Goal: Information Seeking & Learning: Check status

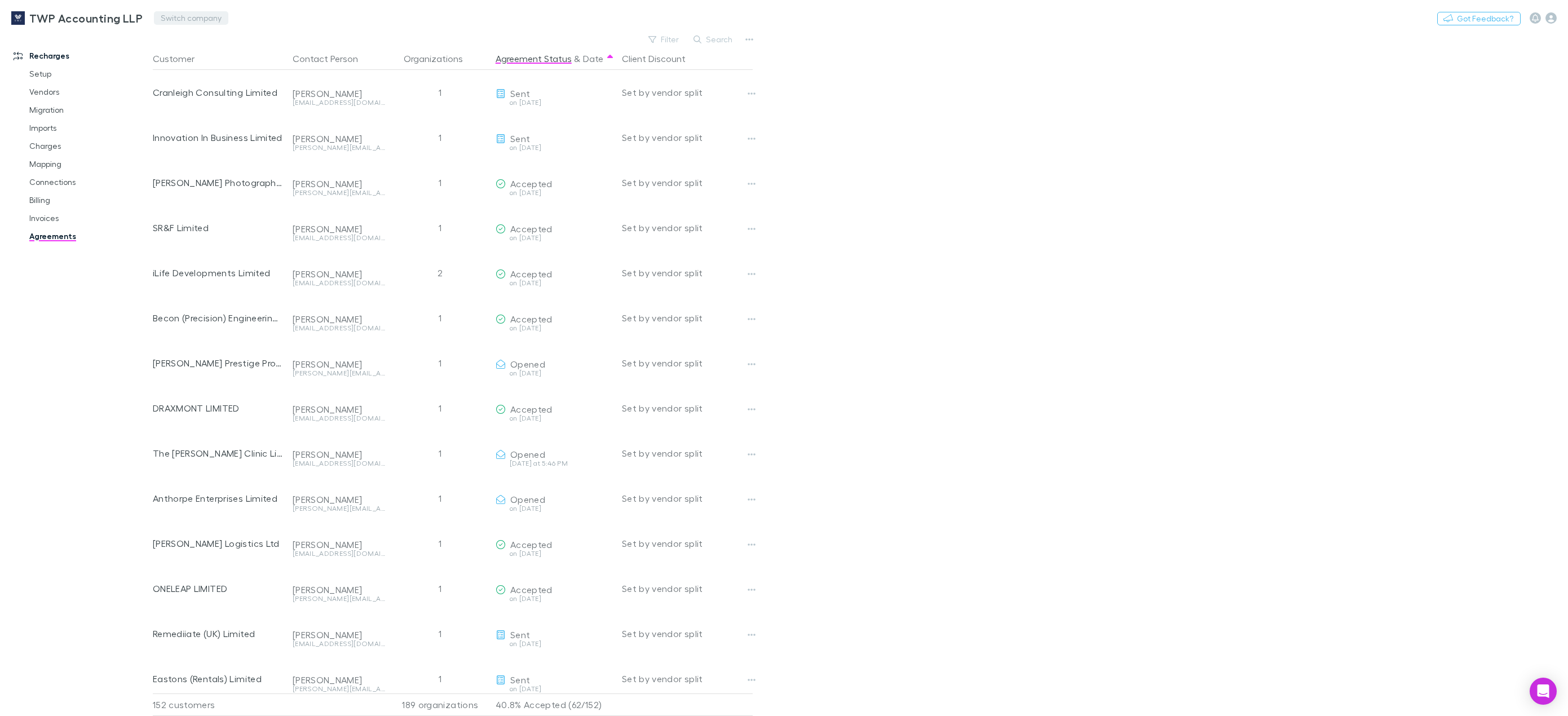
click at [176, 19] on button "Switch company" at bounding box center [191, 18] width 74 height 13
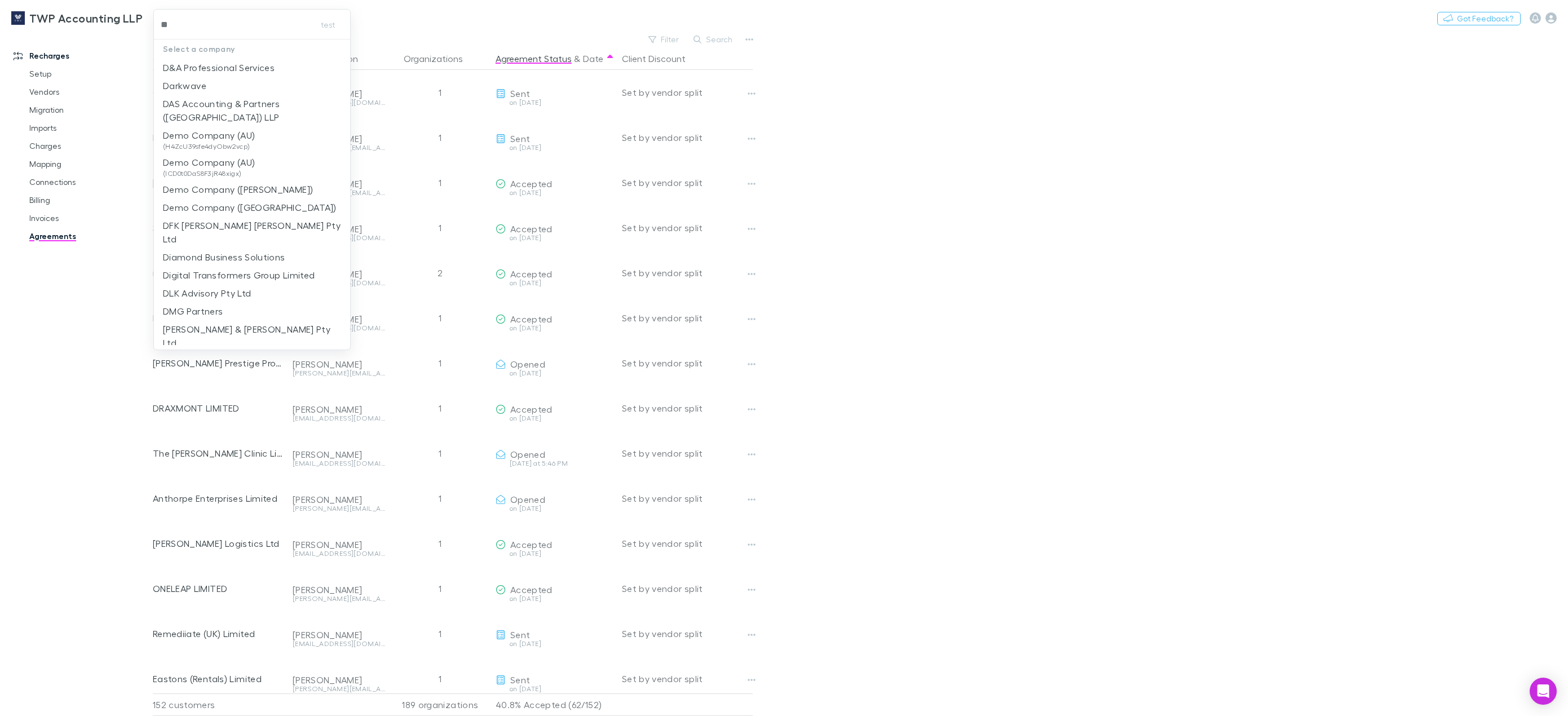
type input "***"
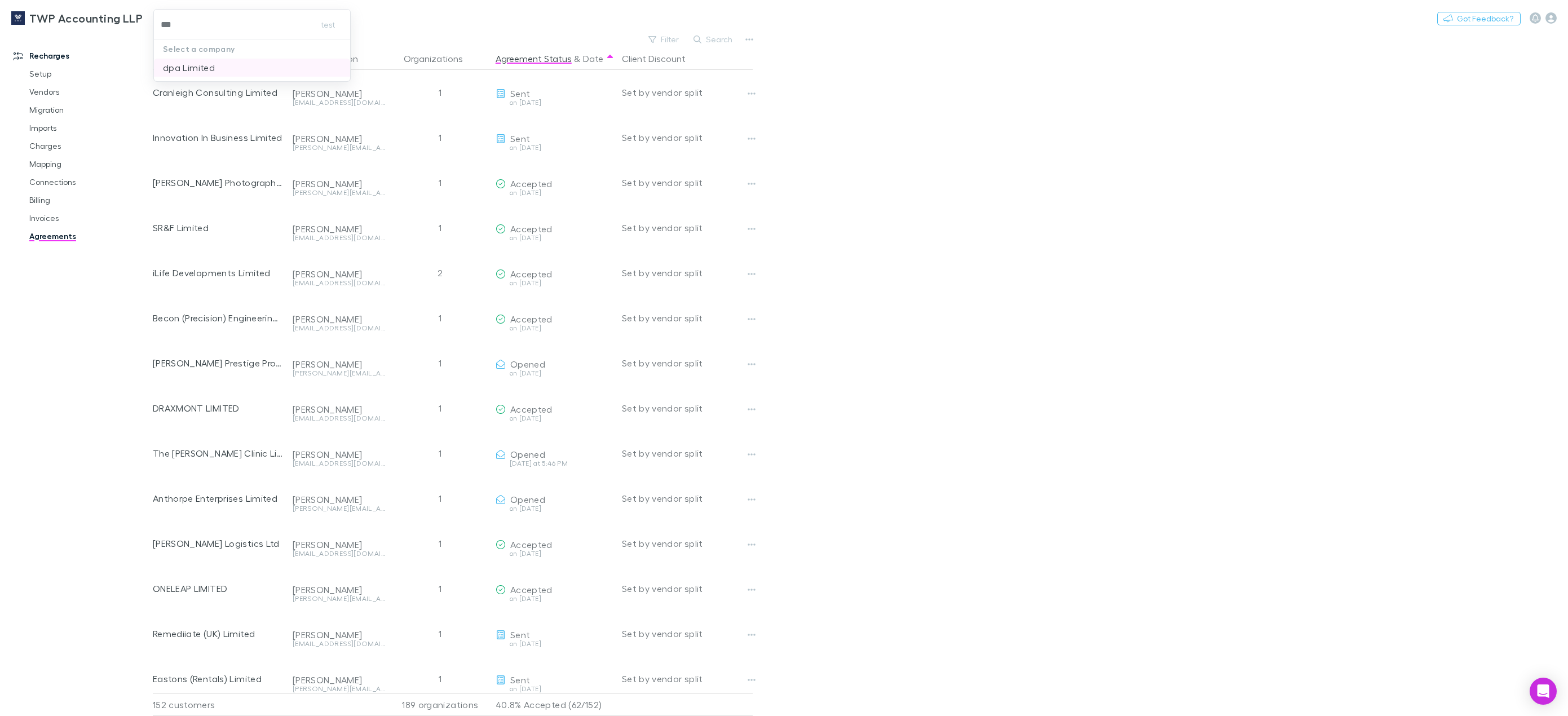
click at [194, 69] on p "dpa Limited" at bounding box center [189, 67] width 52 height 13
click at [44, 213] on link "Invoices" at bounding box center [88, 218] width 141 height 18
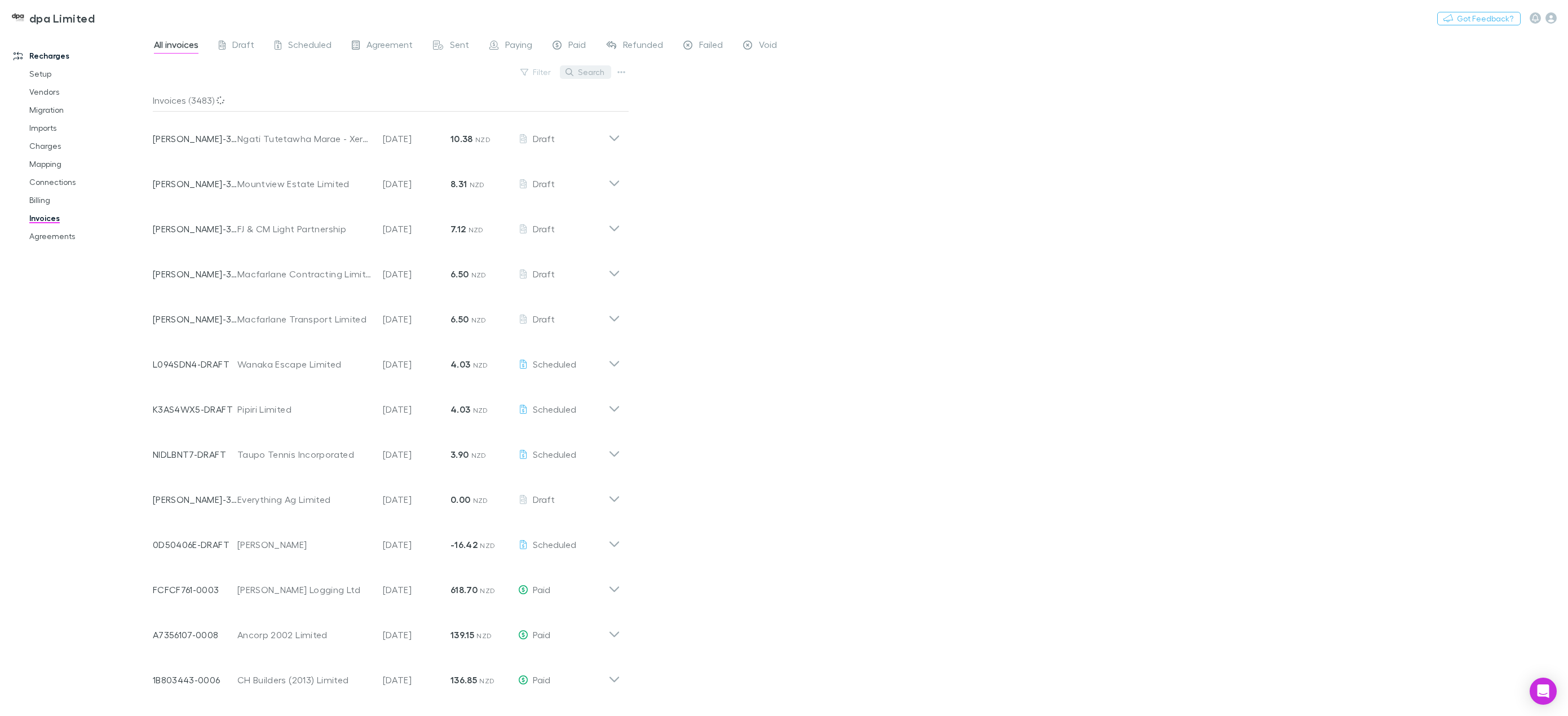
click at [585, 72] on button "Search" at bounding box center [585, 72] width 51 height 13
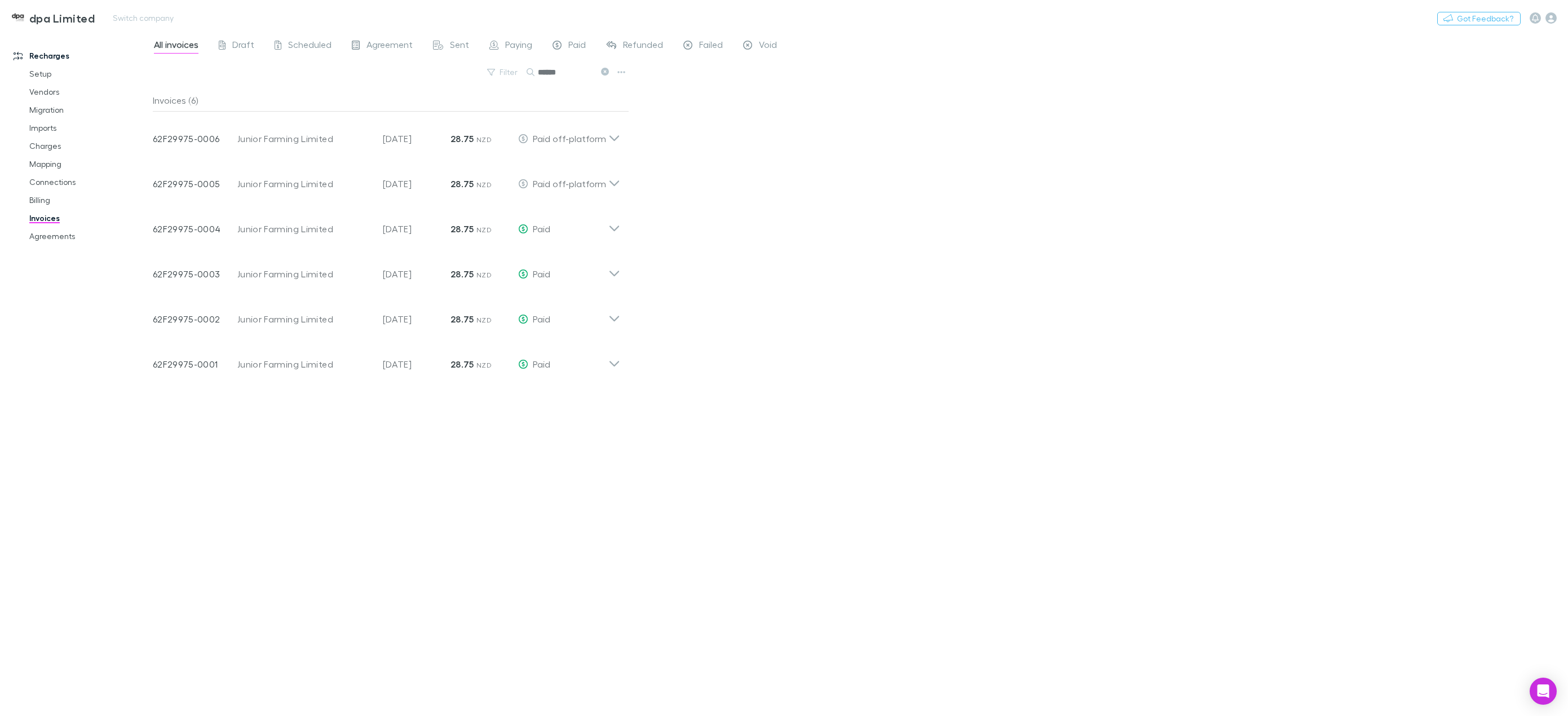
type input "******"
click at [616, 138] on icon at bounding box center [614, 138] width 9 height 6
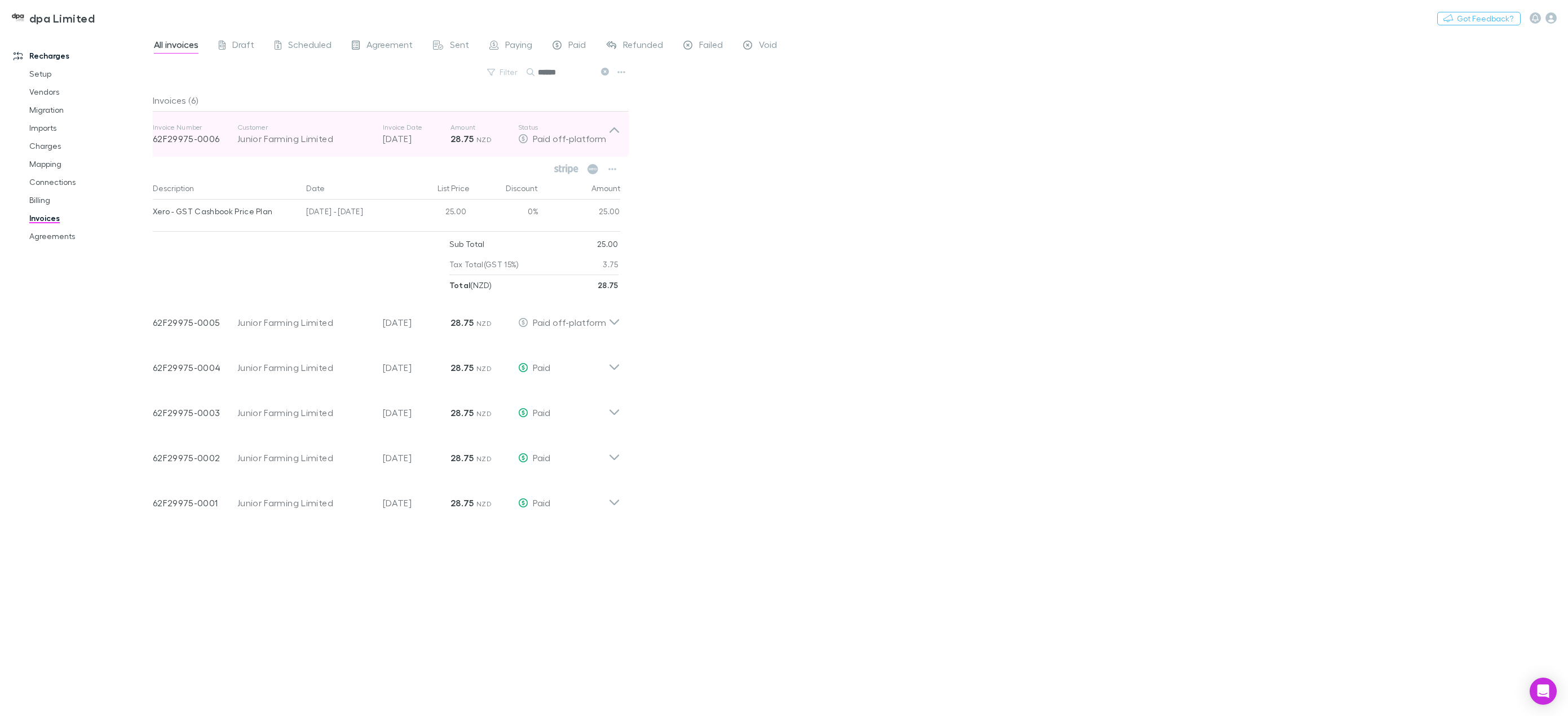
click at [616, 138] on icon at bounding box center [614, 134] width 12 height 23
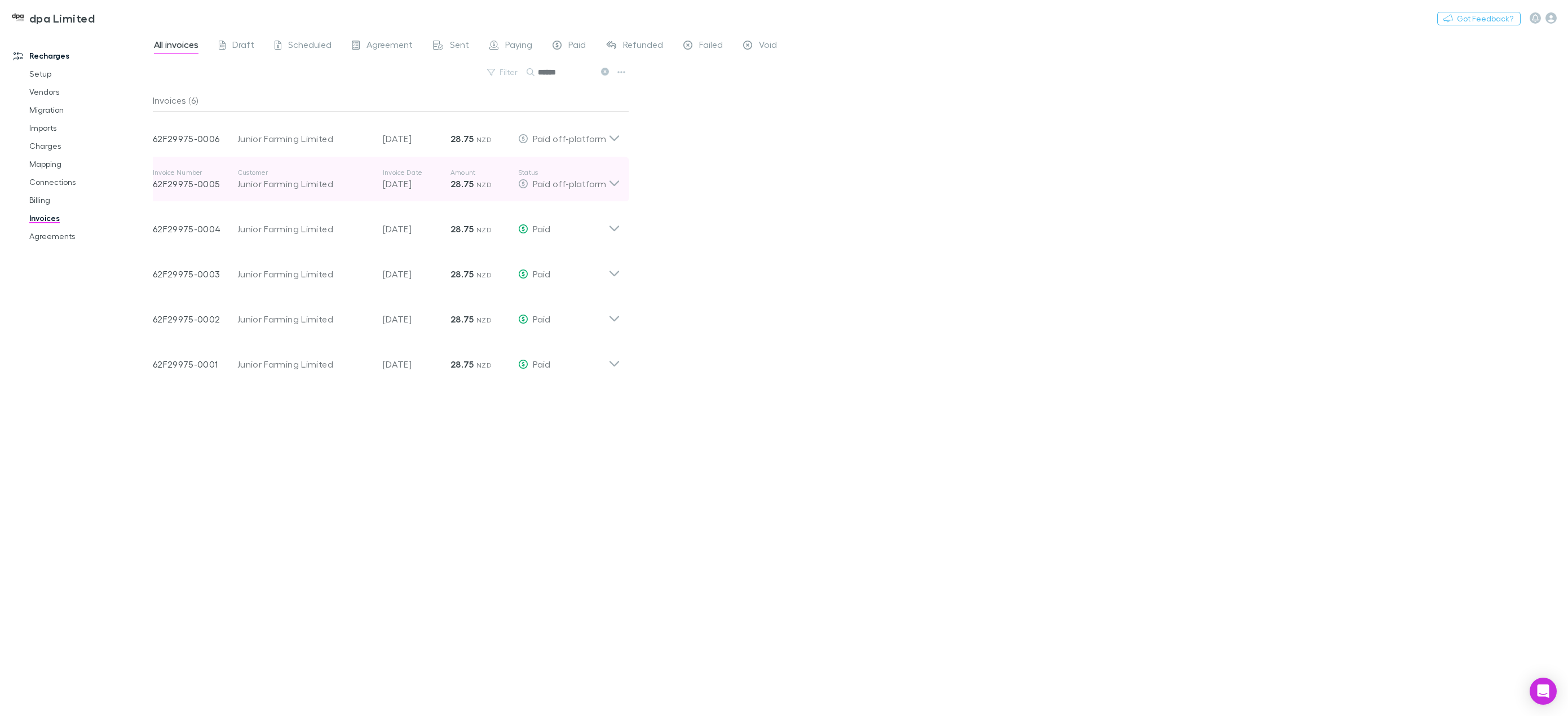
click at [613, 182] on icon at bounding box center [614, 179] width 12 height 23
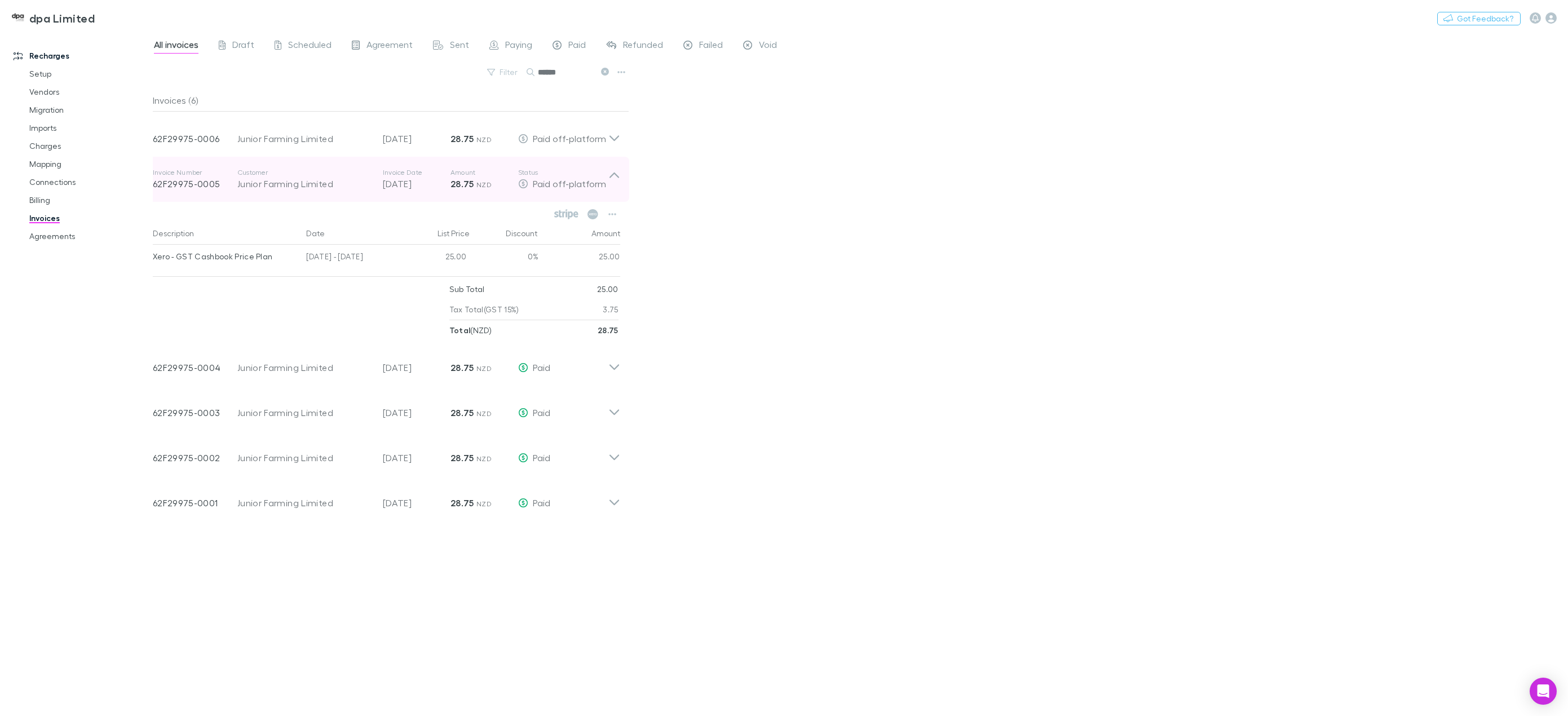
click at [613, 182] on icon at bounding box center [614, 179] width 12 height 23
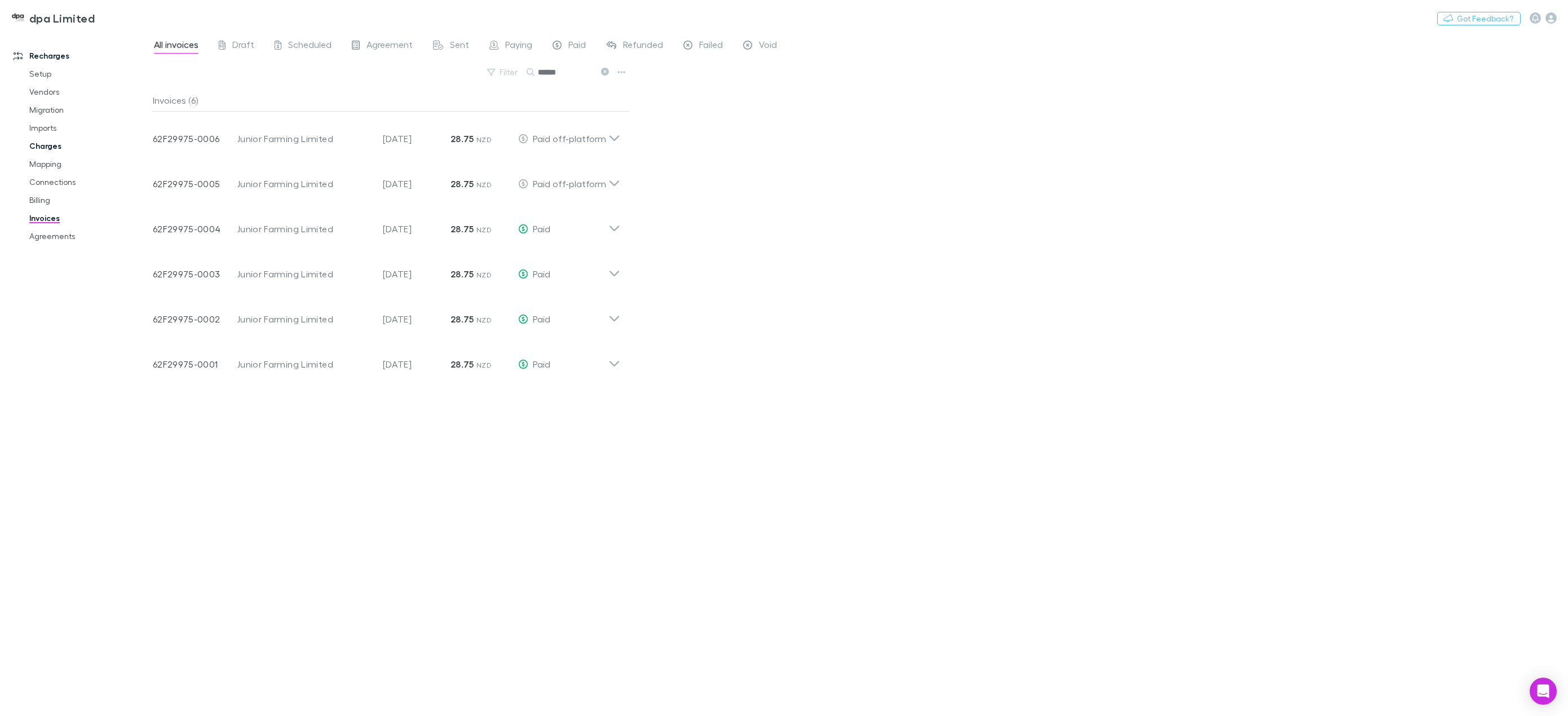
click at [56, 145] on link "Charges" at bounding box center [88, 146] width 141 height 18
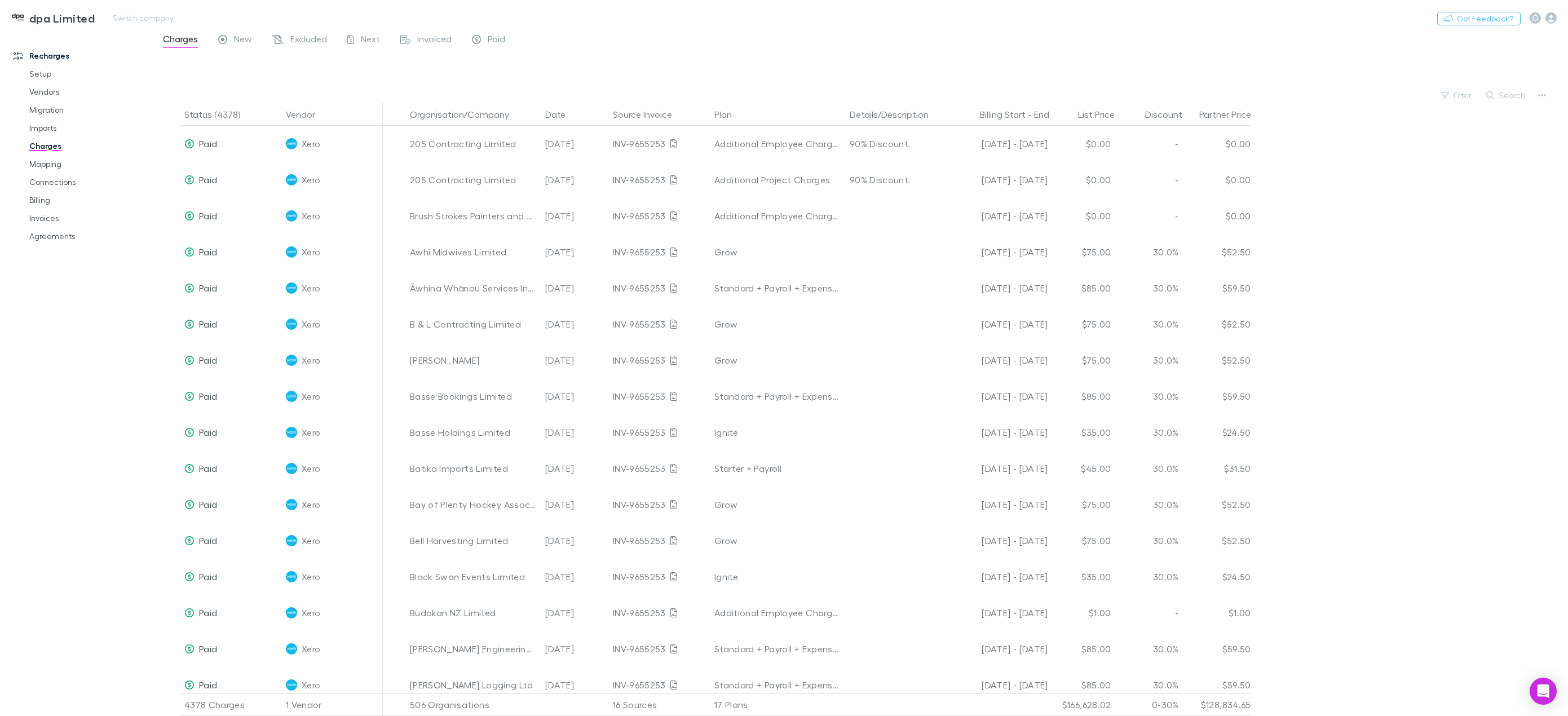
click at [305, 30] on div "dpa Limited Switch company Nothing Got Feedback?" at bounding box center [784, 18] width 1568 height 36
click at [305, 35] on span "Excluded" at bounding box center [309, 40] width 37 height 14
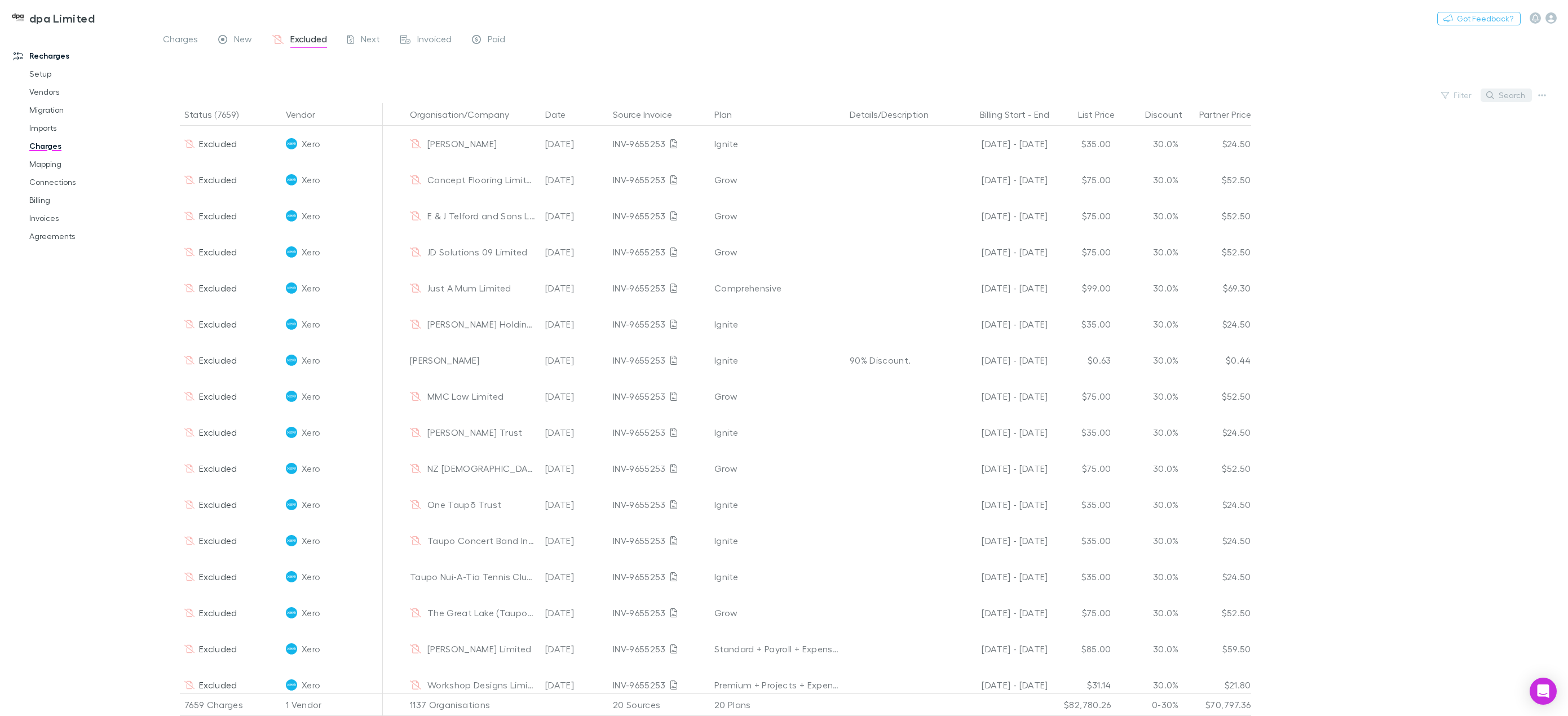
click at [1501, 98] on button "Search" at bounding box center [1506, 95] width 51 height 13
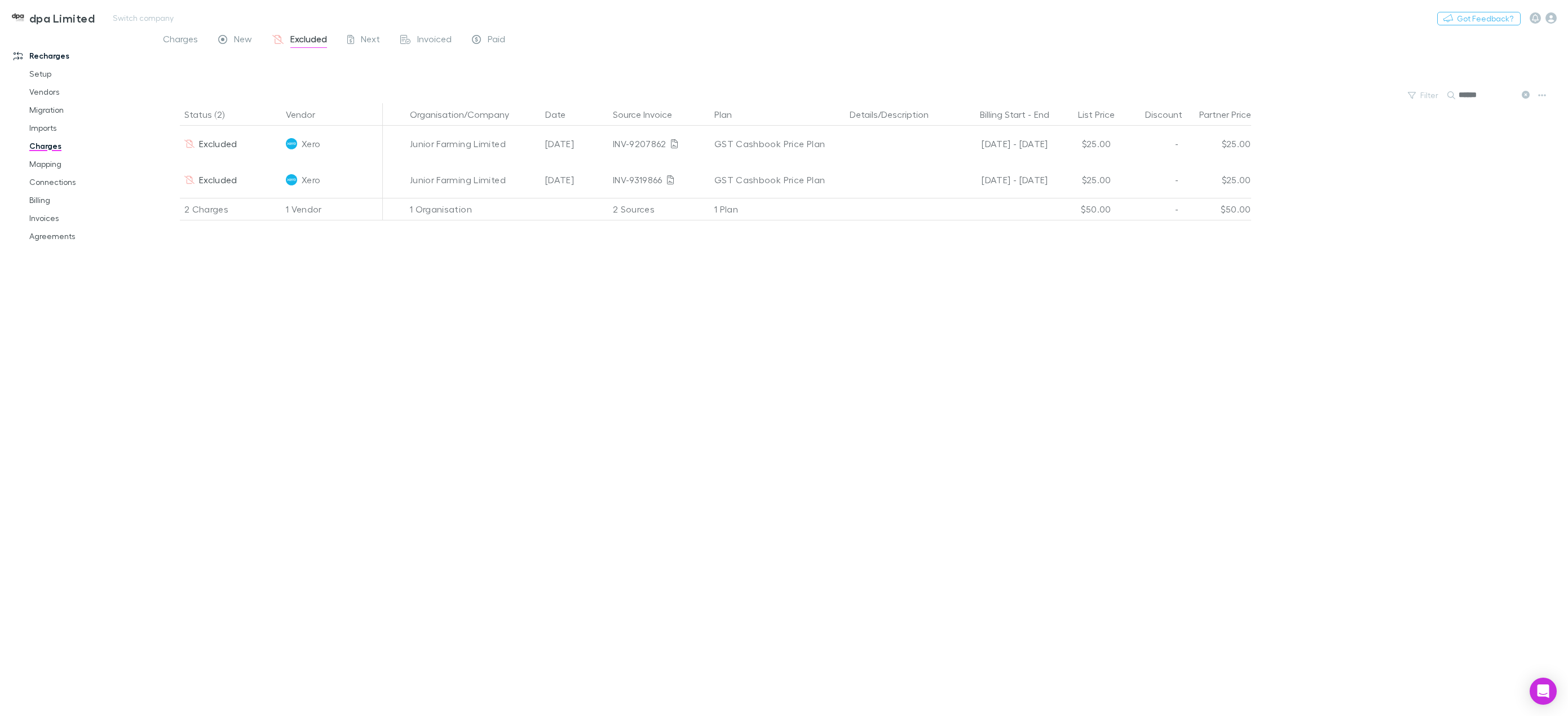
type input "******"
click at [178, 44] on span "Charges" at bounding box center [181, 40] width 35 height 14
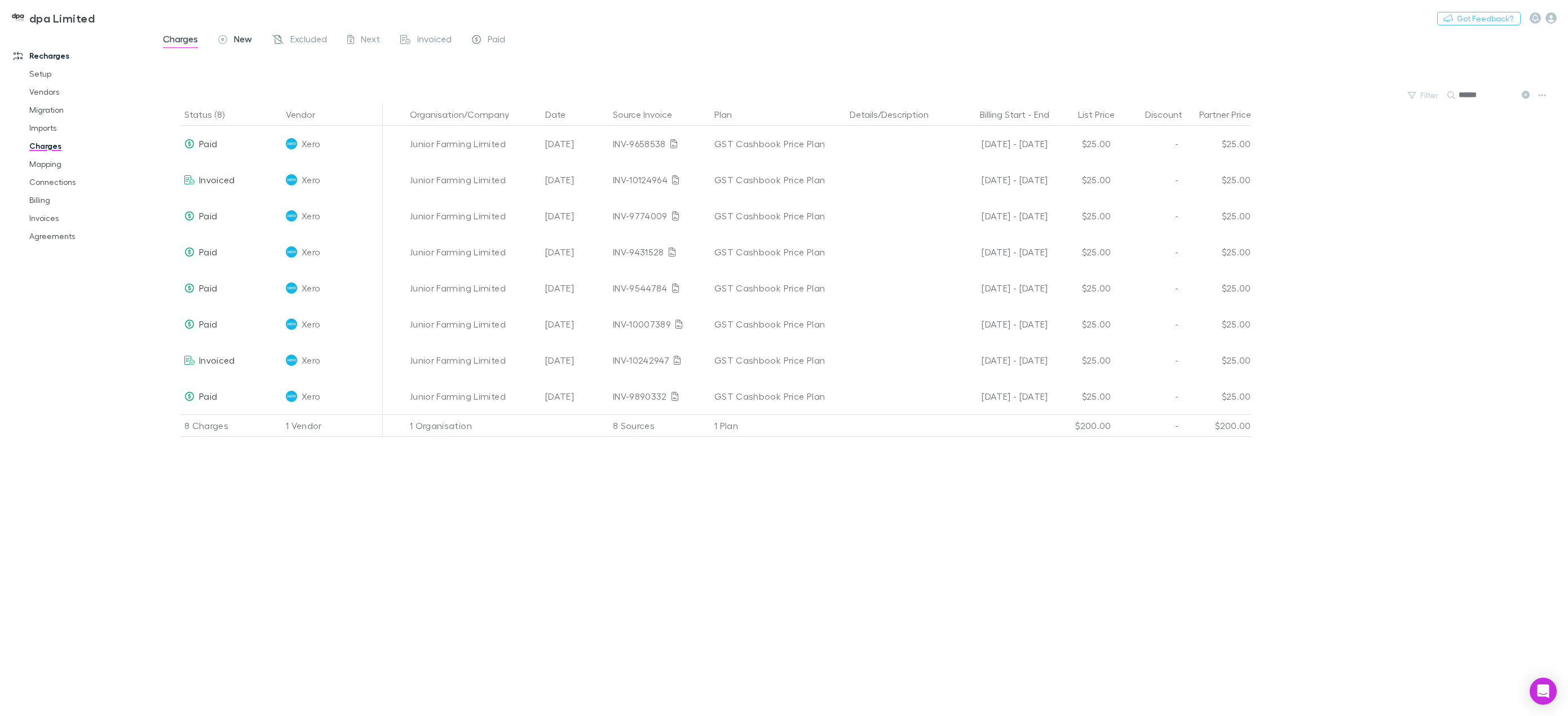
click at [237, 45] on span "New" at bounding box center [242, 40] width 18 height 14
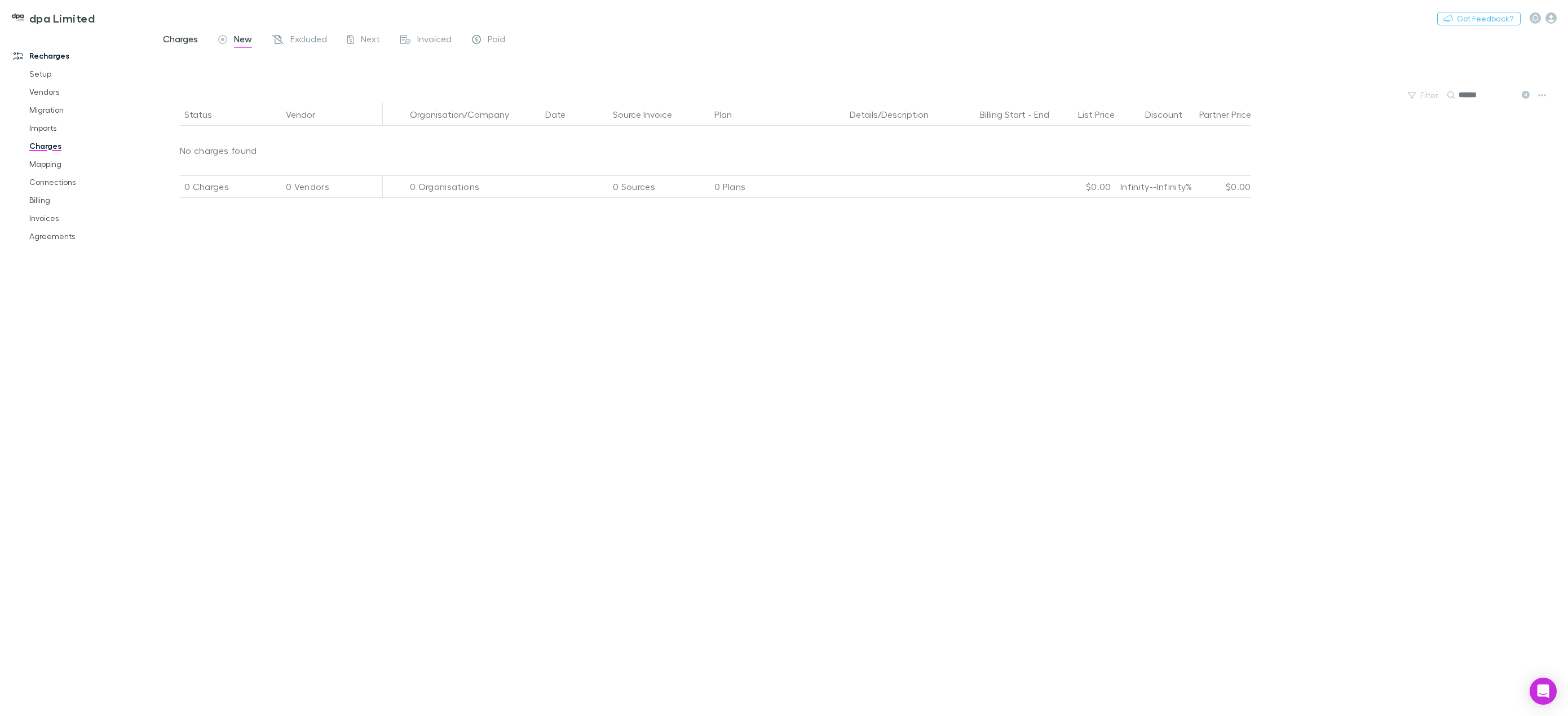
click at [172, 46] on span "Charges" at bounding box center [181, 40] width 35 height 14
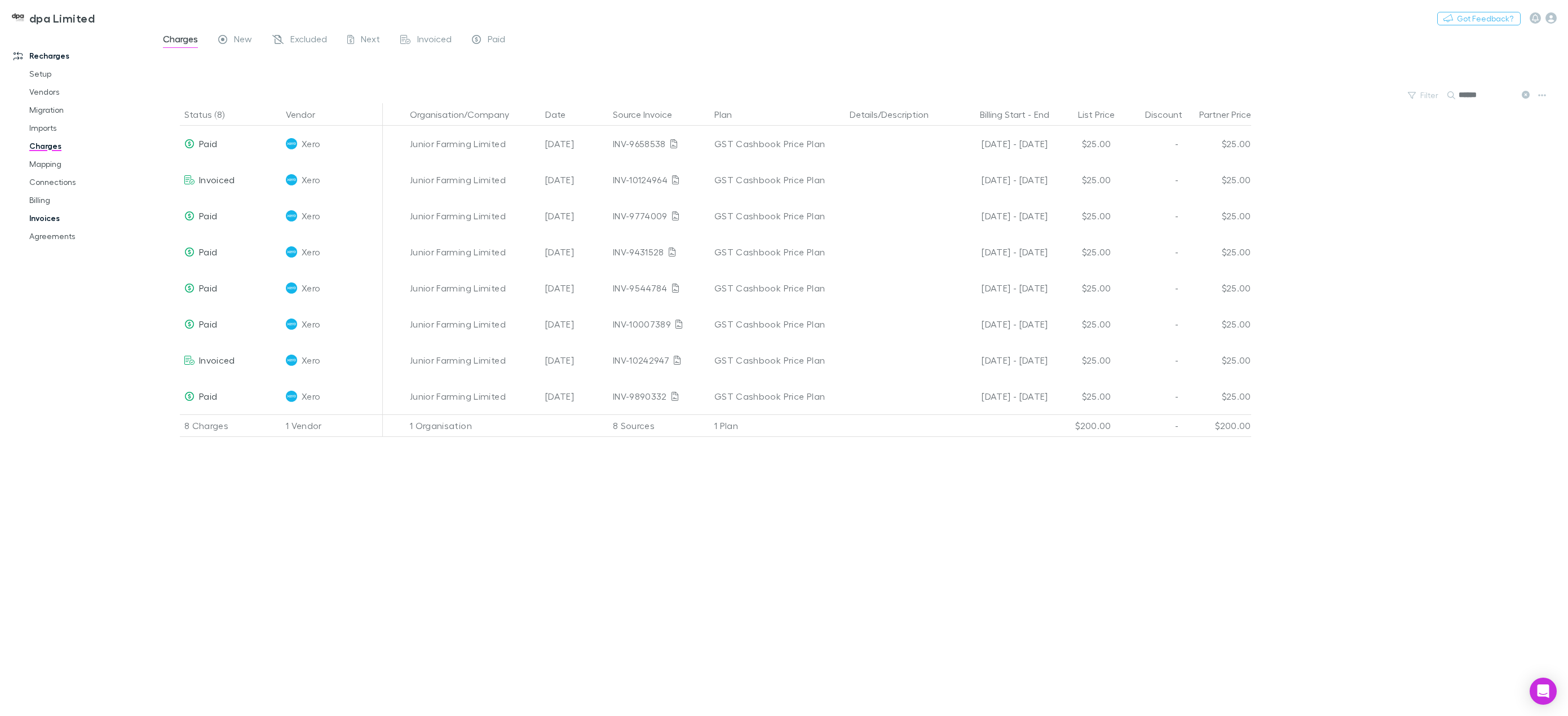
click at [56, 222] on link "Invoices" at bounding box center [88, 218] width 141 height 18
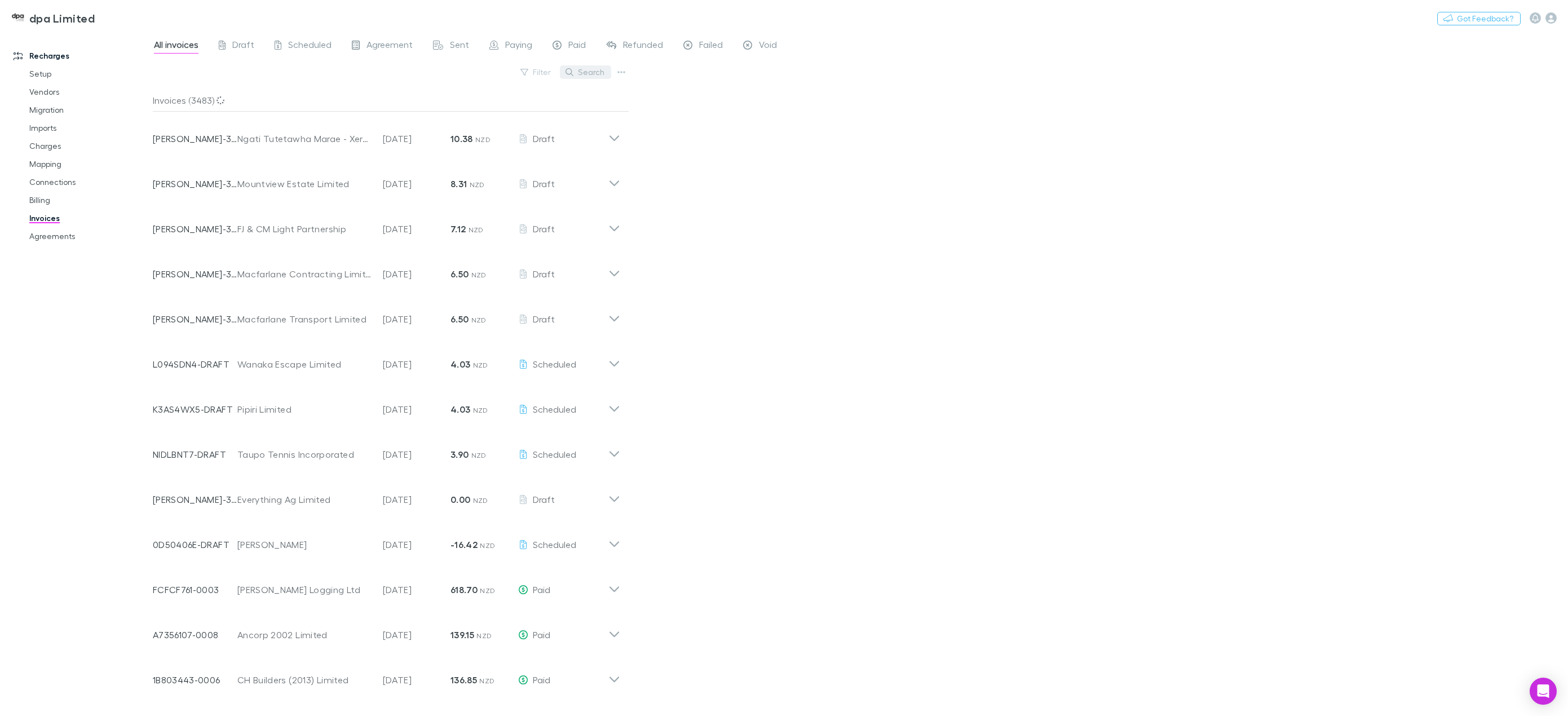
click at [586, 72] on button "Search" at bounding box center [585, 72] width 51 height 13
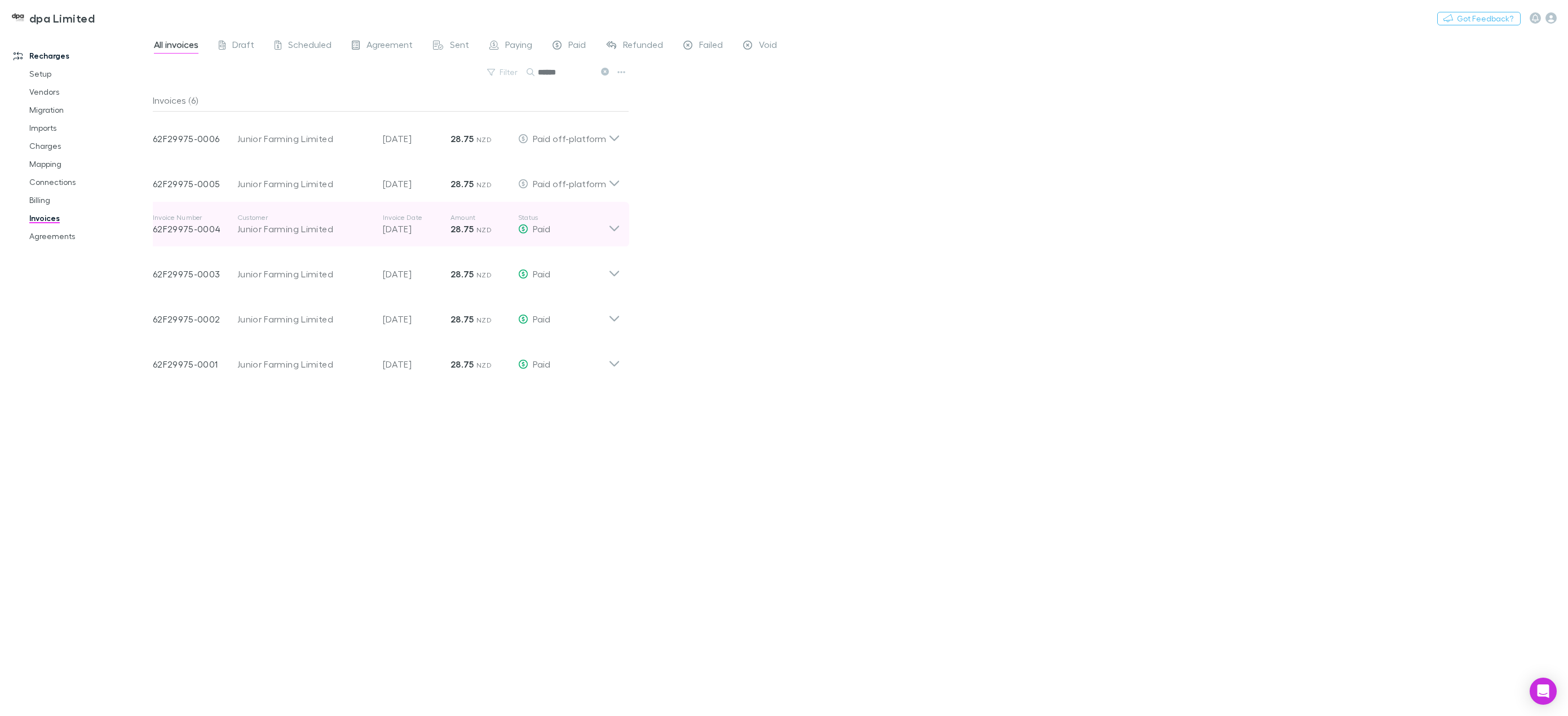
type input "******"
click at [617, 231] on icon at bounding box center [614, 224] width 12 height 23
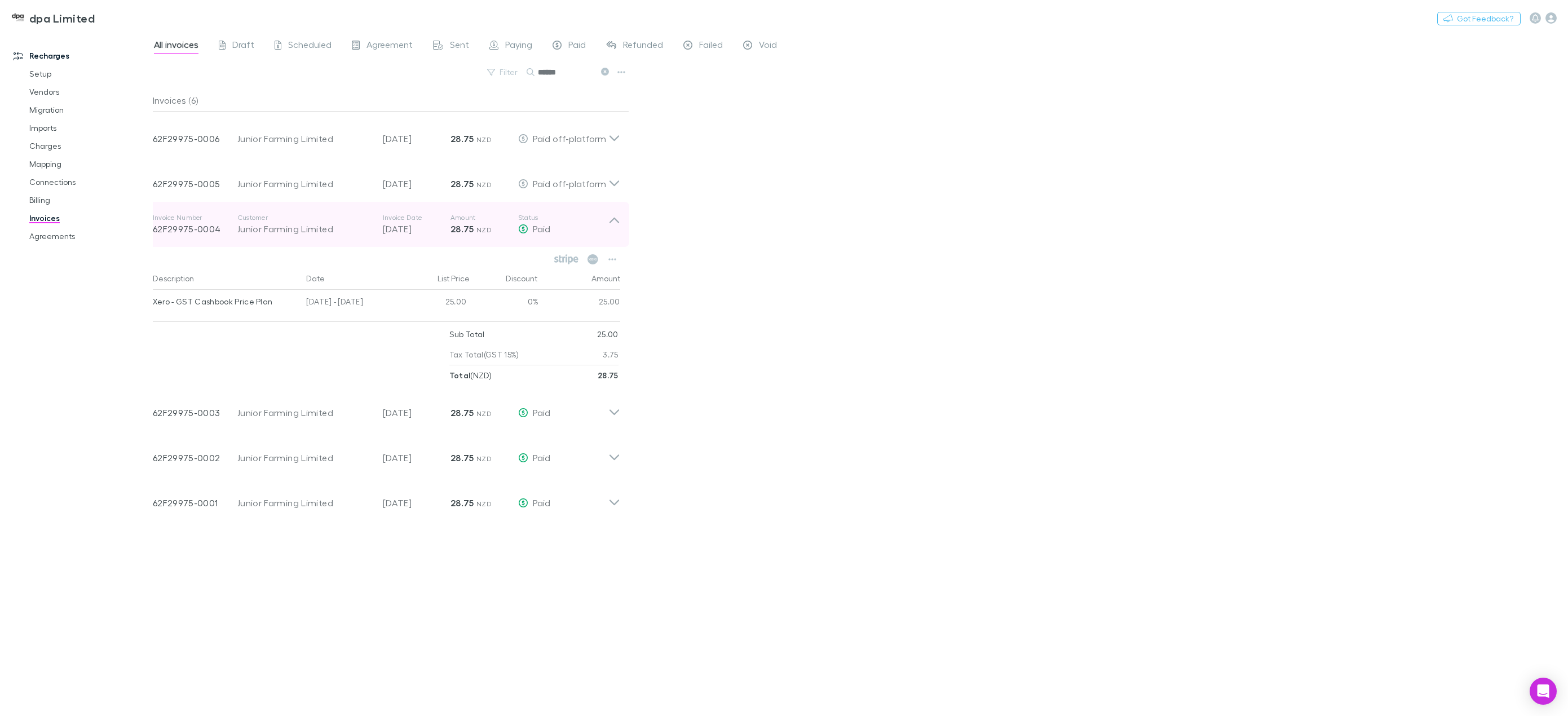
click at [617, 231] on icon at bounding box center [614, 224] width 12 height 23
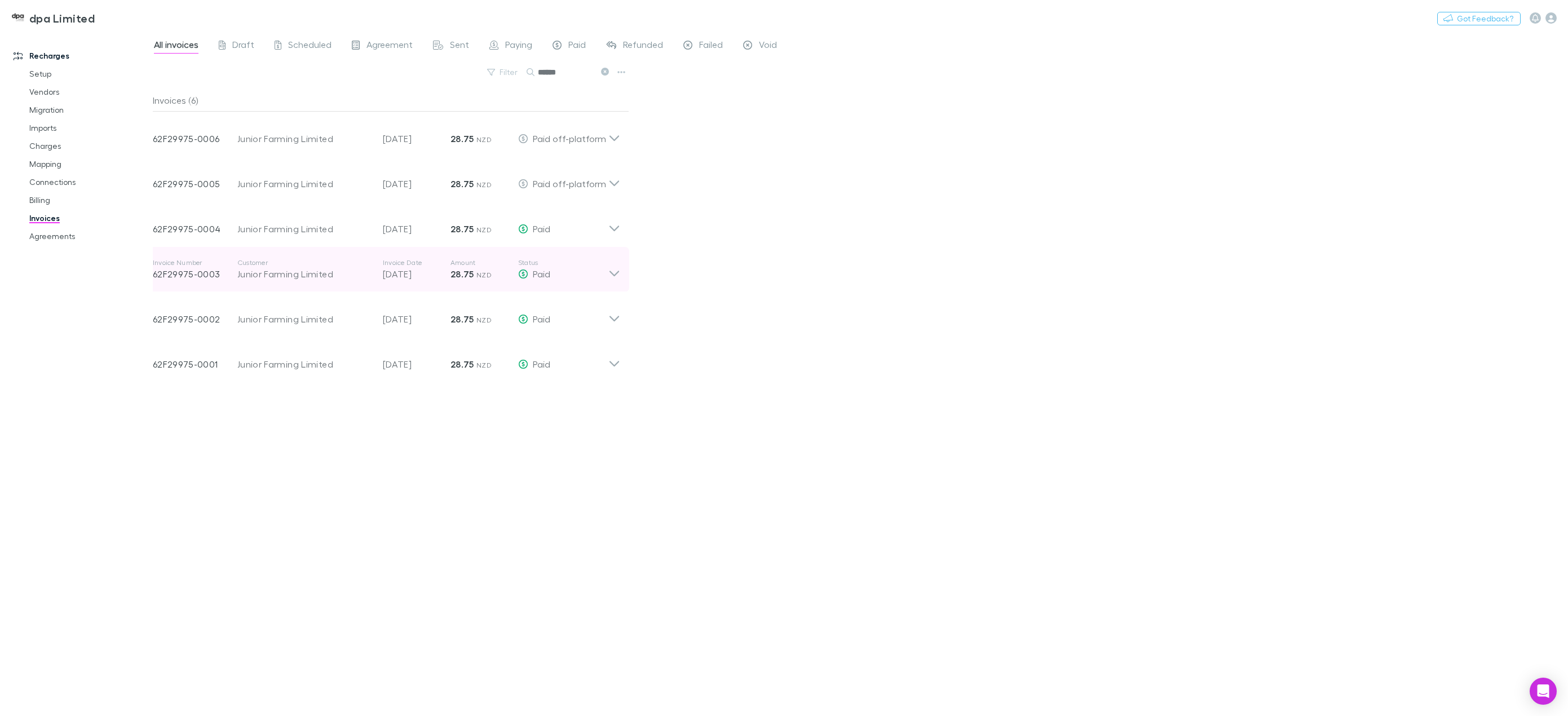
click at [613, 277] on icon at bounding box center [614, 269] width 12 height 23
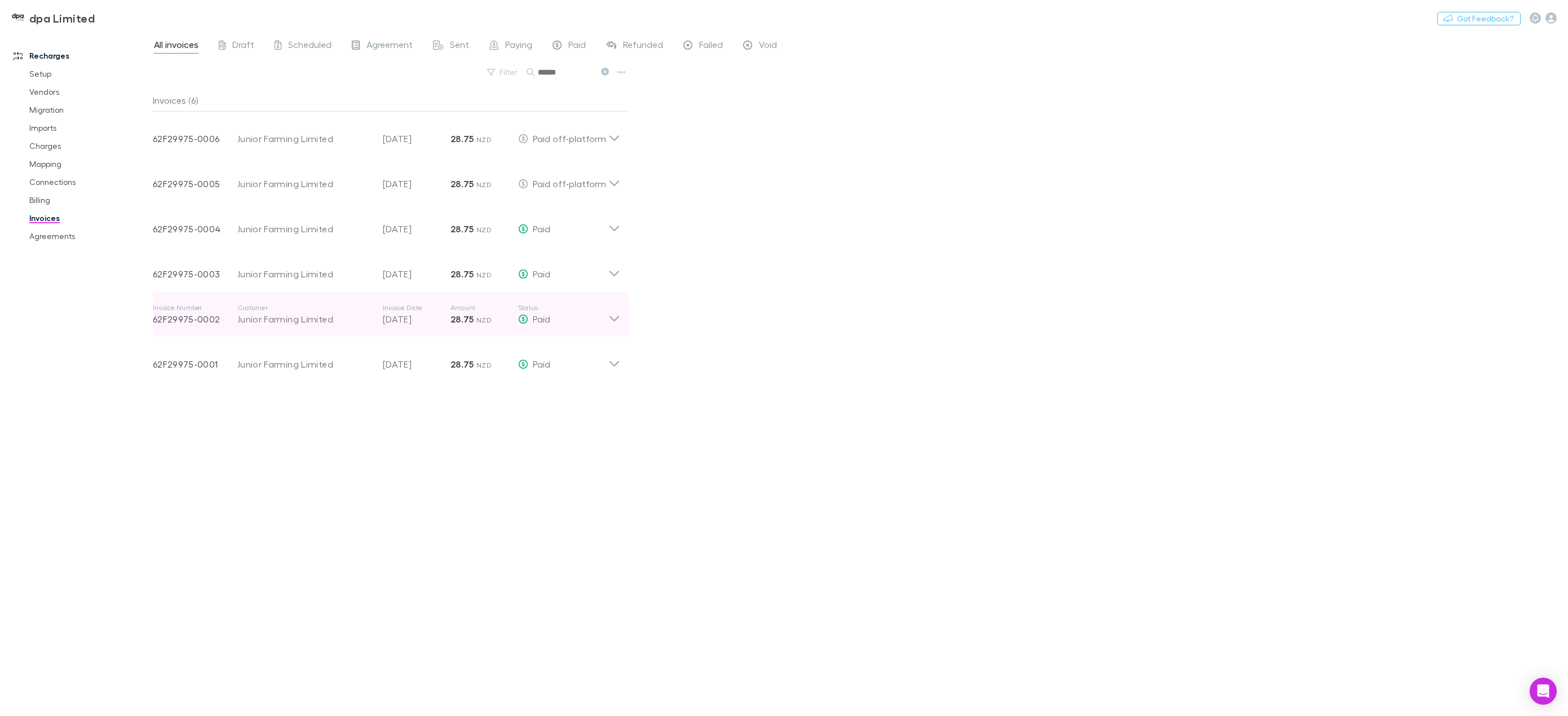
click at [617, 321] on icon at bounding box center [614, 314] width 12 height 23
click at [32, 146] on link "Charges" at bounding box center [88, 146] width 141 height 18
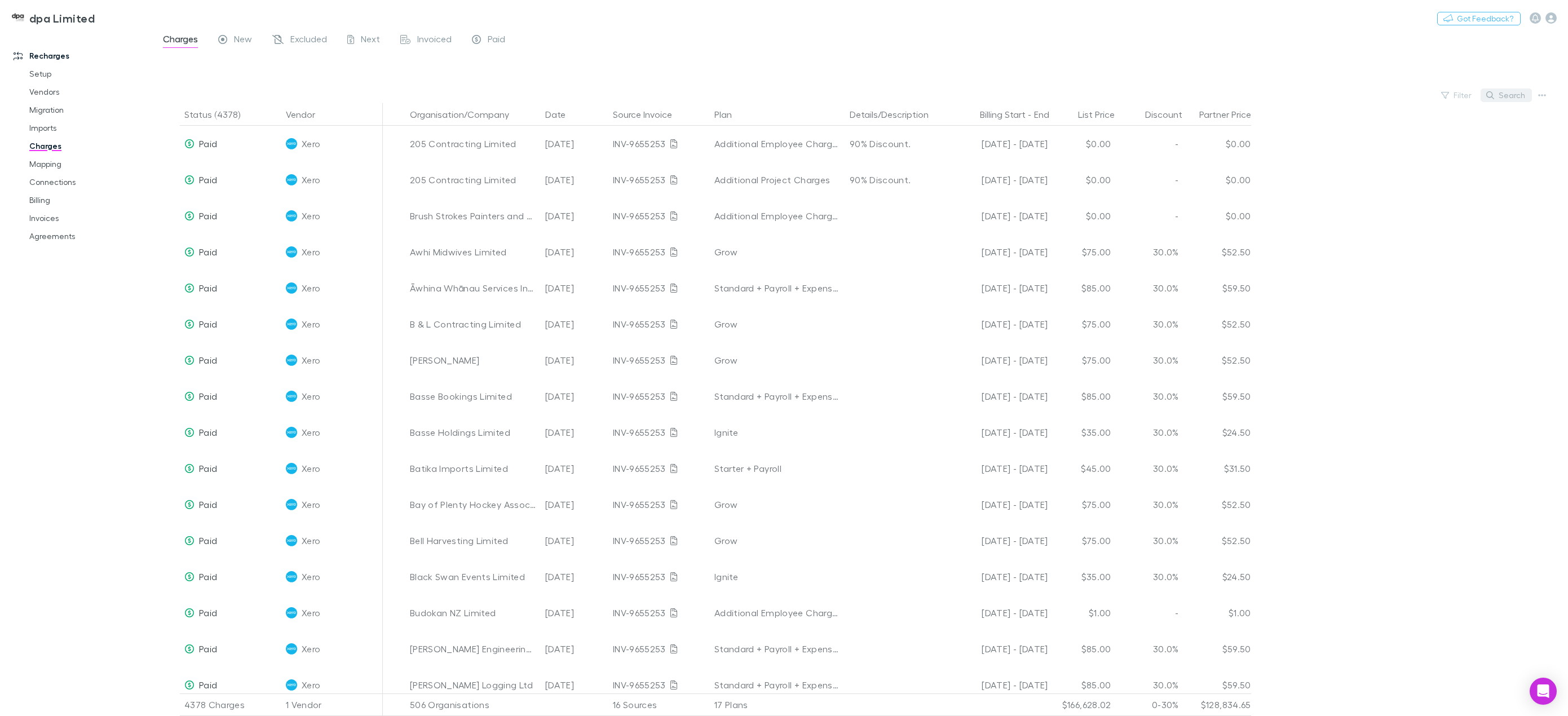
click at [1502, 93] on button "Search" at bounding box center [1506, 95] width 51 height 13
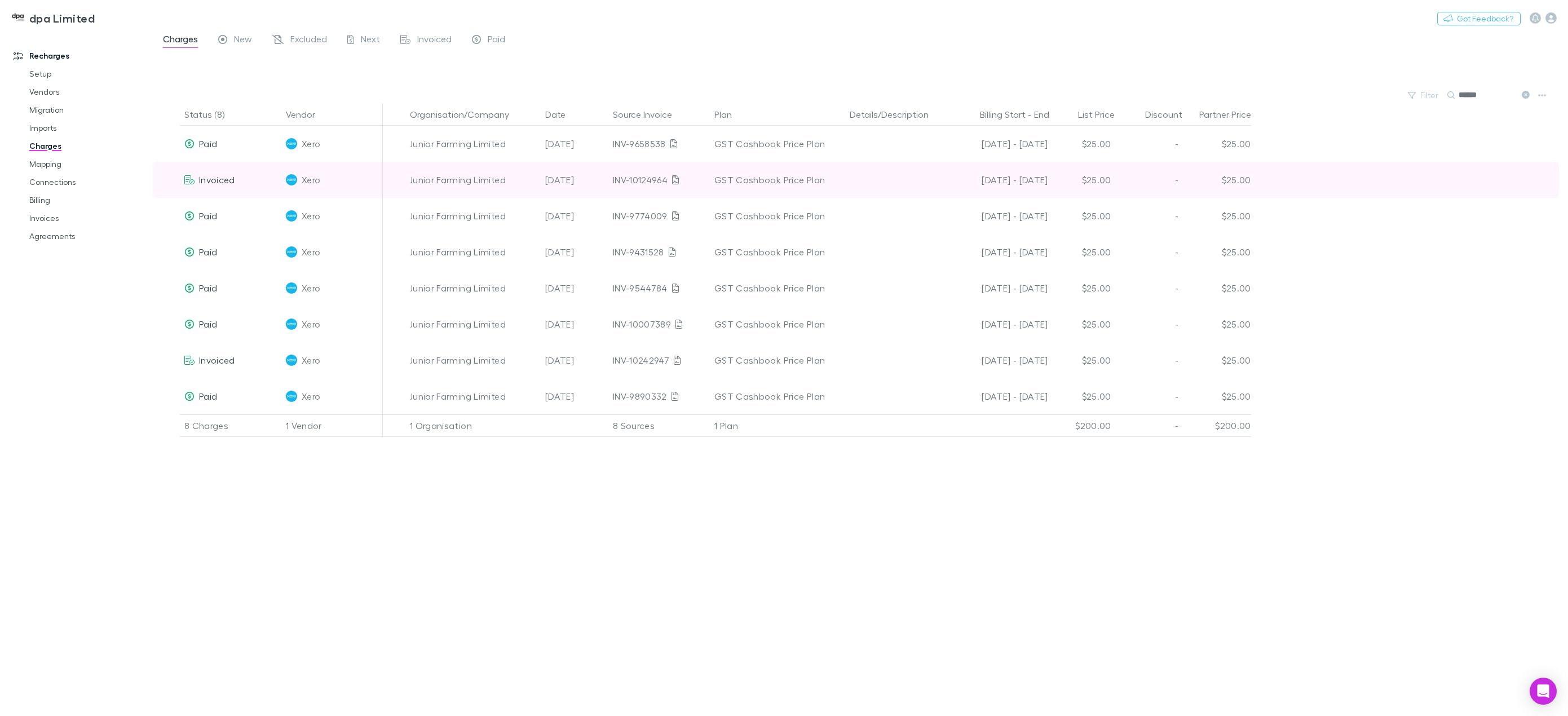
type input "******"
drag, startPoint x: 611, startPoint y: 178, endPoint x: 665, endPoint y: 178, distance: 54.0
click at [665, 178] on div "INV-10124964" at bounding box center [659, 179] width 102 height 36
copy div "INV-10124964"
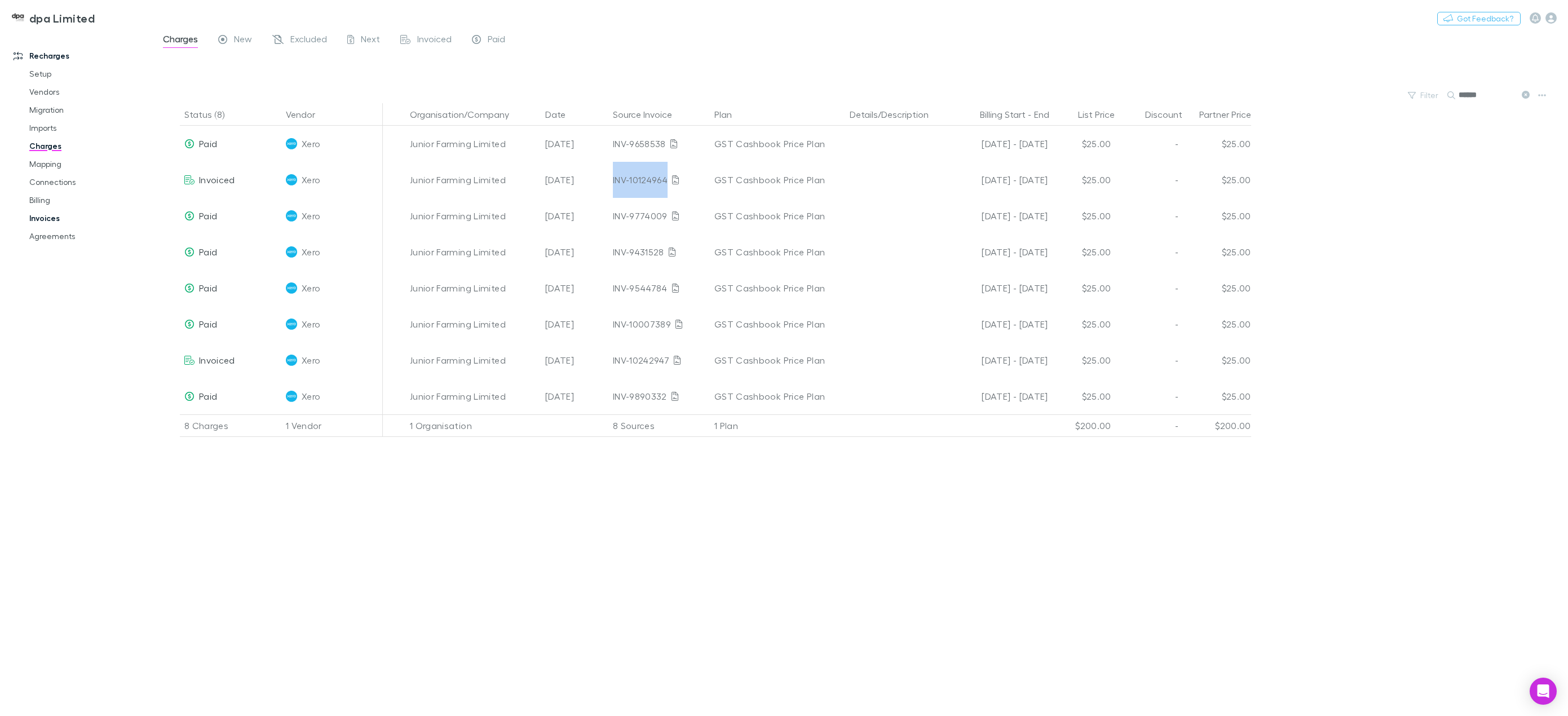
click at [52, 217] on link "Invoices" at bounding box center [88, 218] width 141 height 18
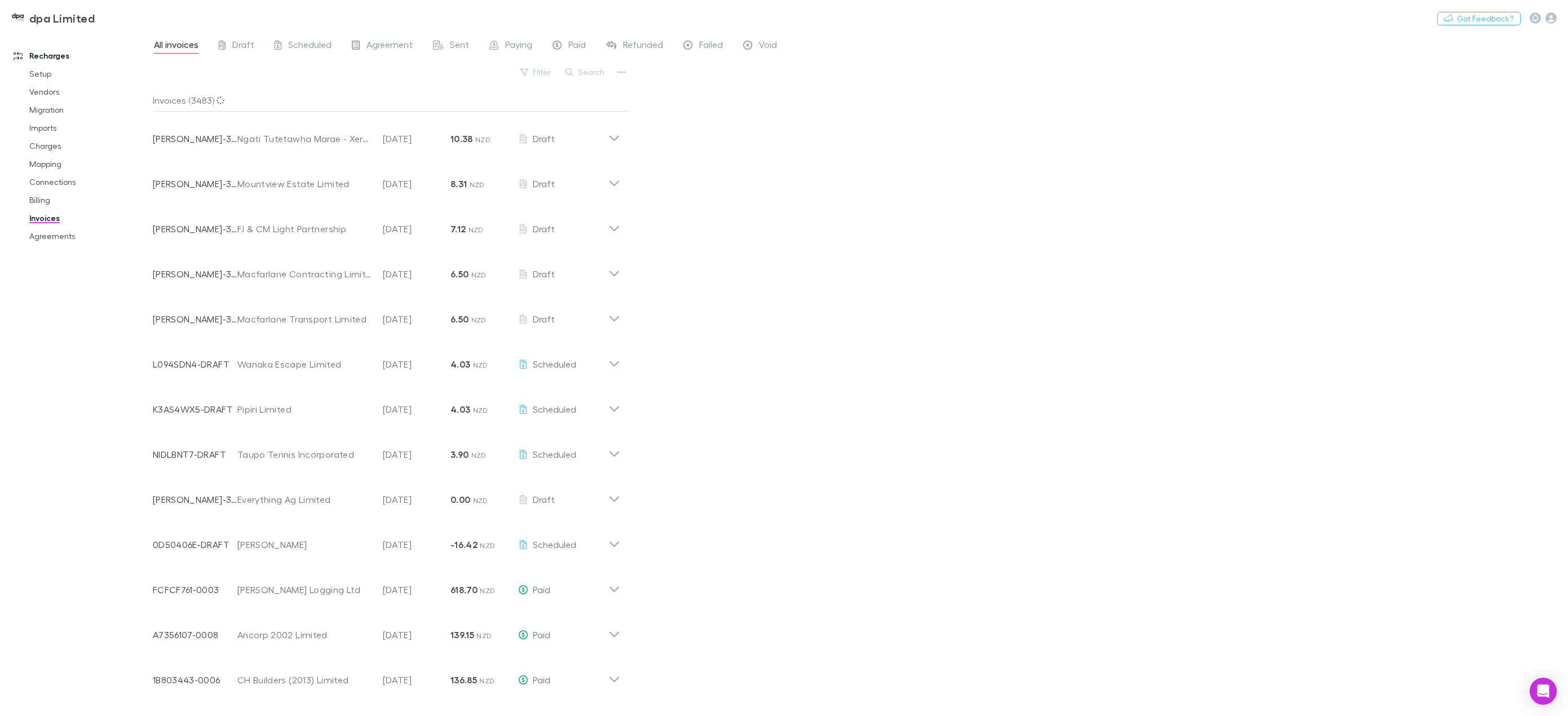
click at [590, 74] on button "Search" at bounding box center [585, 72] width 51 height 13
click at [585, 69] on input "text" at bounding box center [566, 72] width 56 height 16
paste input "**********"
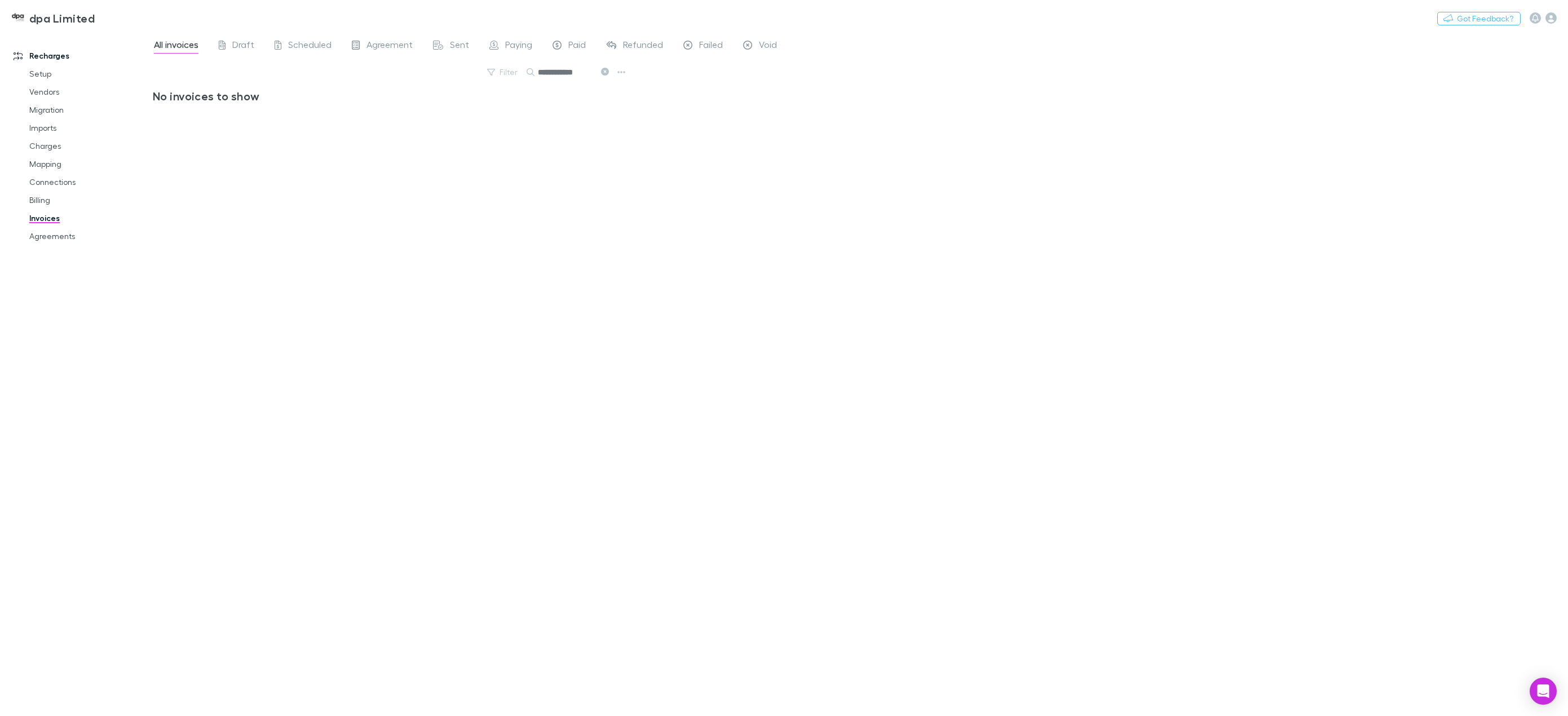
type input "**********"
click at [165, 45] on span "All invoices" at bounding box center [176, 45] width 45 height 14
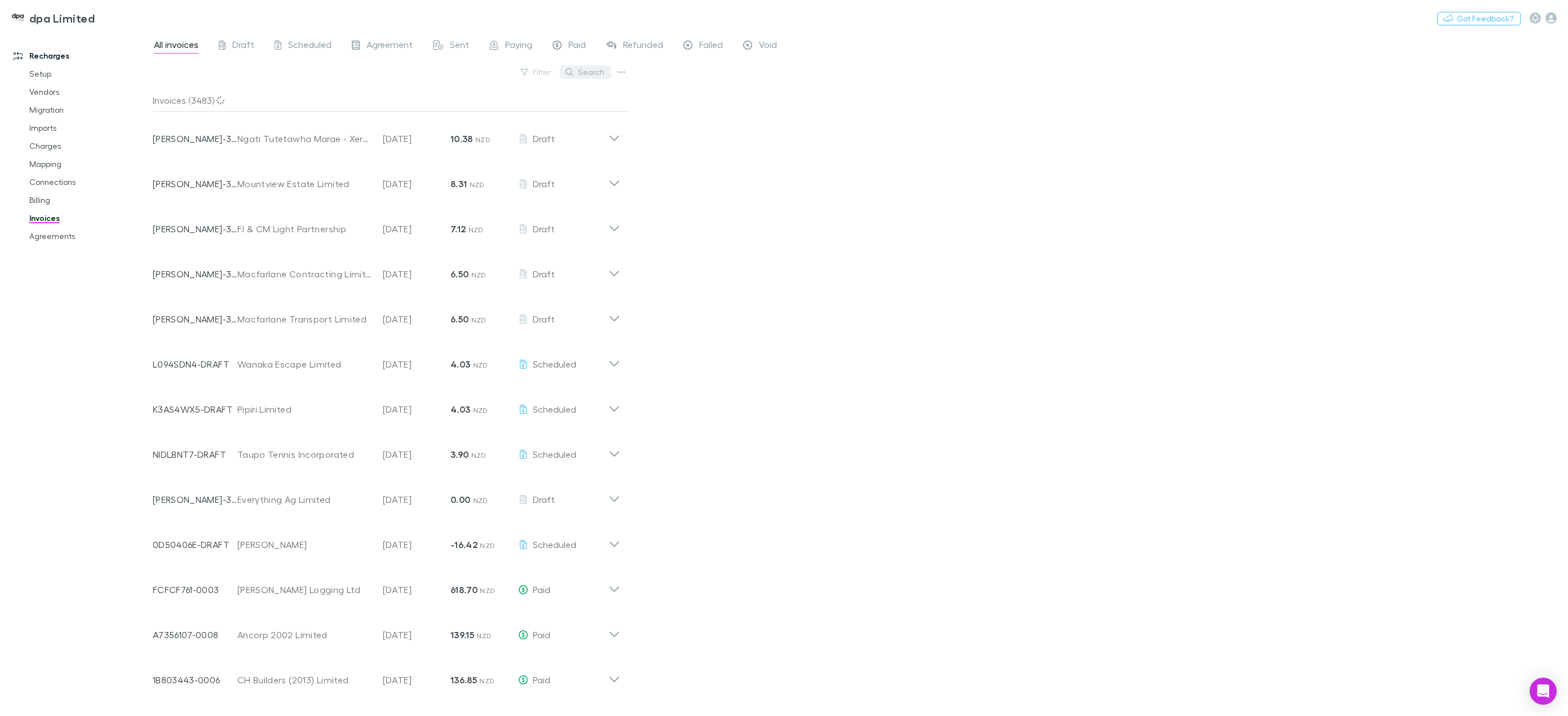
click at [587, 75] on button "Search" at bounding box center [585, 72] width 51 height 13
paste input "**********"
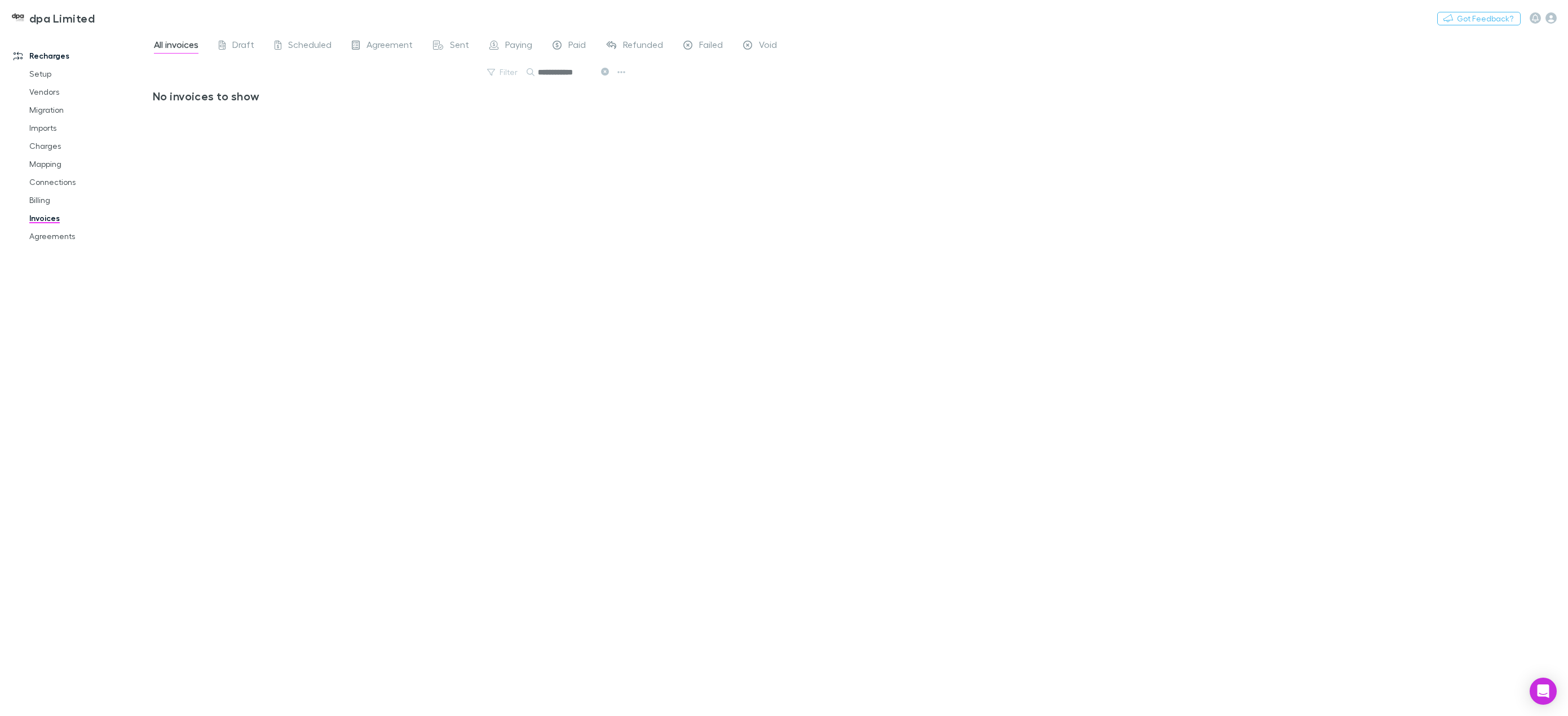
type input "**********"
click at [600, 69] on button at bounding box center [604, 72] width 13 height 11
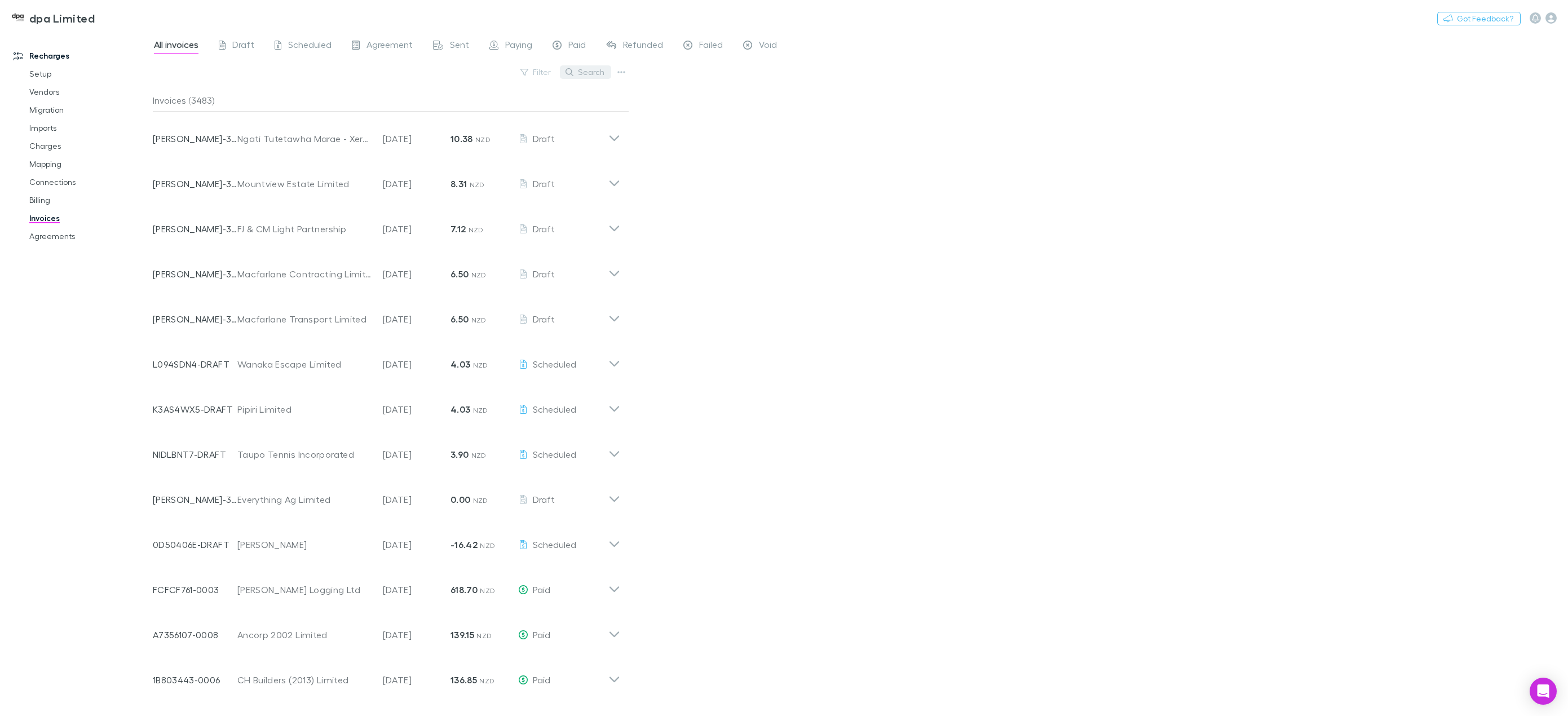
click at [604, 70] on button "Search" at bounding box center [585, 72] width 51 height 13
click at [876, 170] on div "All invoices Draft Scheduled Agreement Sent Paying Paid Refunded Failed Void Fi…" at bounding box center [861, 374] width 1416 height 684
click at [58, 146] on link "Charges" at bounding box center [88, 146] width 141 height 18
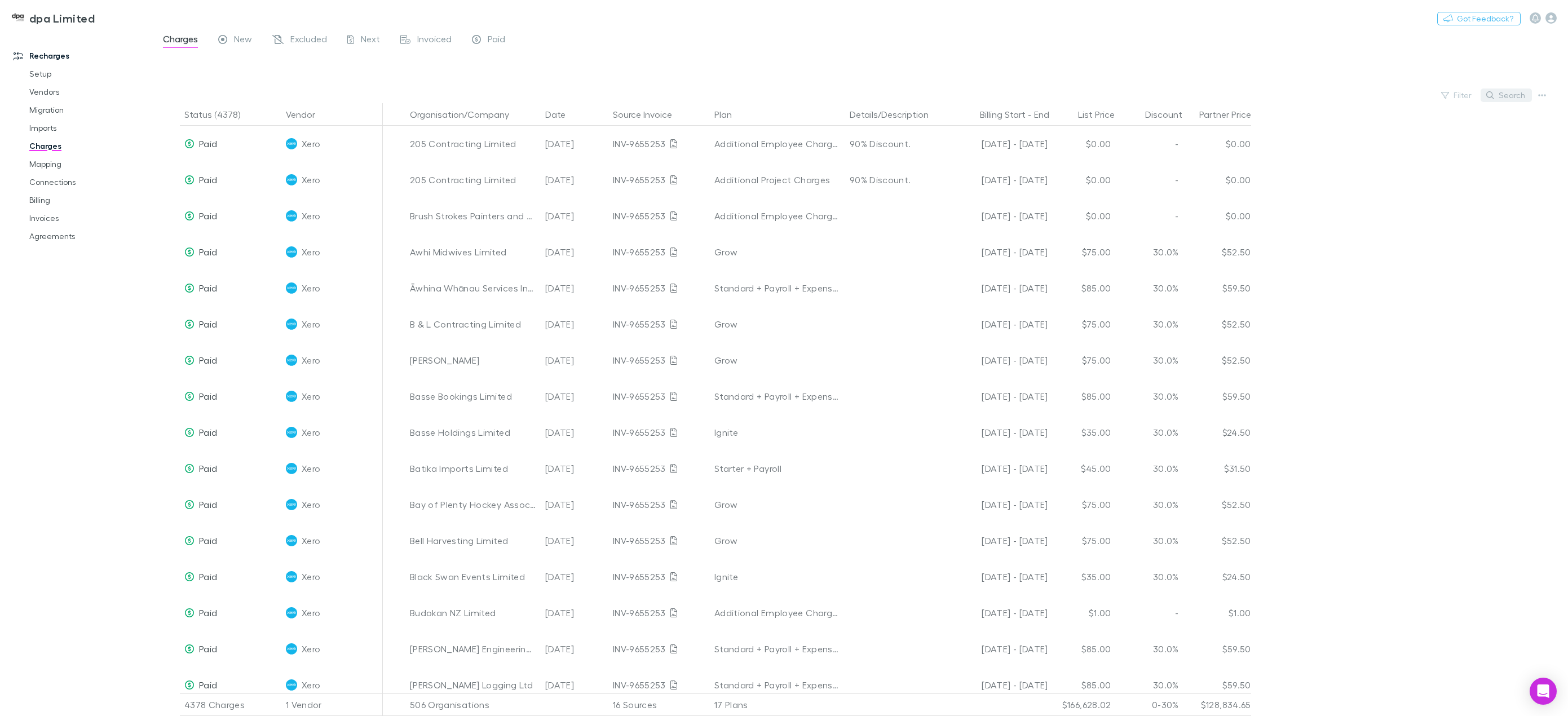
click at [1507, 96] on button "Search" at bounding box center [1506, 95] width 51 height 13
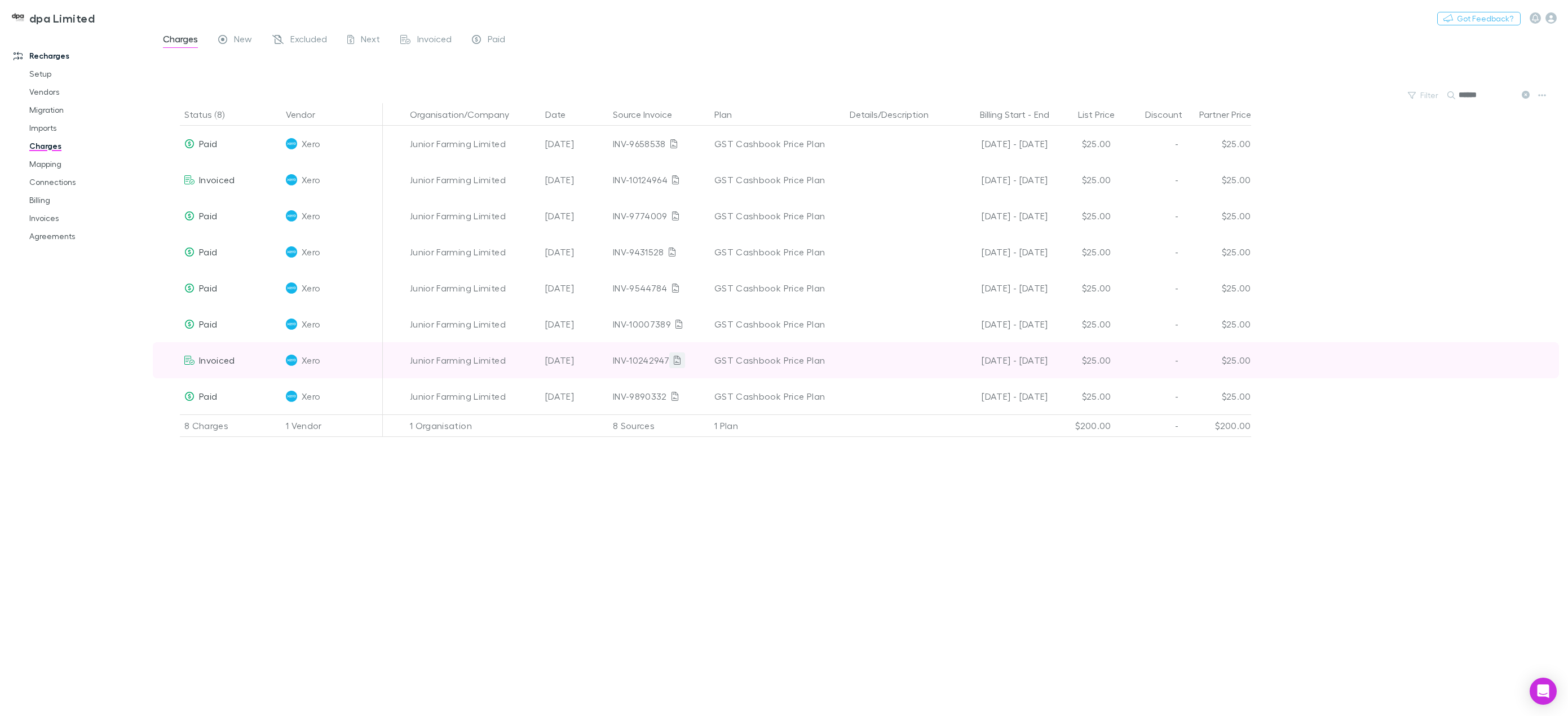
type input "******"
click at [675, 360] on icon at bounding box center [678, 360] width 7 height 9
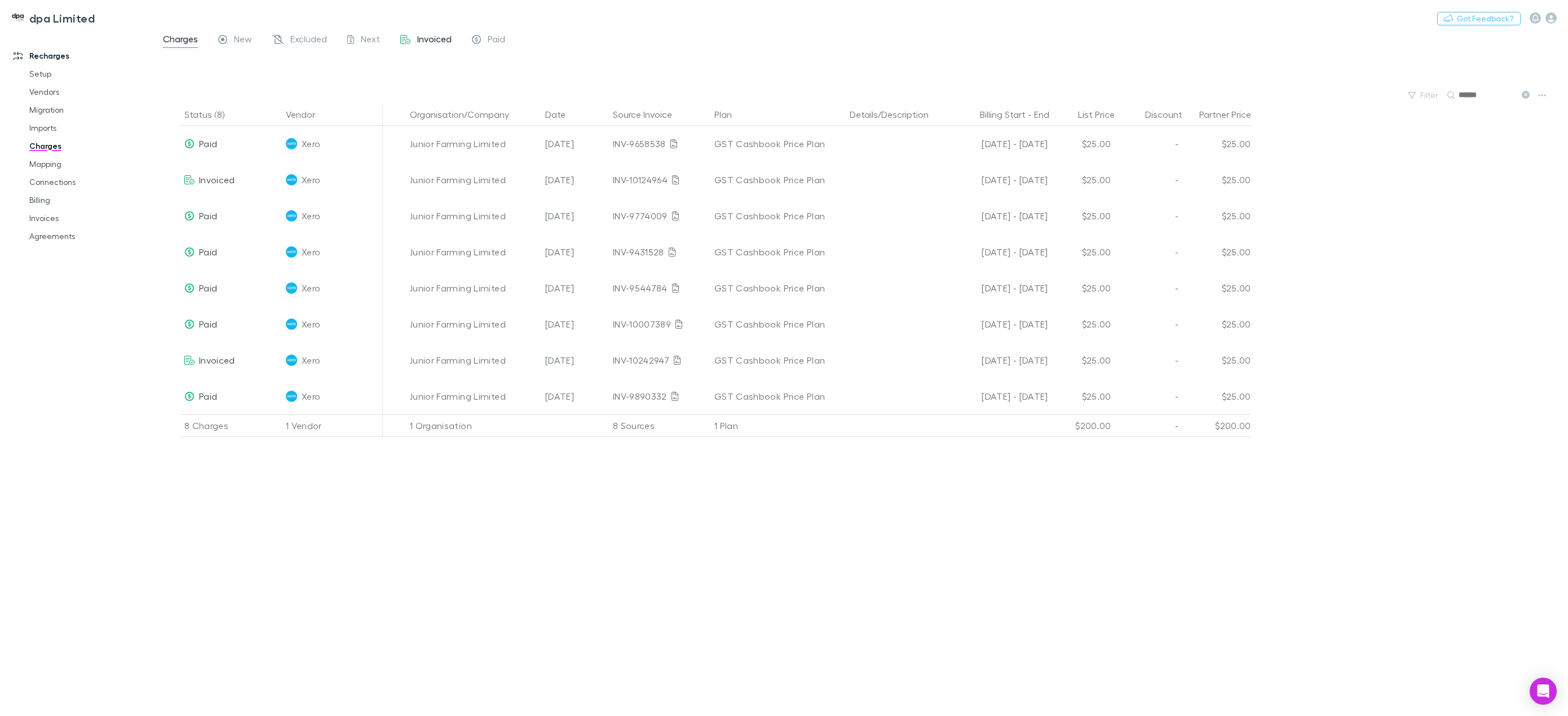
click at [433, 37] on span "Invoiced" at bounding box center [434, 40] width 35 height 14
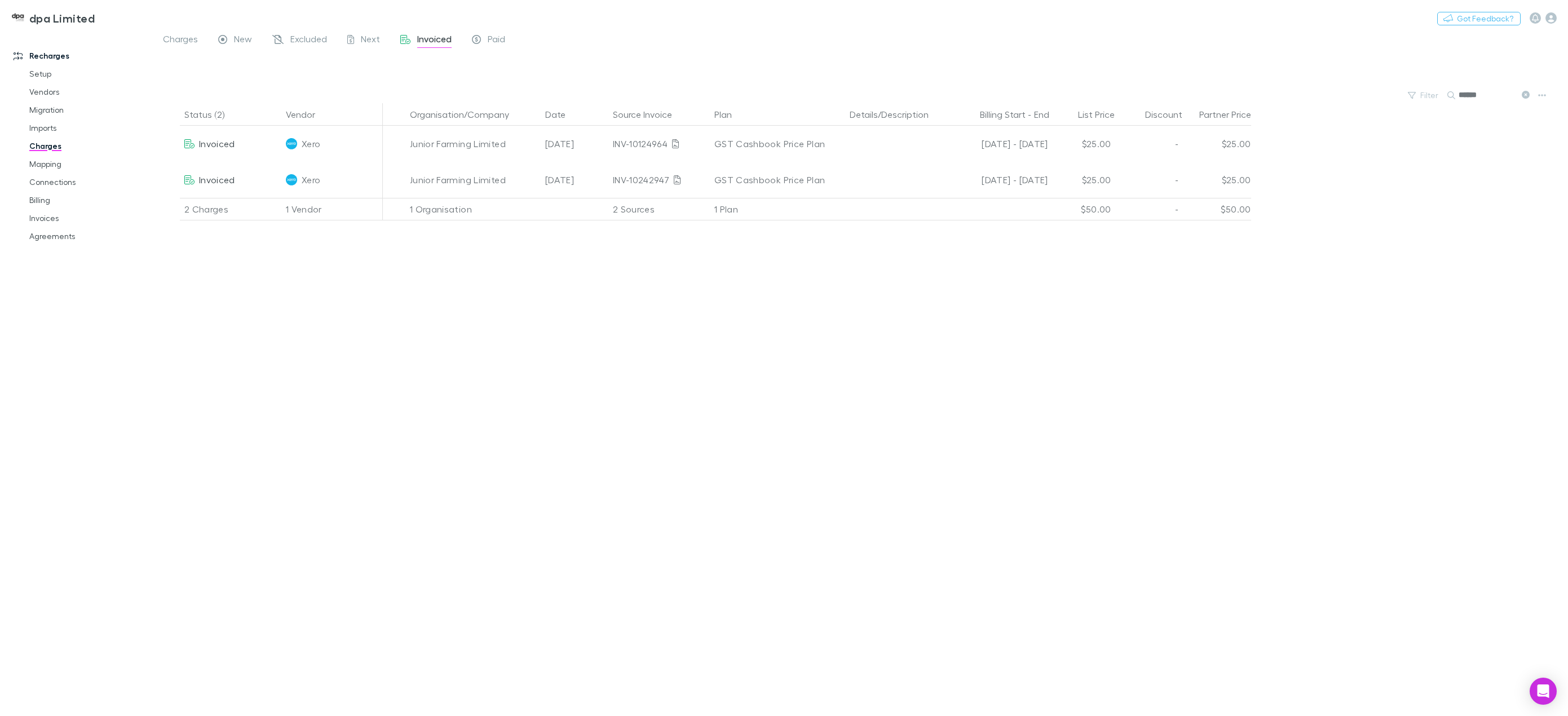
click at [1525, 98] on icon at bounding box center [1525, 94] width 8 height 8
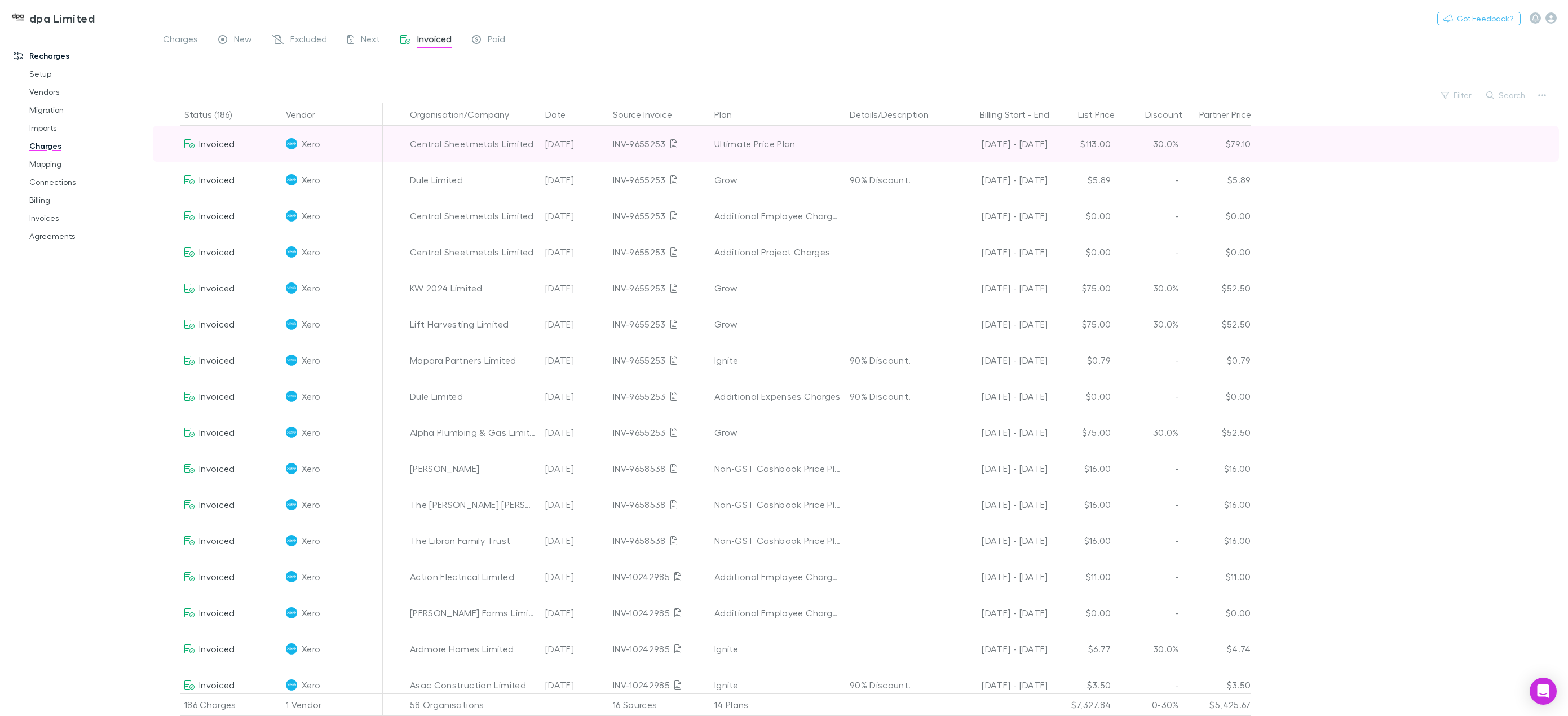
click at [617, 145] on div "INV-9655253" at bounding box center [659, 143] width 93 height 36
drag, startPoint x: 612, startPoint y: 143, endPoint x: 667, endPoint y: 147, distance: 55.1
click at [667, 147] on div "INV-9655253" at bounding box center [659, 143] width 102 height 36
copy div "INV-9655253"
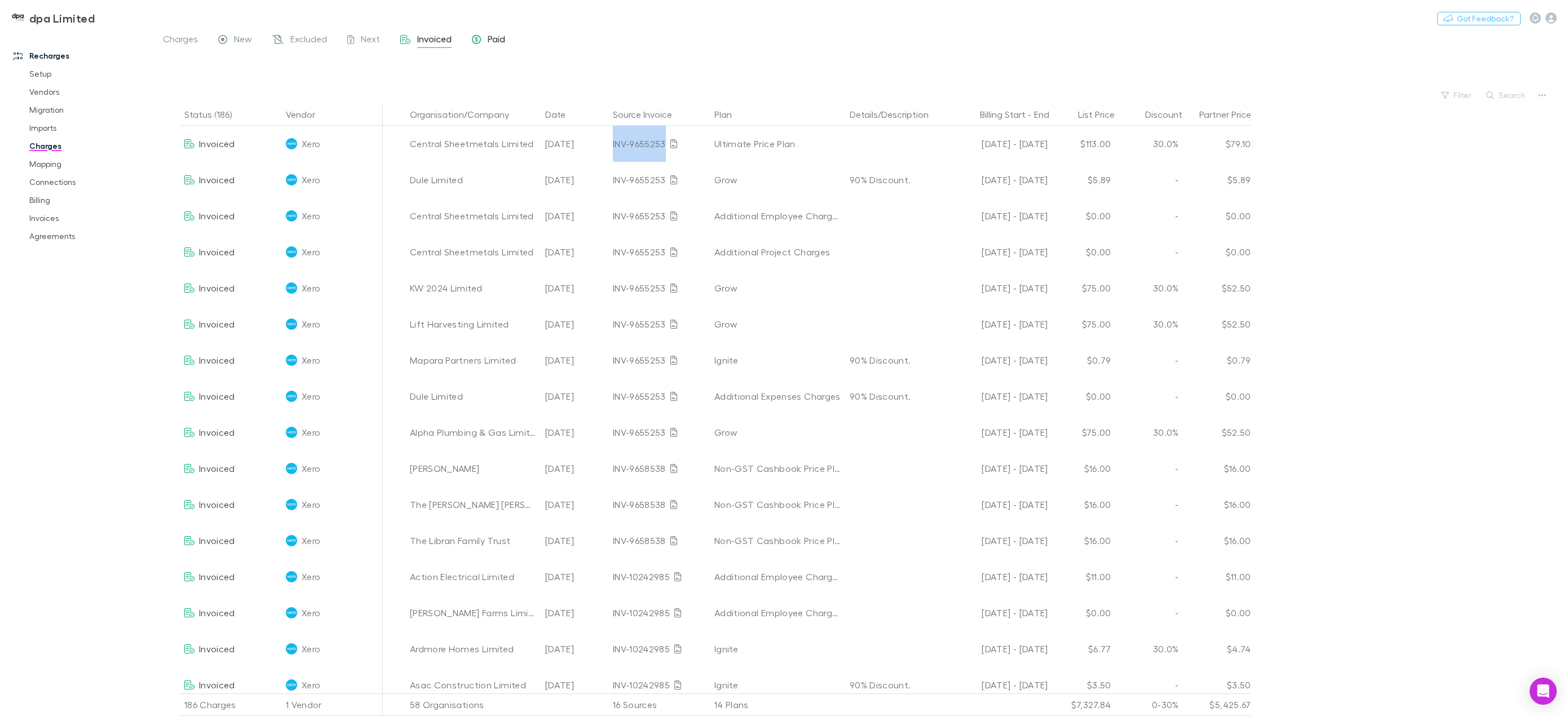
click at [502, 39] on span "Paid" at bounding box center [497, 40] width 18 height 14
click at [427, 39] on span "Invoiced" at bounding box center [434, 40] width 35 height 14
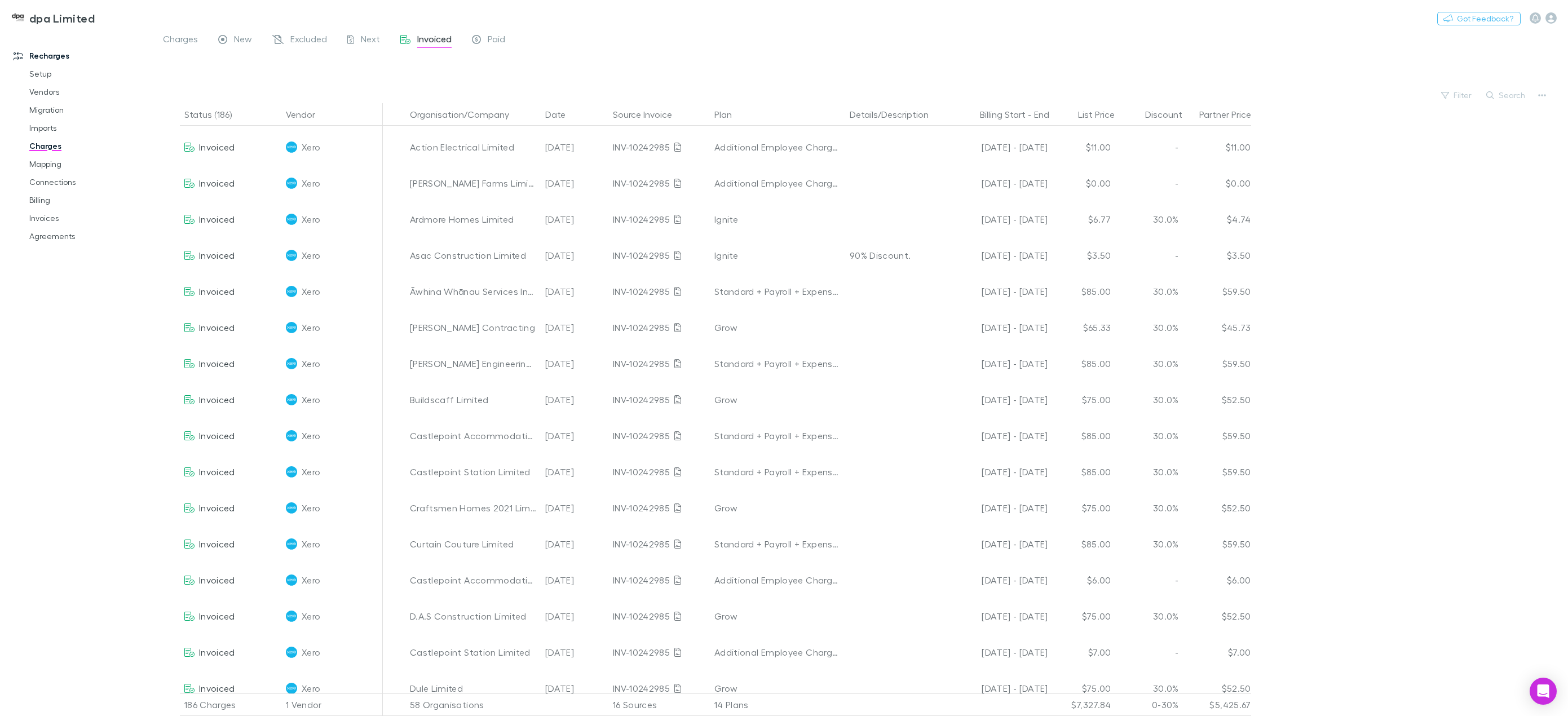
scroll to position [282, 0]
click at [52, 129] on link "Imports" at bounding box center [88, 127] width 141 height 18
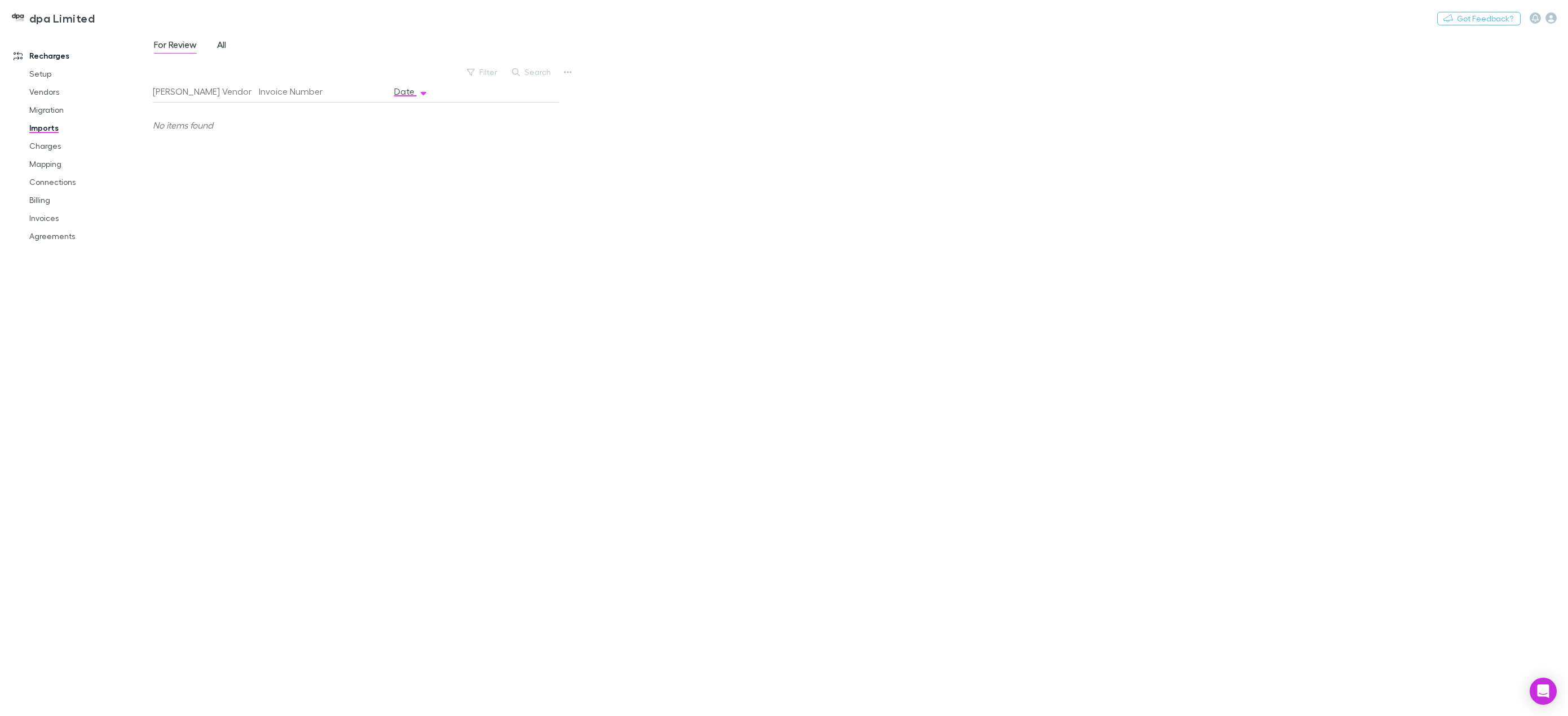
click at [227, 47] on link "All" at bounding box center [221, 45] width 11 height 18
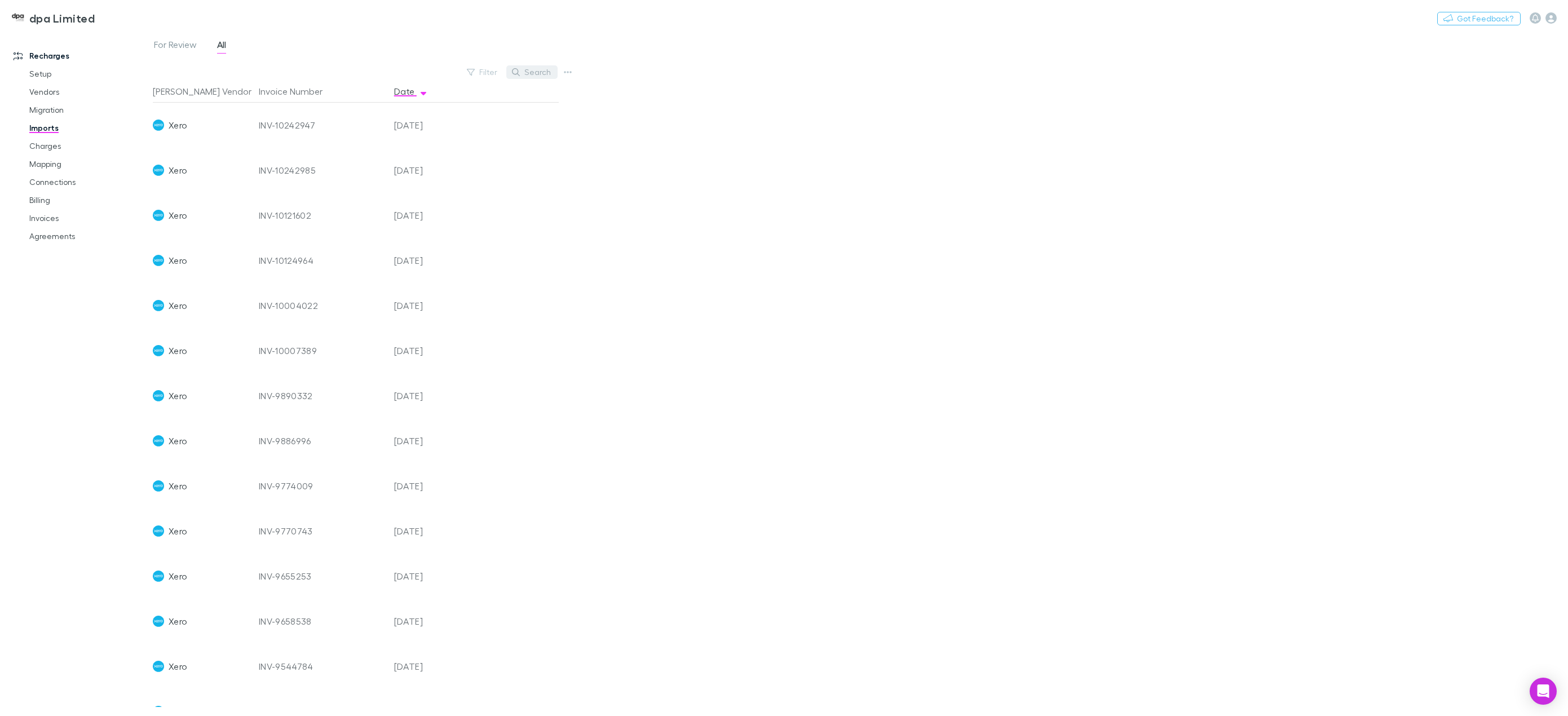
click at [533, 73] on button "Search" at bounding box center [532, 72] width 51 height 13
paste input "**********"
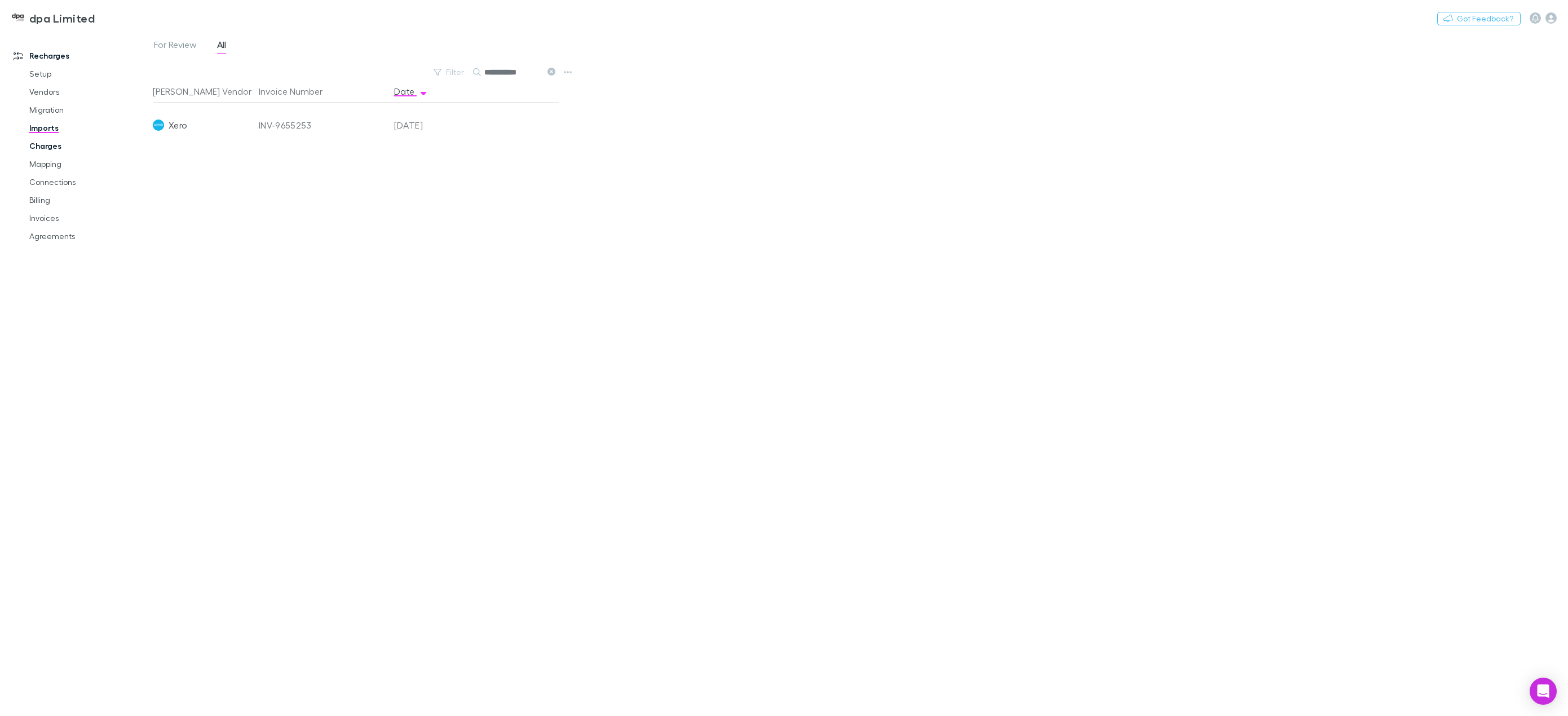
type input "**********"
click at [52, 150] on link "Charges" at bounding box center [88, 146] width 141 height 18
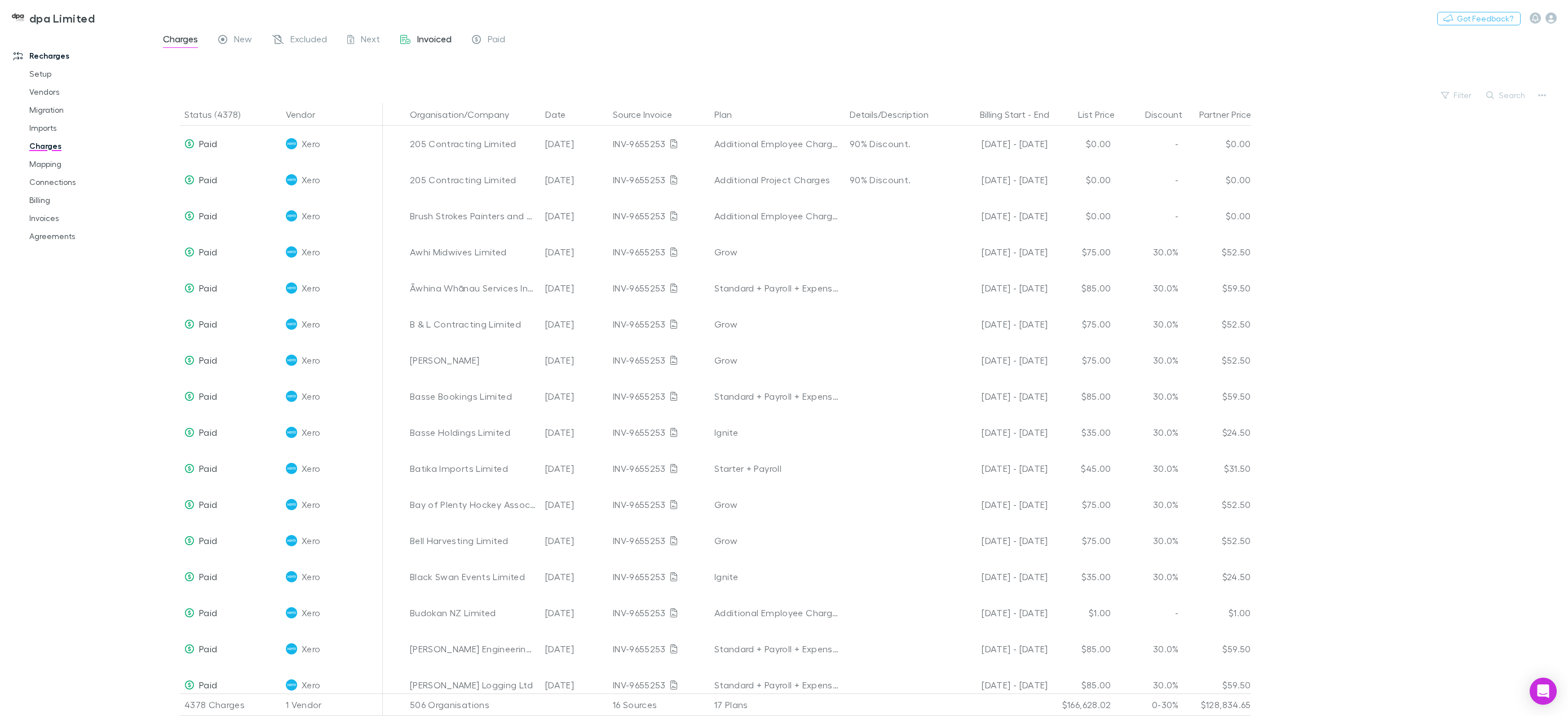
click at [430, 35] on span "Invoiced" at bounding box center [434, 40] width 35 height 14
click at [1498, 95] on button "Search" at bounding box center [1506, 95] width 51 height 13
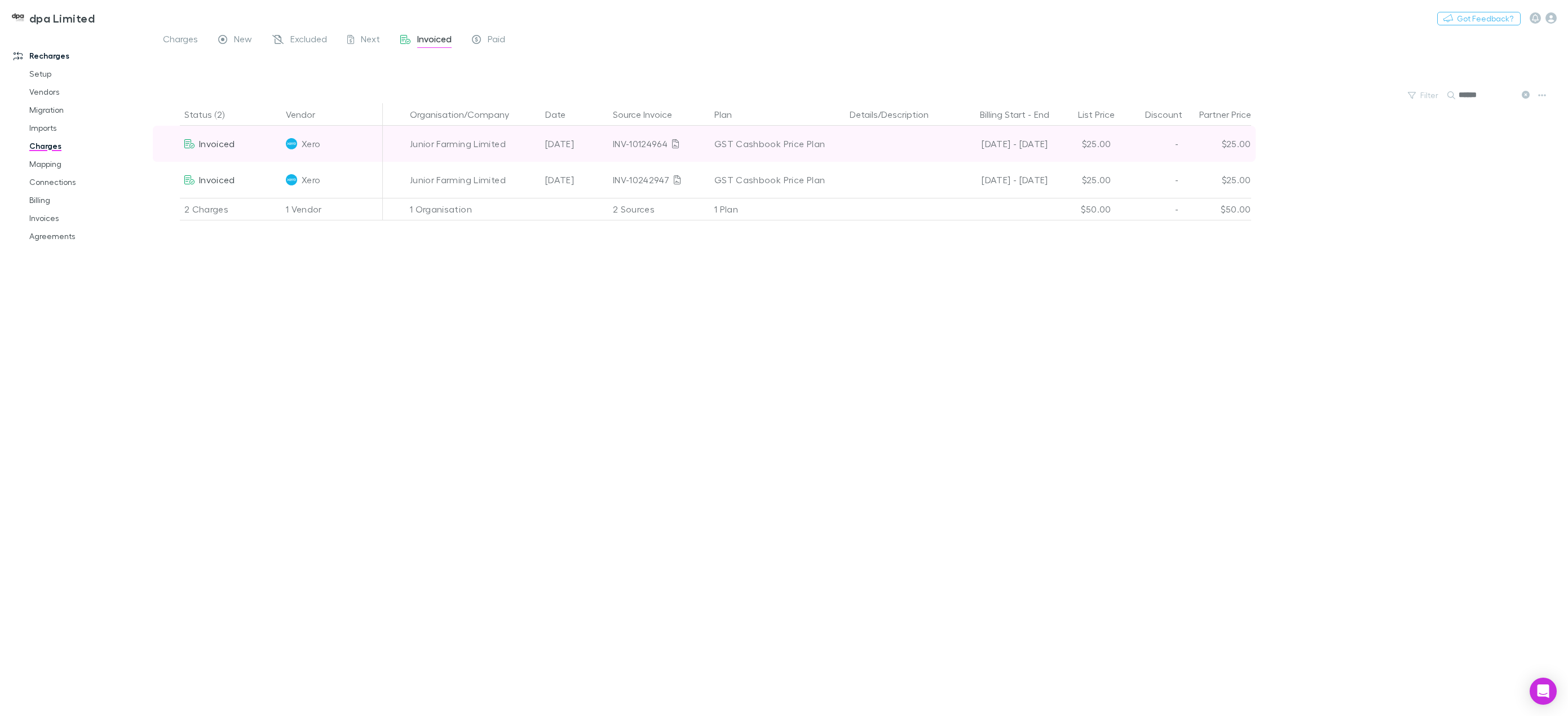
type input "******"
drag, startPoint x: 611, startPoint y: 146, endPoint x: 666, endPoint y: 146, distance: 55.0
click at [666, 146] on div "INV-10124964" at bounding box center [659, 143] width 102 height 36
copy div "INV-10124964"
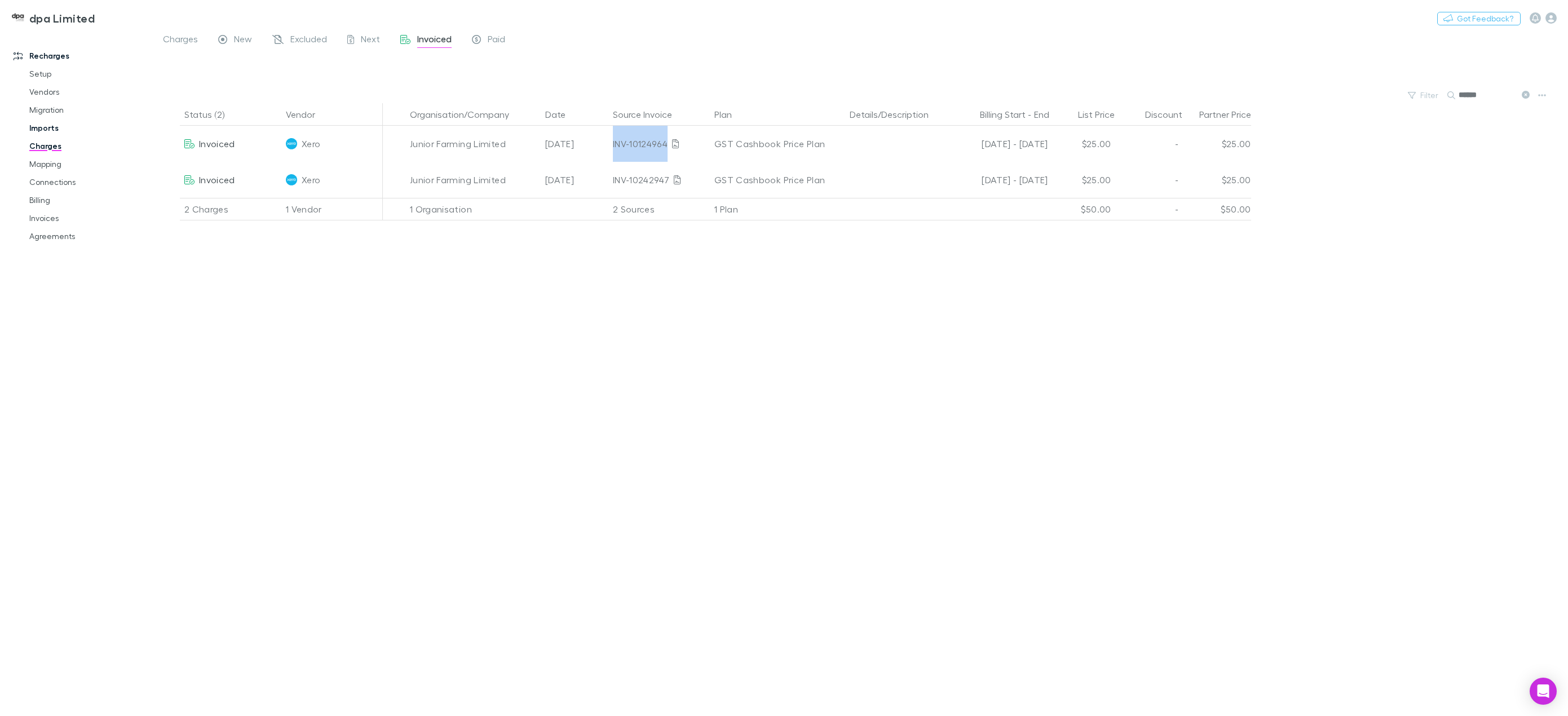
click at [46, 130] on link "Imports" at bounding box center [88, 127] width 141 height 18
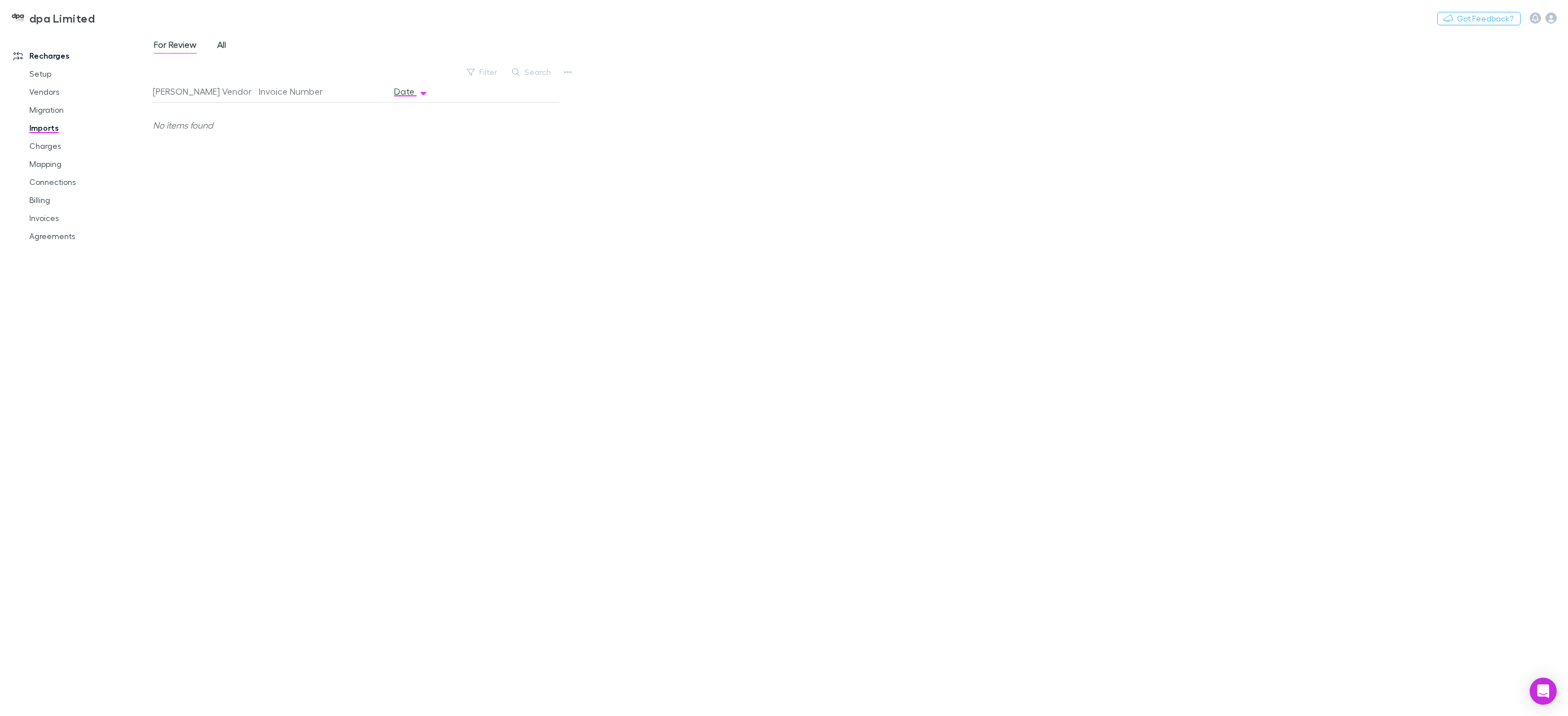
click at [221, 45] on span "All" at bounding box center [221, 45] width 9 height 14
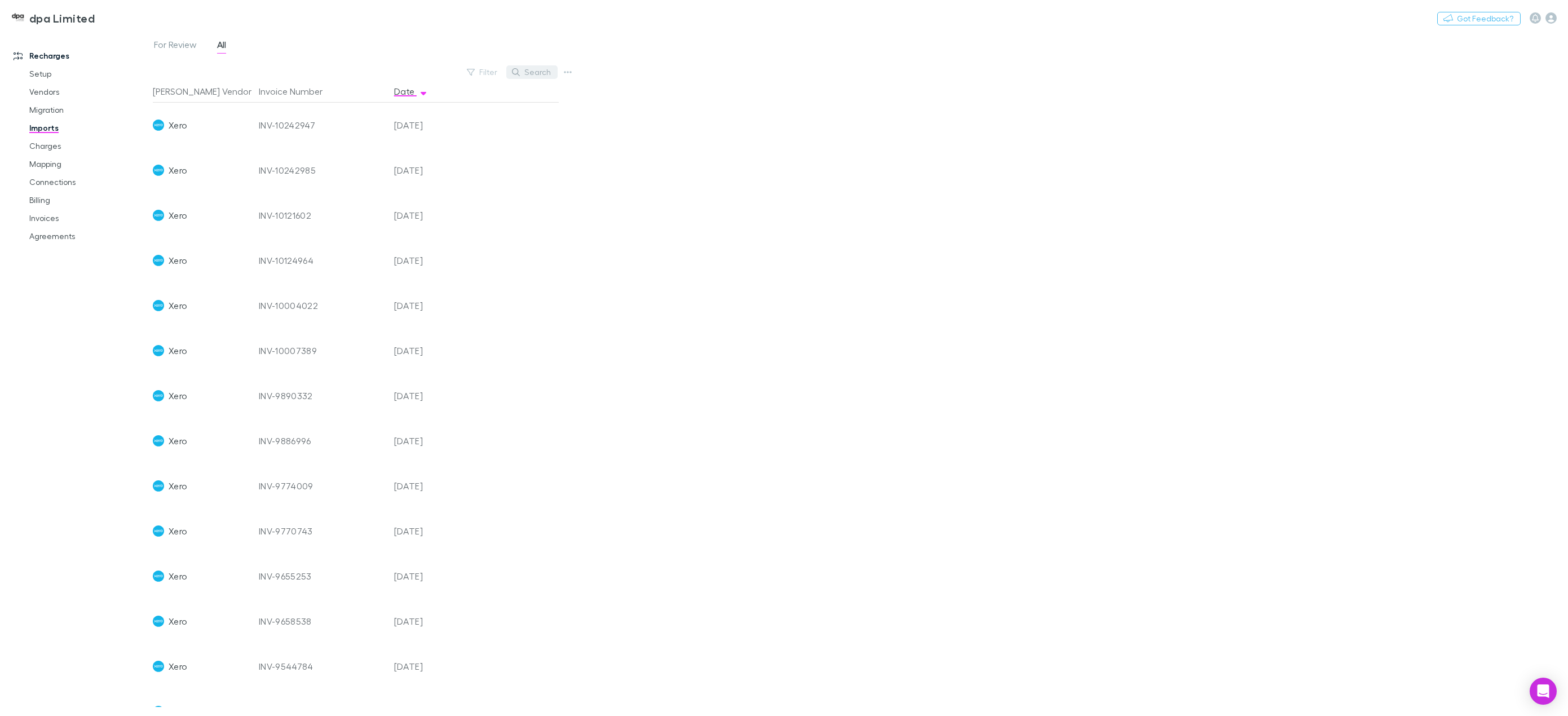
click at [530, 72] on button "Search" at bounding box center [532, 72] width 51 height 13
paste input "**********"
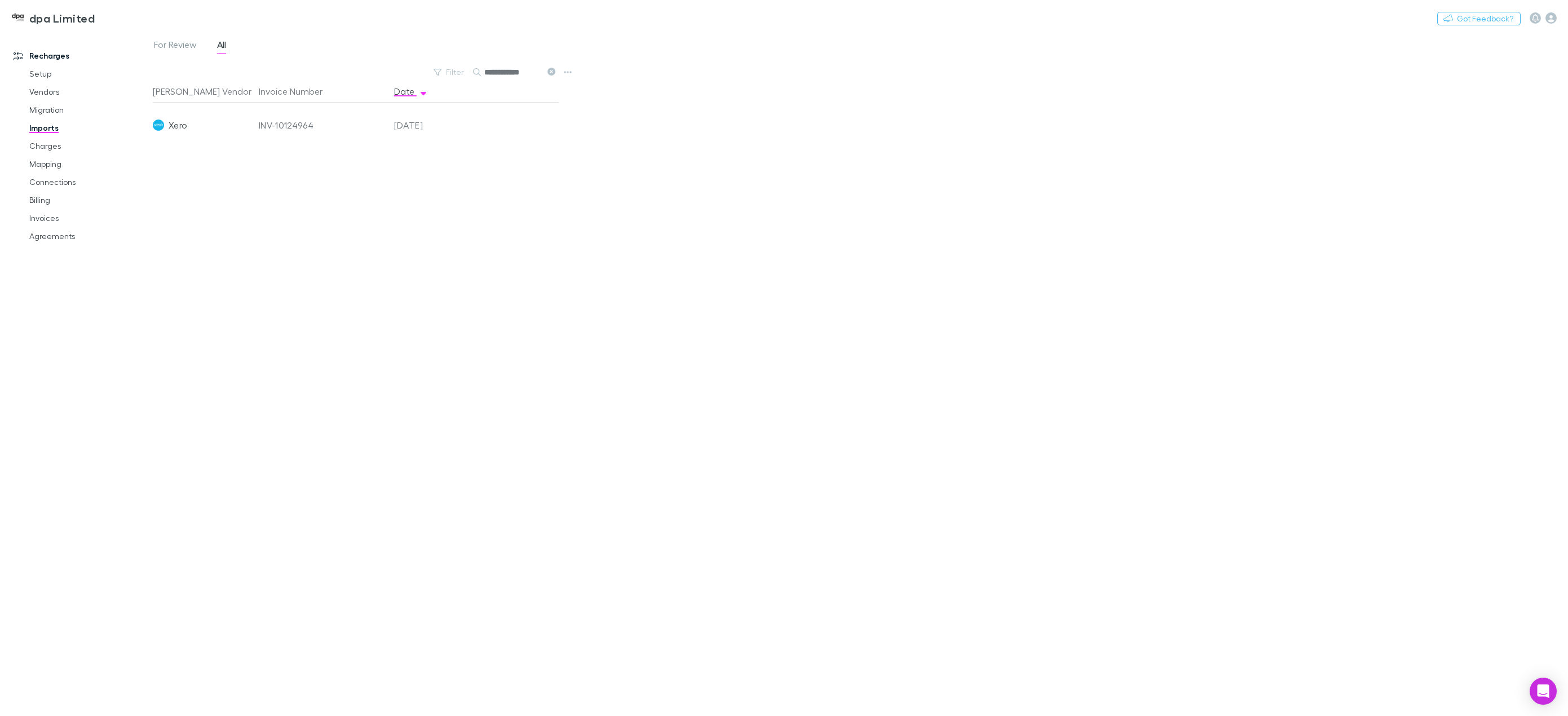
type input "**********"
click at [177, 122] on span "Xero" at bounding box center [178, 125] width 19 height 45
click at [306, 125] on div "INV-10124964" at bounding box center [322, 125] width 126 height 45
click at [439, 129] on div "20 Jul 2025" at bounding box center [423, 125] width 67 height 45
click at [551, 72] on icon at bounding box center [551, 71] width 8 height 8
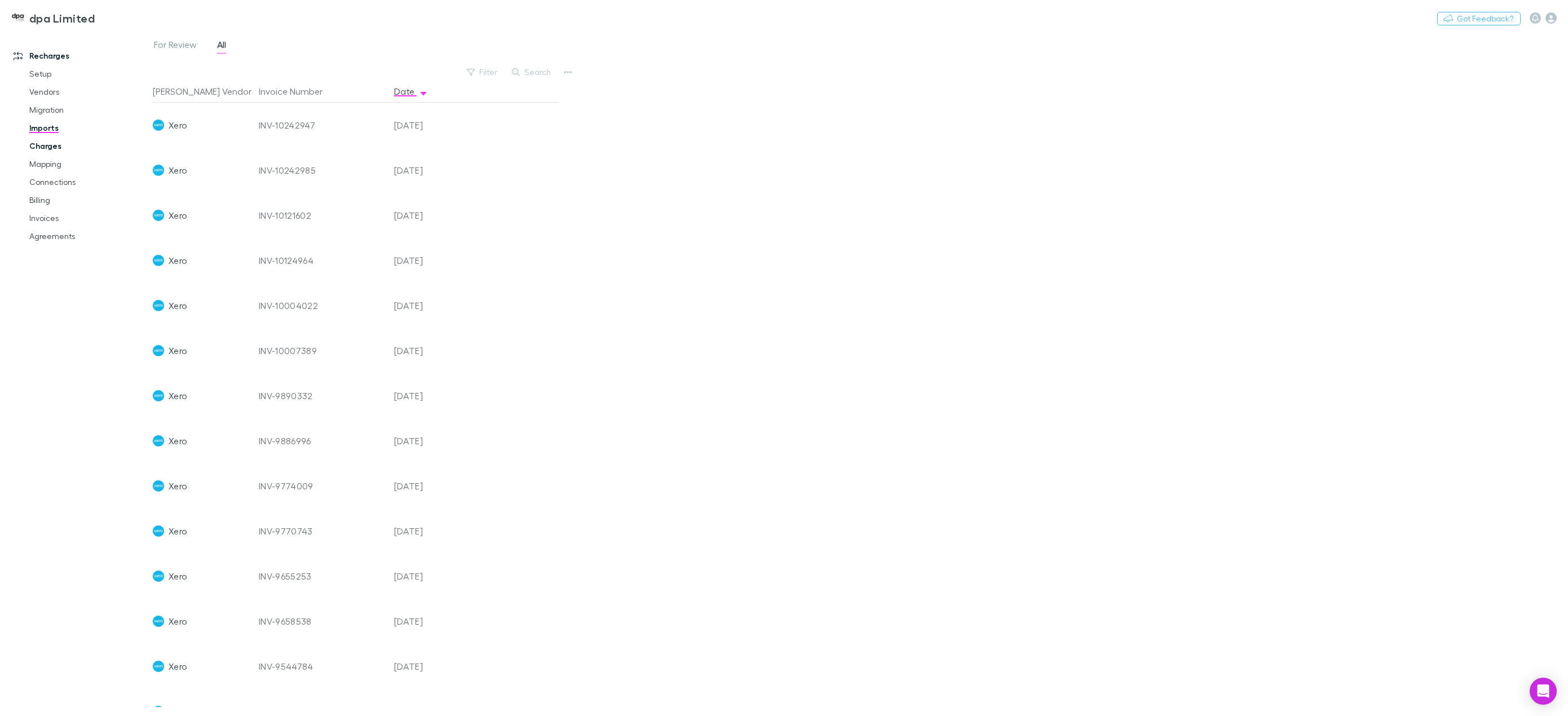
click at [56, 147] on link "Charges" at bounding box center [88, 146] width 141 height 18
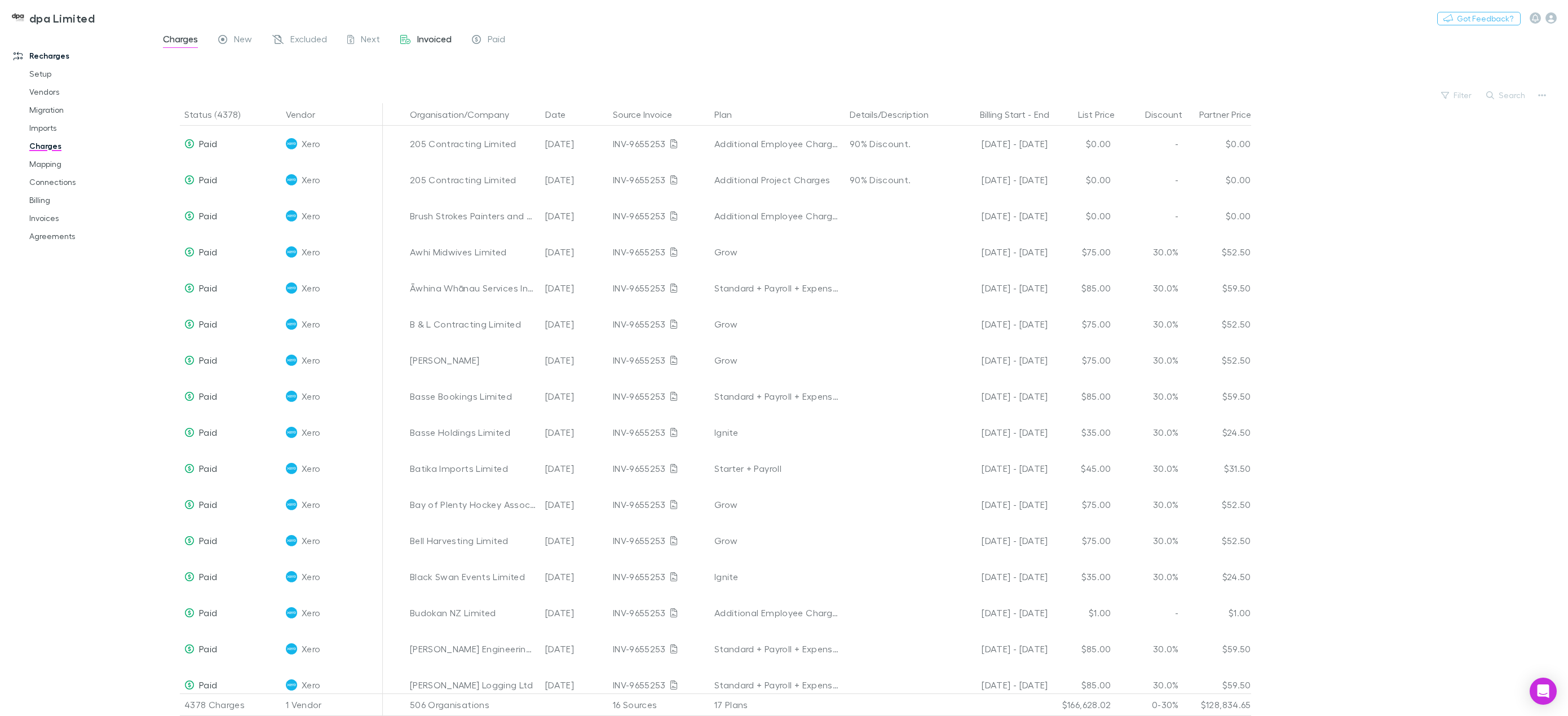
click at [436, 45] on span "Invoiced" at bounding box center [434, 40] width 35 height 14
click at [1494, 96] on icon "button" at bounding box center [1490, 95] width 8 height 8
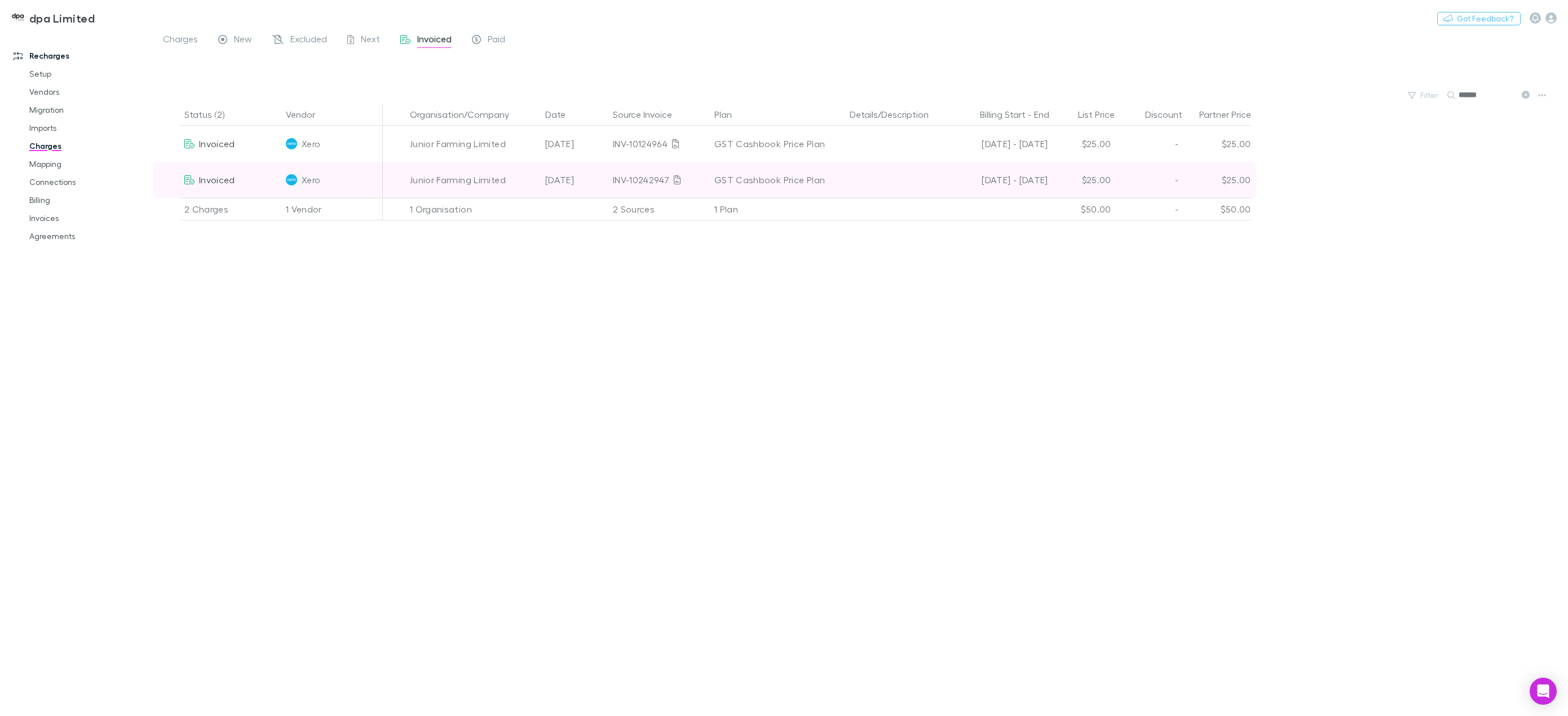
type input "******"
drag, startPoint x: 612, startPoint y: 182, endPoint x: 666, endPoint y: 187, distance: 54.2
click at [666, 187] on div "INV-10242947" at bounding box center [659, 179] width 102 height 36
copy div "INV-10242947"
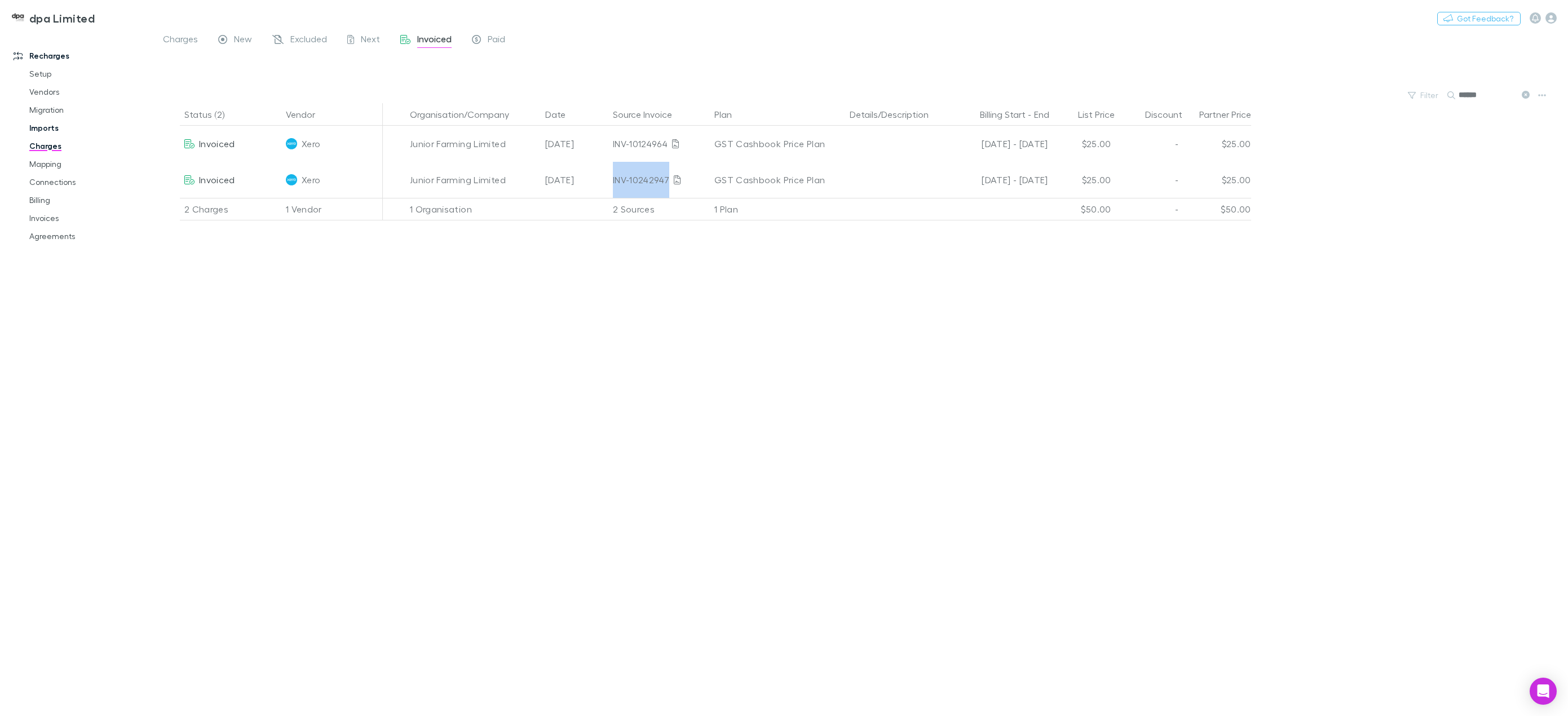
click at [47, 131] on link "Imports" at bounding box center [88, 127] width 141 height 18
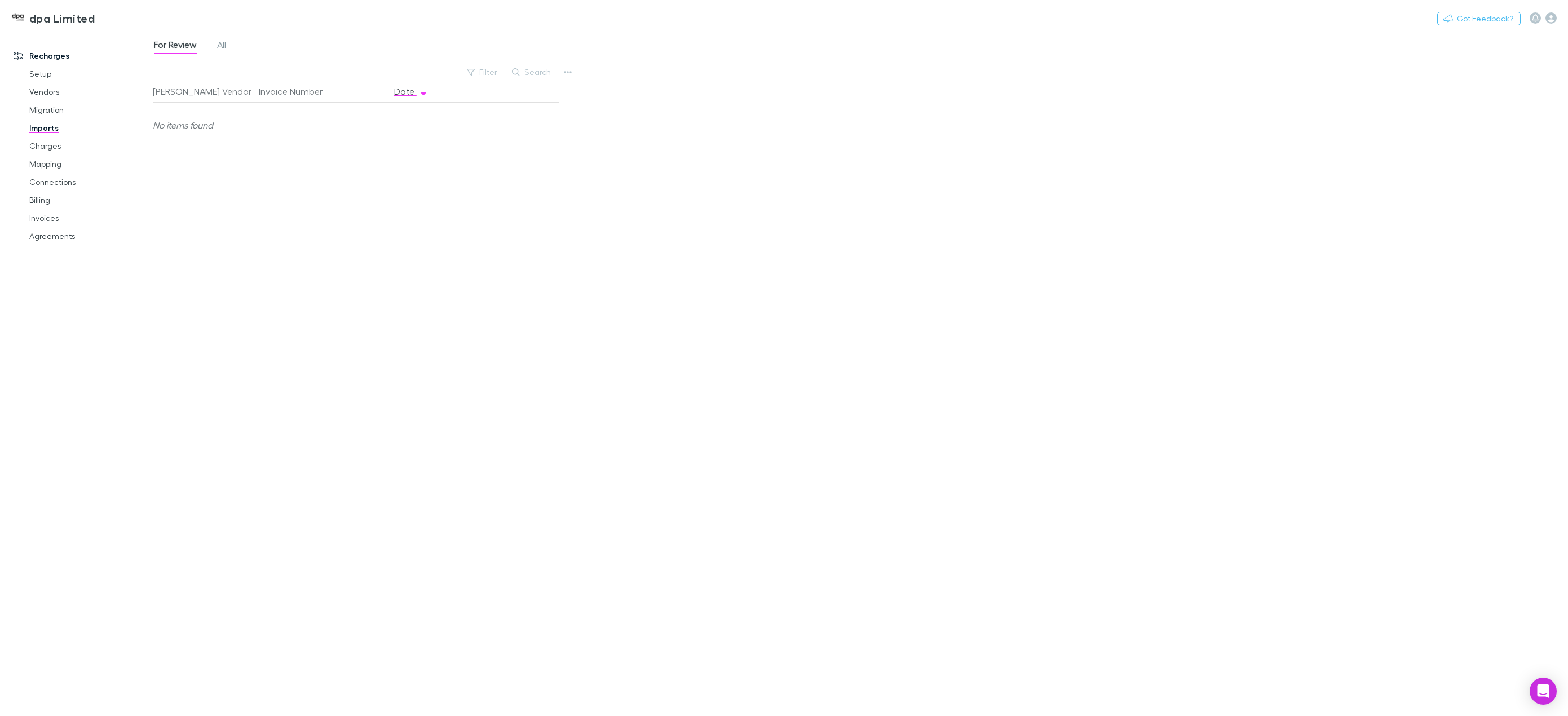
click at [213, 44] on div "For Review All" at bounding box center [194, 45] width 83 height 18
click at [220, 45] on span "All" at bounding box center [221, 45] width 9 height 14
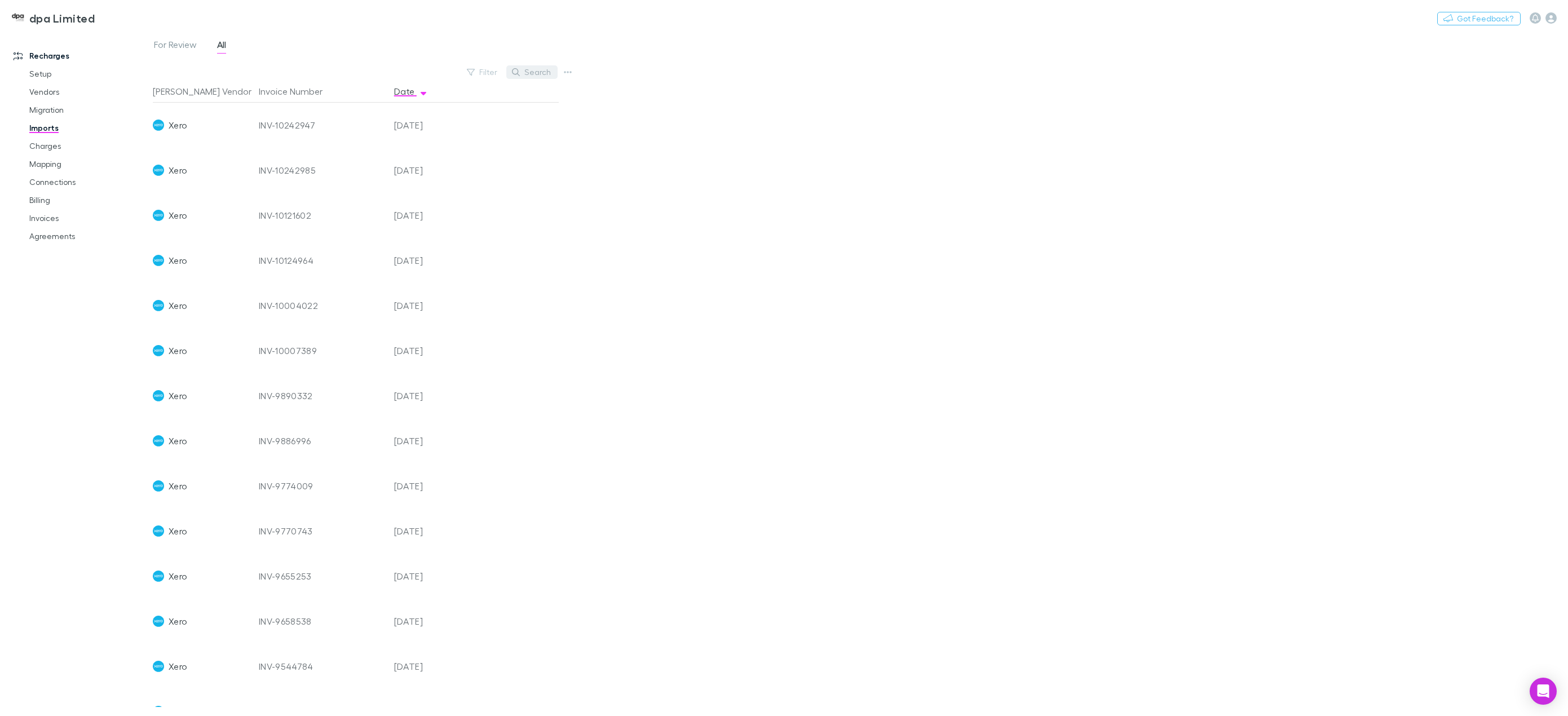
click at [524, 70] on button "Search" at bounding box center [532, 72] width 51 height 13
paste input "**********"
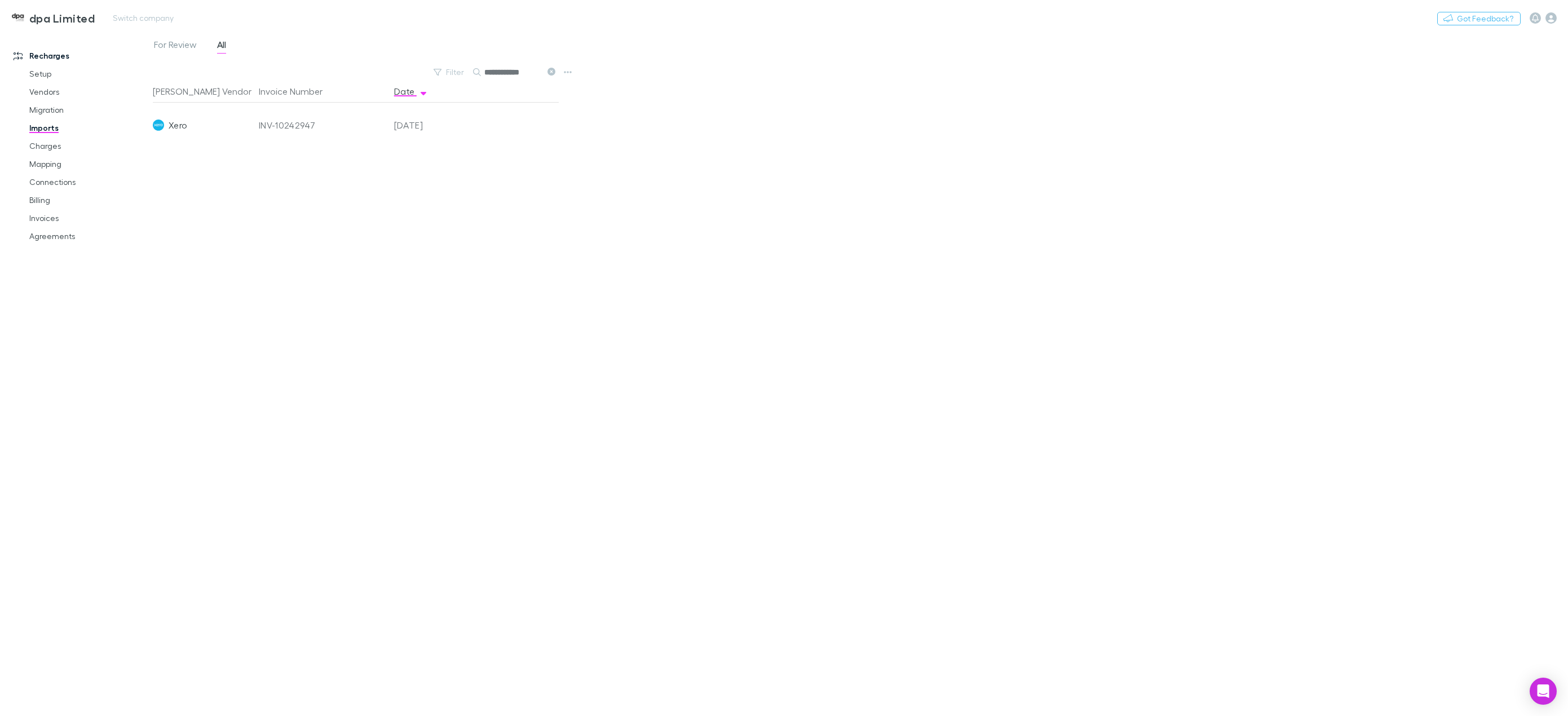
type input "**********"
drag, startPoint x: 50, startPoint y: 151, endPoint x: 114, endPoint y: 146, distance: 64.2
click at [50, 151] on link "Charges" at bounding box center [88, 146] width 141 height 18
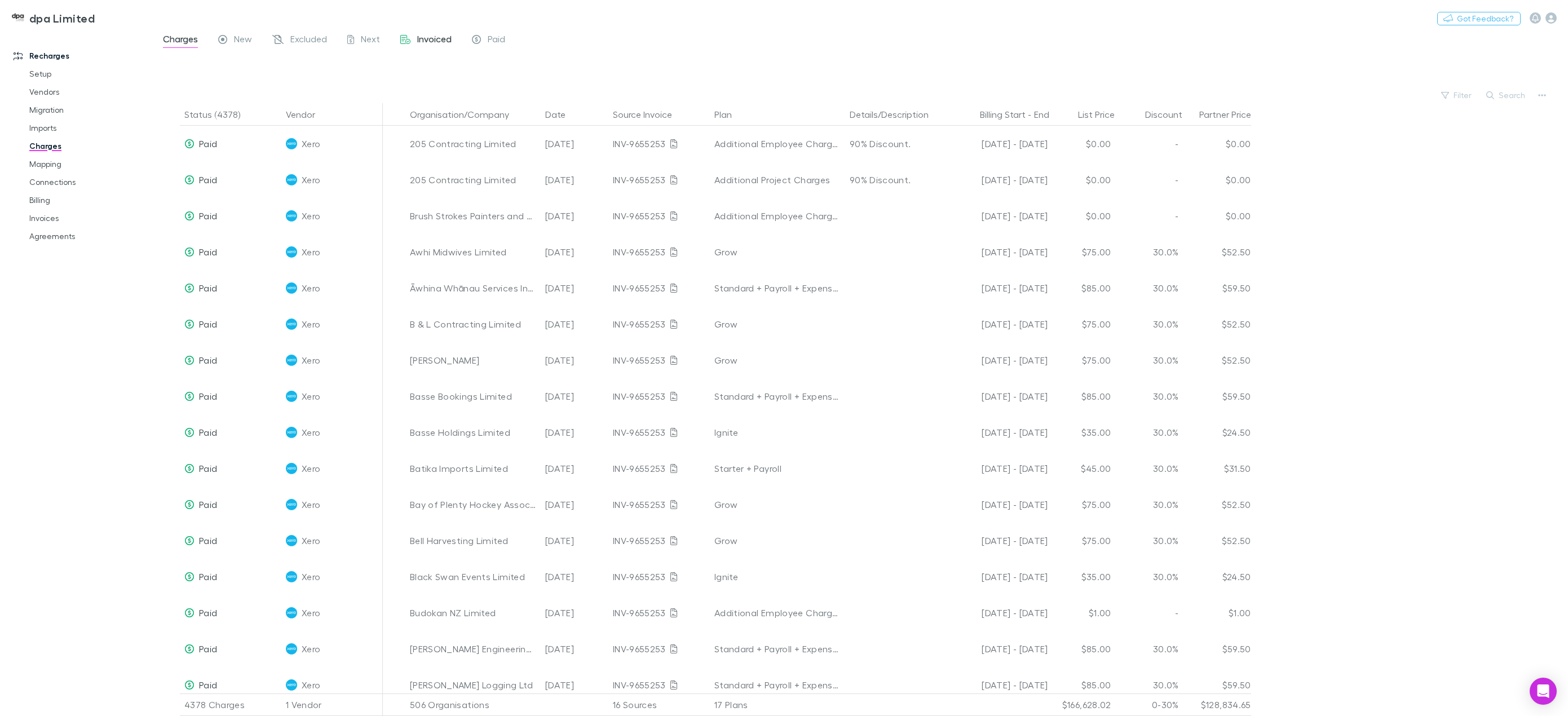
click at [437, 39] on span "Invoiced" at bounding box center [434, 40] width 35 height 14
click at [1502, 98] on button "Search" at bounding box center [1506, 95] width 51 height 13
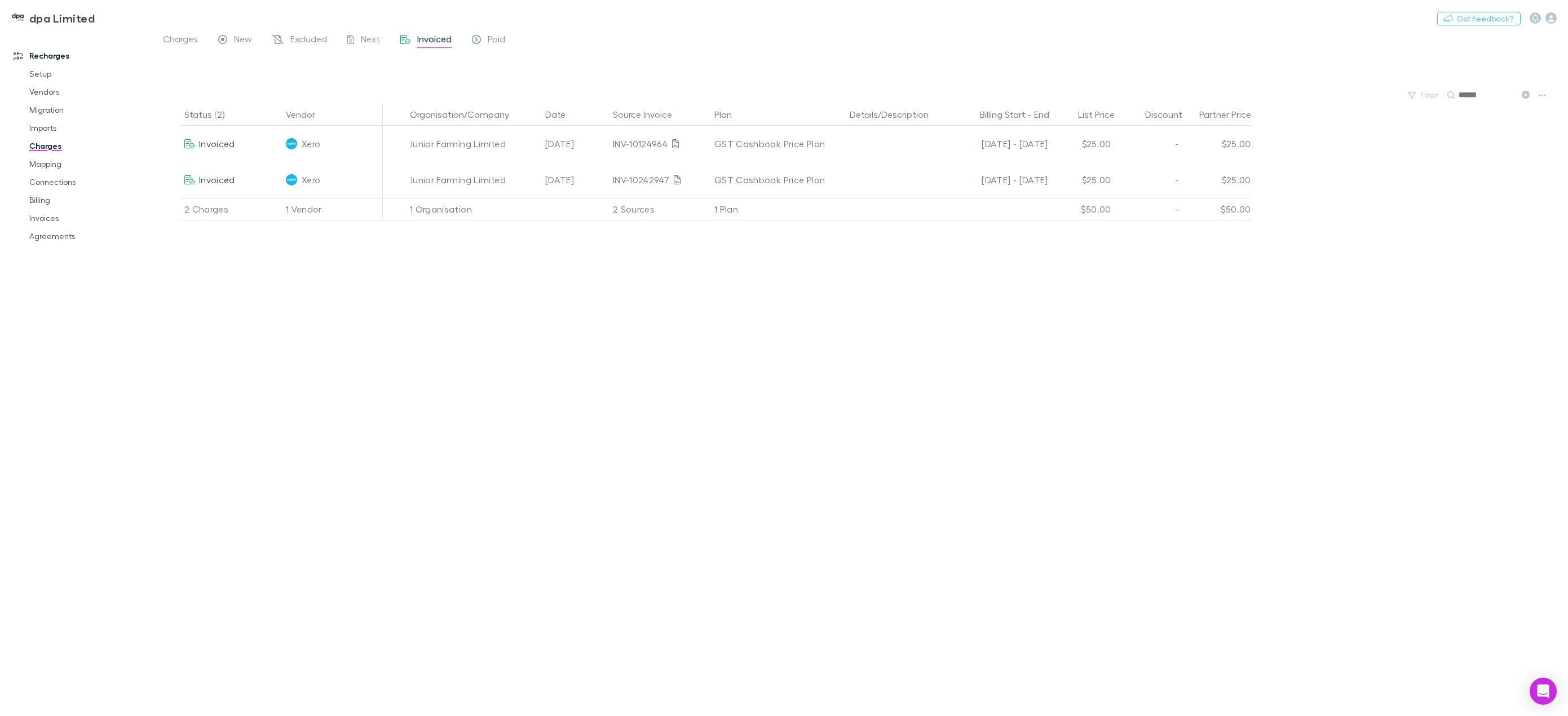
type input "******"
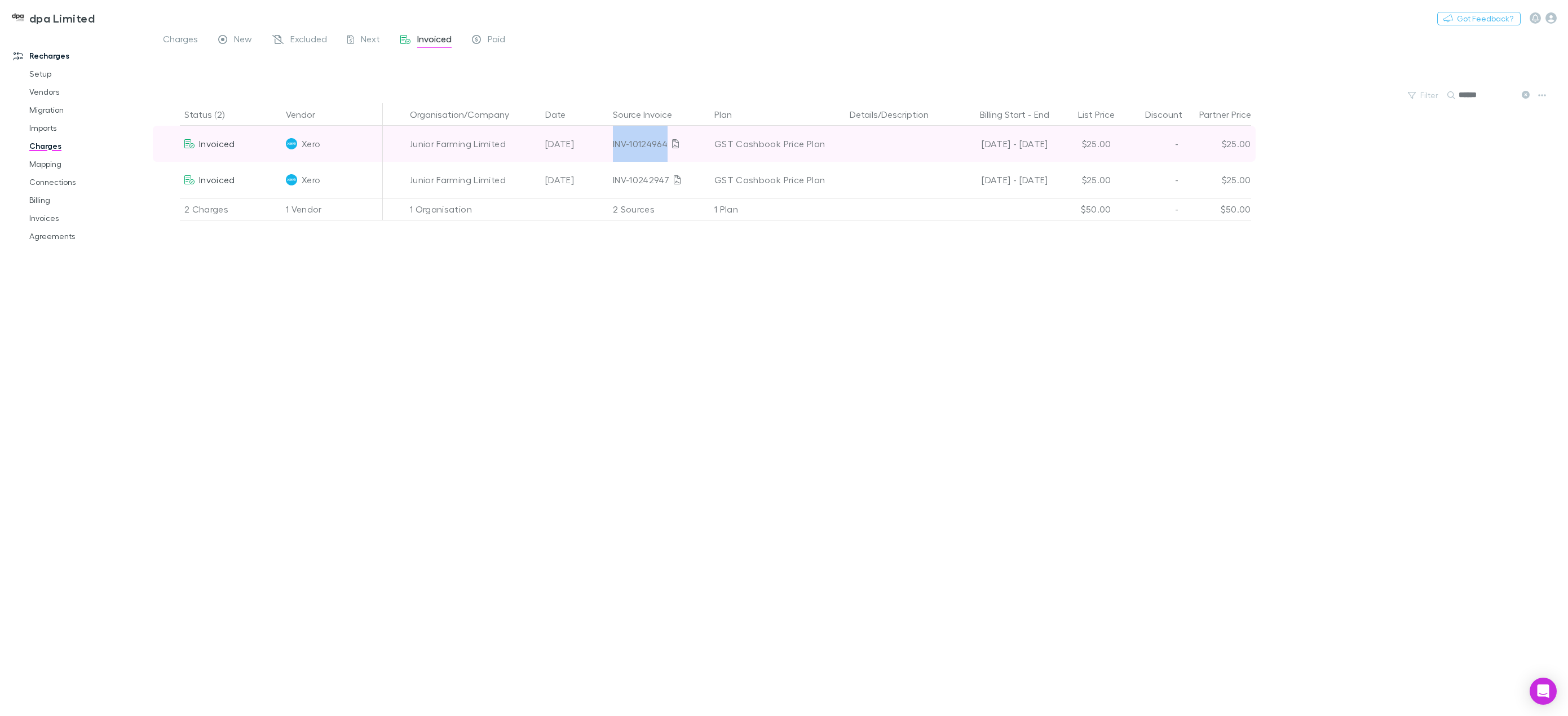
drag, startPoint x: 612, startPoint y: 145, endPoint x: 666, endPoint y: 143, distance: 54.0
click at [666, 143] on div "INV-10124964" at bounding box center [659, 143] width 102 height 36
copy div "INV-10124964"
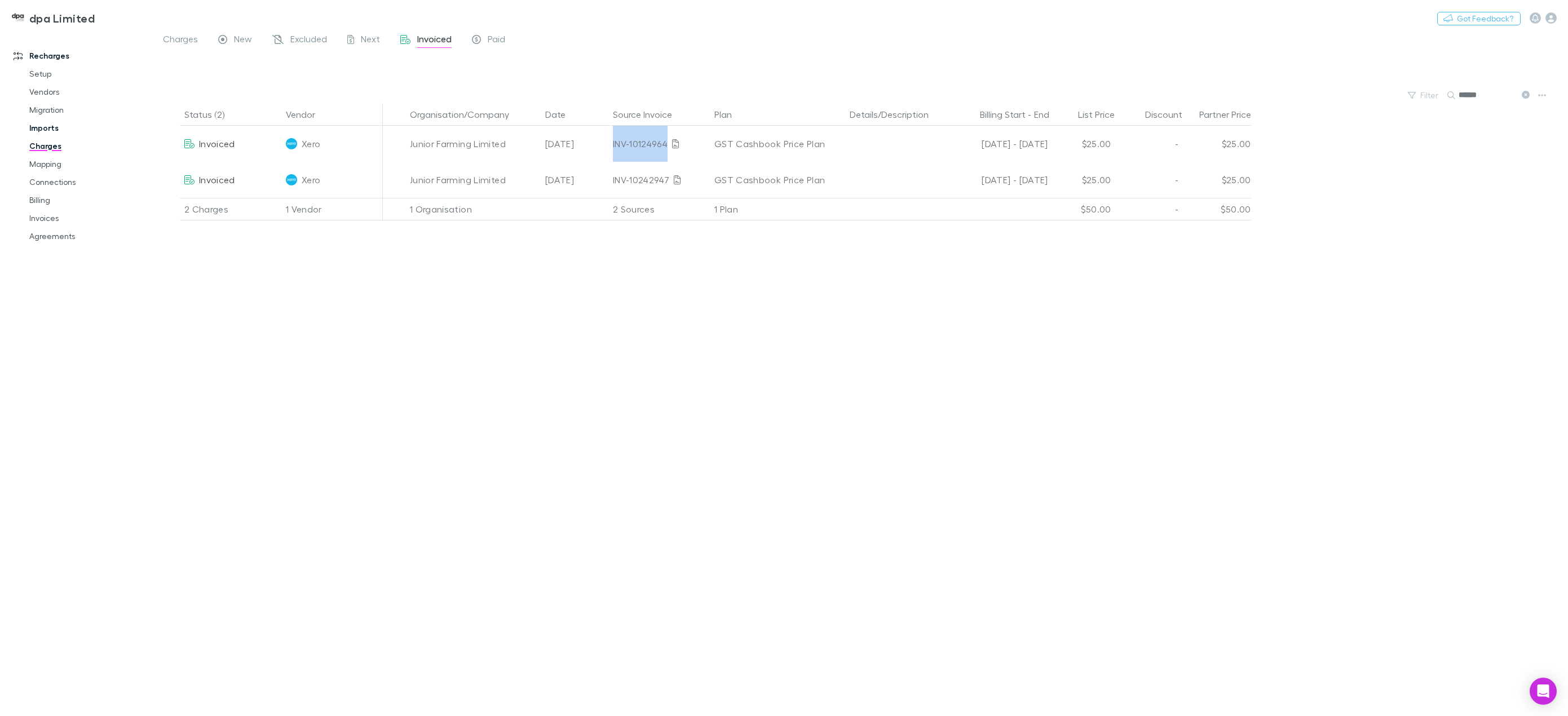
click at [51, 130] on link "Imports" at bounding box center [88, 127] width 141 height 18
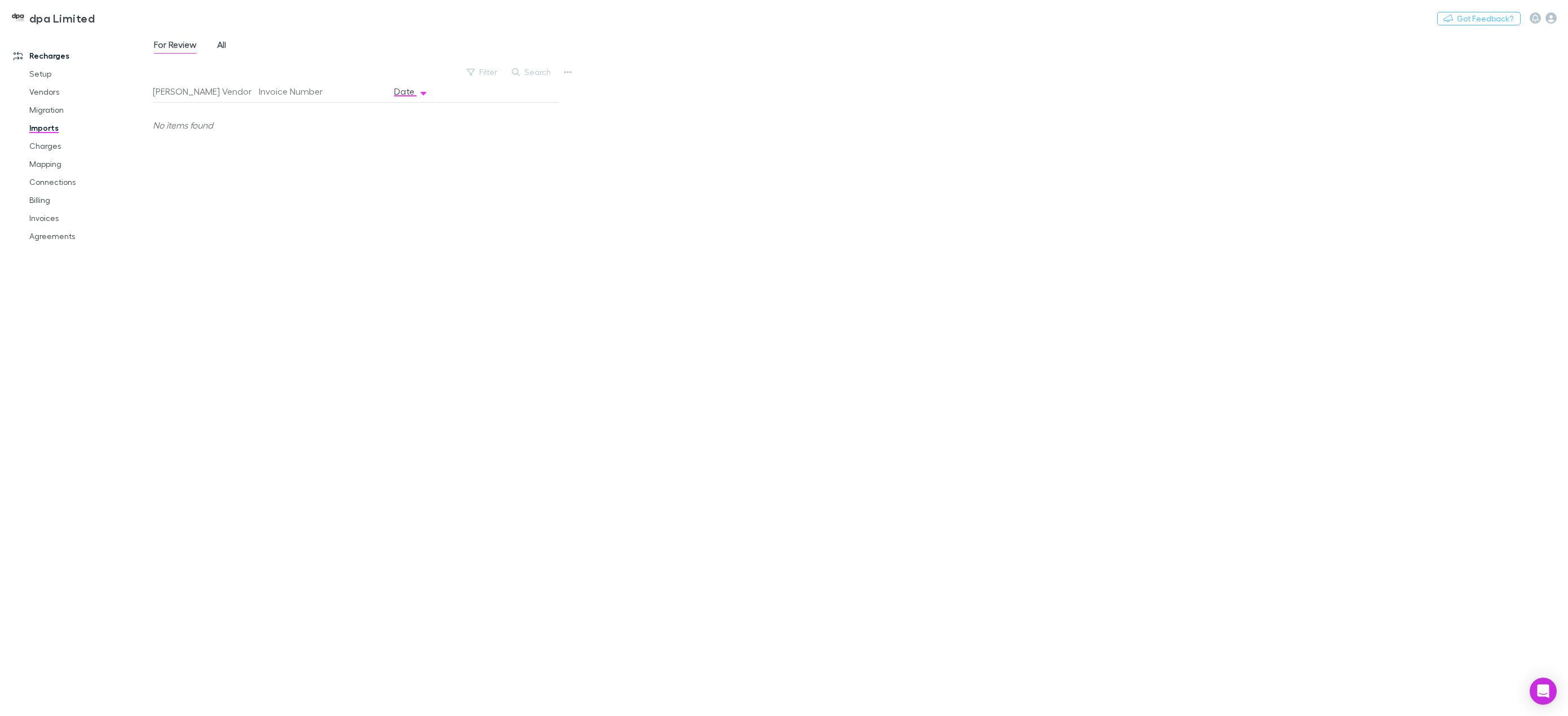
click at [225, 46] on span "All" at bounding box center [221, 45] width 9 height 14
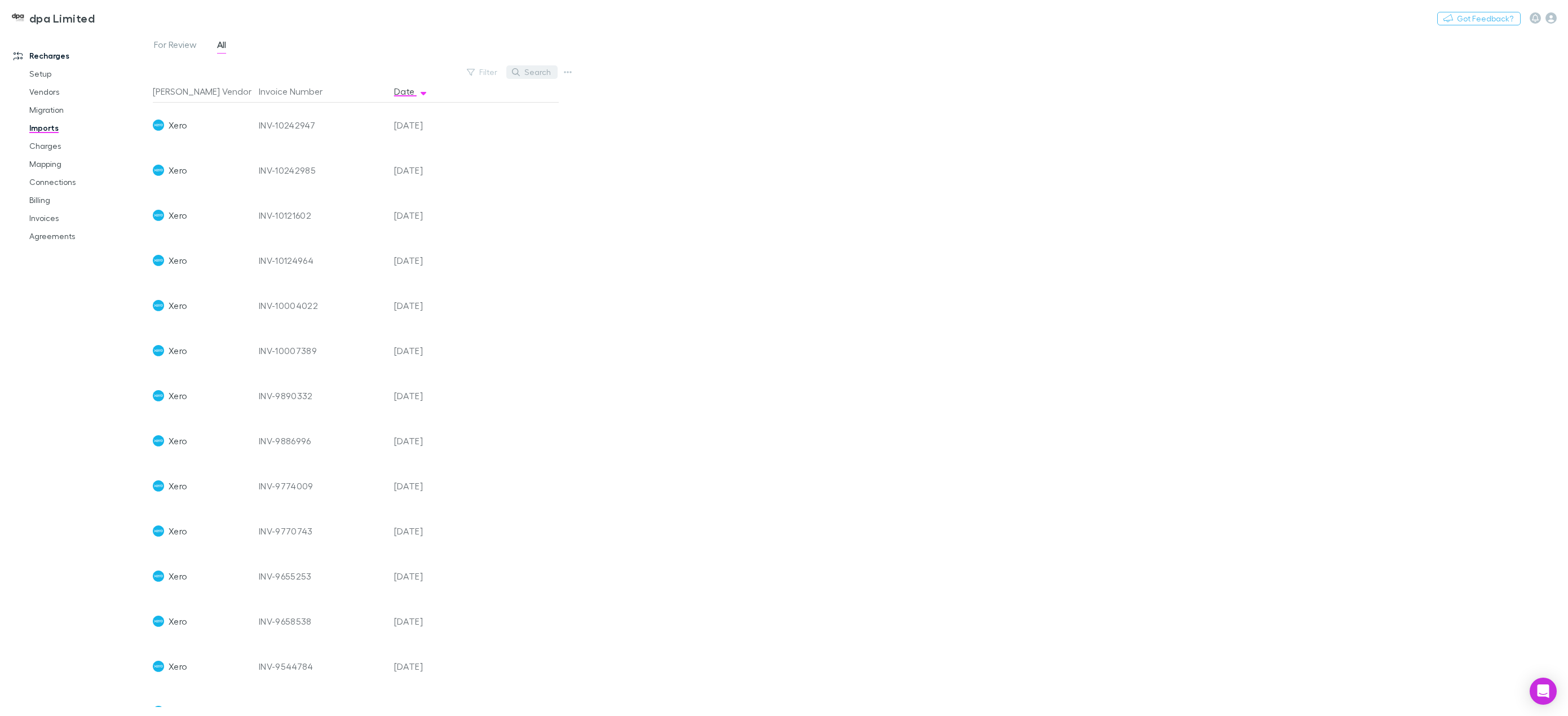
click at [529, 72] on button "Search" at bounding box center [532, 72] width 51 height 13
paste input "**********"
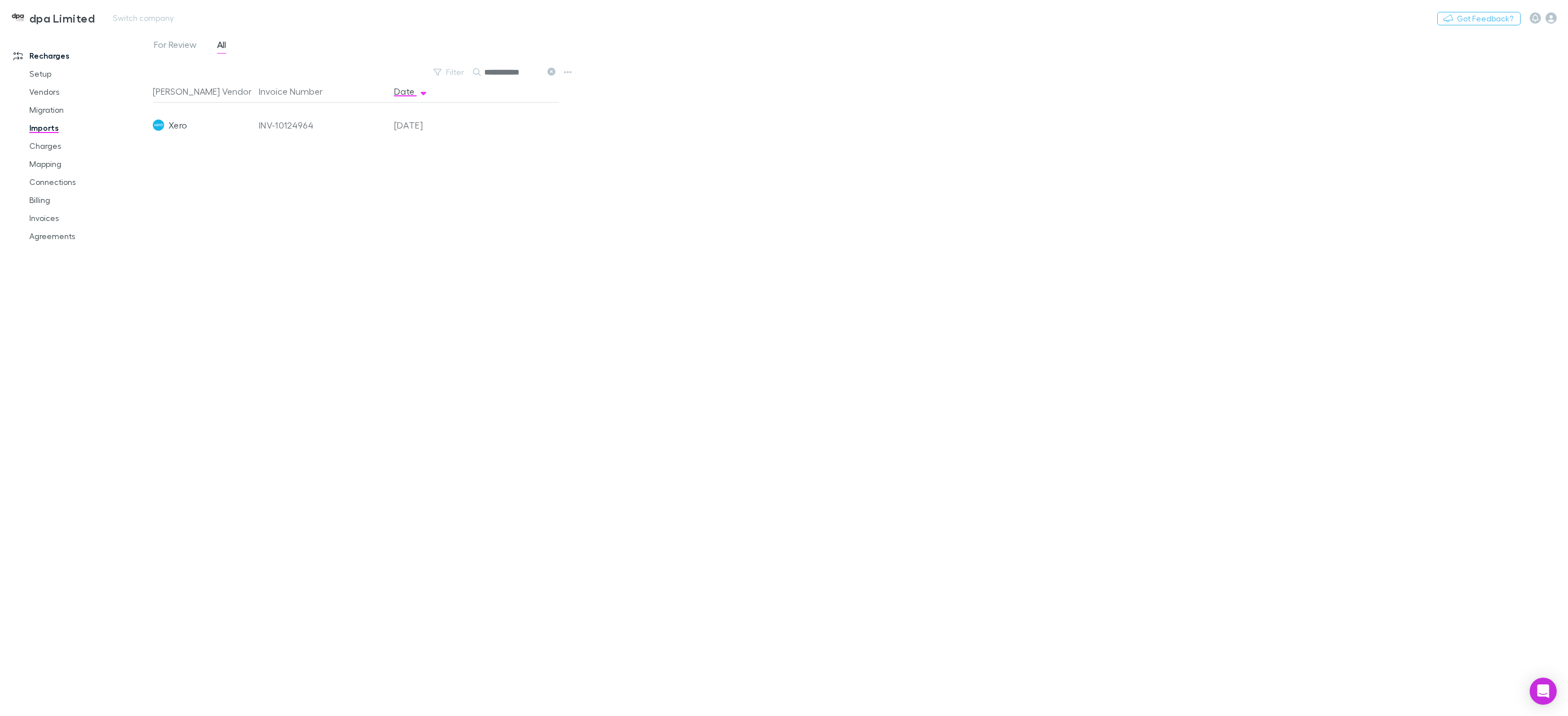
type input "**********"
click at [39, 149] on link "Charges" at bounding box center [88, 146] width 141 height 18
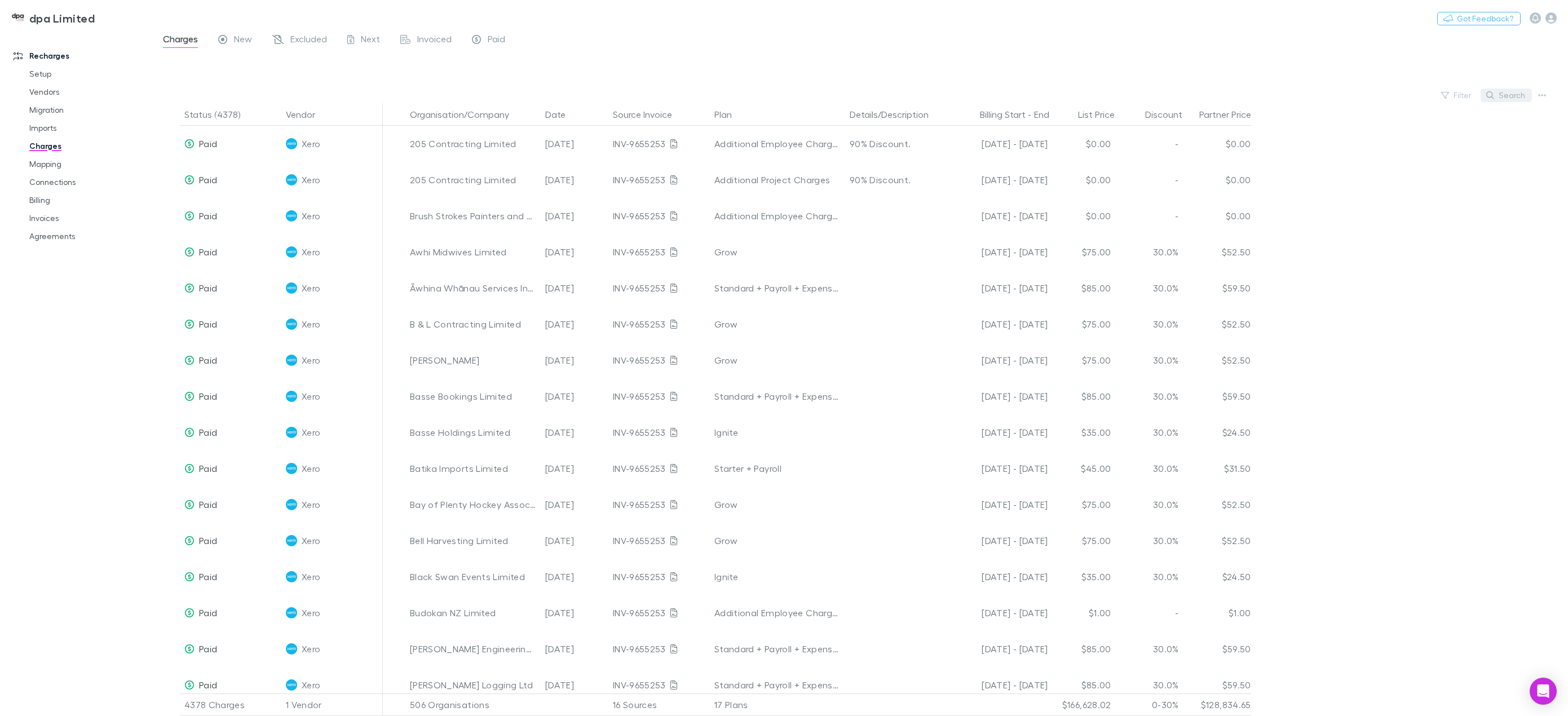
click at [1502, 98] on button "Search" at bounding box center [1506, 95] width 51 height 13
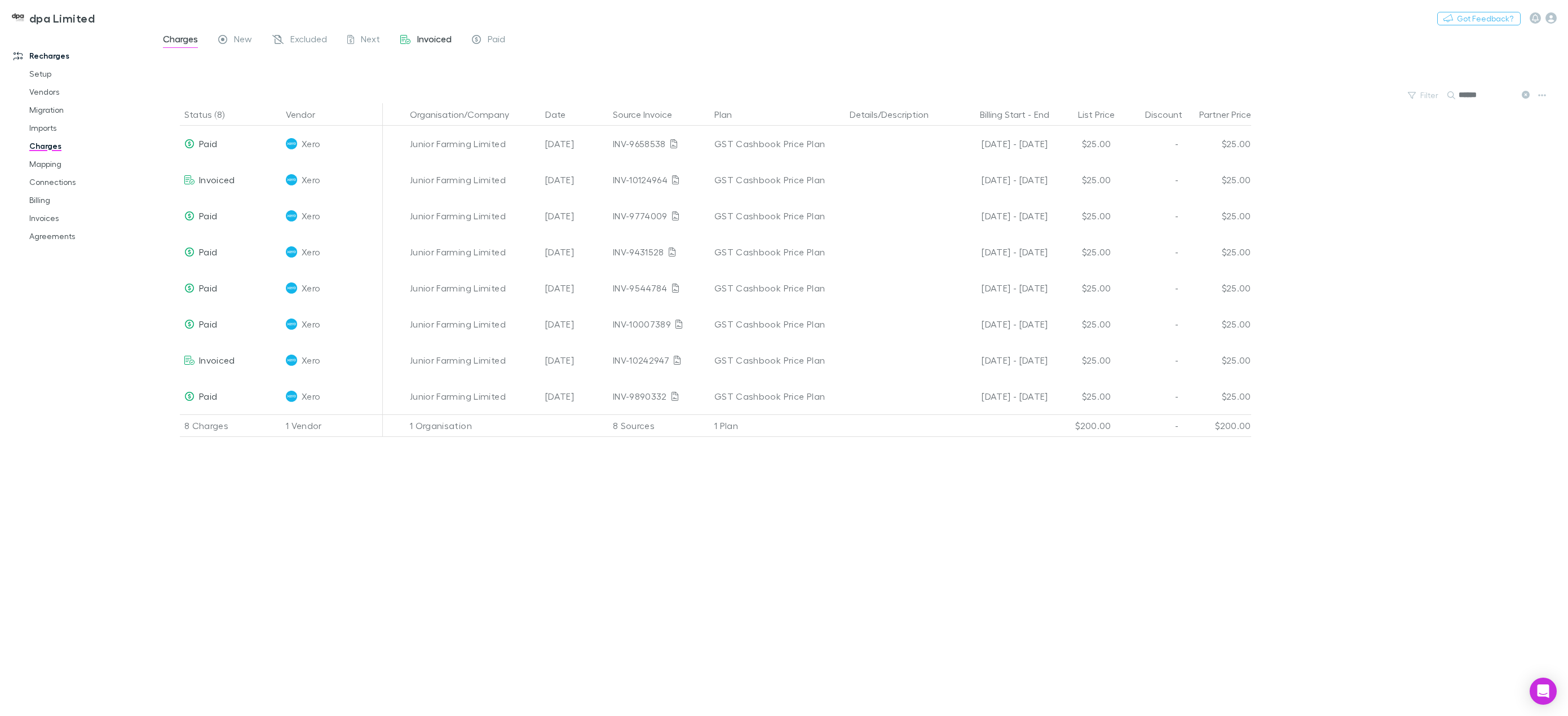
type input "******"
click at [416, 40] on div "Invoiced" at bounding box center [426, 40] width 51 height 14
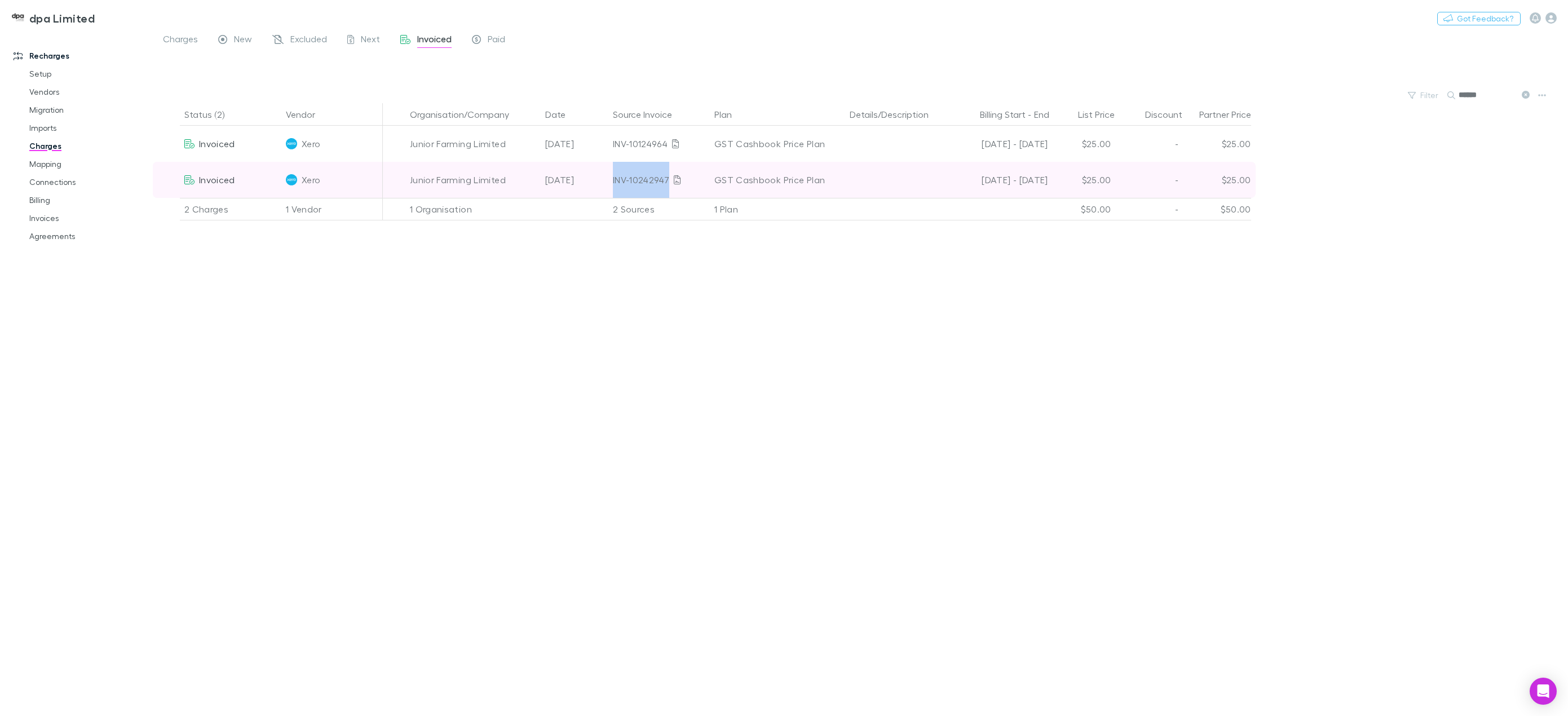
drag, startPoint x: 613, startPoint y: 180, endPoint x: 666, endPoint y: 180, distance: 53.0
click at [666, 180] on div "INV-10242947" at bounding box center [659, 179] width 93 height 36
copy div "INV-10242947"
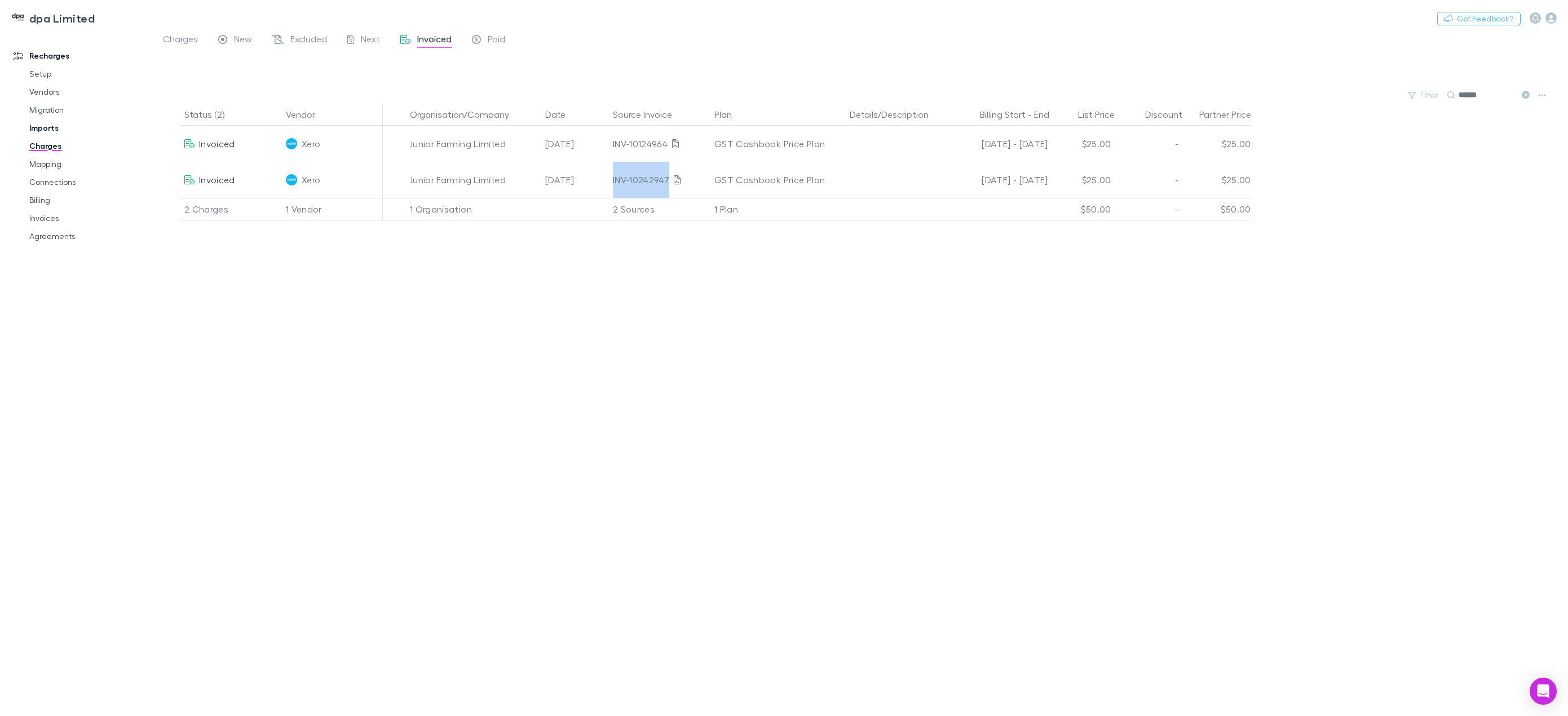
click at [42, 127] on link "Imports" at bounding box center [88, 127] width 141 height 18
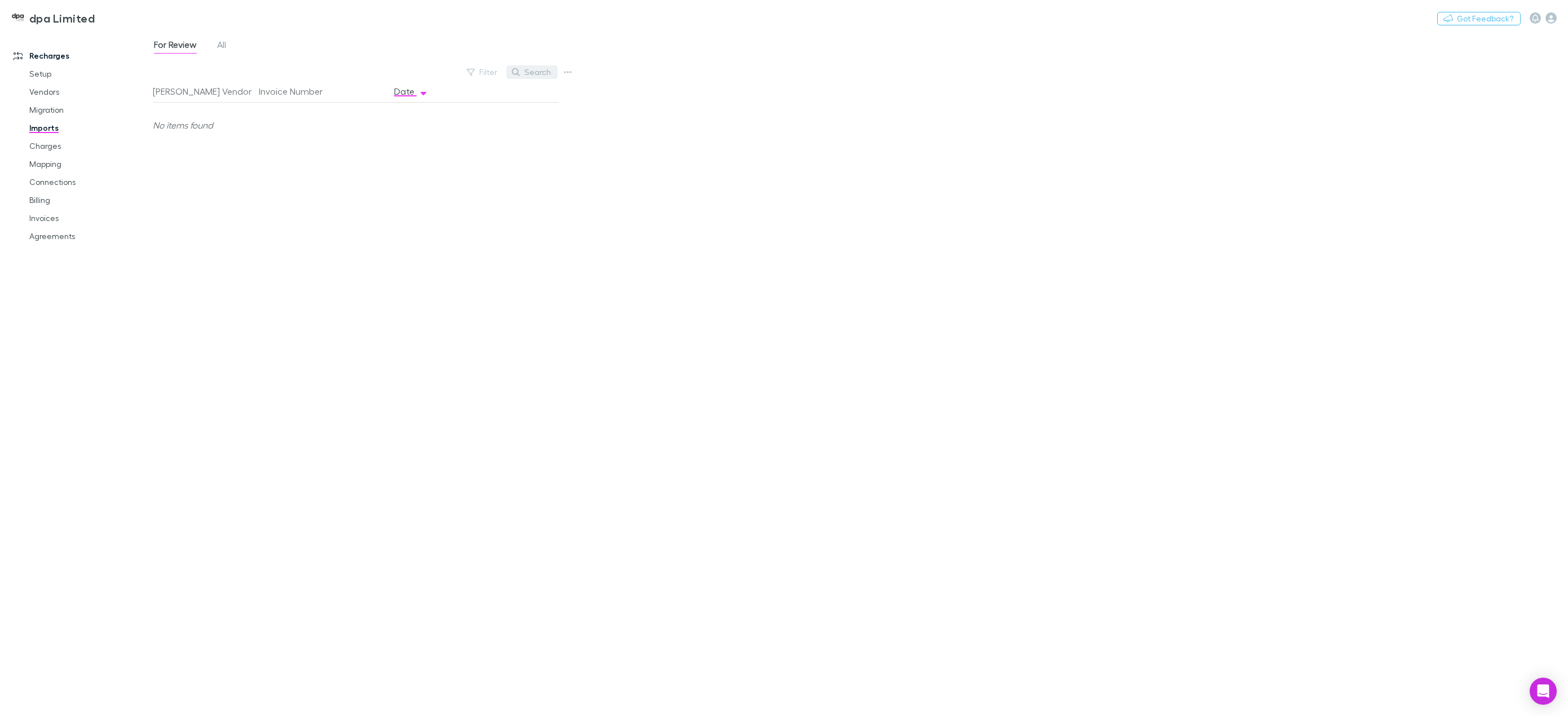
click at [520, 71] on icon "button" at bounding box center [515, 72] width 8 height 8
click at [225, 45] on span "All" at bounding box center [221, 45] width 9 height 14
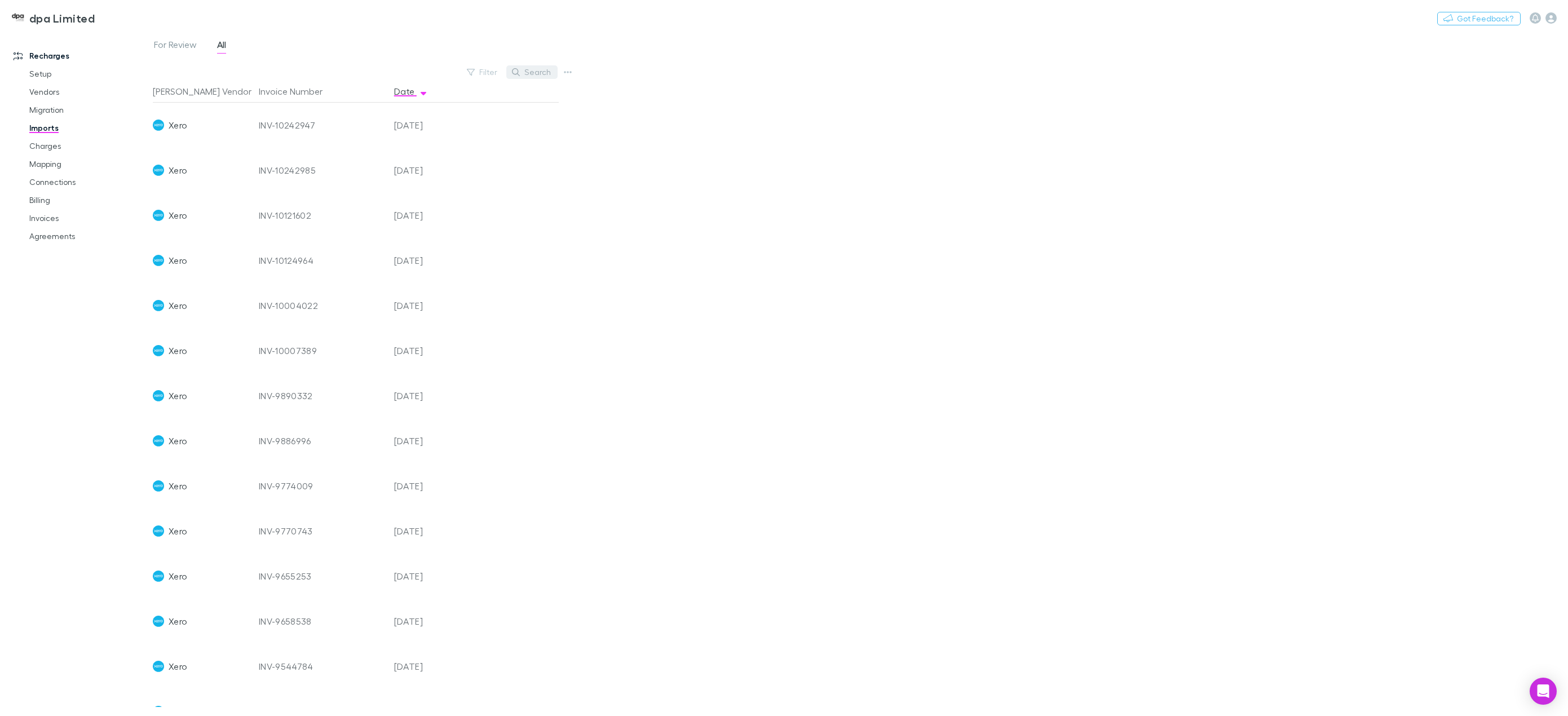
click at [538, 71] on button "Search" at bounding box center [532, 72] width 51 height 13
paste input "**********"
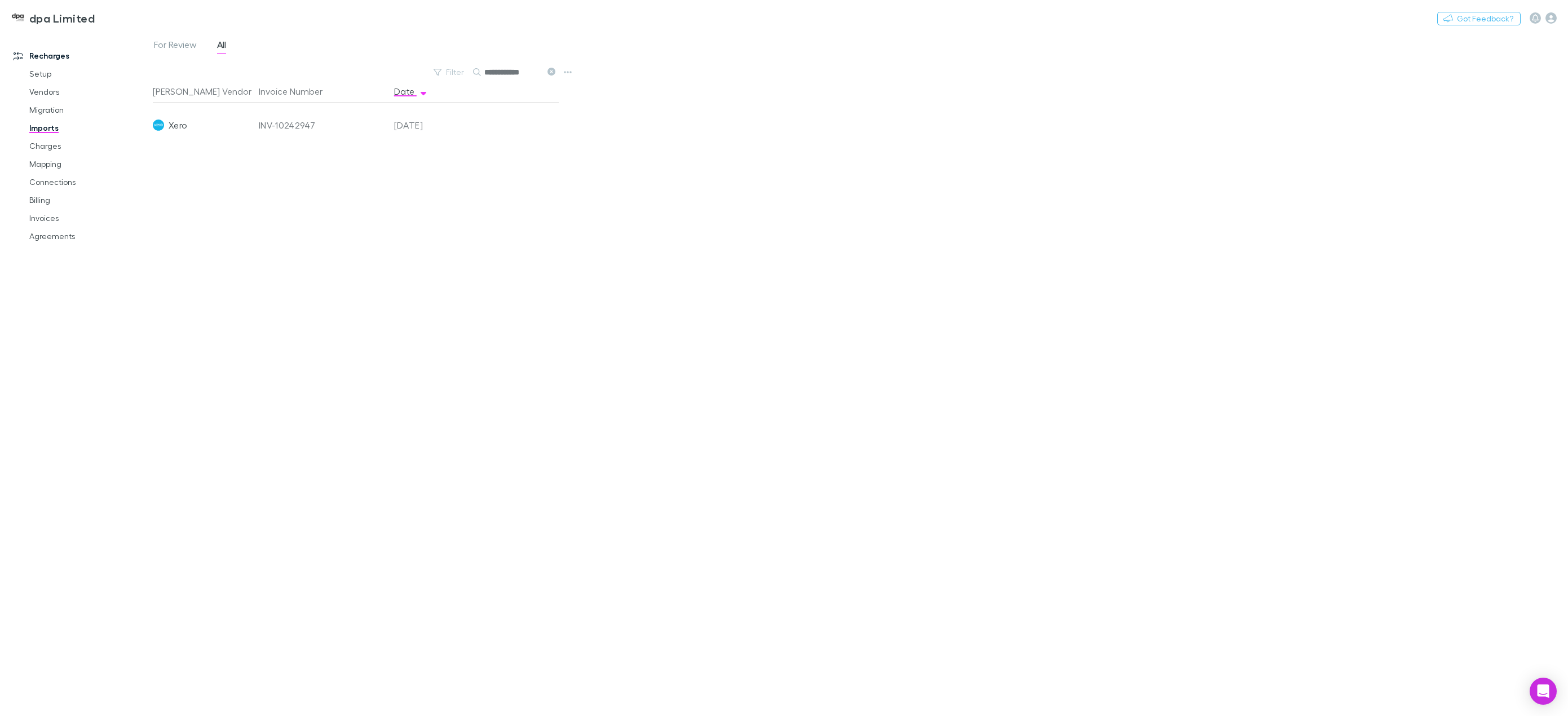
click at [510, 74] on input "**********" at bounding box center [513, 72] width 56 height 16
paste input "text"
type input "**********"
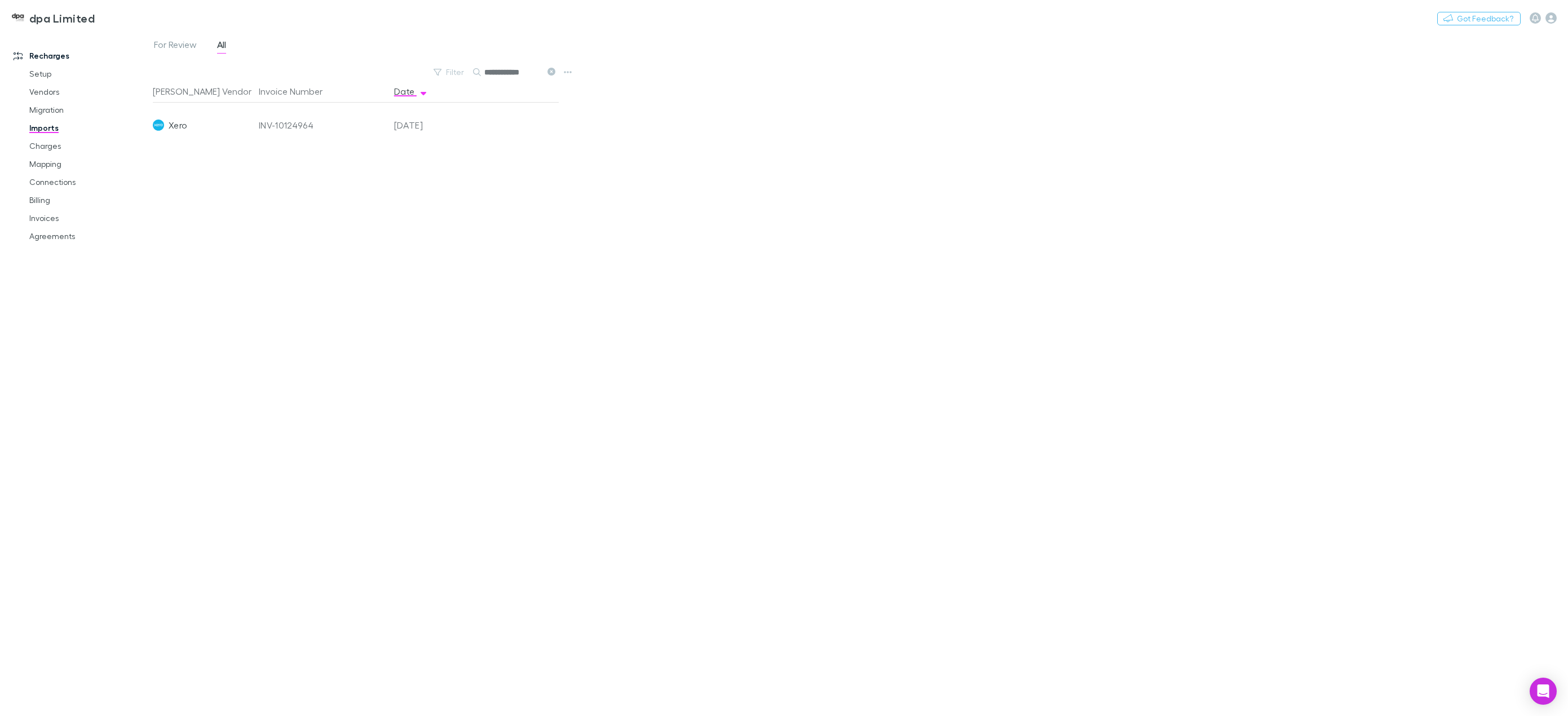
click at [517, 178] on div "Rech Vendor Invoice Number Date Xero INV-10124964 20 Jul 2025" at bounding box center [356, 393] width 406 height 627
click at [46, 221] on link "Invoices" at bounding box center [88, 218] width 141 height 18
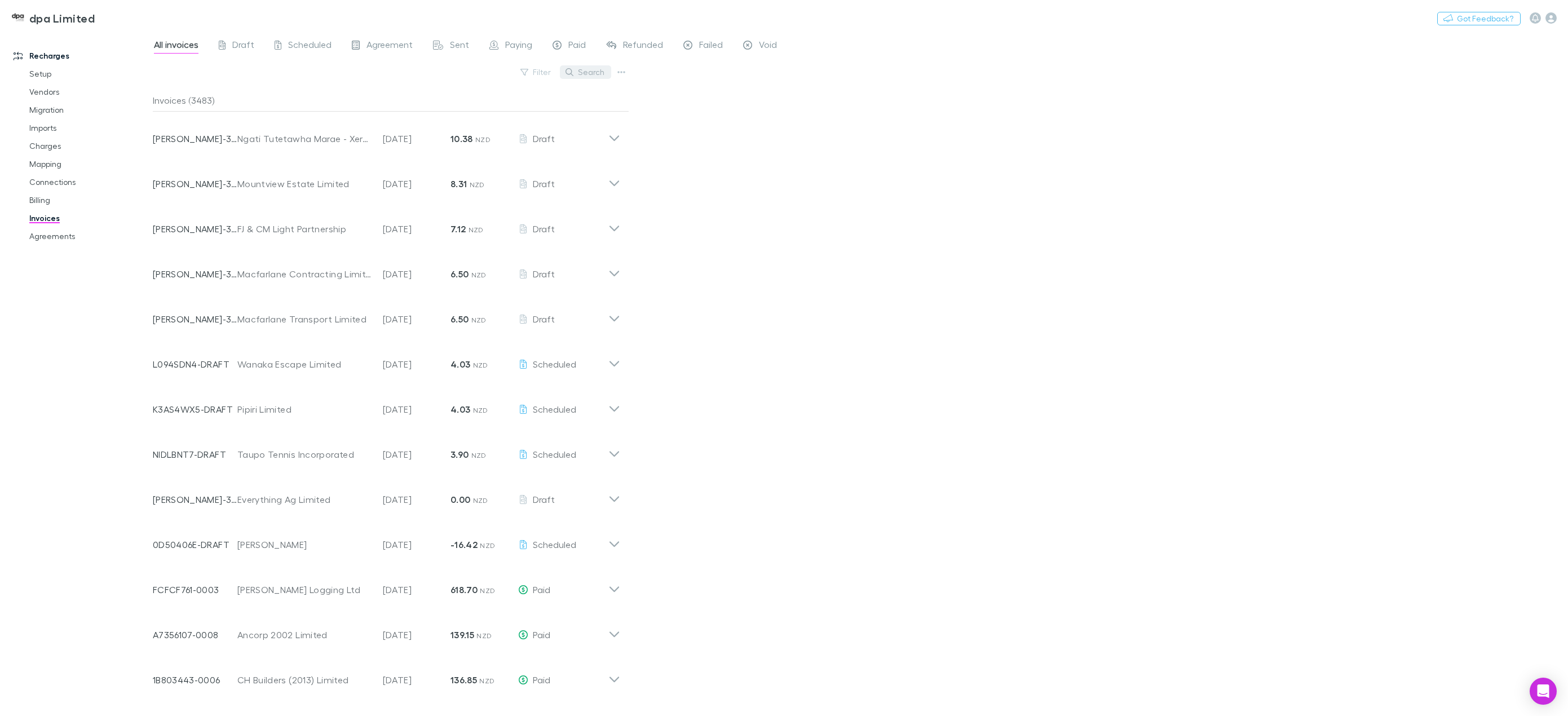
click at [586, 73] on button "Search" at bounding box center [585, 72] width 51 height 13
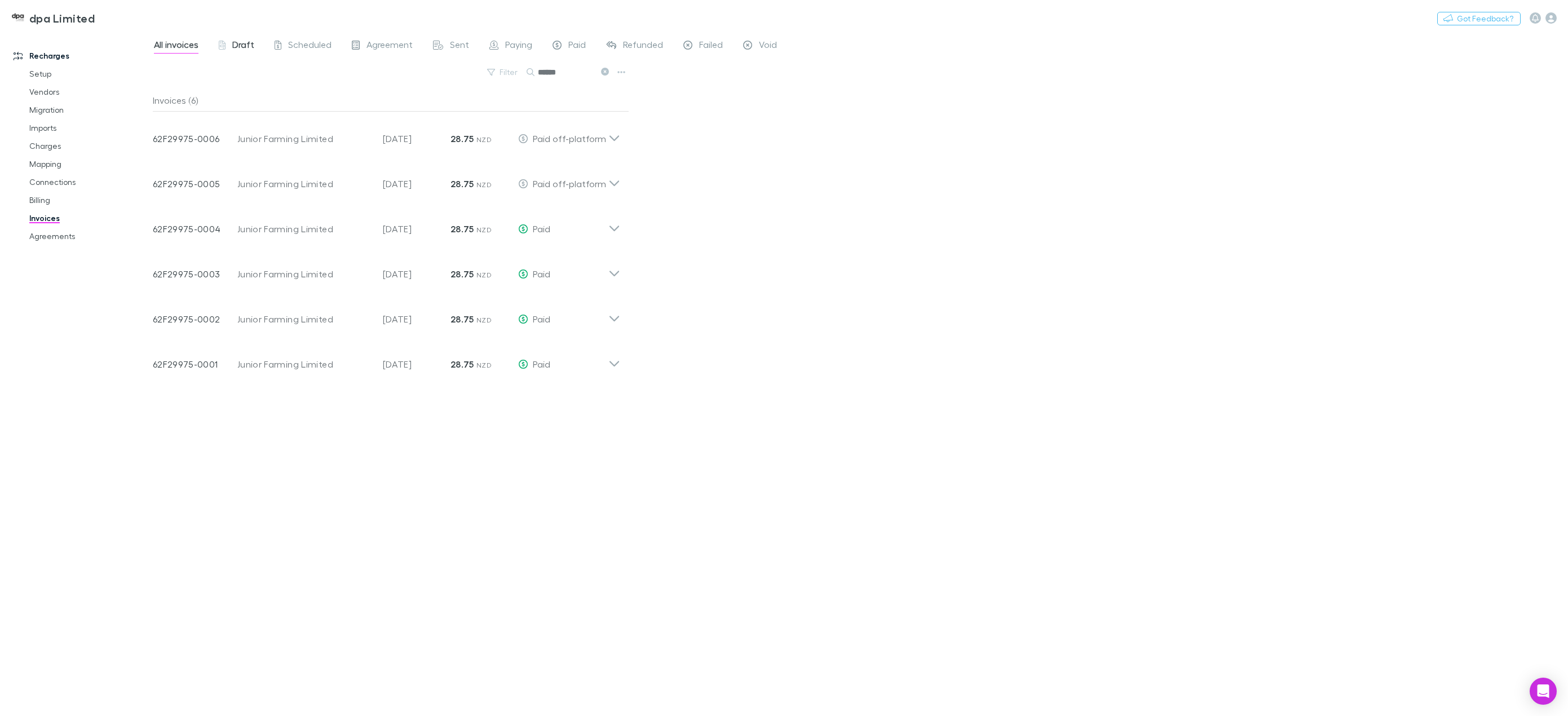
type input "******"
click at [243, 47] on span "Draft" at bounding box center [243, 45] width 22 height 14
click at [299, 48] on span "Scheduled" at bounding box center [310, 45] width 44 height 14
click at [395, 50] on span "Agreement" at bounding box center [389, 45] width 46 height 14
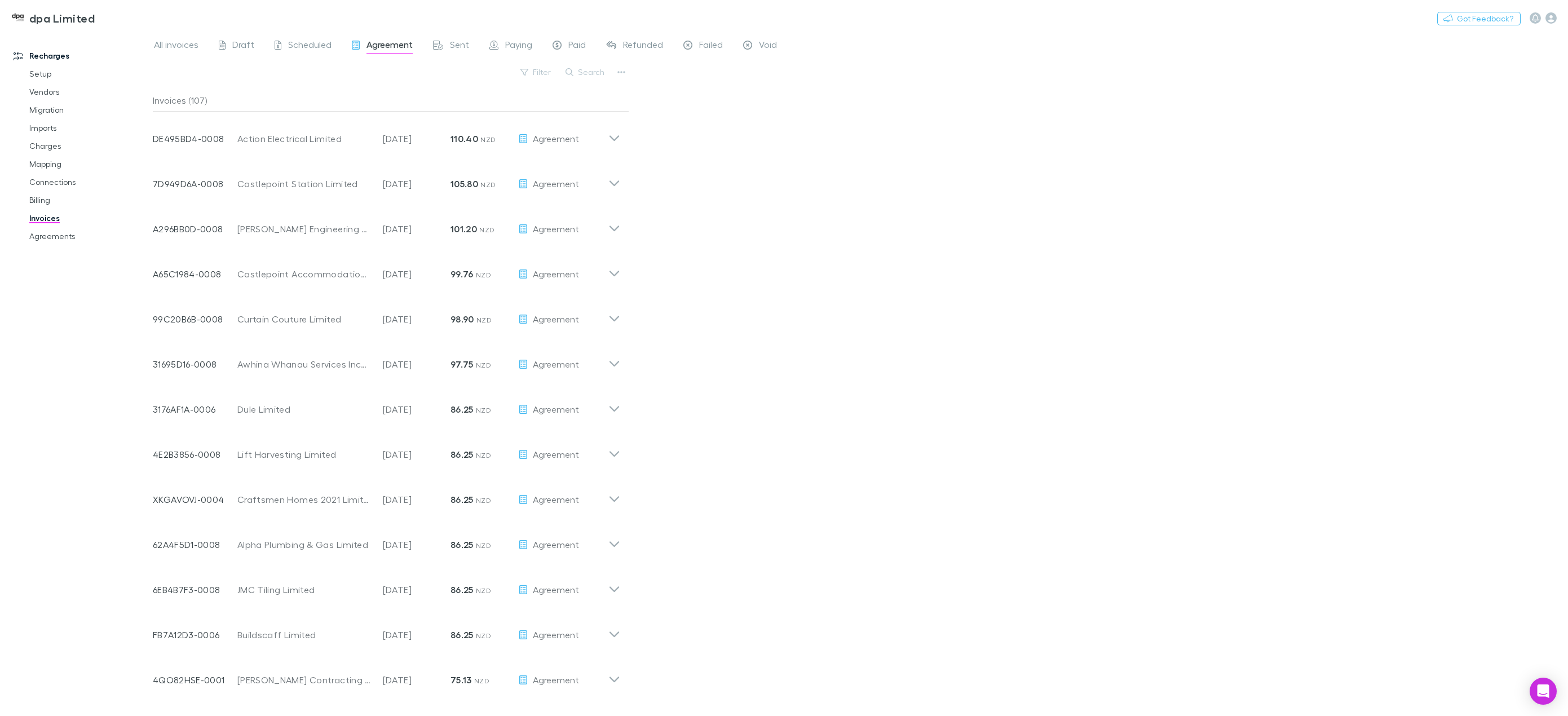
click at [535, 43] on div "All invoices Draft Scheduled Agreement Sent Paying Paid Refunded Failed Void" at bounding box center [470, 45] width 635 height 18
click at [529, 44] on span "Paying" at bounding box center [518, 45] width 27 height 14
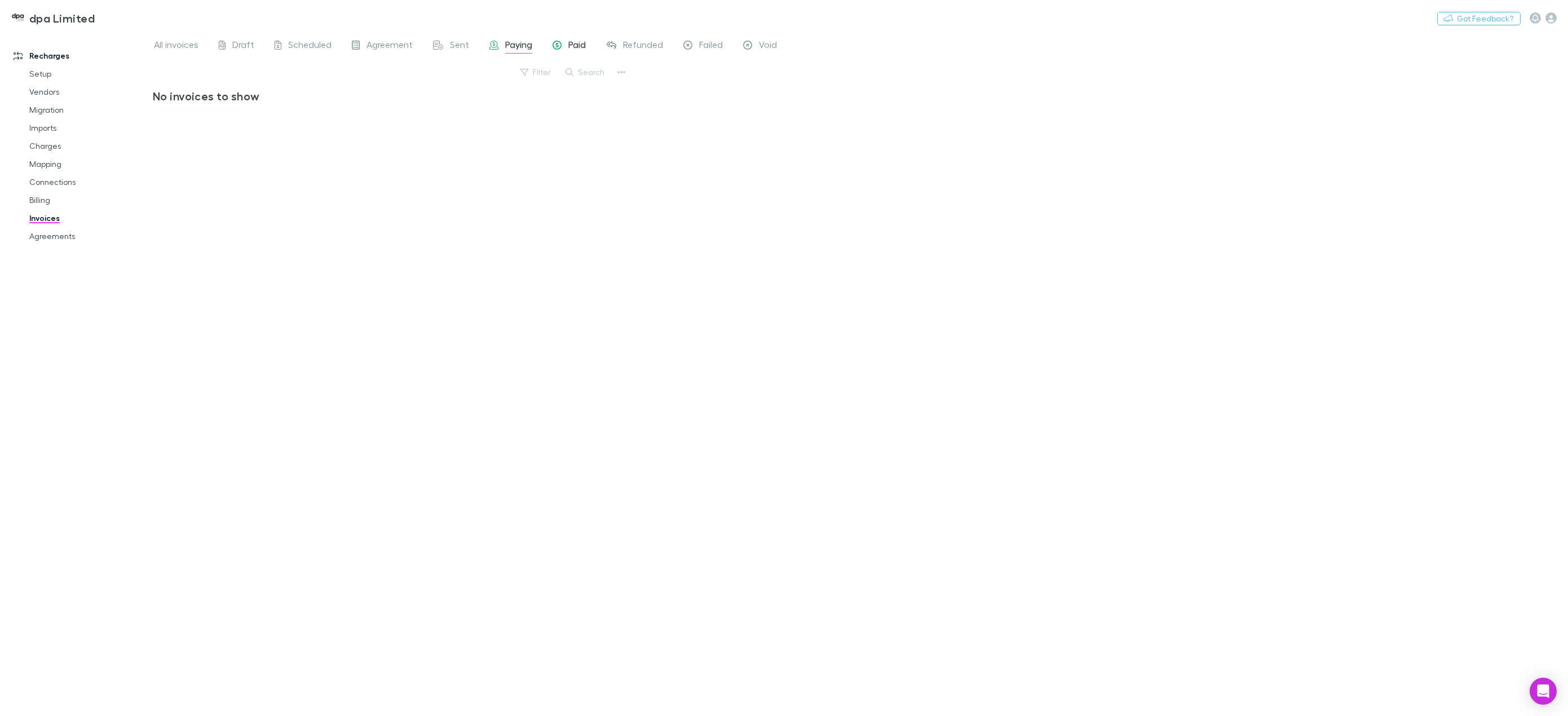
click at [573, 45] on span "Paid" at bounding box center [577, 45] width 18 height 14
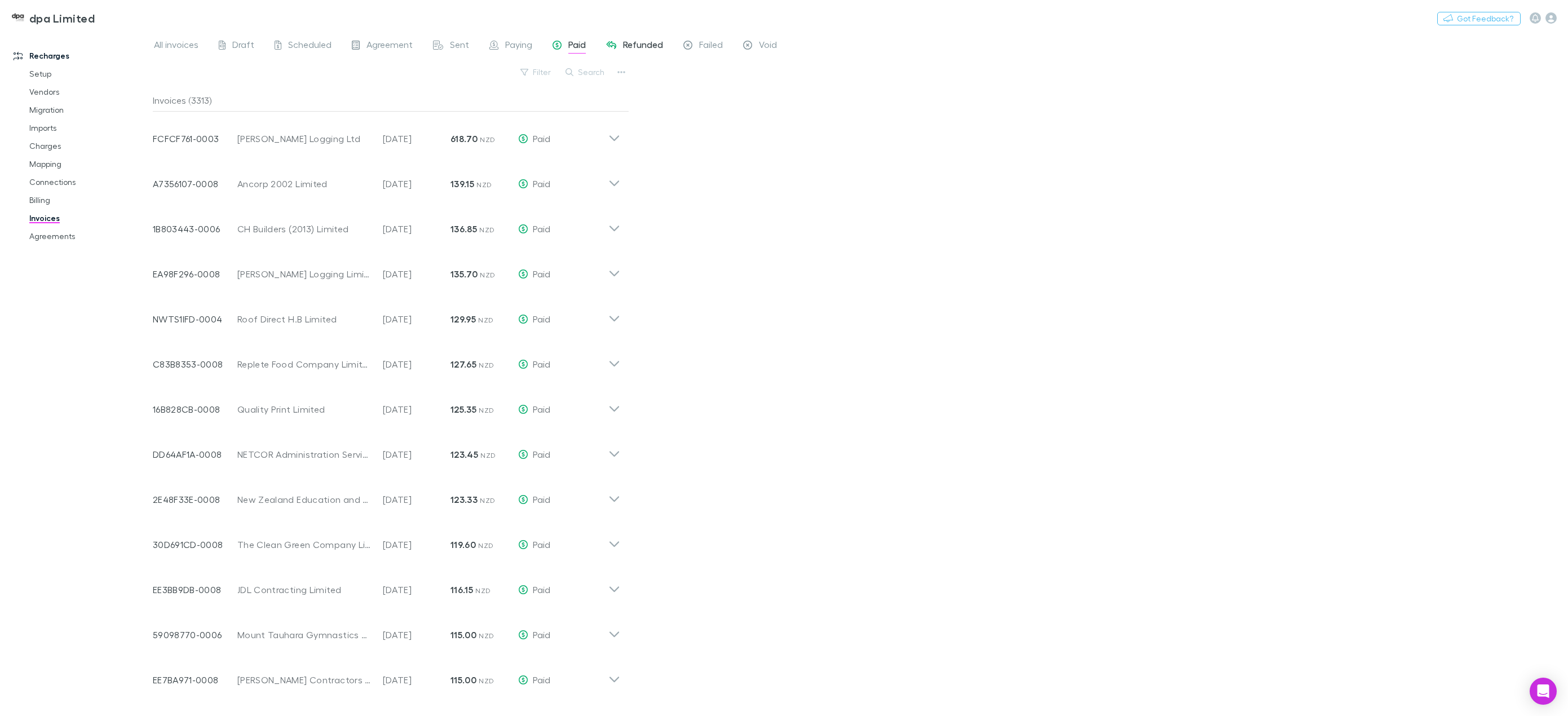
click at [644, 51] on span "Refunded" at bounding box center [643, 45] width 40 height 14
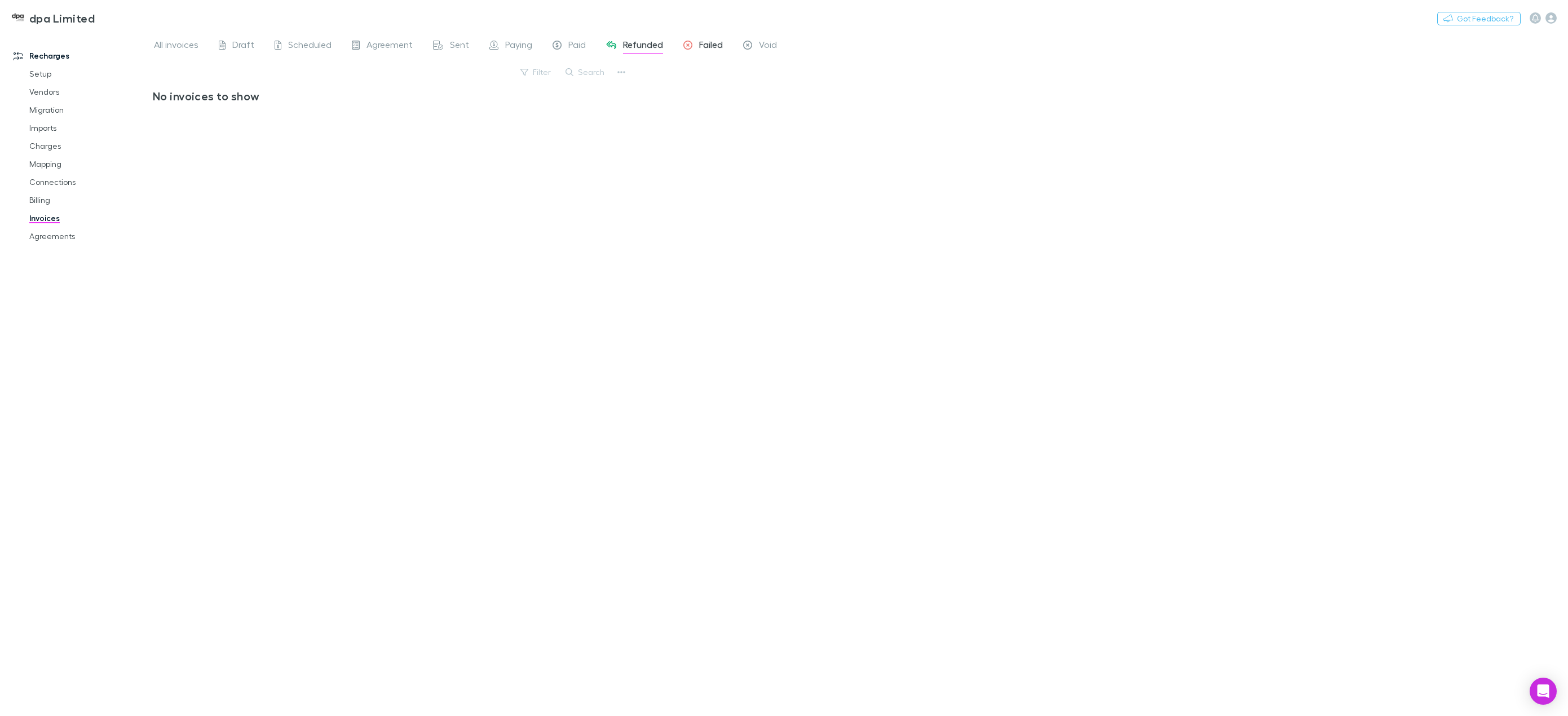
click at [717, 46] on span "Failed" at bounding box center [711, 45] width 24 height 14
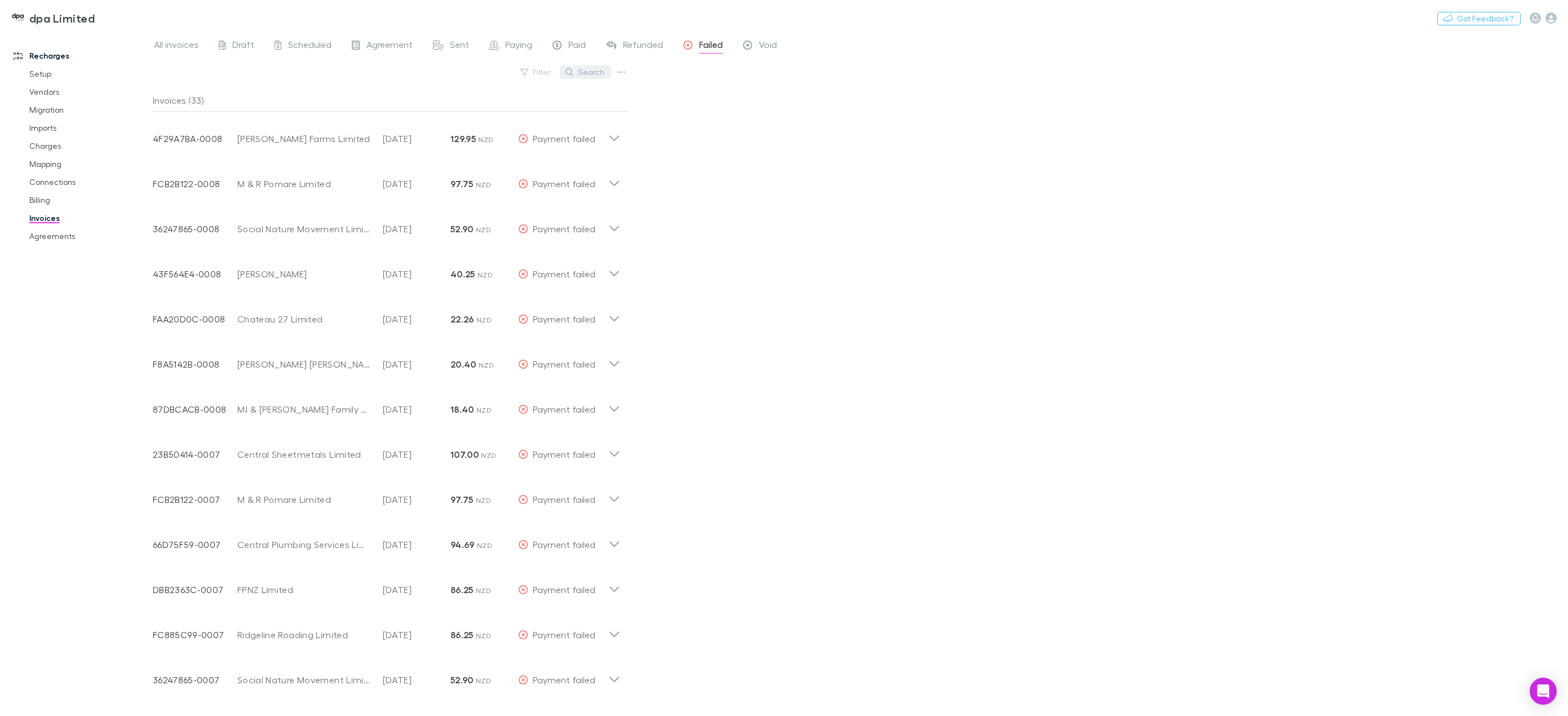
click at [589, 67] on button "Search" at bounding box center [585, 72] width 51 height 13
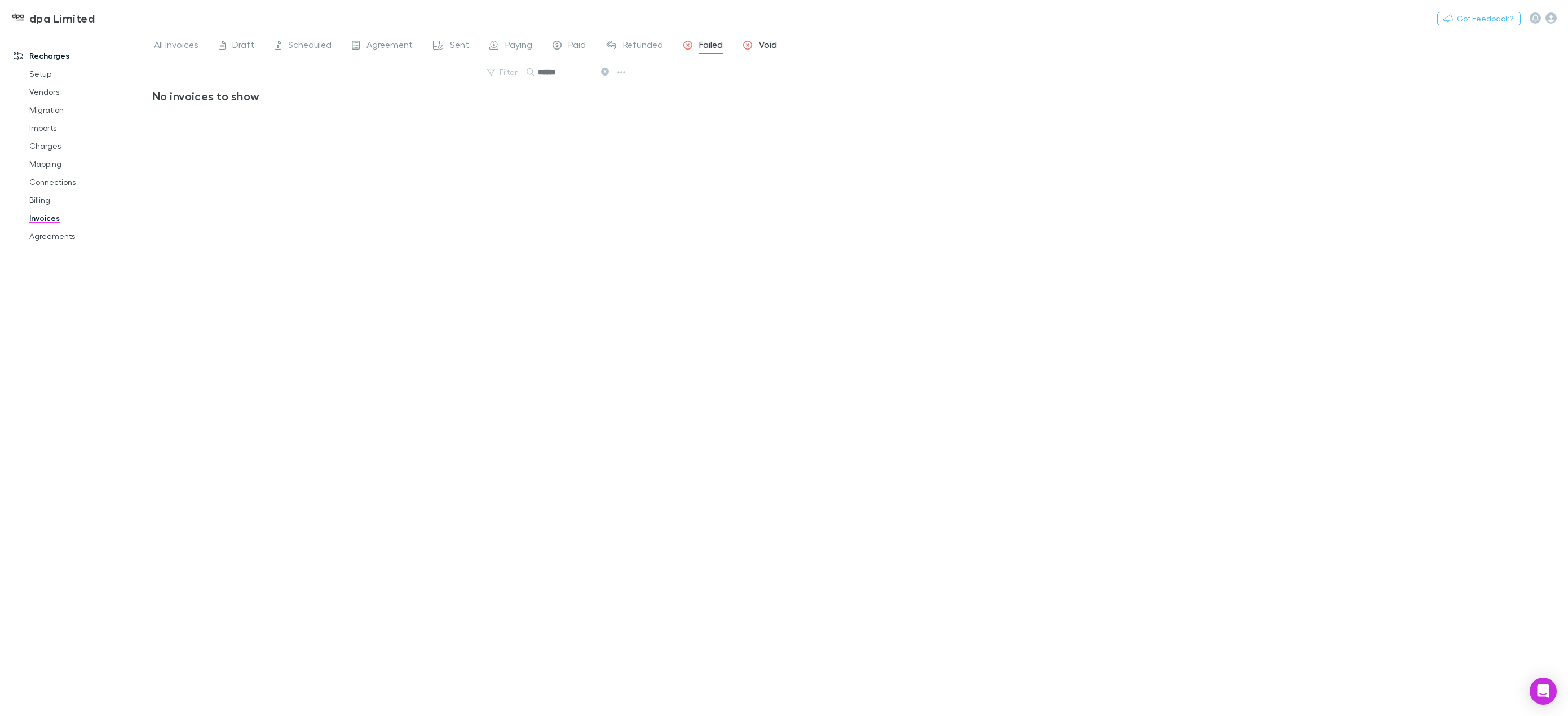
type input "******"
click at [772, 40] on span "Void" at bounding box center [768, 45] width 18 height 14
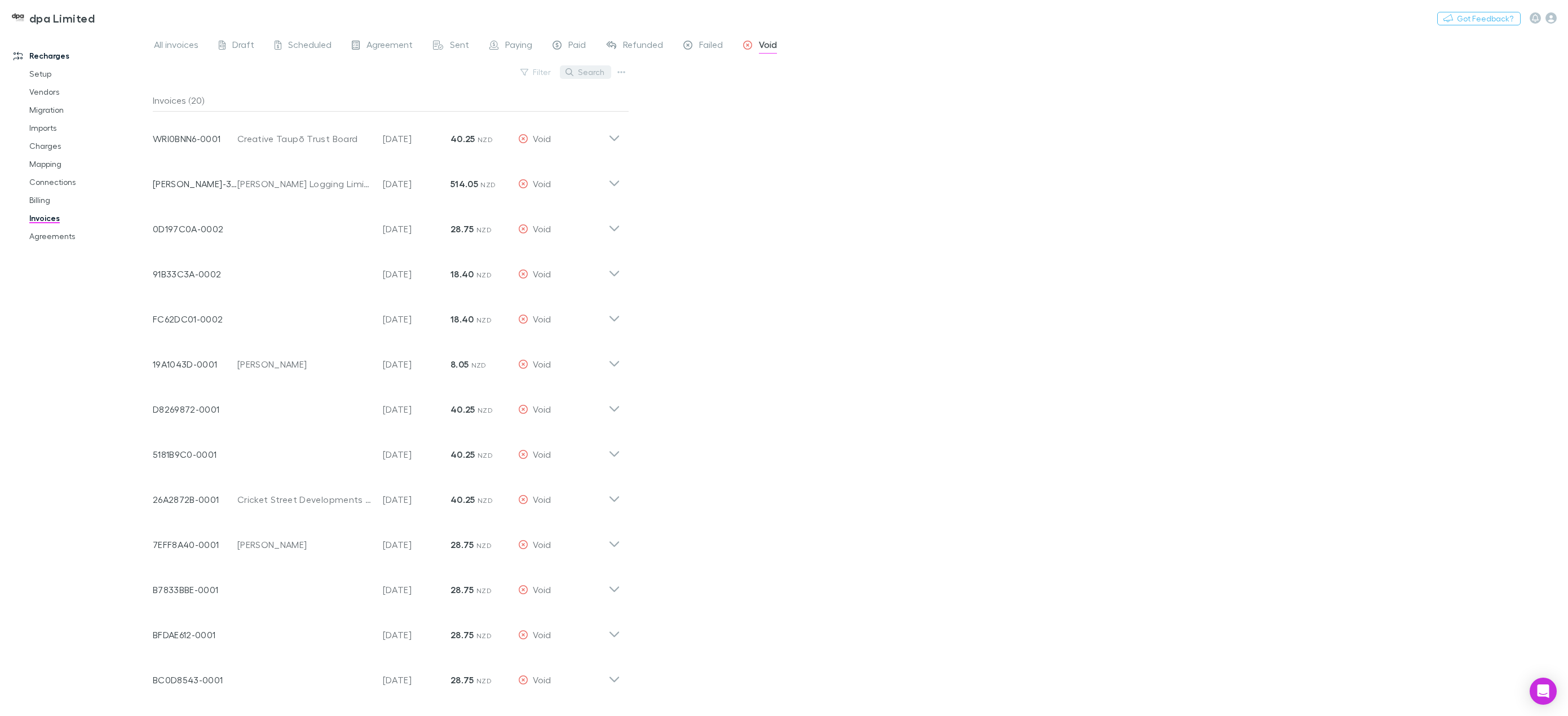
click at [578, 72] on button "Search" at bounding box center [585, 72] width 51 height 13
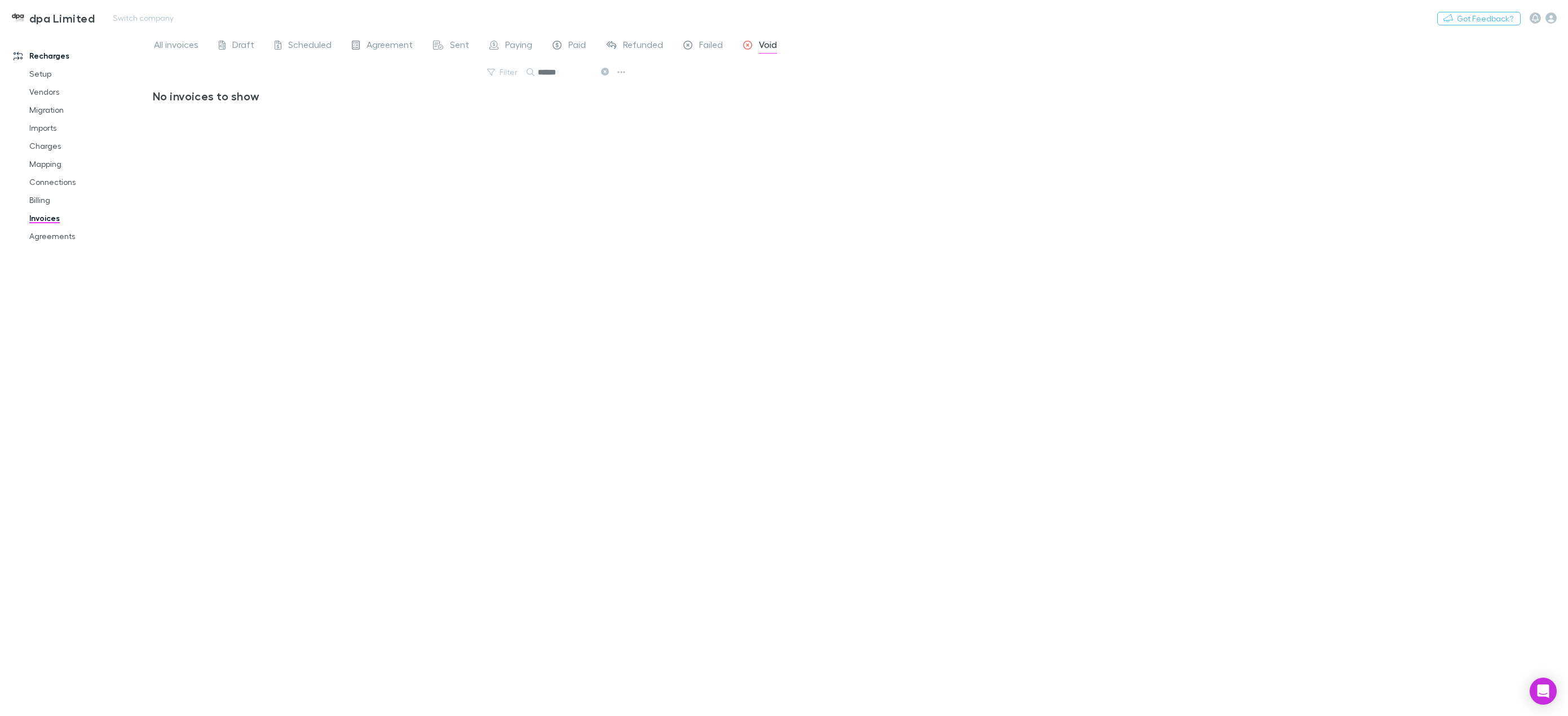
type input "******"
click at [52, 146] on link "Charges" at bounding box center [88, 146] width 141 height 18
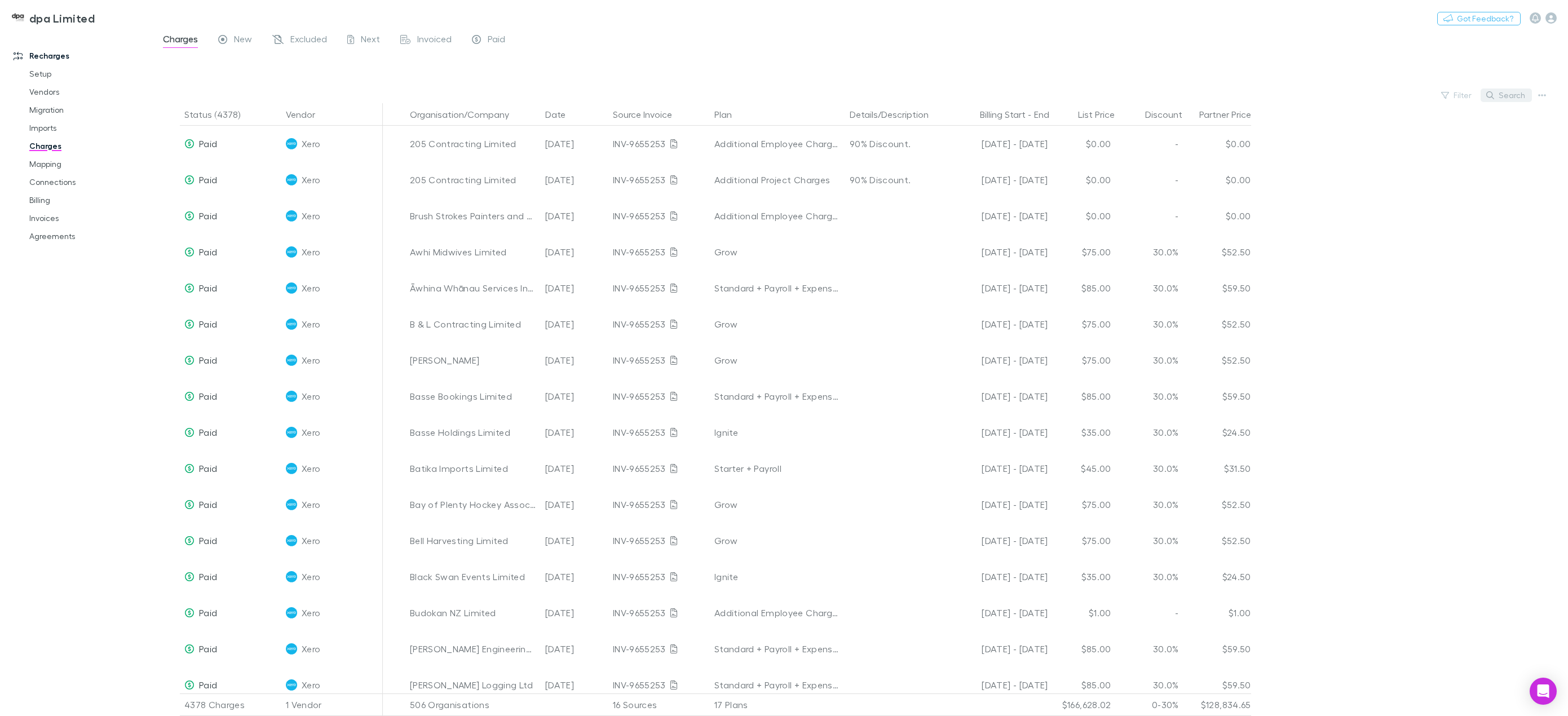
click at [1499, 98] on button "Search" at bounding box center [1506, 95] width 51 height 13
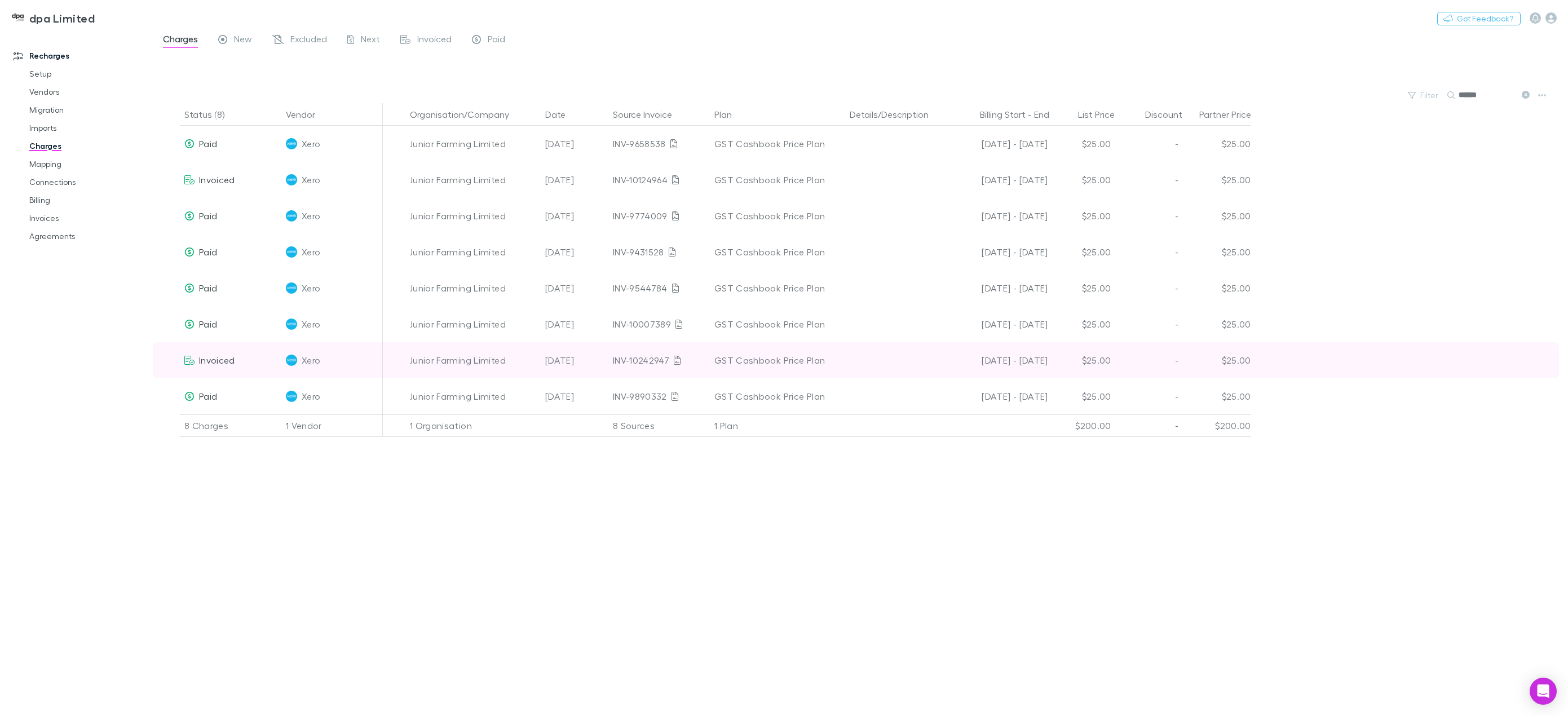
type input "******"
click at [189, 363] on icon at bounding box center [189, 360] width 10 height 9
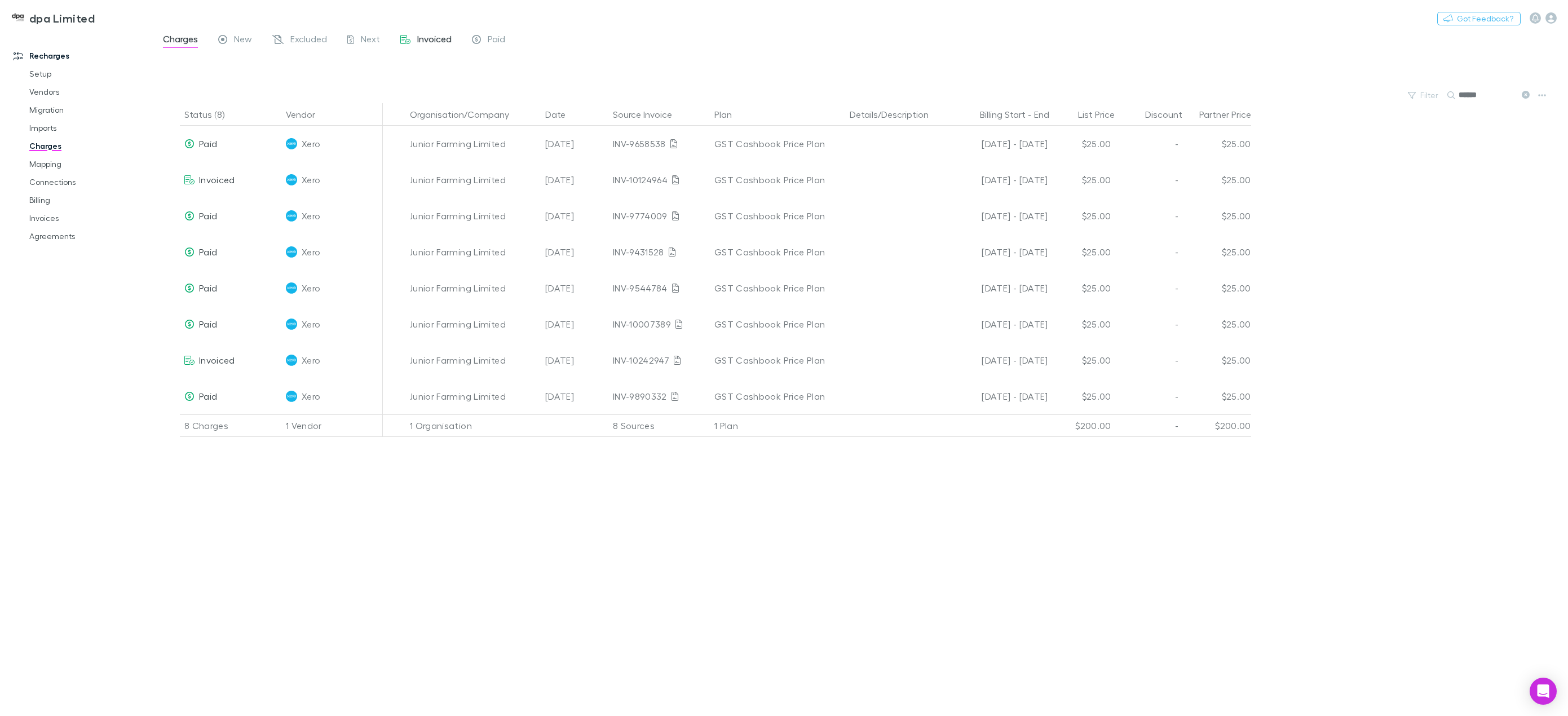
click at [412, 40] on div "Invoiced" at bounding box center [426, 40] width 51 height 14
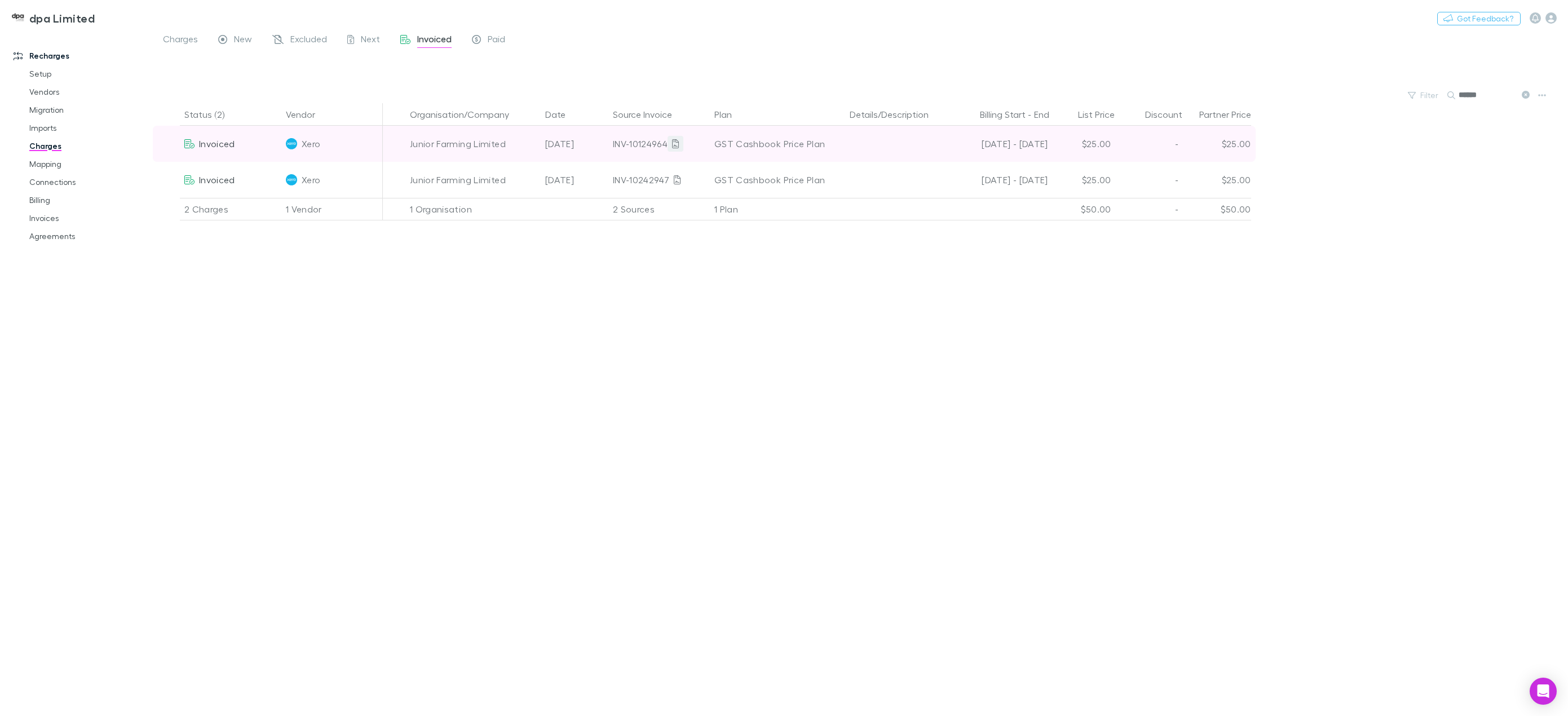
click at [676, 142] on icon at bounding box center [676, 143] width 7 height 9
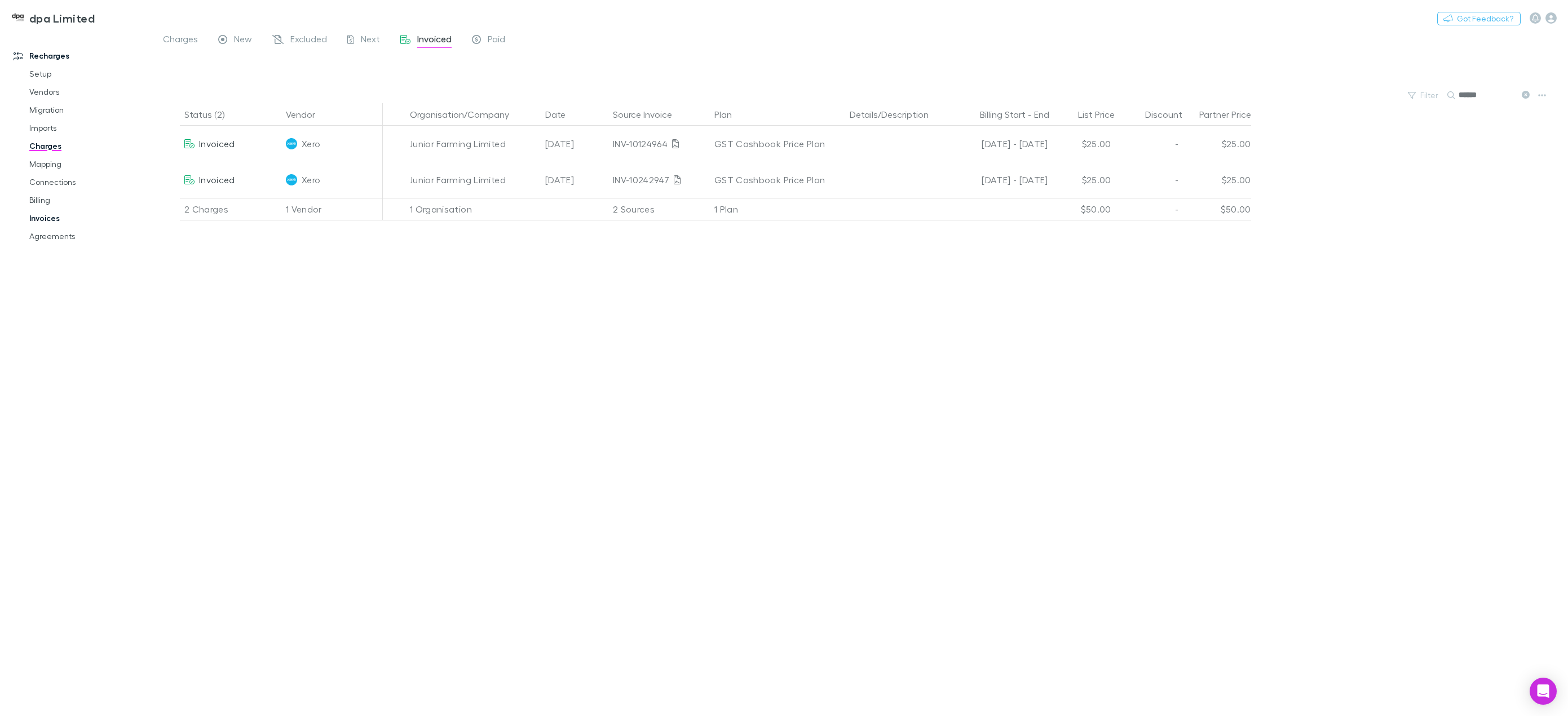
click at [51, 216] on link "Invoices" at bounding box center [88, 218] width 141 height 18
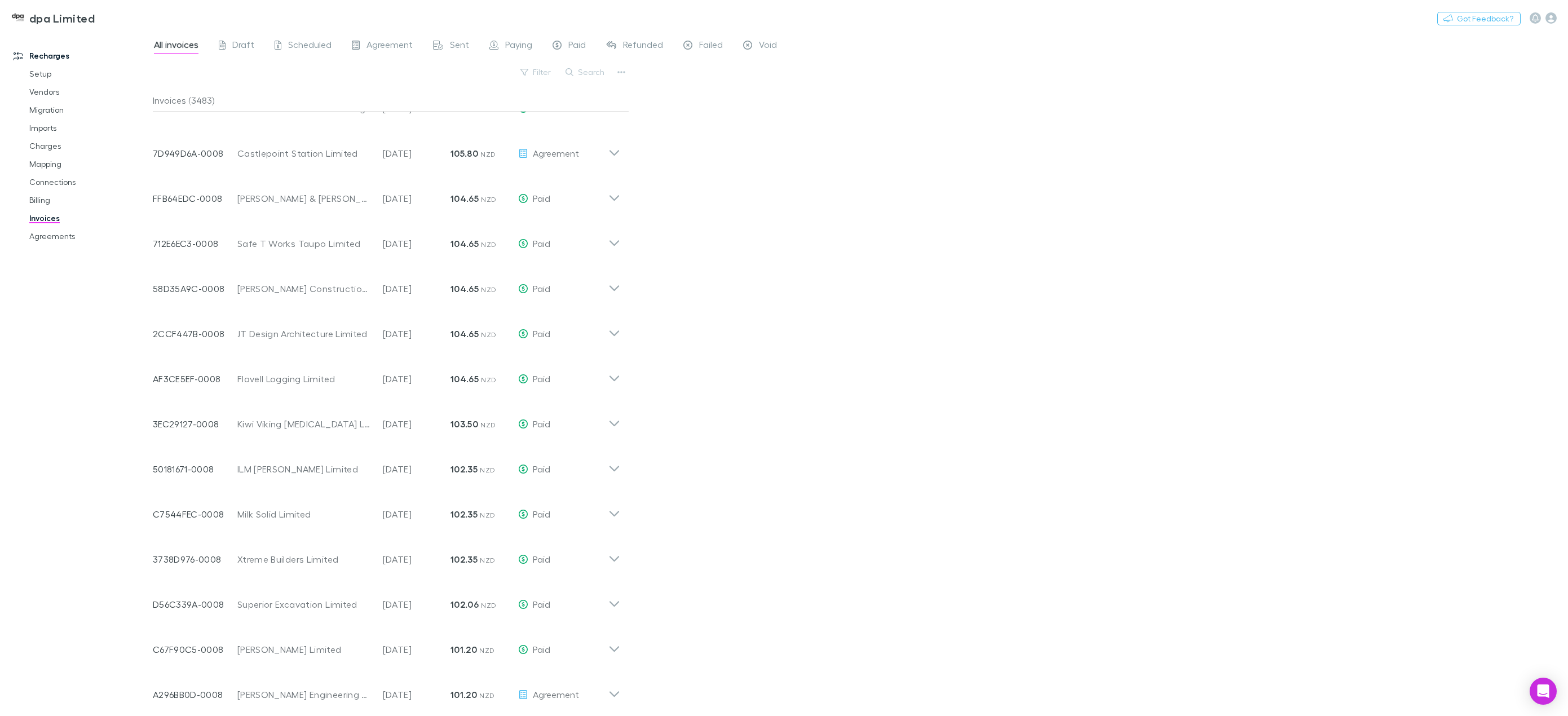
scroll to position [1282, 0]
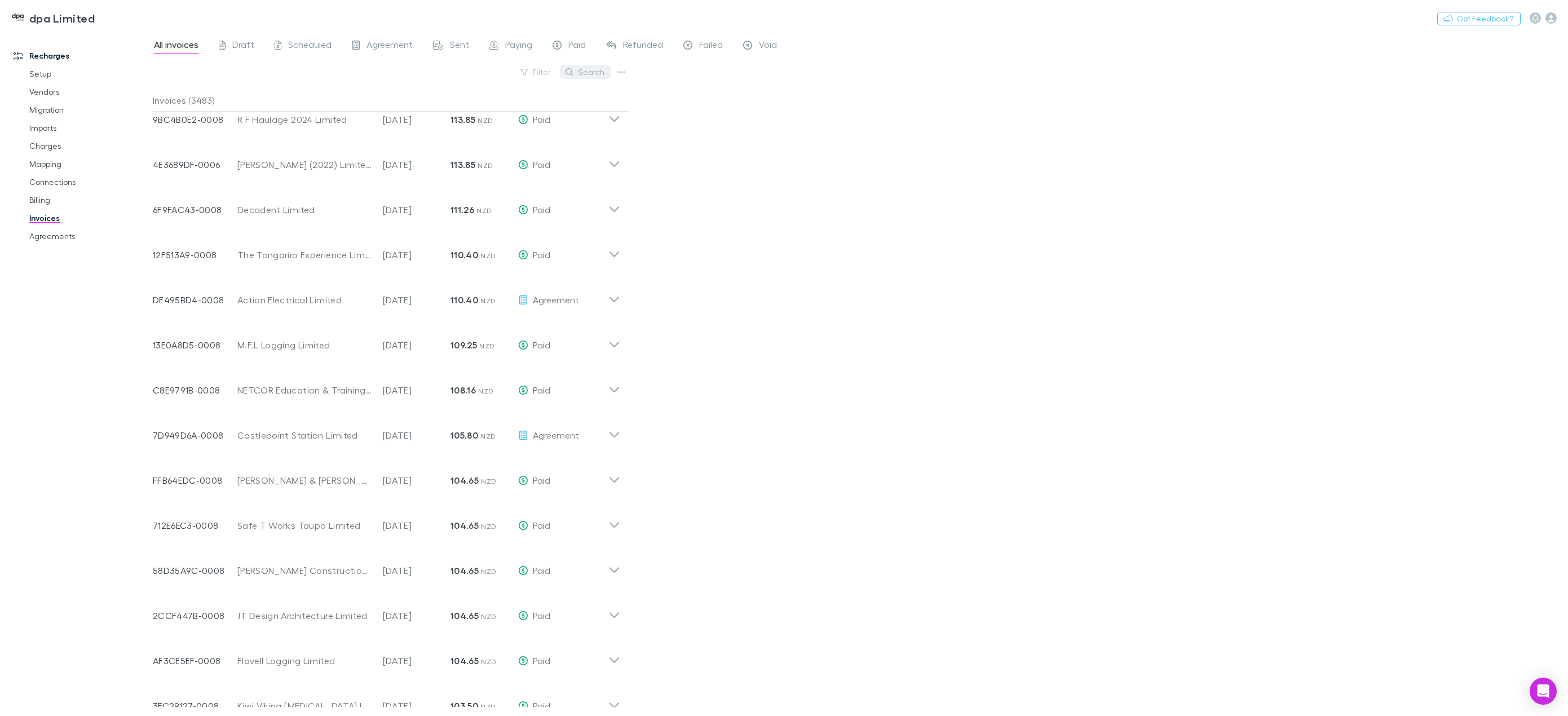
click at [583, 70] on button "Search" at bounding box center [585, 72] width 51 height 13
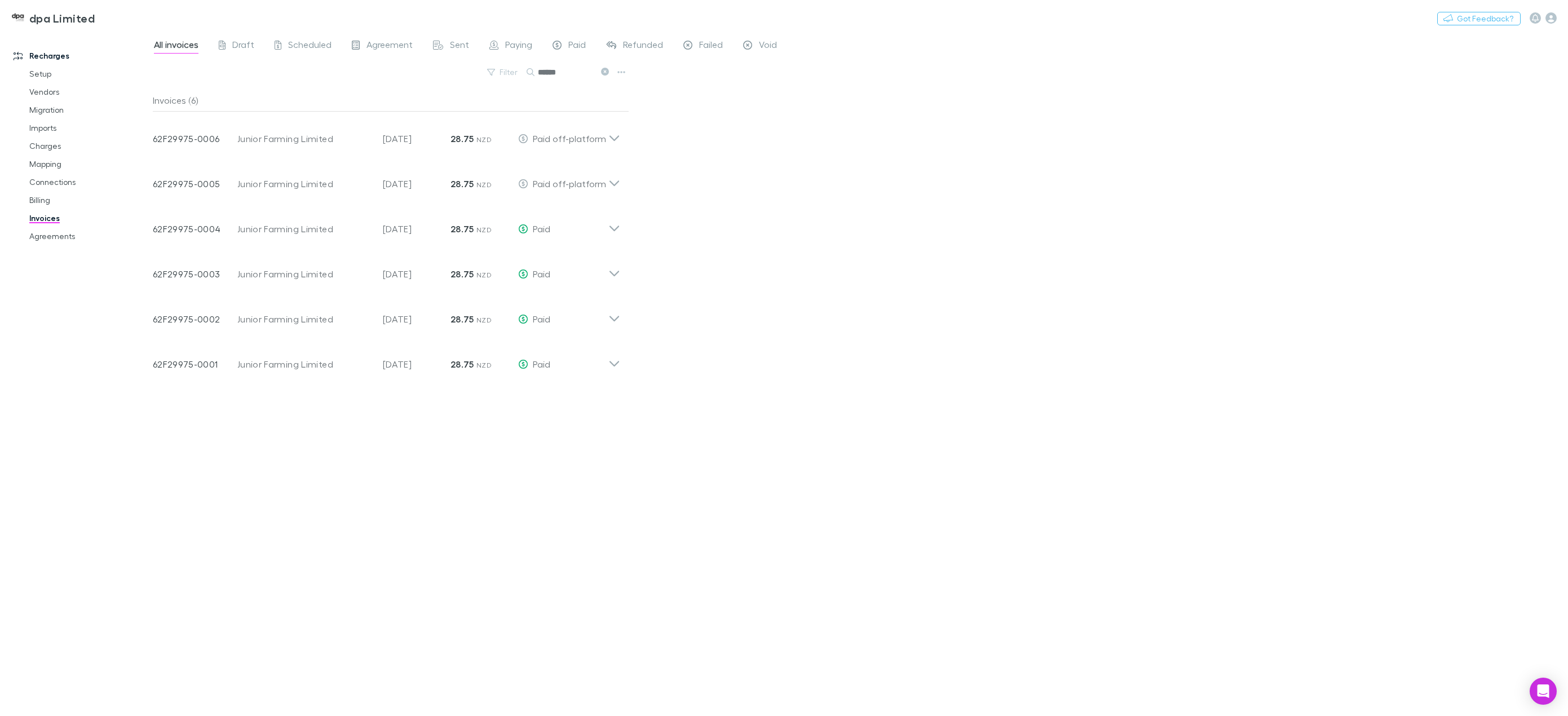
scroll to position [0, 0]
type input "******"
click at [66, 234] on link "Agreements" at bounding box center [88, 236] width 141 height 18
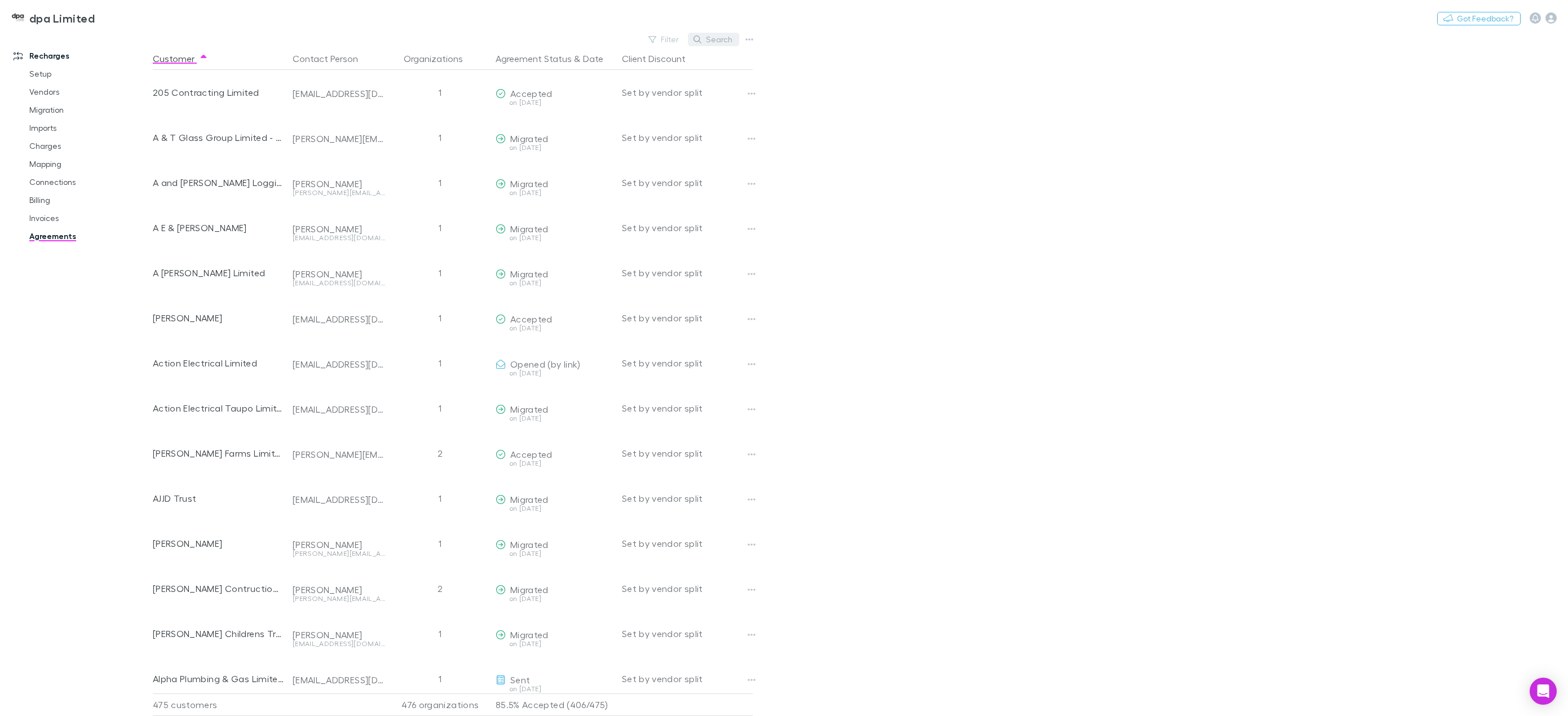
click at [710, 34] on button "Search" at bounding box center [713, 40] width 51 height 13
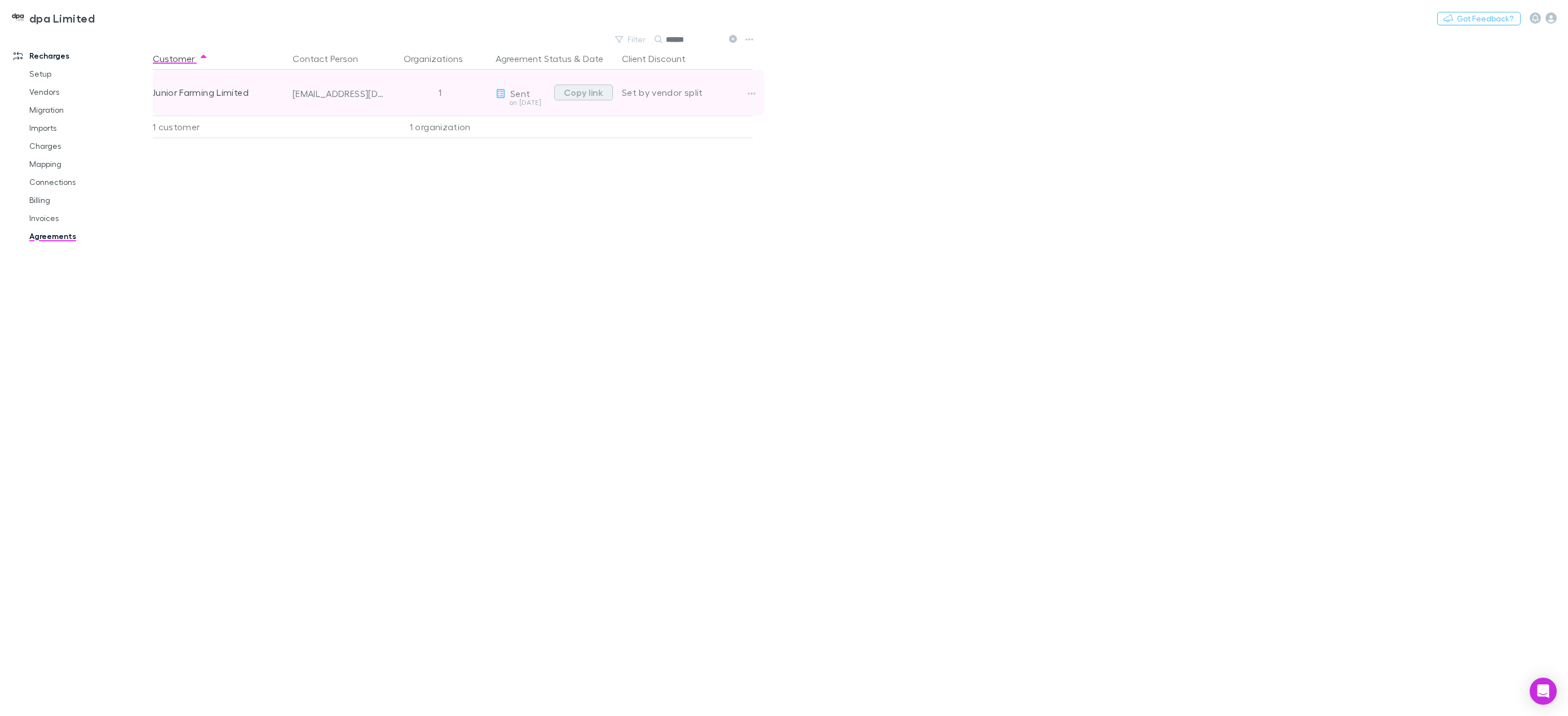
type input "******"
click at [576, 90] on button "Copy link" at bounding box center [584, 92] width 59 height 16
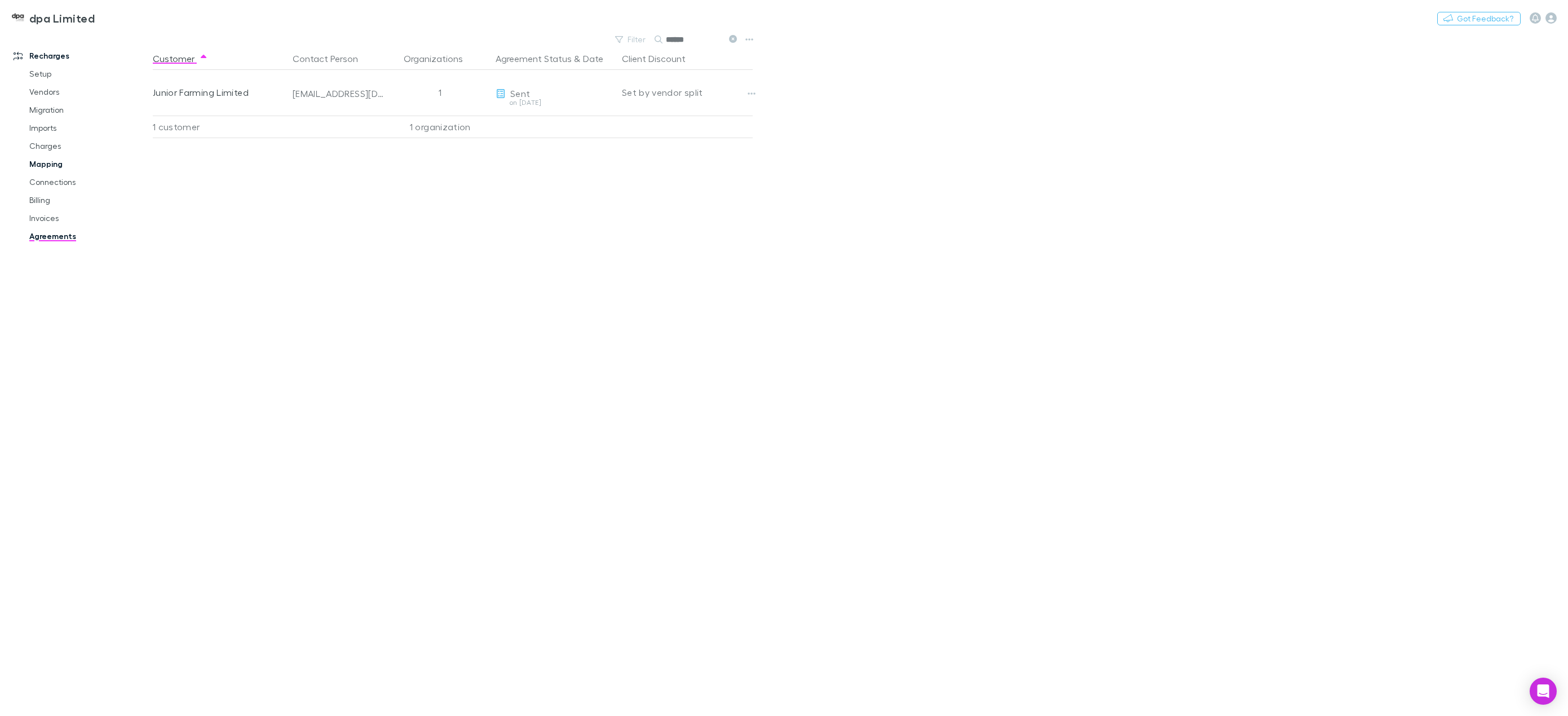
drag, startPoint x: 45, startPoint y: 146, endPoint x: 44, endPoint y: 156, distance: 10.0
click at [45, 146] on link "Charges" at bounding box center [88, 146] width 141 height 18
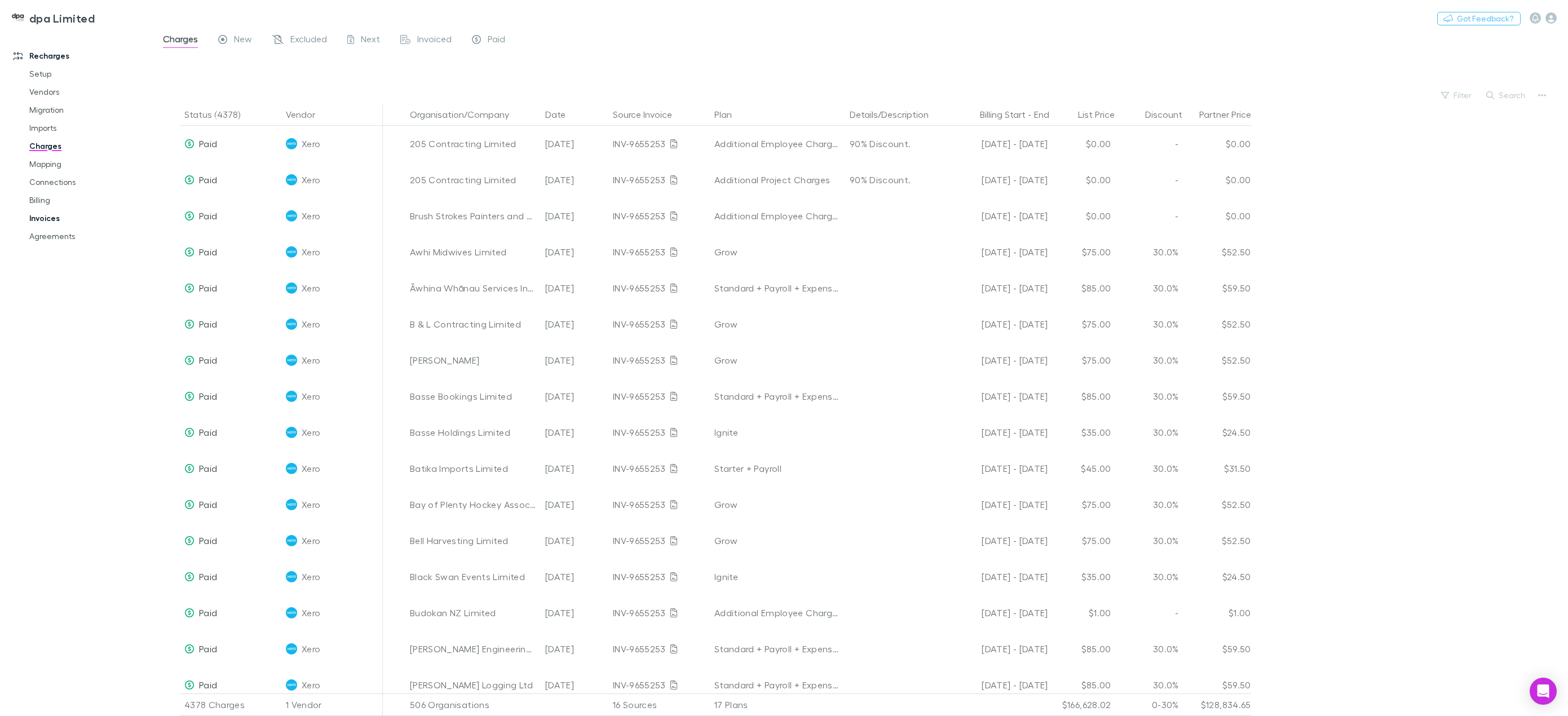
click at [44, 222] on link "Invoices" at bounding box center [88, 218] width 141 height 18
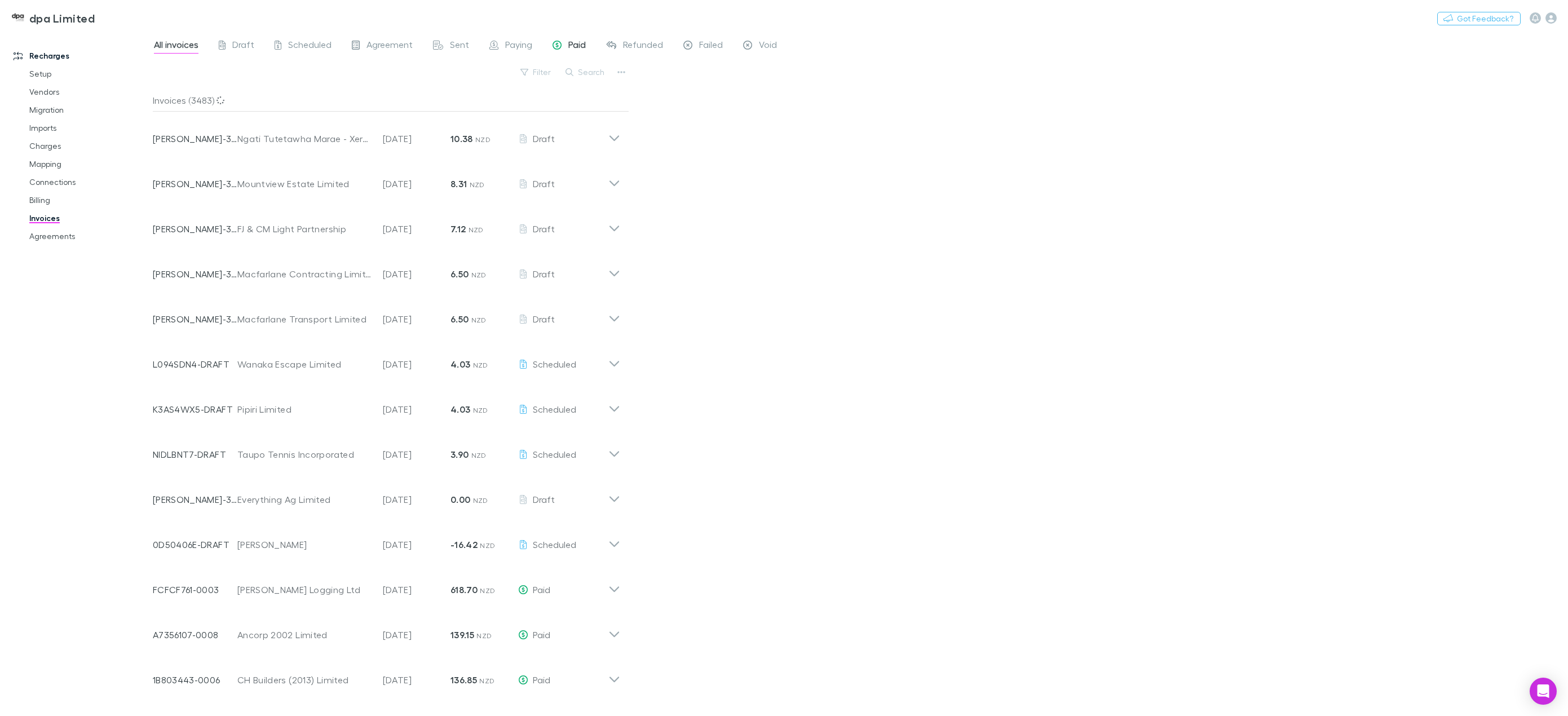
click at [568, 52] on span "Paid" at bounding box center [577, 45] width 18 height 14
click at [582, 74] on button "Search" at bounding box center [585, 72] width 51 height 13
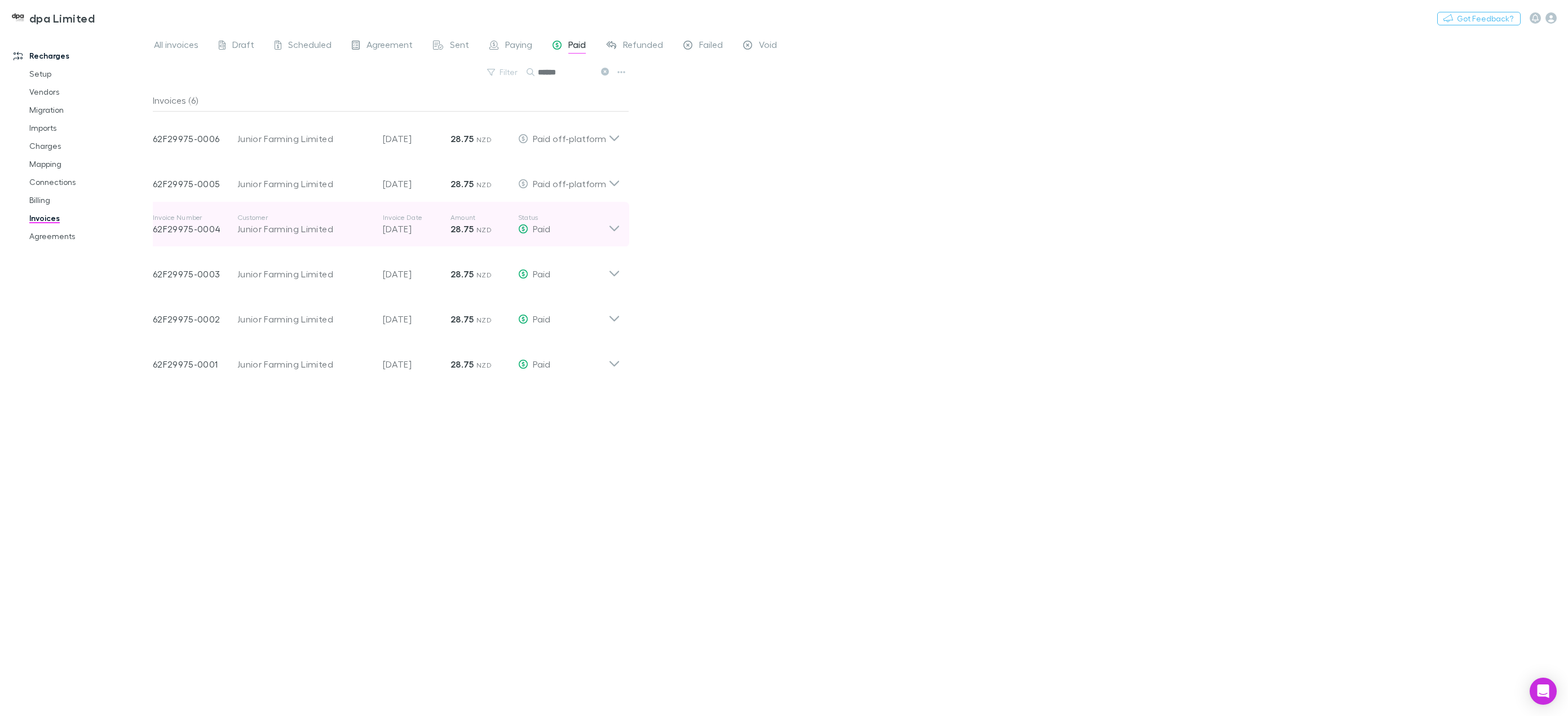
type input "******"
click at [617, 231] on icon at bounding box center [614, 224] width 12 height 23
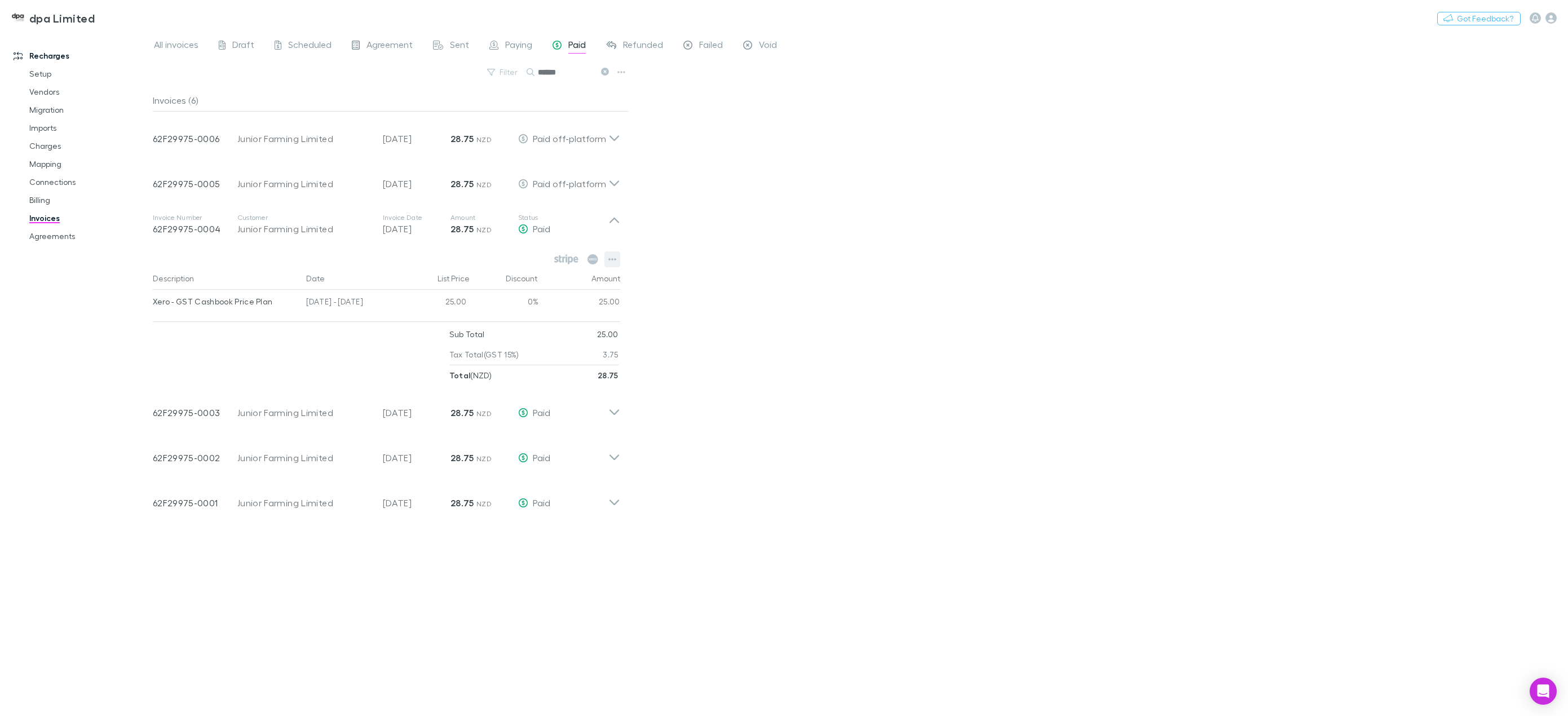
click at [613, 261] on icon "button" at bounding box center [612, 259] width 8 height 9
click at [789, 320] on div at bounding box center [784, 358] width 1568 height 716
click at [613, 220] on icon at bounding box center [614, 220] width 9 height 6
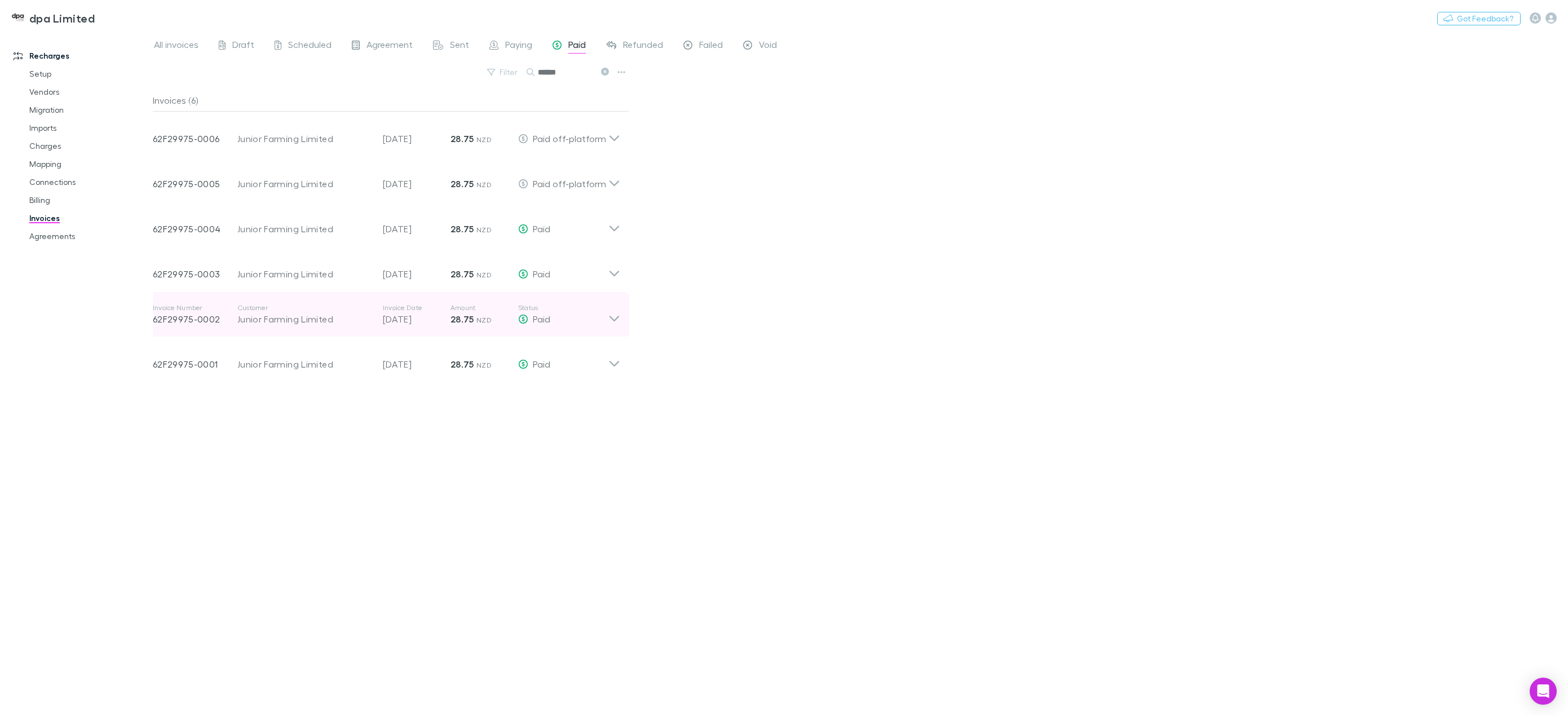
click at [616, 319] on icon at bounding box center [614, 318] width 9 height 6
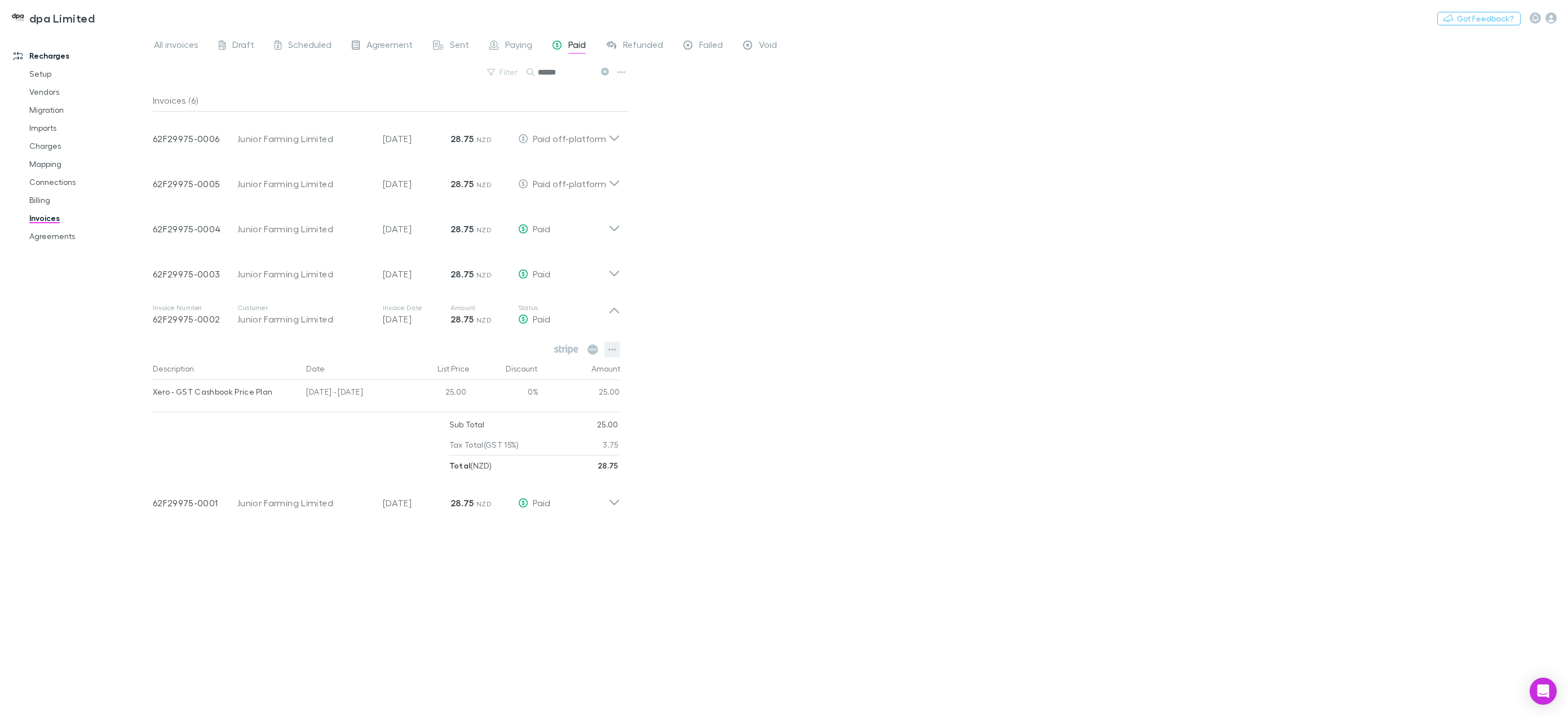
click at [611, 350] on icon "button" at bounding box center [612, 349] width 8 height 9
drag, startPoint x: 828, startPoint y: 400, endPoint x: 839, endPoint y: 382, distance: 21.1
click at [826, 399] on div at bounding box center [784, 358] width 1568 height 716
click at [606, 71] on icon at bounding box center [604, 71] width 8 height 8
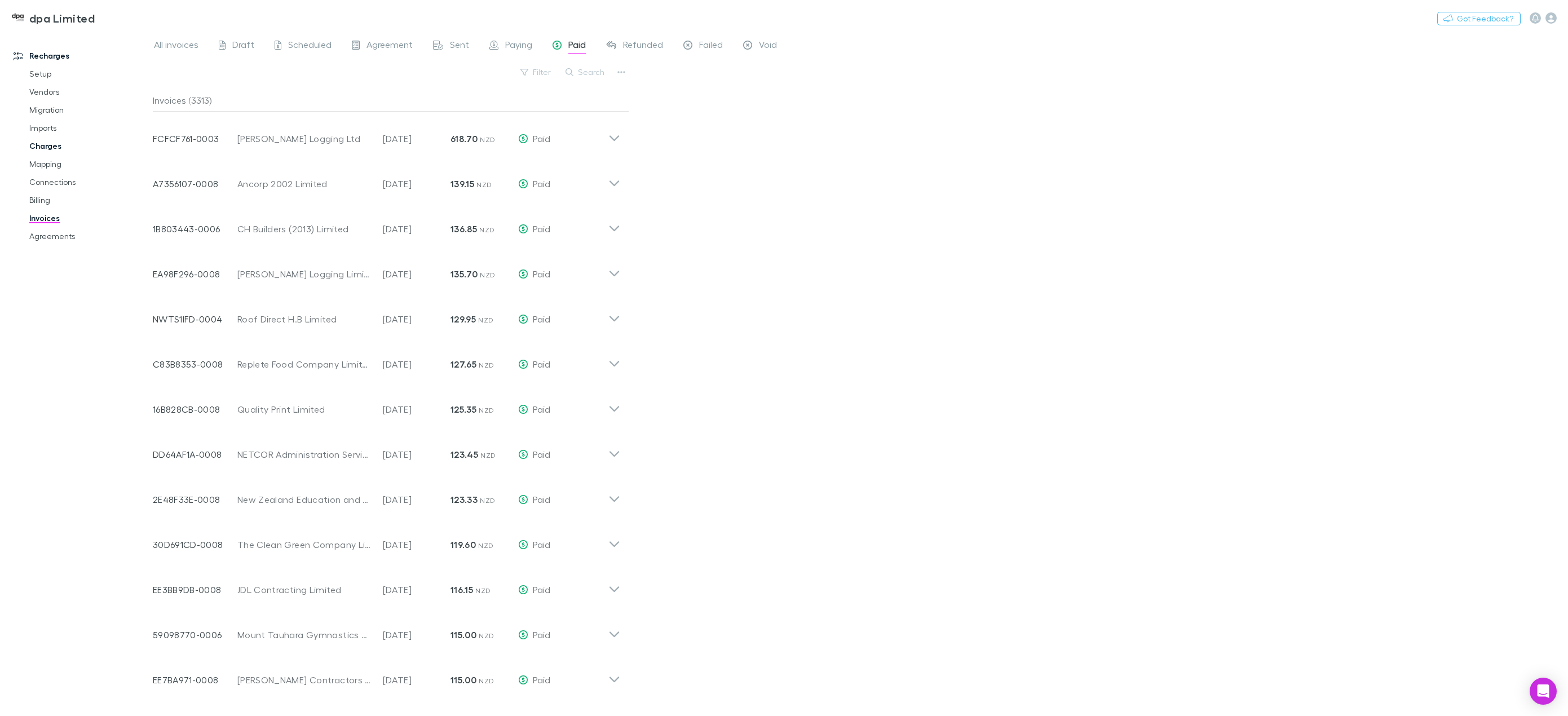
click at [57, 144] on link "Charges" at bounding box center [88, 146] width 141 height 18
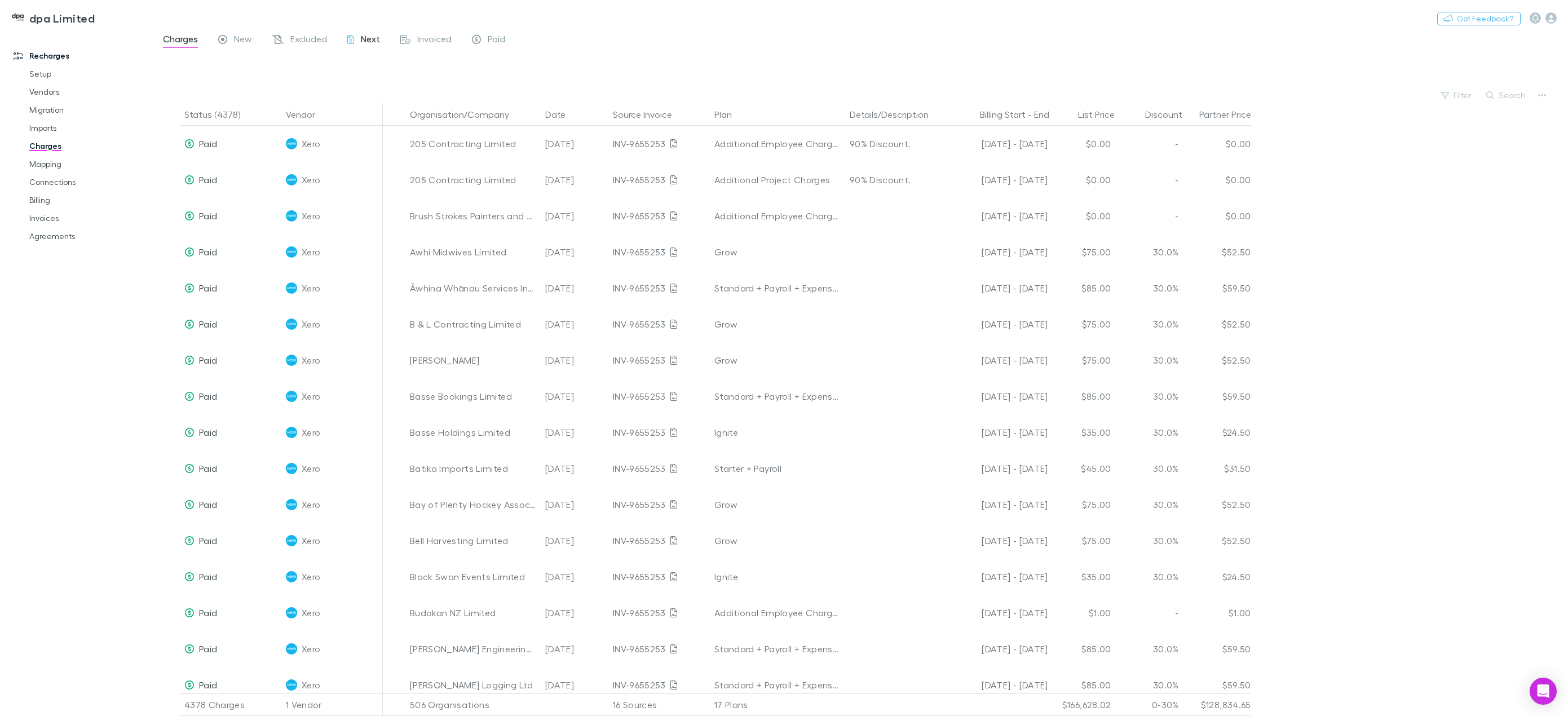
click at [366, 45] on span "Next" at bounding box center [370, 40] width 19 height 14
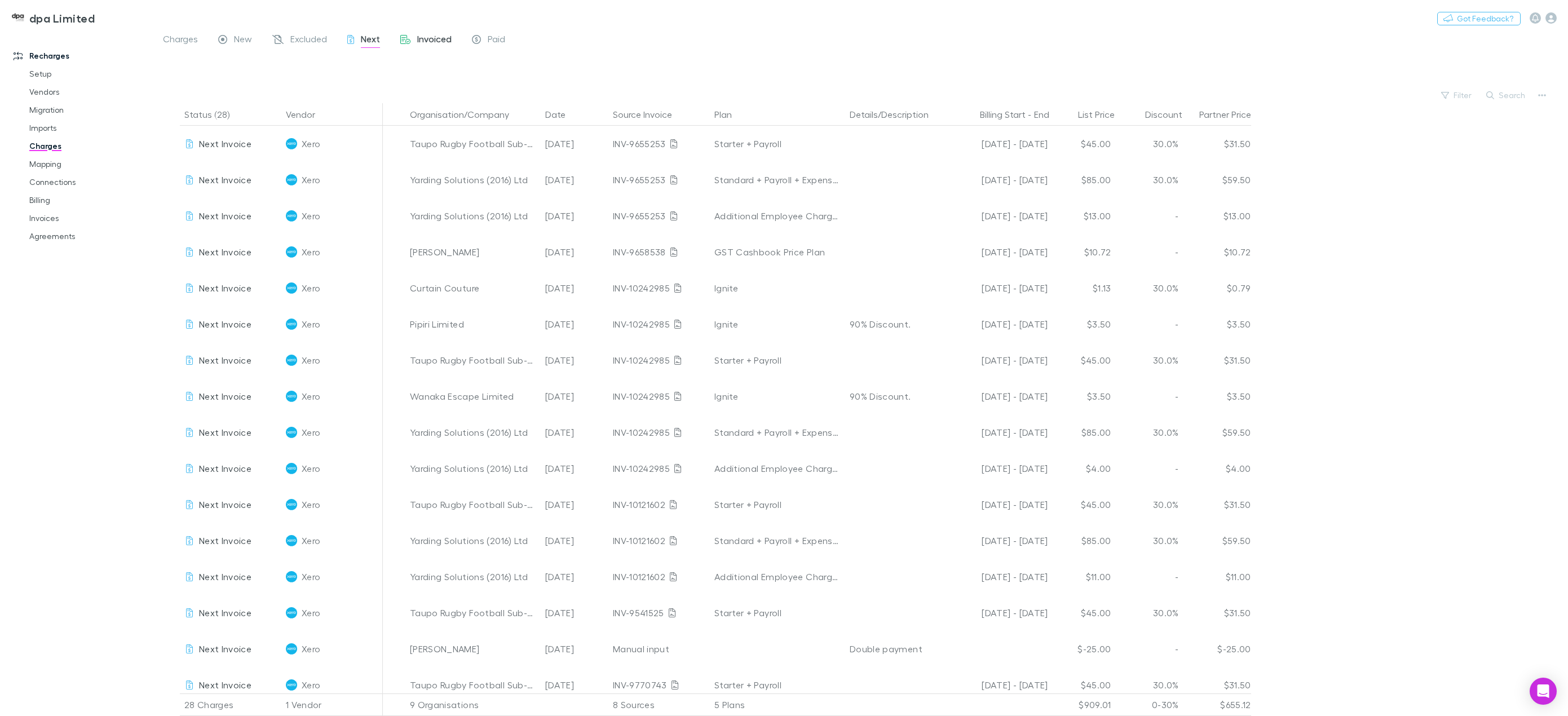
click at [425, 47] on span "Invoiced" at bounding box center [434, 40] width 35 height 14
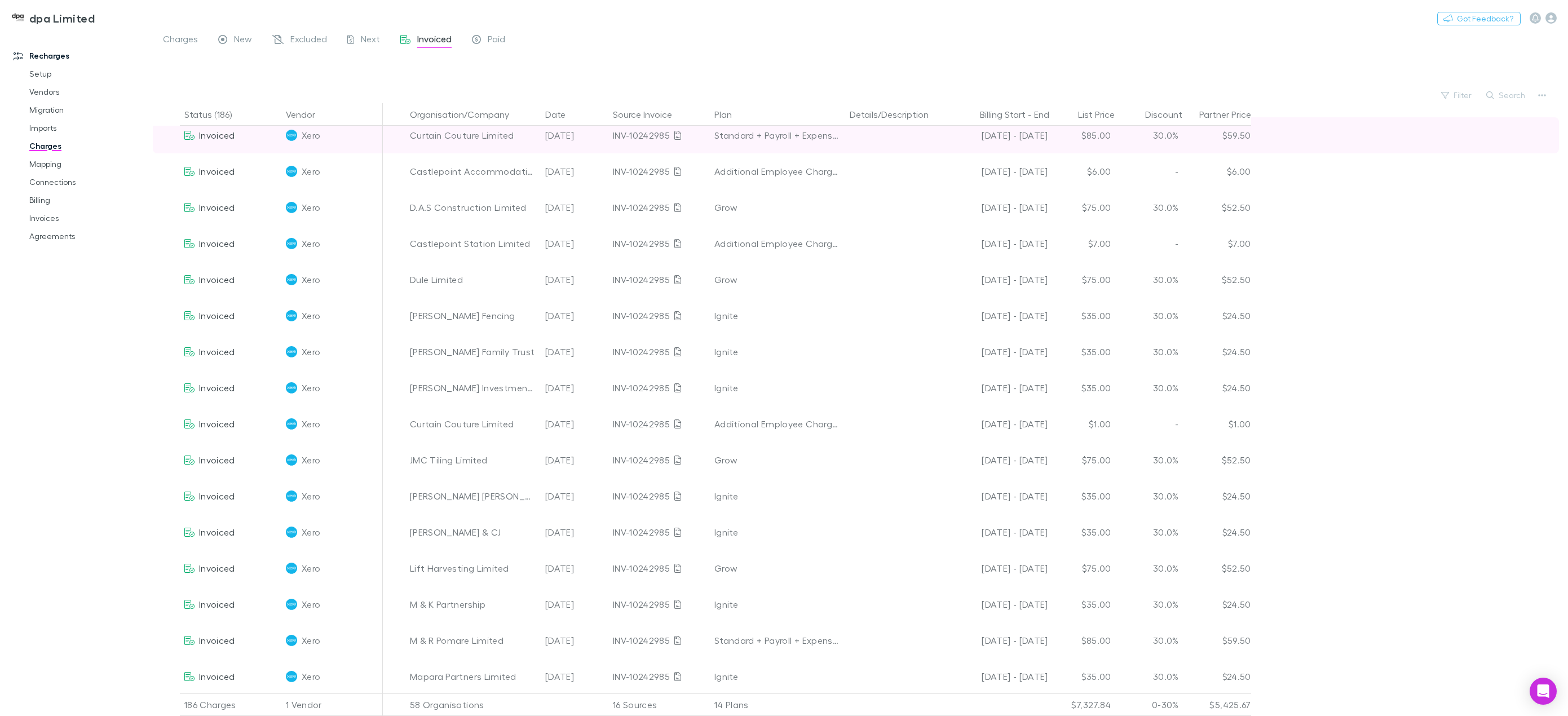
scroll to position [846, 0]
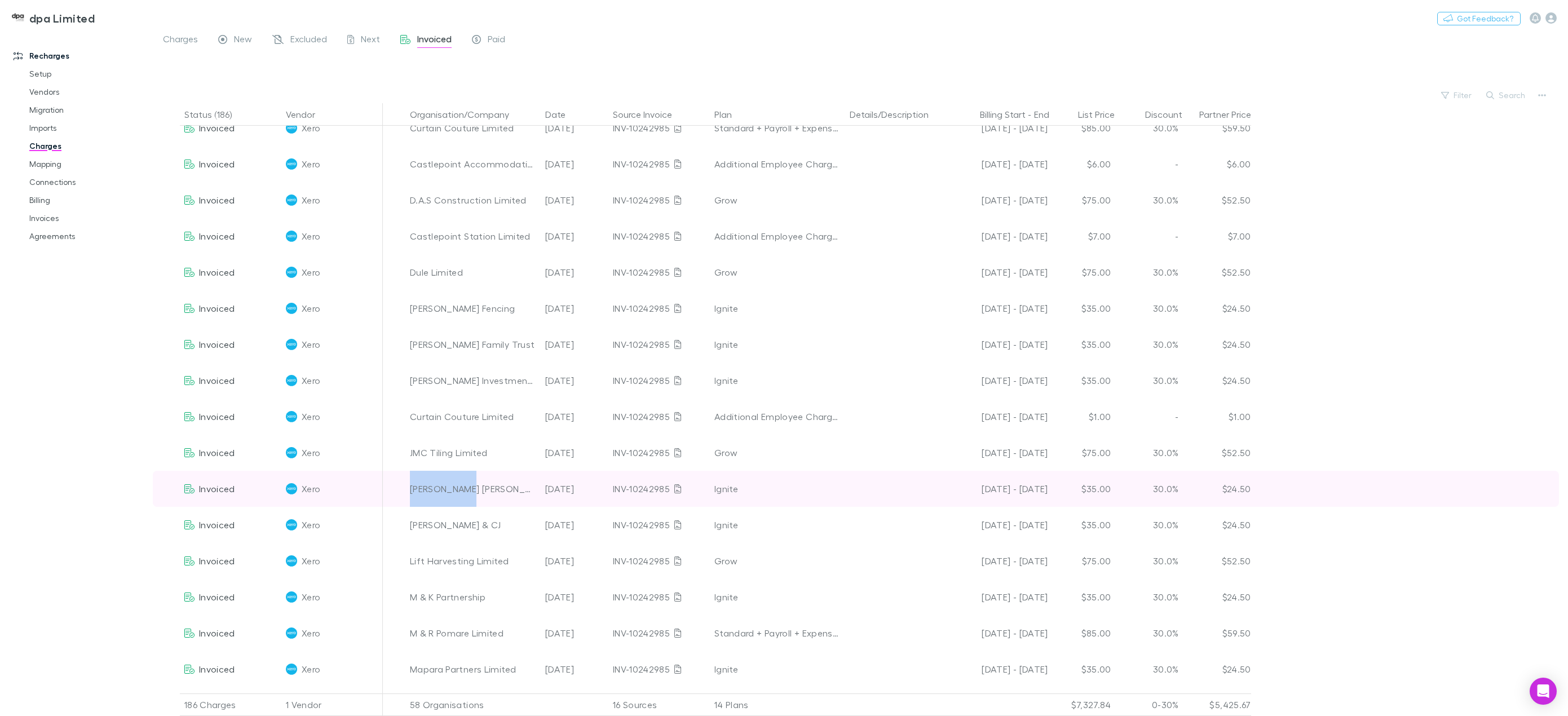
drag, startPoint x: 478, startPoint y: 489, endPoint x: 412, endPoint y: 479, distance: 66.8
click at [412, 479] on div "Kane Hansard" at bounding box center [473, 488] width 126 height 36
copy div "Kane Hansard"
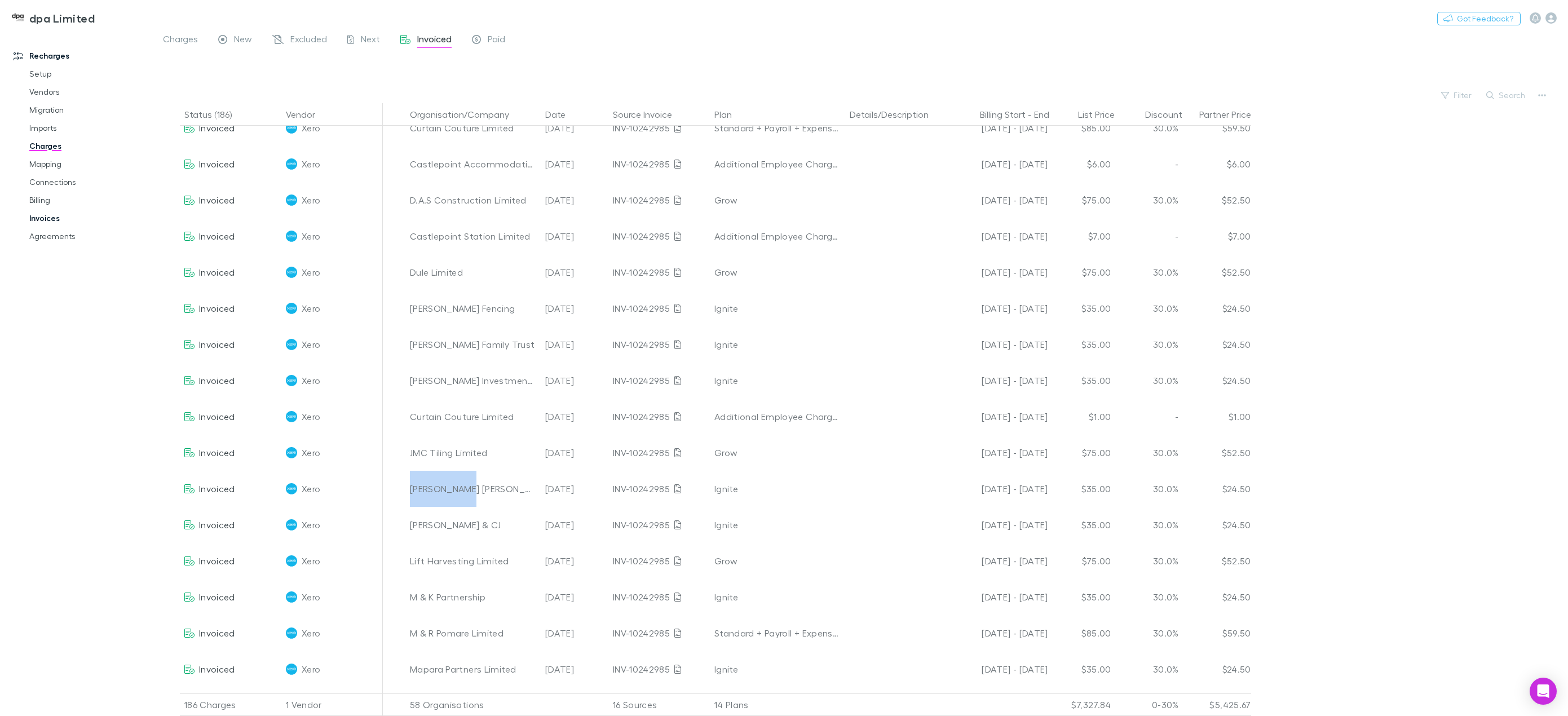
click at [68, 222] on link "Invoices" at bounding box center [88, 218] width 141 height 18
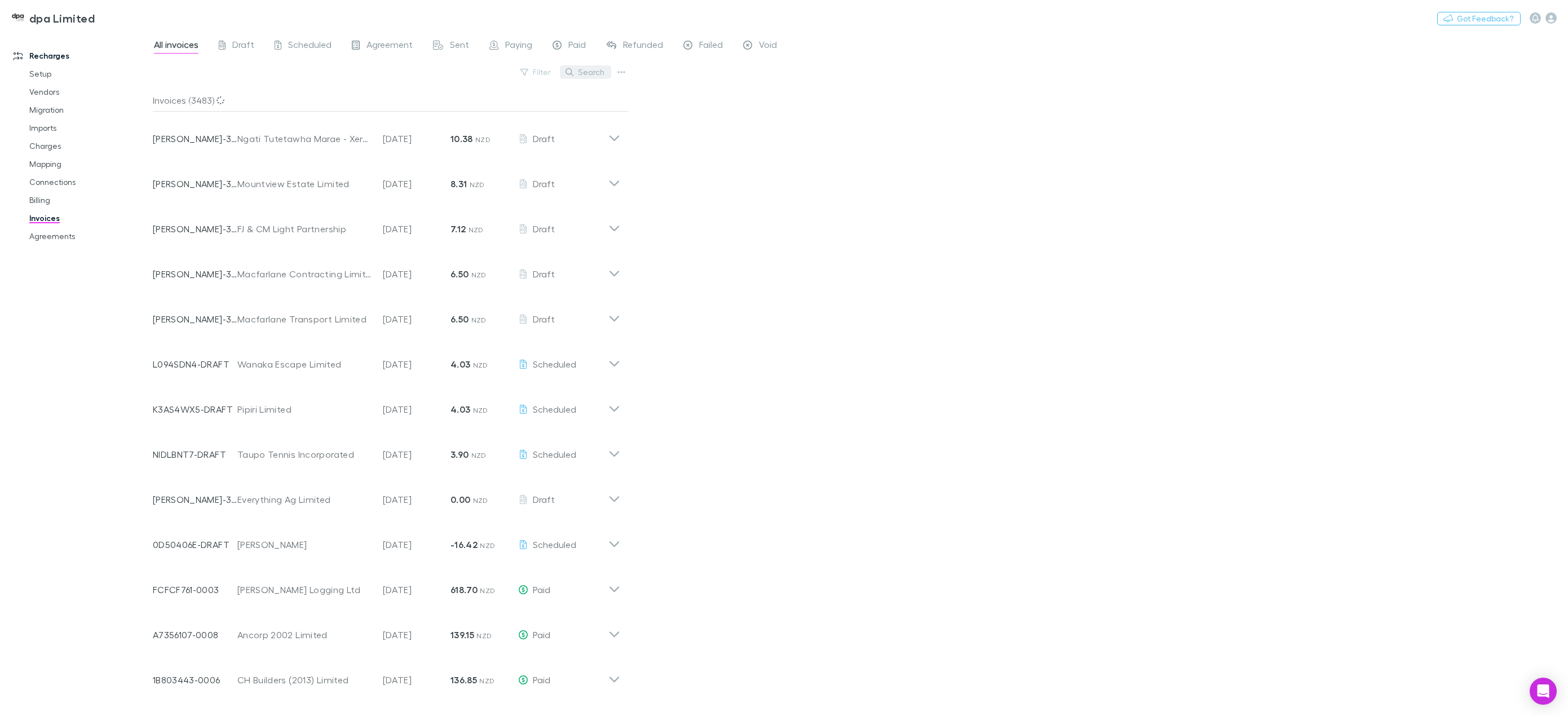
click at [593, 75] on button "Search" at bounding box center [585, 72] width 51 height 13
paste input "**********"
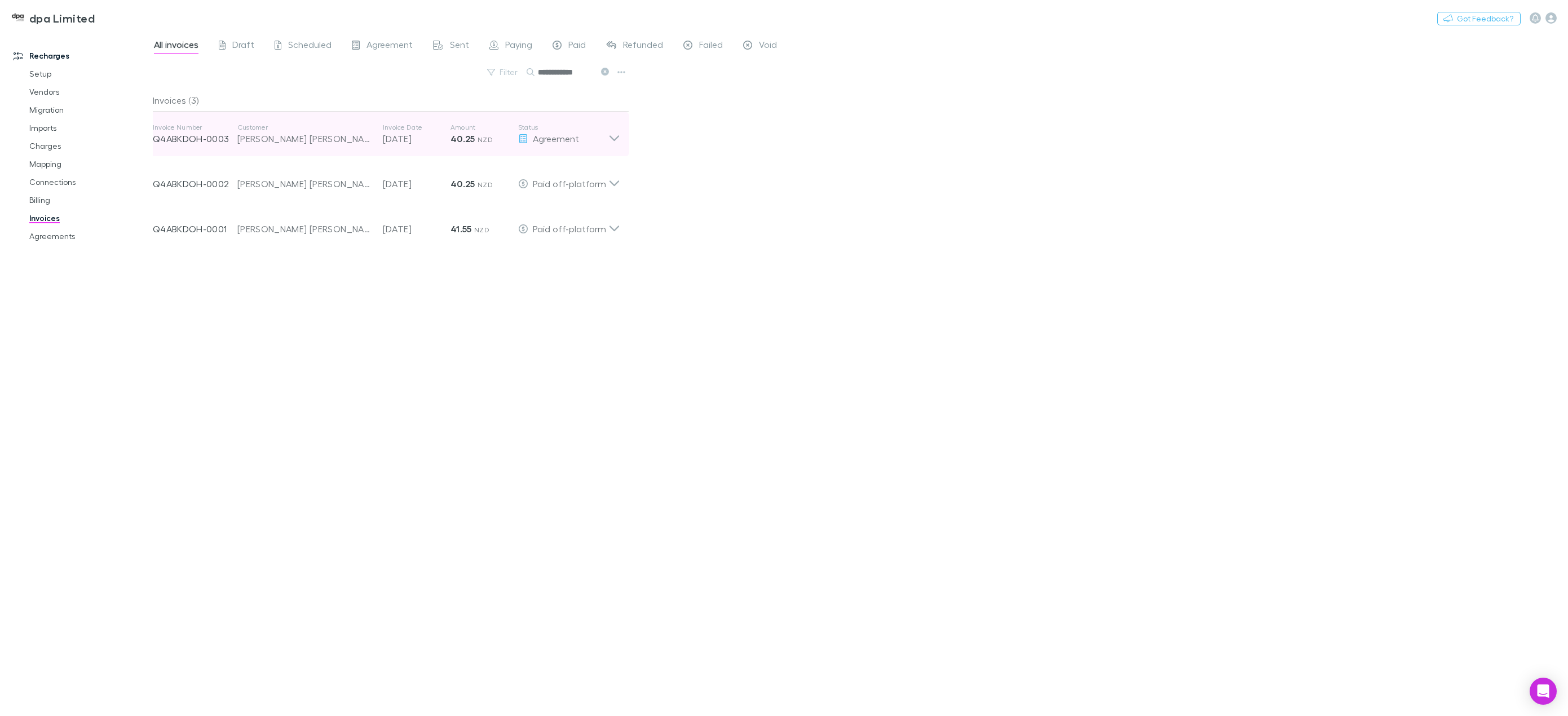
type input "**********"
click at [614, 137] on icon at bounding box center [614, 134] width 12 height 23
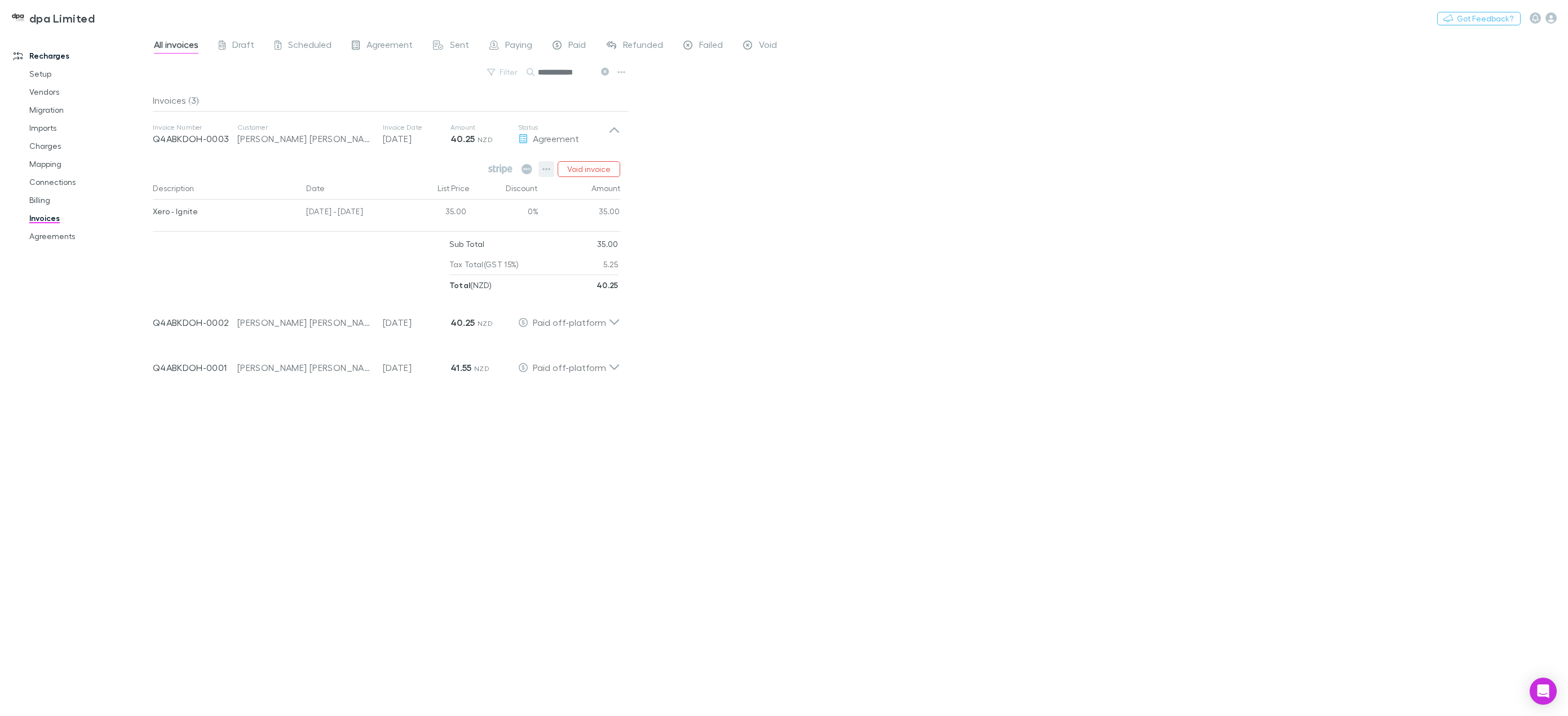
click at [550, 168] on icon "button" at bounding box center [546, 169] width 8 height 9
click at [852, 254] on div at bounding box center [784, 358] width 1568 height 716
click at [616, 320] on icon at bounding box center [614, 317] width 12 height 23
click at [619, 355] on button "button" at bounding box center [612, 353] width 16 height 16
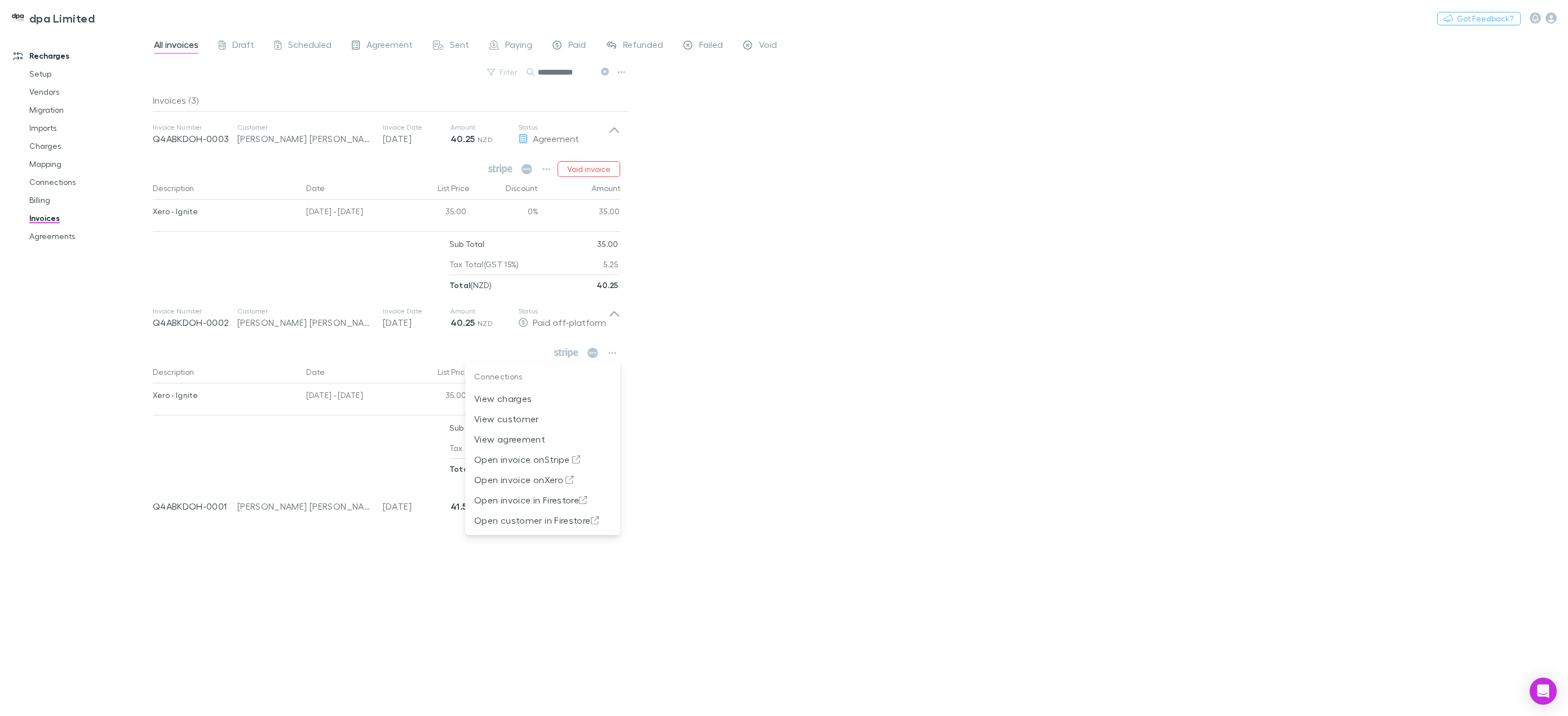
click at [820, 332] on div at bounding box center [784, 358] width 1568 height 716
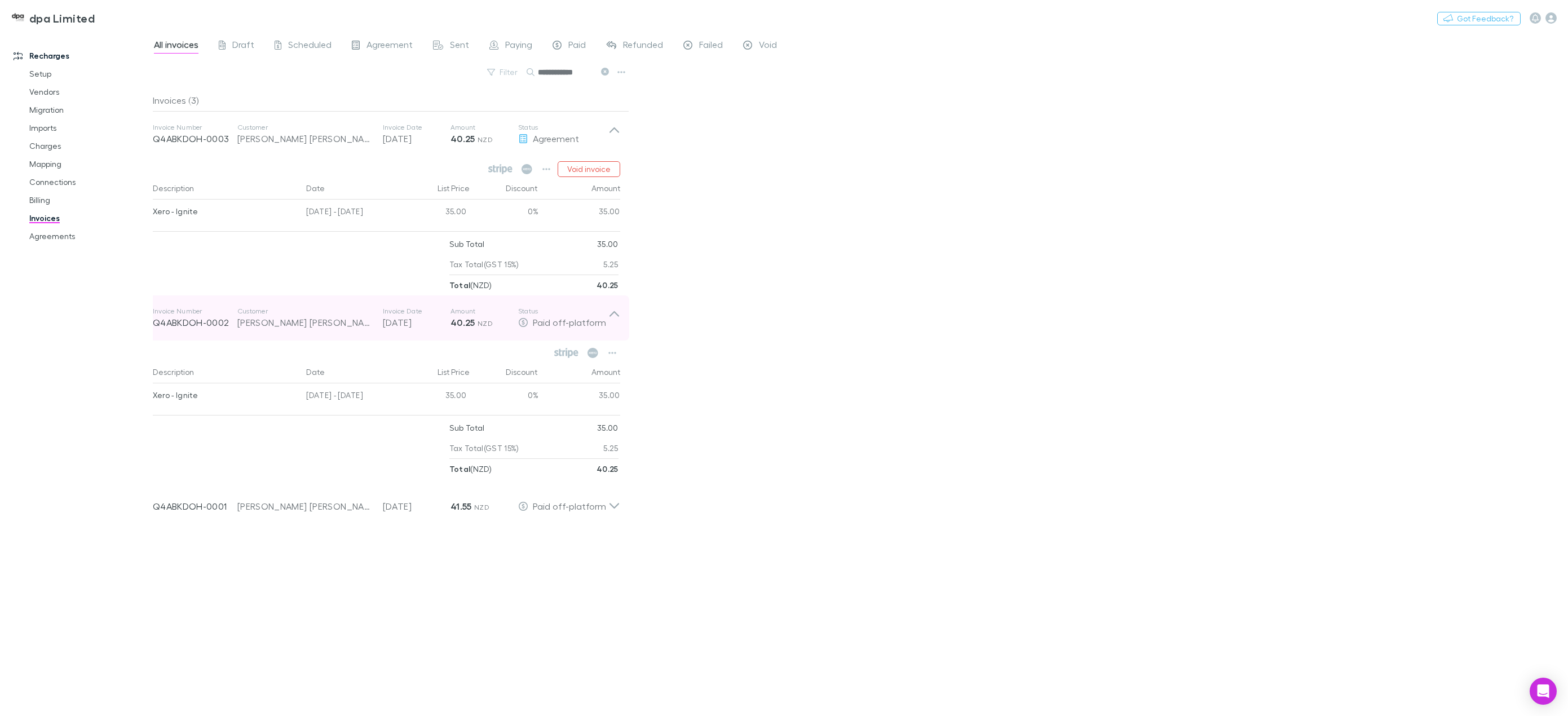
click at [615, 316] on icon at bounding box center [614, 317] width 12 height 23
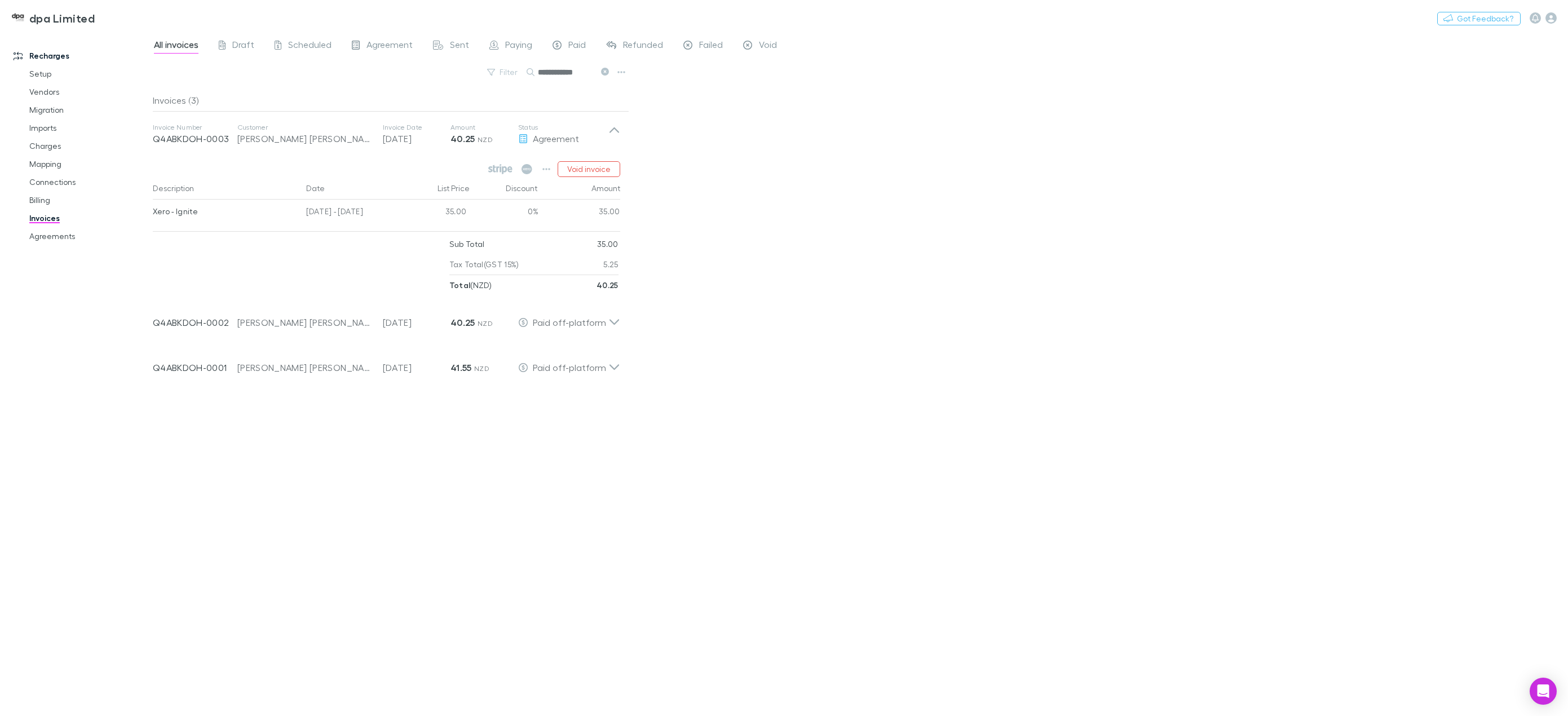
click at [607, 74] on icon at bounding box center [604, 71] width 8 height 8
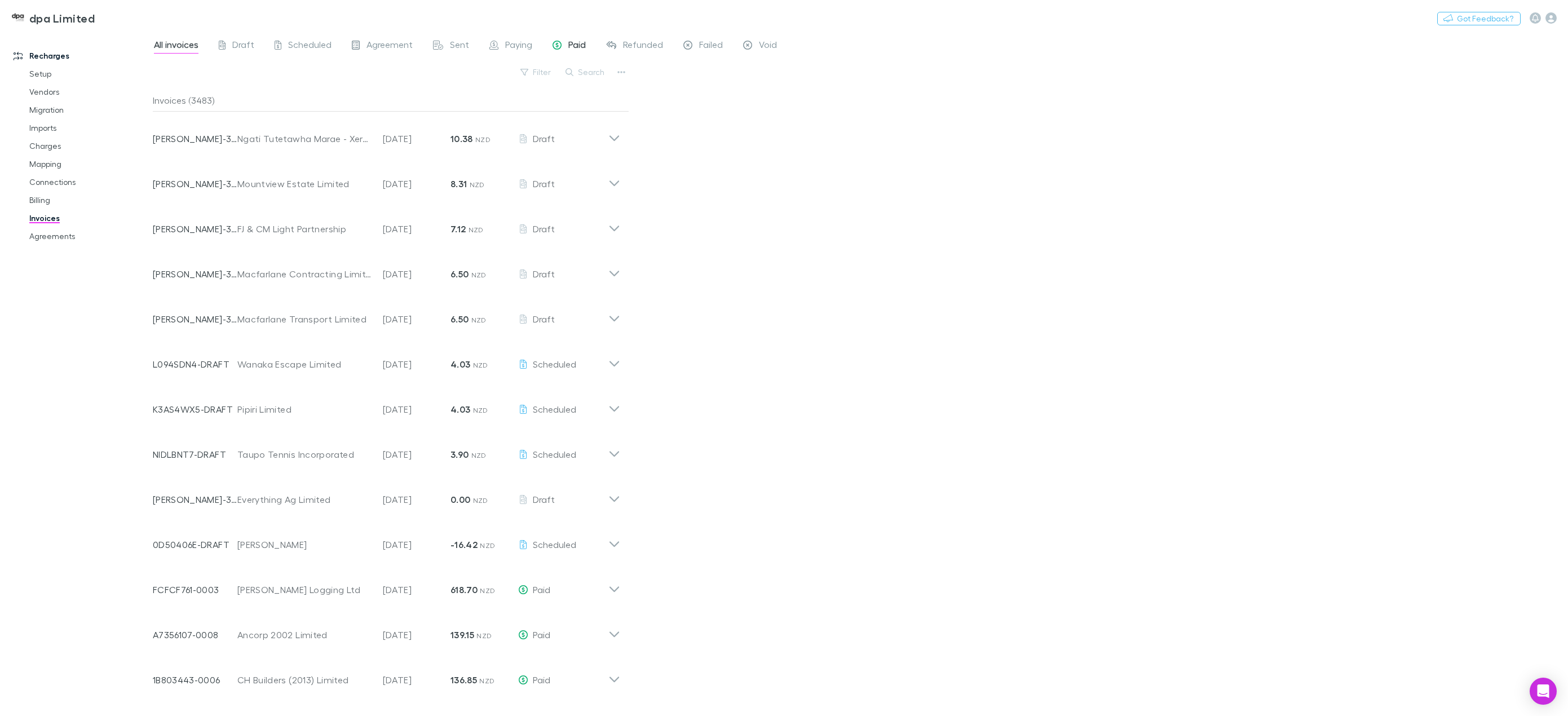
click at [573, 45] on span "Paid" at bounding box center [577, 45] width 18 height 14
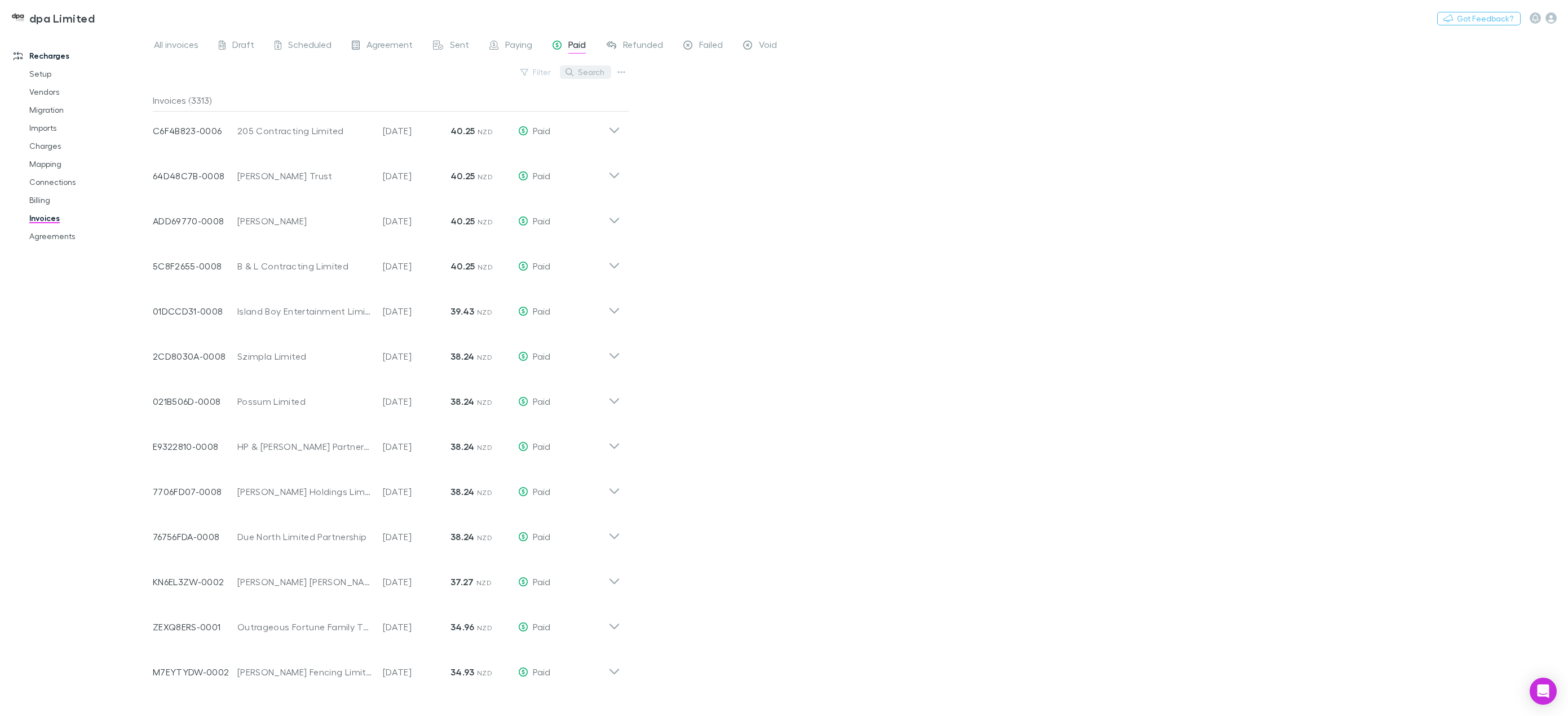
click at [594, 69] on button "Search" at bounding box center [585, 72] width 51 height 13
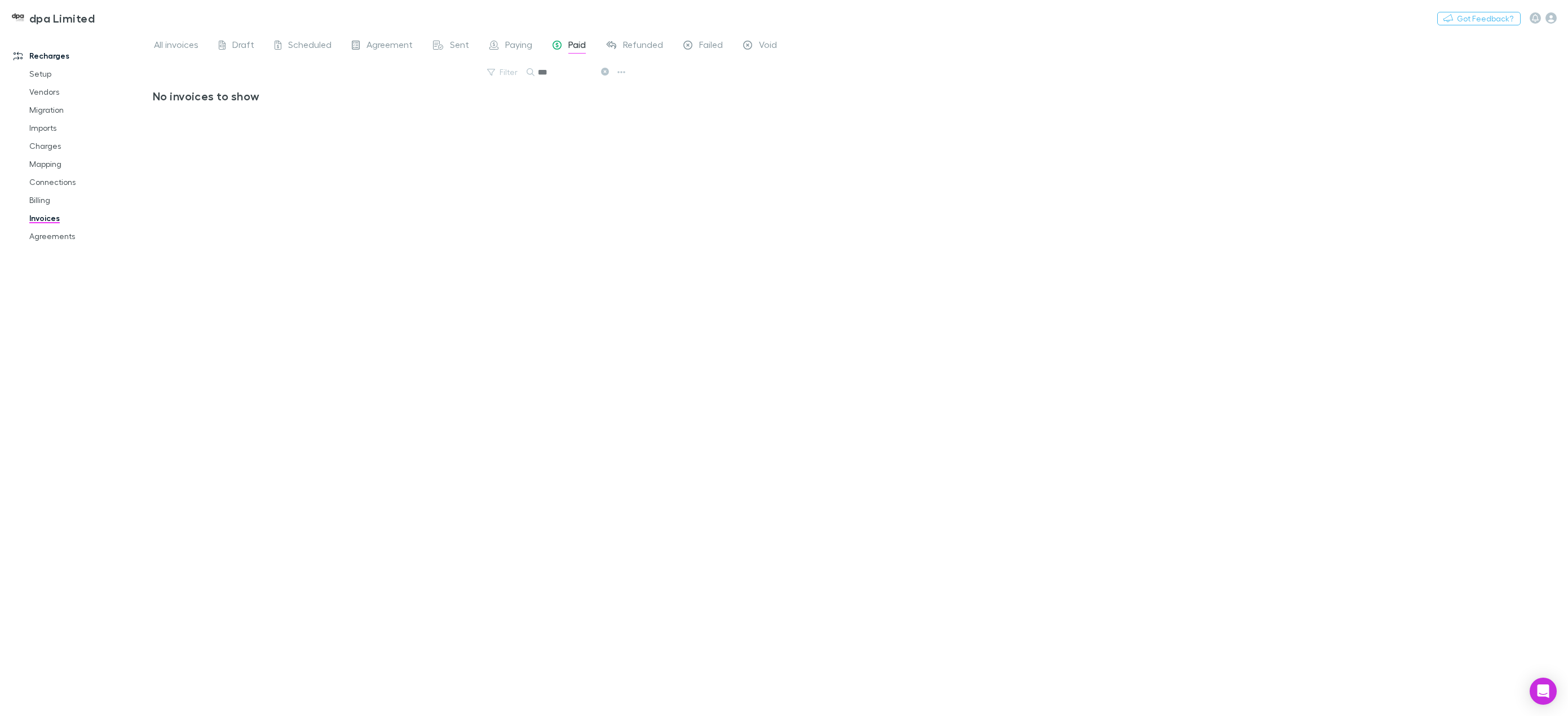
scroll to position [0, 0]
type input "*"
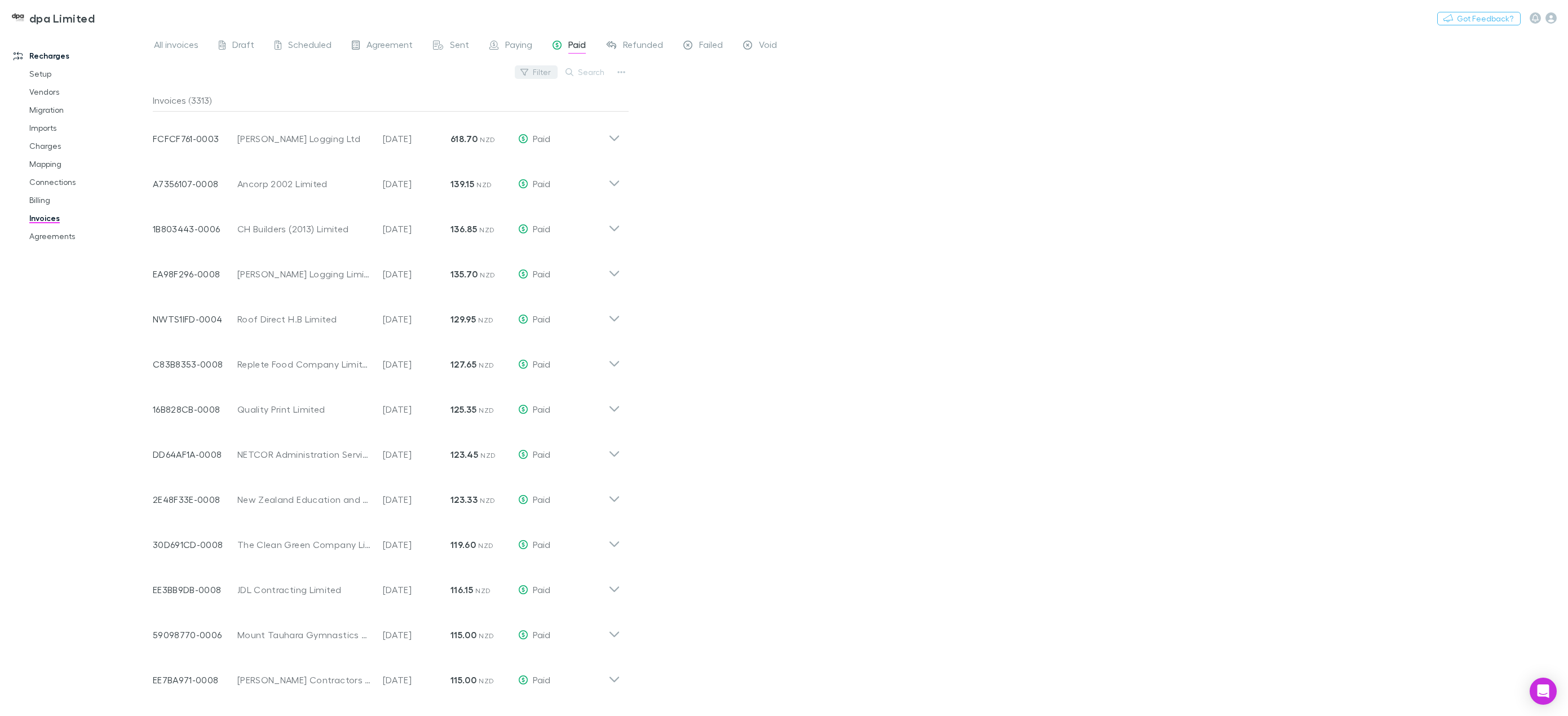
click at [490, 72] on div "Filter Search" at bounding box center [391, 76] width 476 height 24
click at [536, 71] on button "Filter" at bounding box center [536, 72] width 43 height 13
click at [805, 203] on div at bounding box center [784, 358] width 1568 height 716
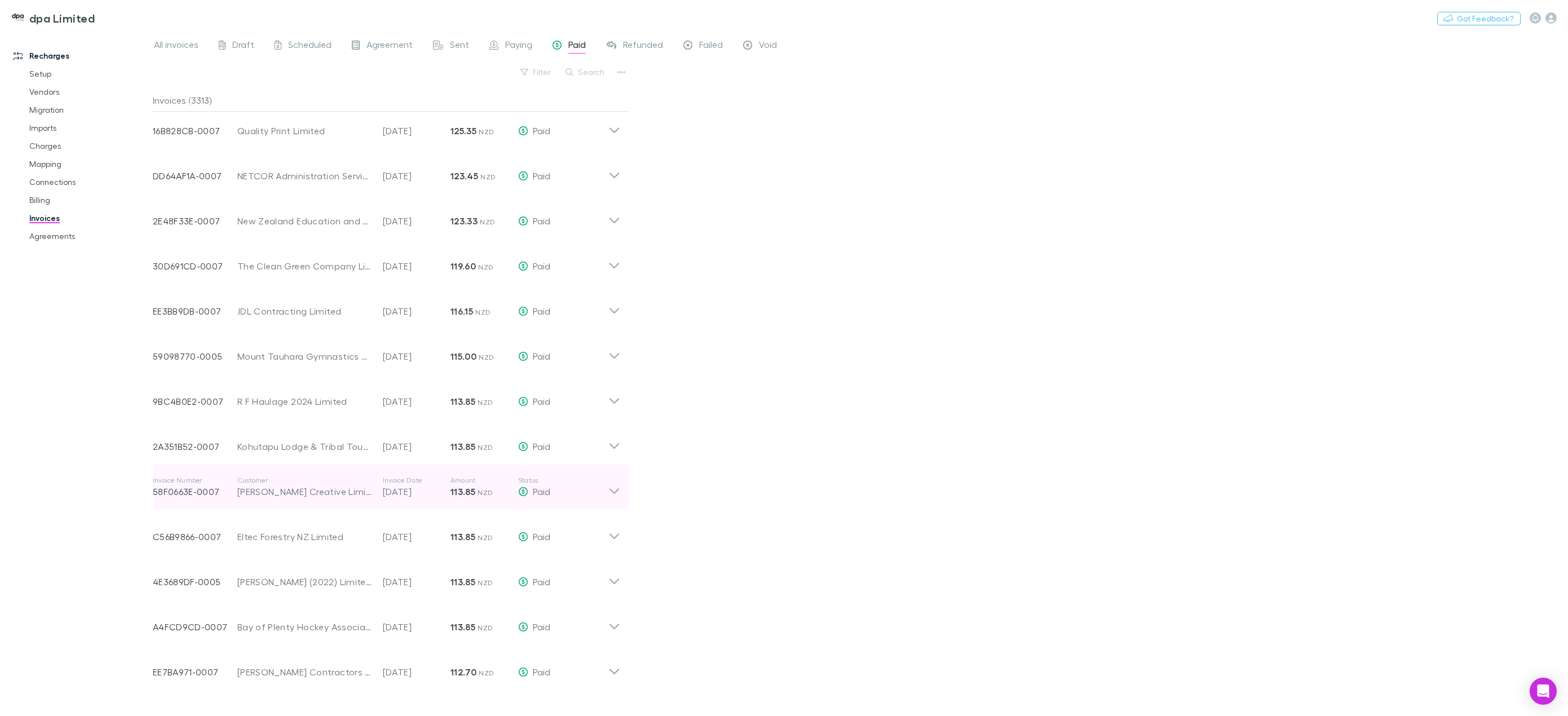
click at [621, 494] on div "Invoice Number 58F0663E-0007 Customer Isaac Creative Limited Invoice Date 21 Ju…" at bounding box center [386, 487] width 486 height 45
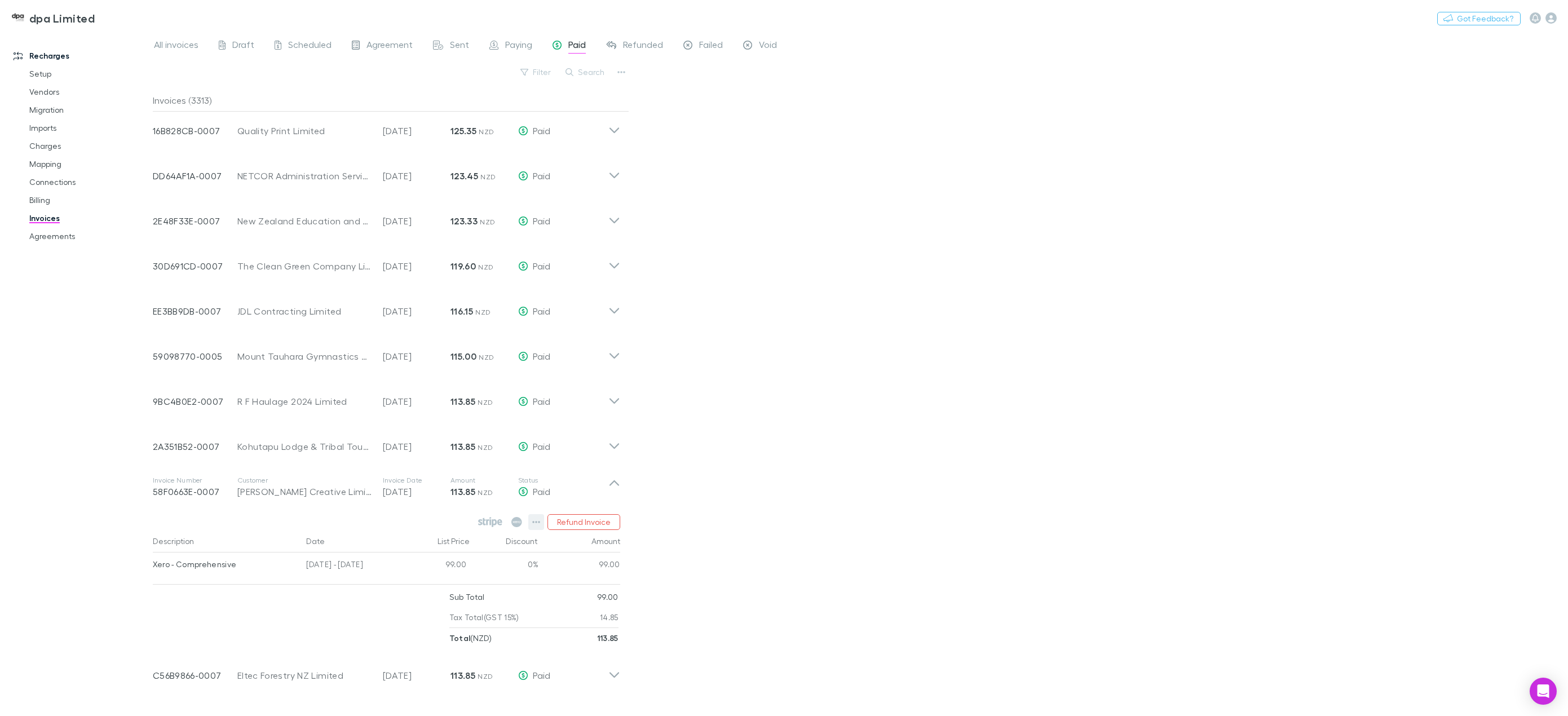
click at [538, 523] on icon "button" at bounding box center [535, 522] width 8 height 9
click at [799, 447] on div at bounding box center [784, 358] width 1568 height 716
drag, startPoint x: 337, startPoint y: 491, endPoint x: 281, endPoint y: 488, distance: 56.1
click at [281, 488] on div "[PERSON_NAME] Creative Limited" at bounding box center [304, 491] width 134 height 13
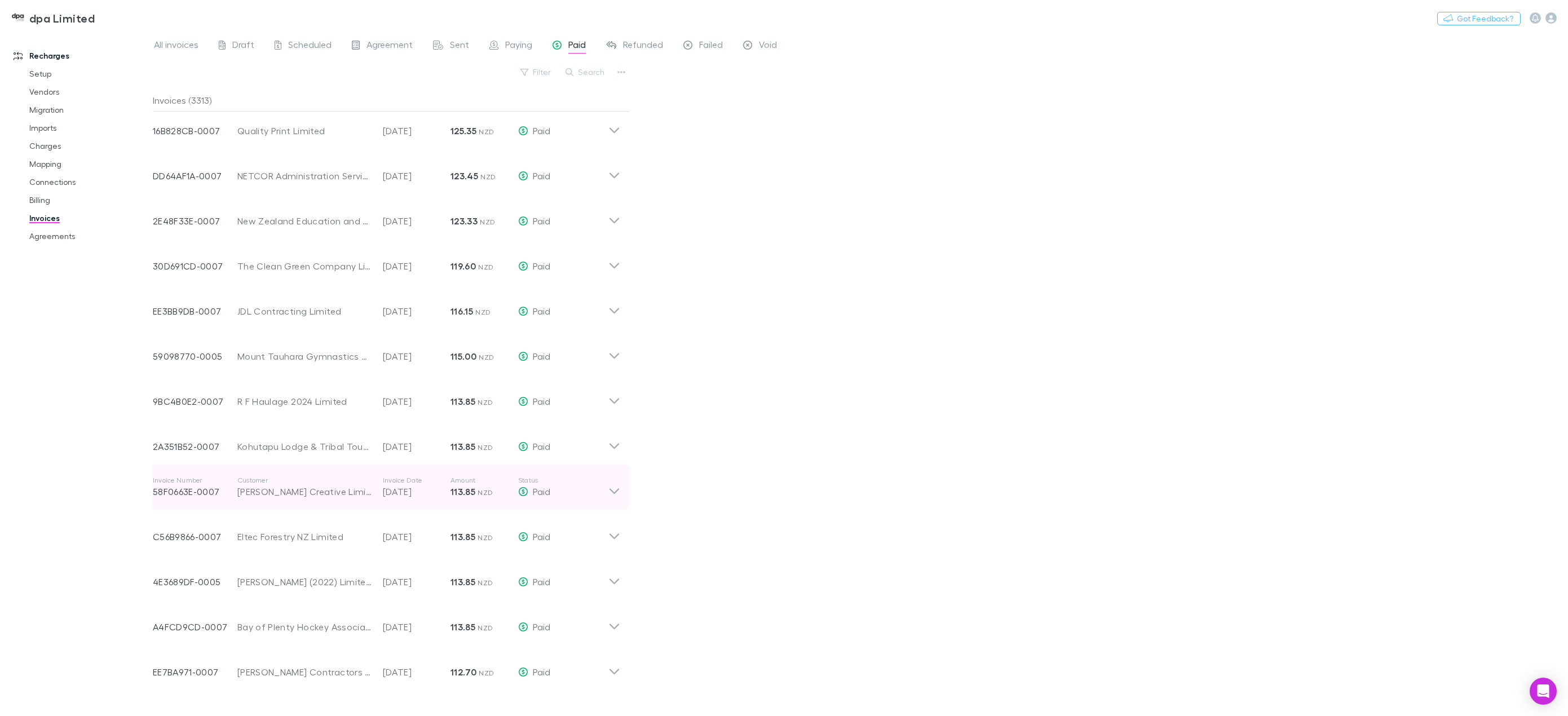
click at [238, 491] on div "[PERSON_NAME] Creative Limited" at bounding box center [304, 491] width 134 height 13
drag, startPoint x: 237, startPoint y: 492, endPoint x: 330, endPoint y: 491, distance: 93.0
click at [330, 491] on div "Invoice Number 58F0663E-0007 Customer Isaac Creative Limited Invoice Date 21 Ju…" at bounding box center [380, 487] width 455 height 40
click at [334, 491] on div "[PERSON_NAME] Creative Limited" at bounding box center [304, 491] width 134 height 13
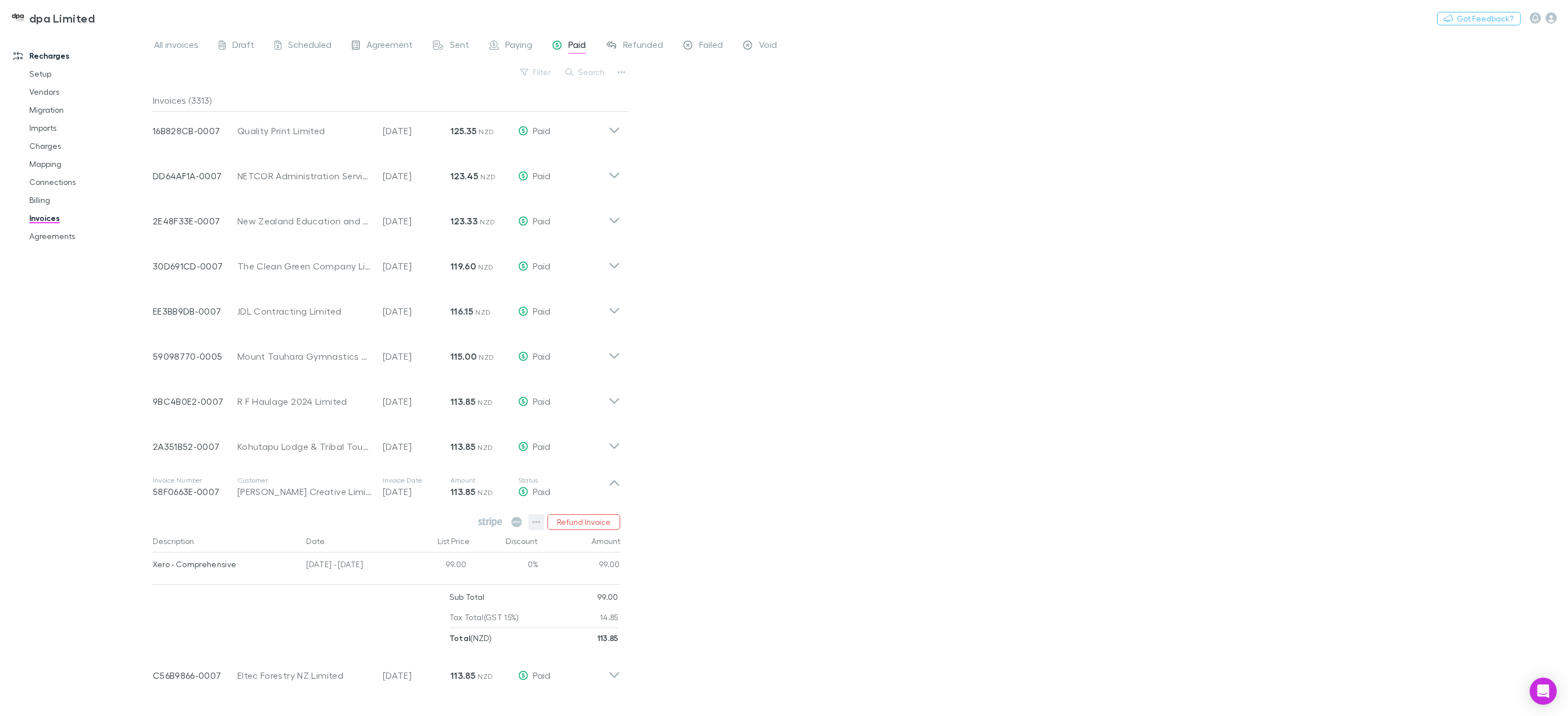
click at [534, 523] on icon "button" at bounding box center [535, 522] width 8 height 9
click at [47, 239] on div at bounding box center [784, 358] width 1568 height 716
click at [48, 236] on link "Agreements" at bounding box center [88, 236] width 141 height 18
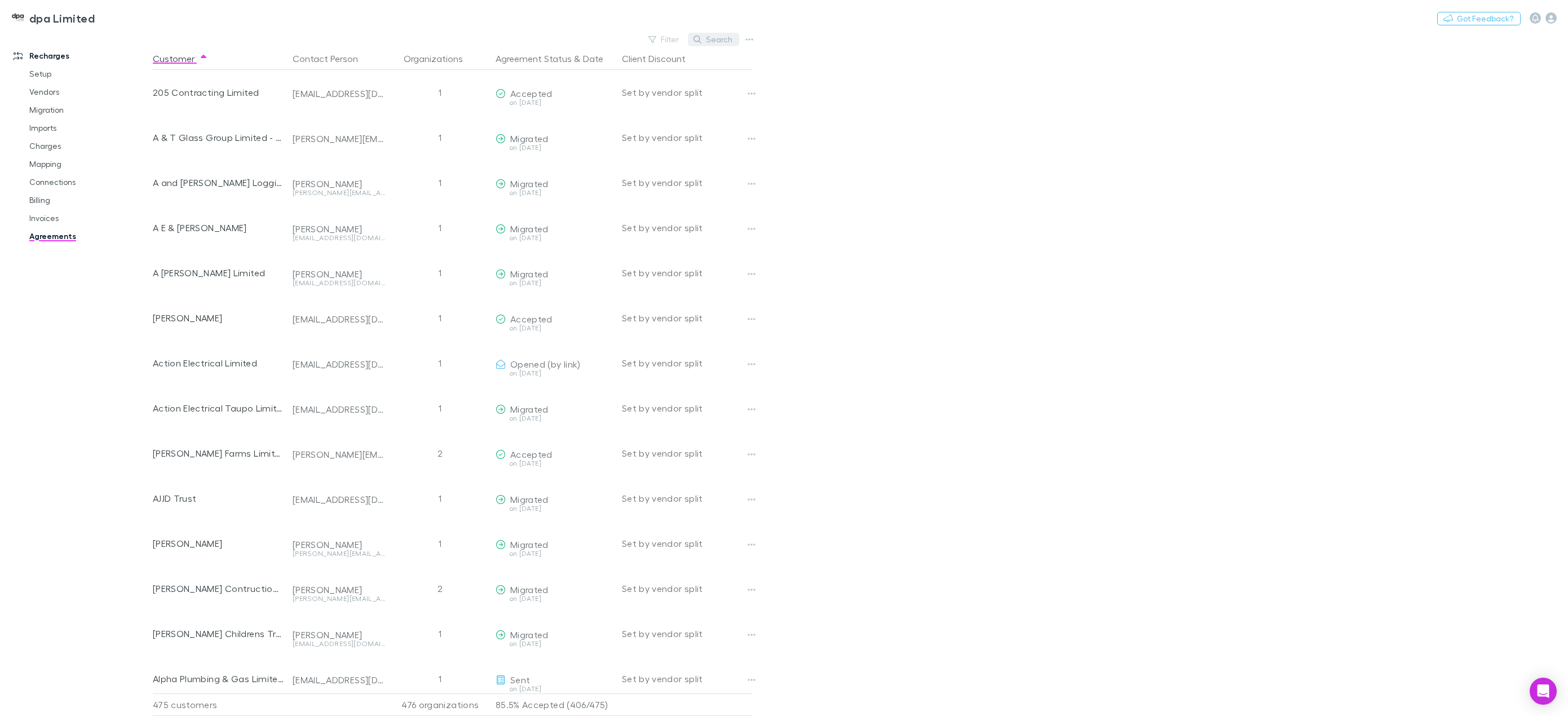
click at [715, 39] on button "Search" at bounding box center [713, 40] width 51 height 13
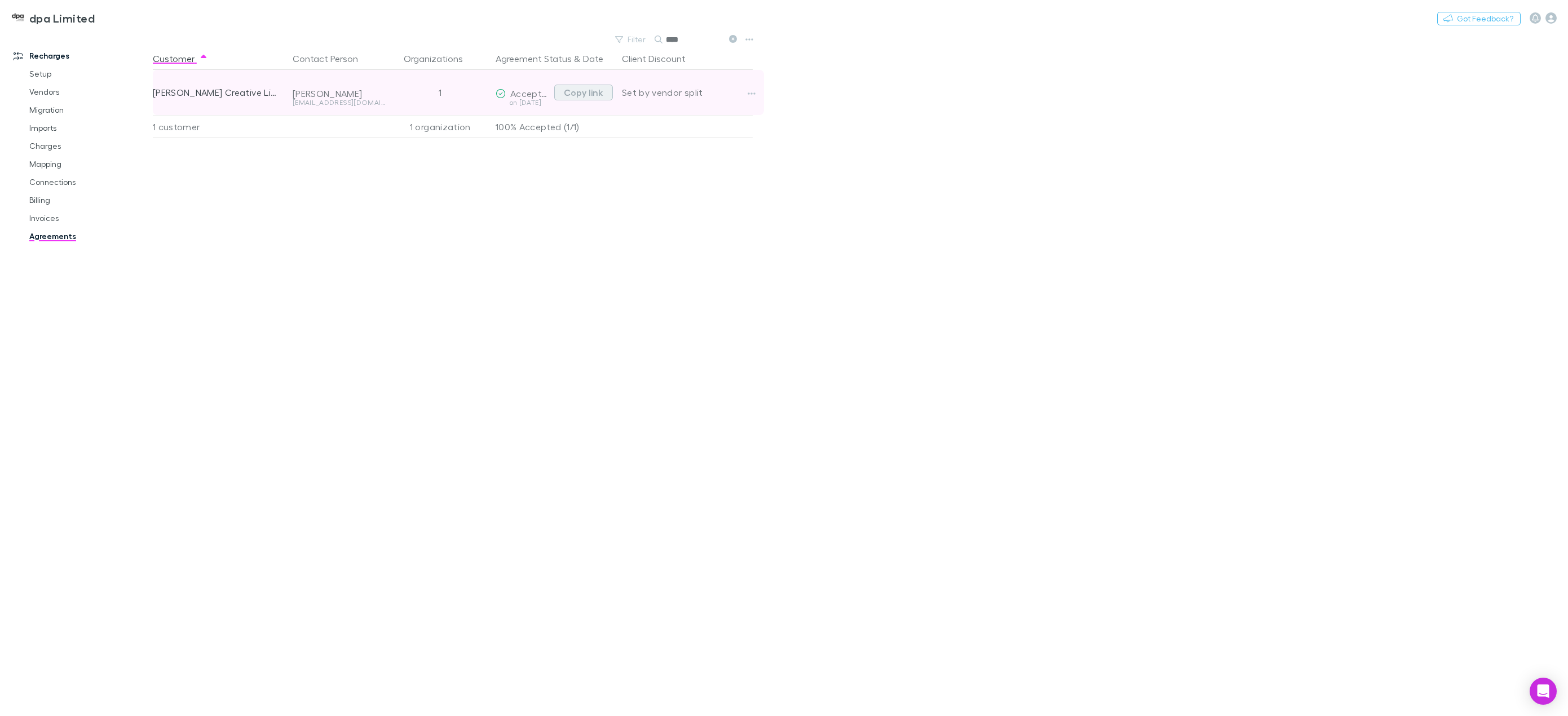
type input "****"
click at [580, 97] on button "Copy link" at bounding box center [584, 92] width 59 height 16
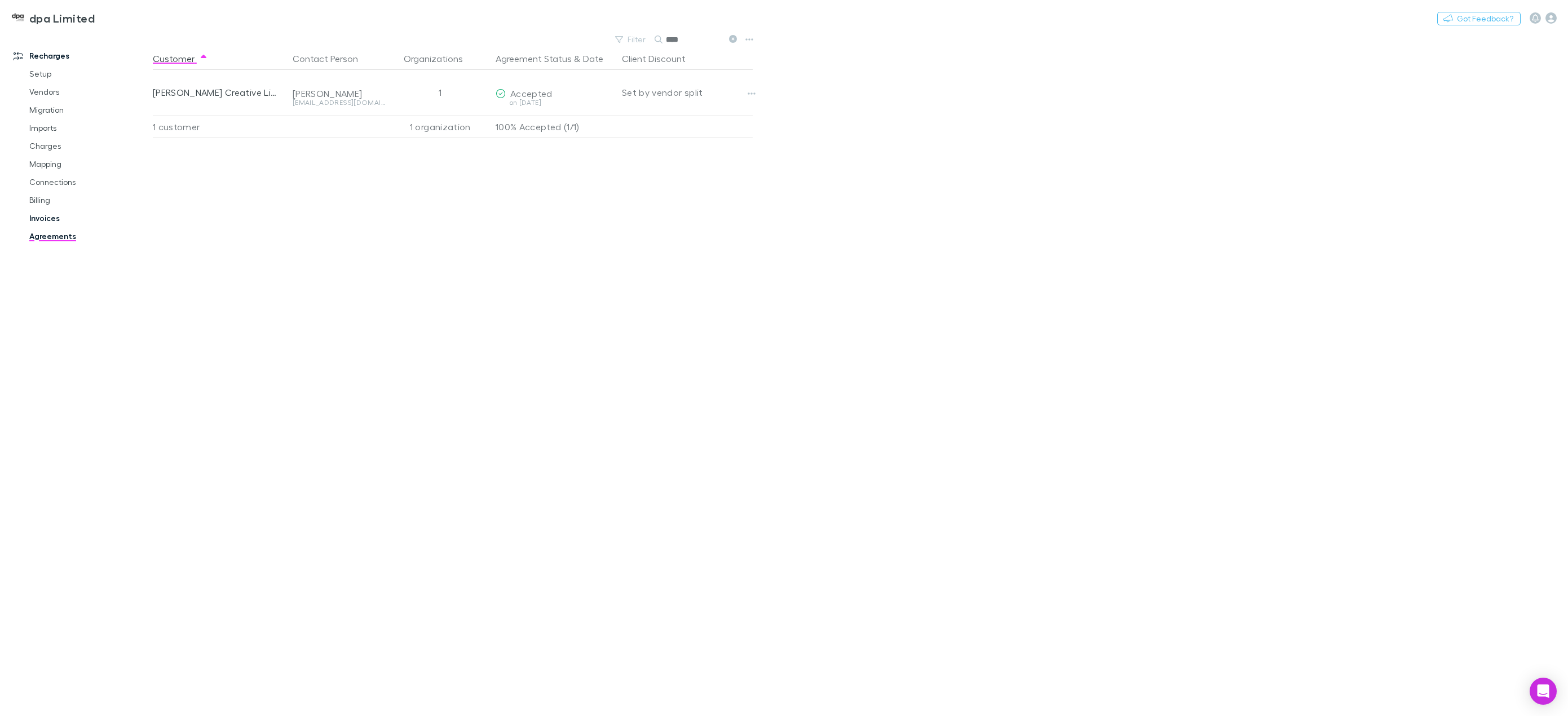
click at [48, 218] on link "Invoices" at bounding box center [88, 218] width 141 height 18
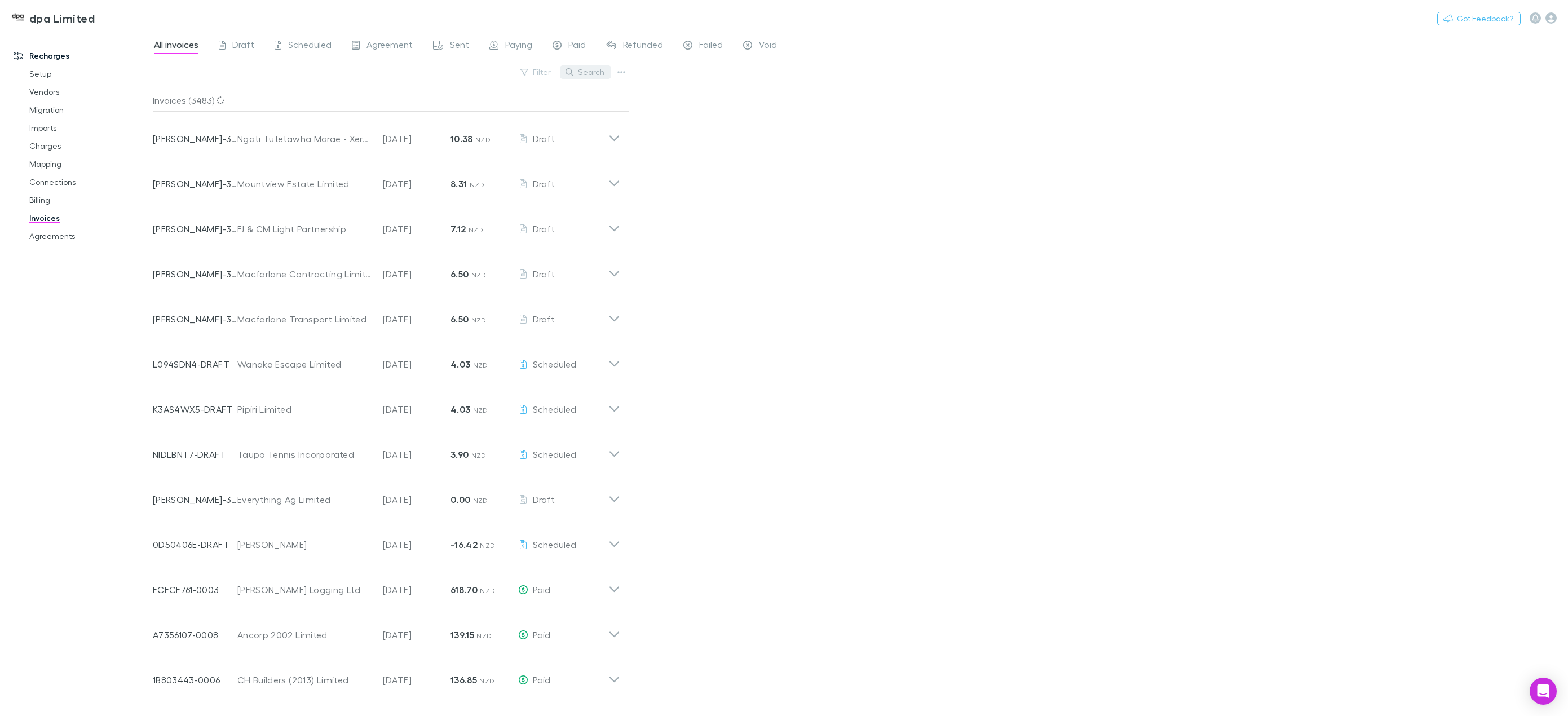
click at [595, 72] on button "Search" at bounding box center [585, 72] width 51 height 13
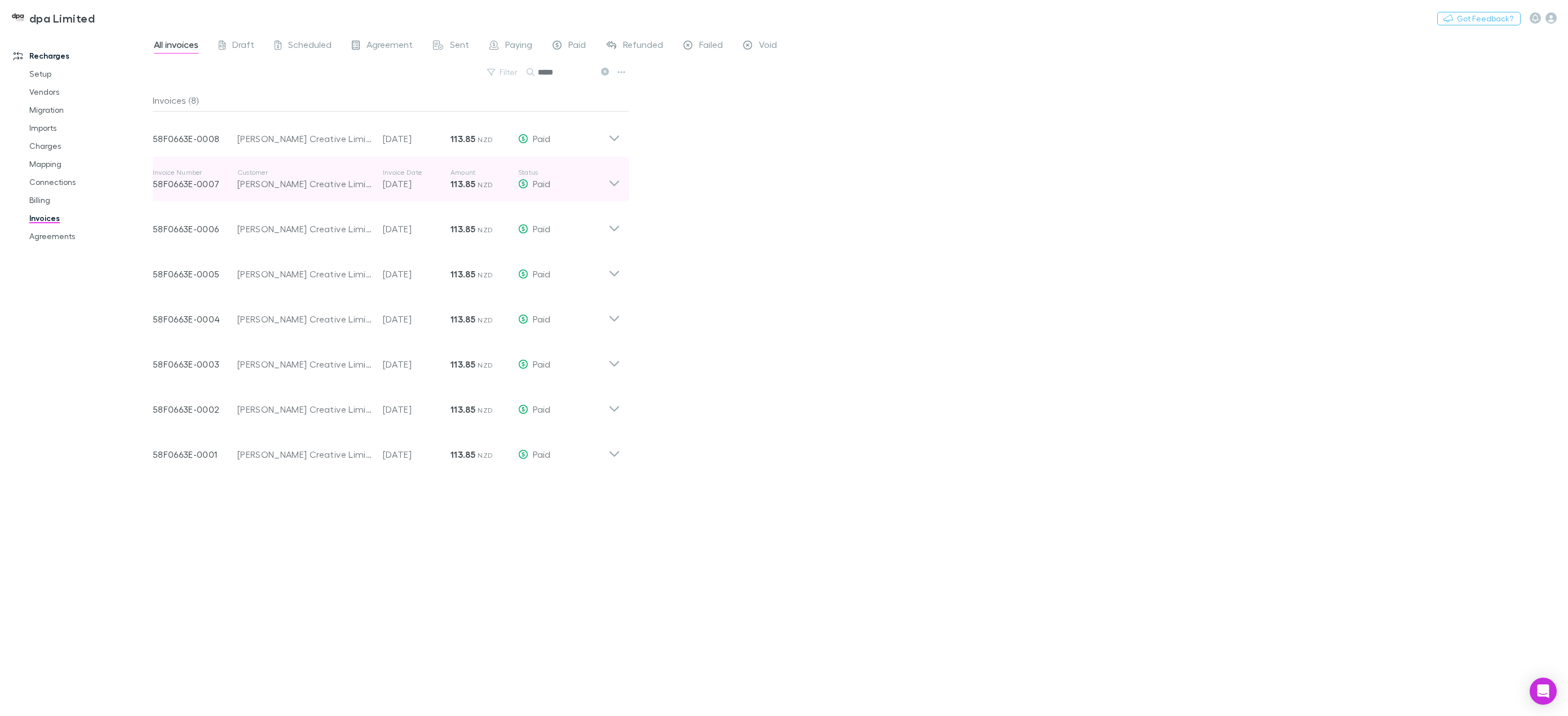
type input "*****"
click at [614, 186] on icon at bounding box center [614, 179] width 12 height 23
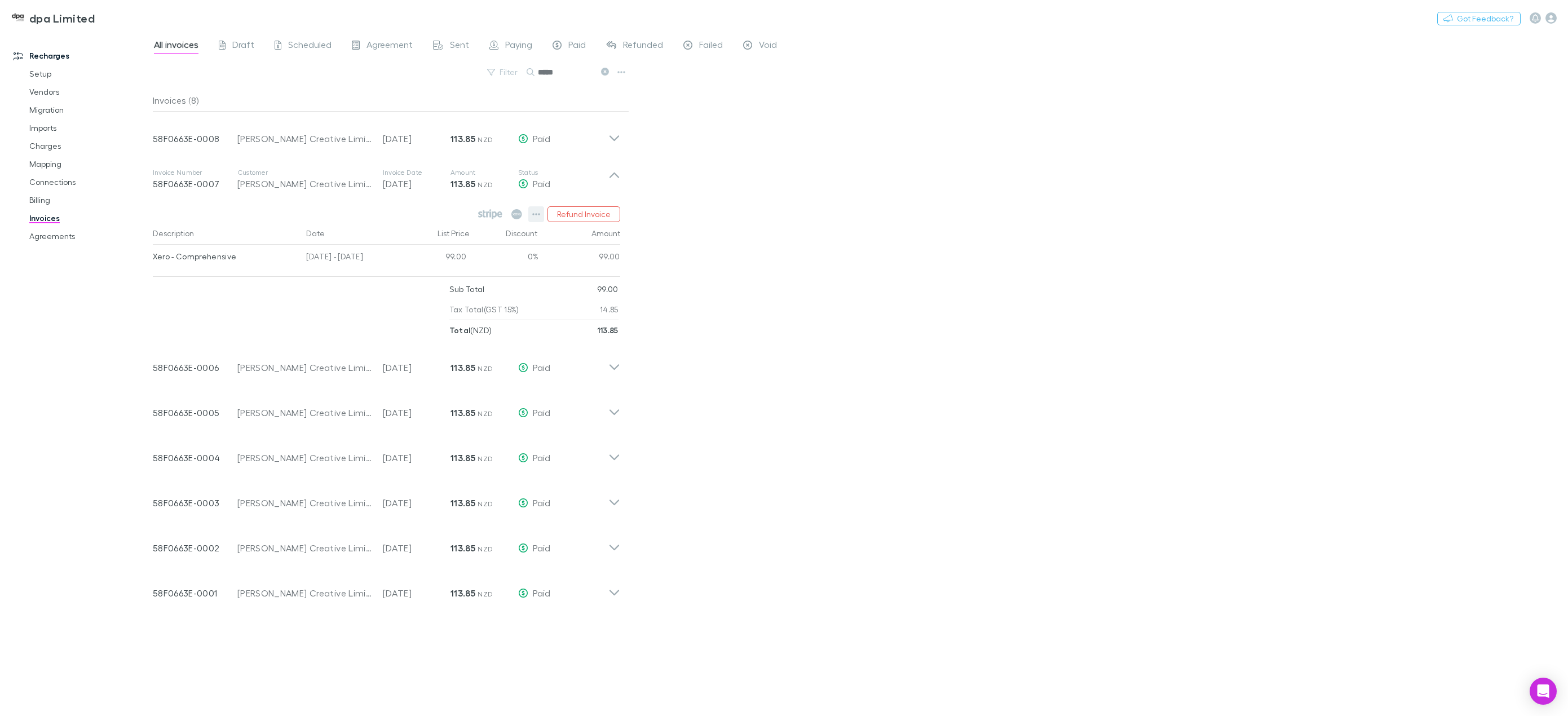
click at [541, 215] on button "button" at bounding box center [536, 214] width 16 height 16
click at [796, 233] on div at bounding box center [784, 358] width 1568 height 716
click at [614, 134] on icon at bounding box center [614, 134] width 12 height 23
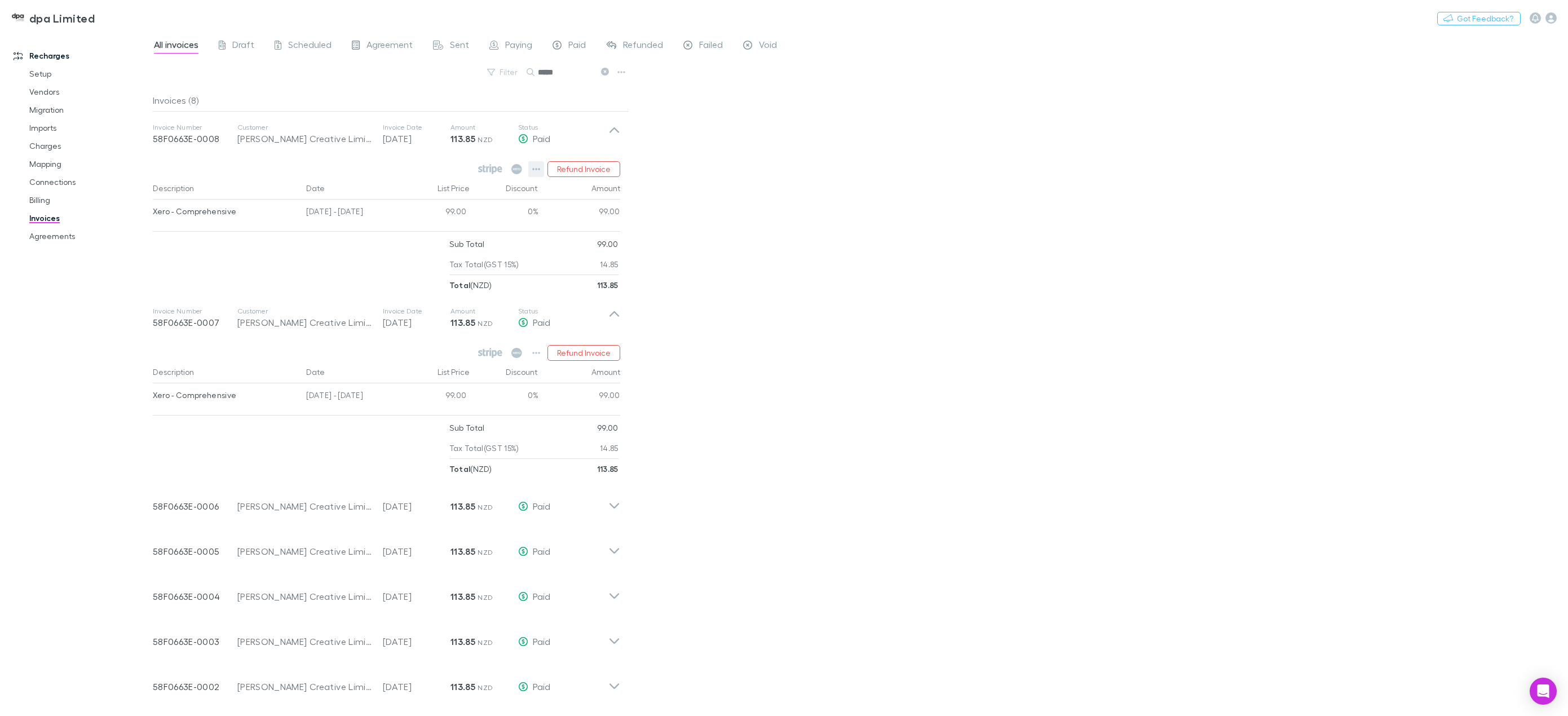
click at [537, 166] on icon "button" at bounding box center [535, 169] width 8 height 9
click at [925, 272] on div at bounding box center [784, 358] width 1568 height 716
click at [536, 353] on icon "button" at bounding box center [535, 353] width 8 height 9
click at [47, 146] on div at bounding box center [784, 358] width 1568 height 716
click at [48, 148] on link "Charges" at bounding box center [88, 146] width 141 height 18
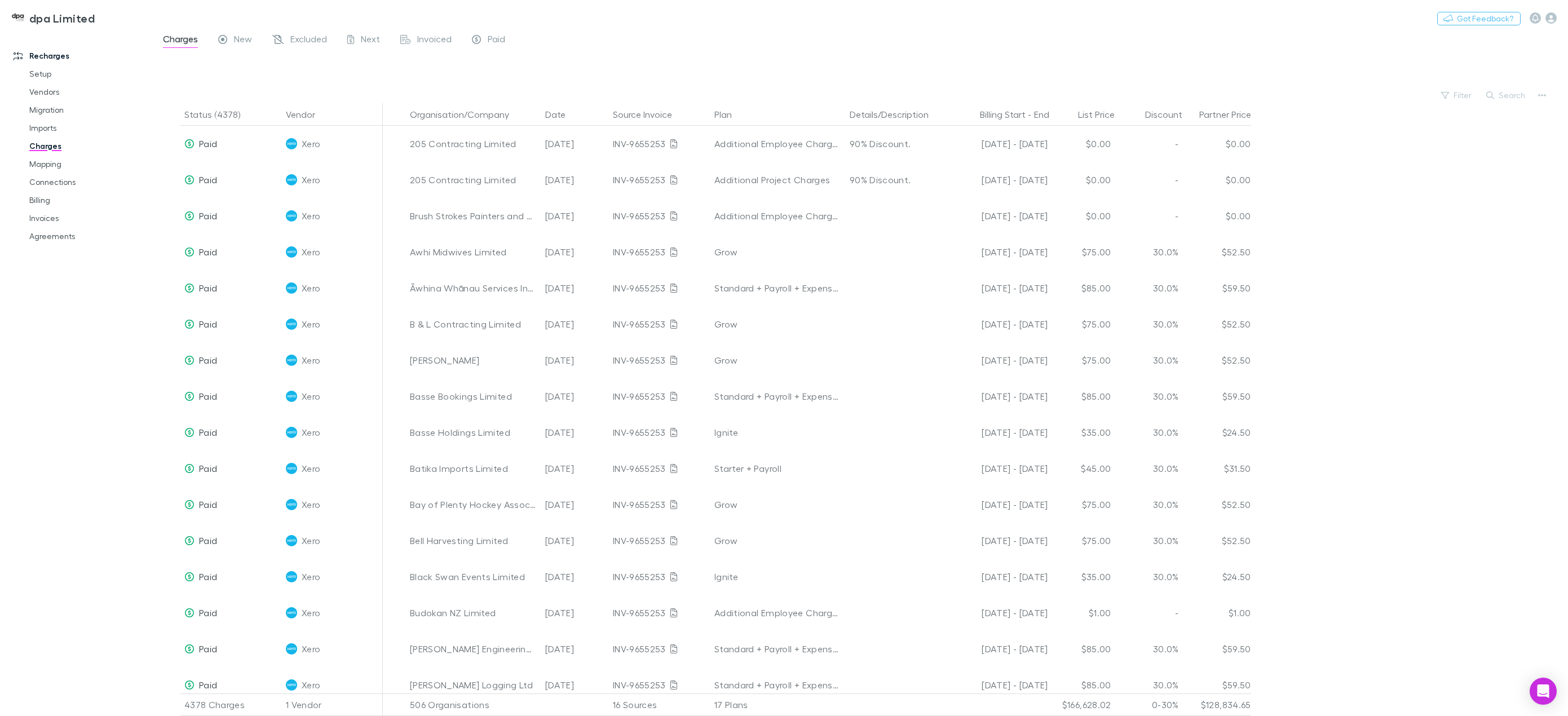
click at [342, 85] on div at bounding box center [871, 70] width 1395 height 34
click at [424, 42] on span "Invoiced" at bounding box center [434, 40] width 35 height 14
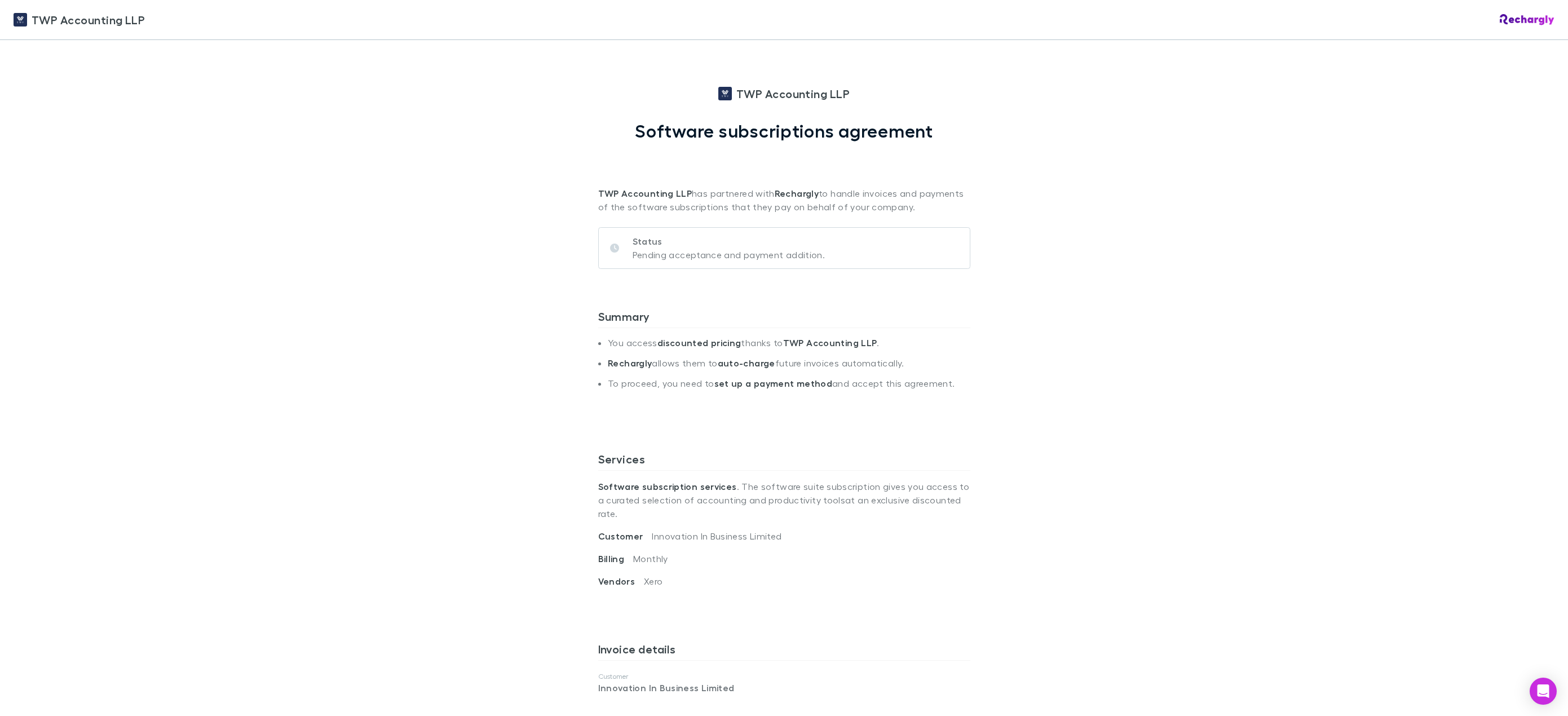
scroll to position [507, 0]
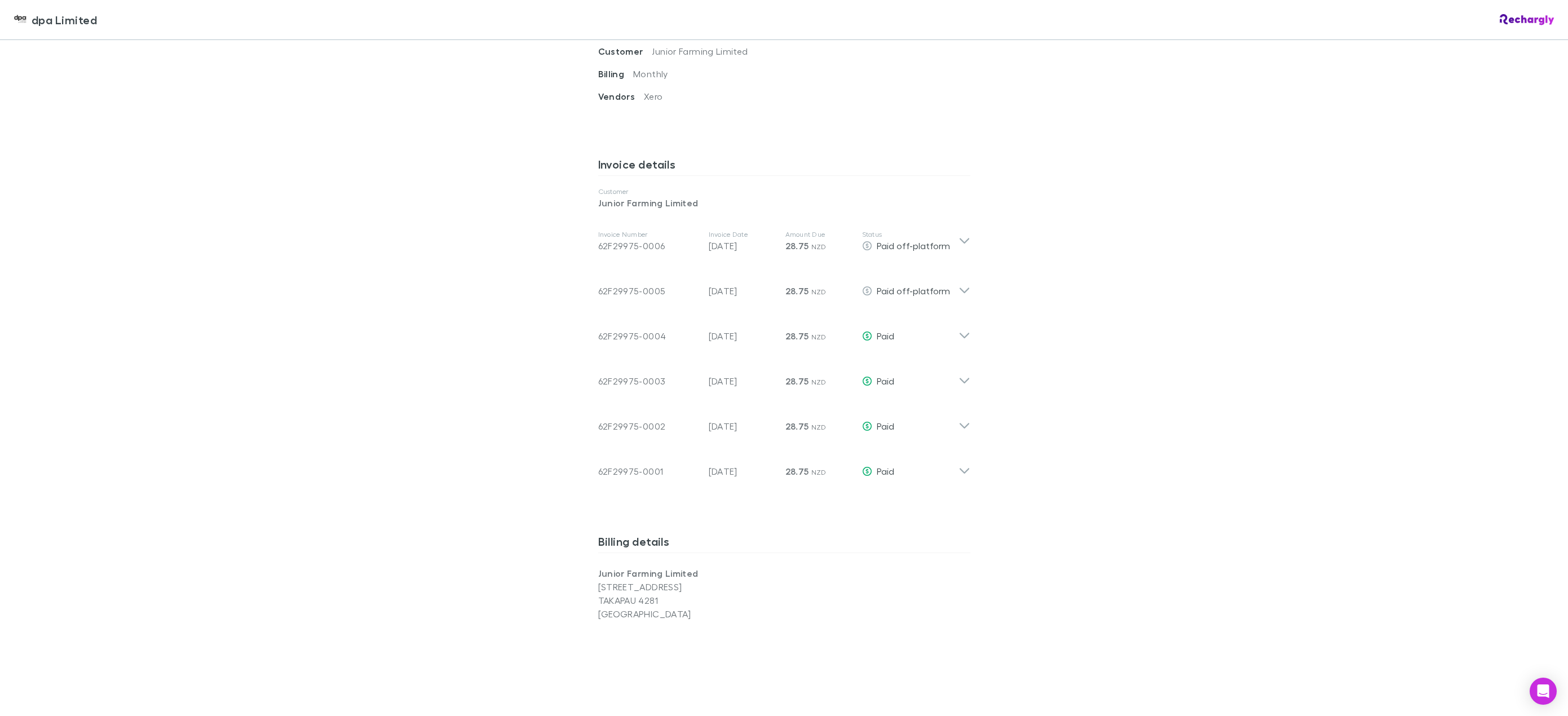
scroll to position [507, 0]
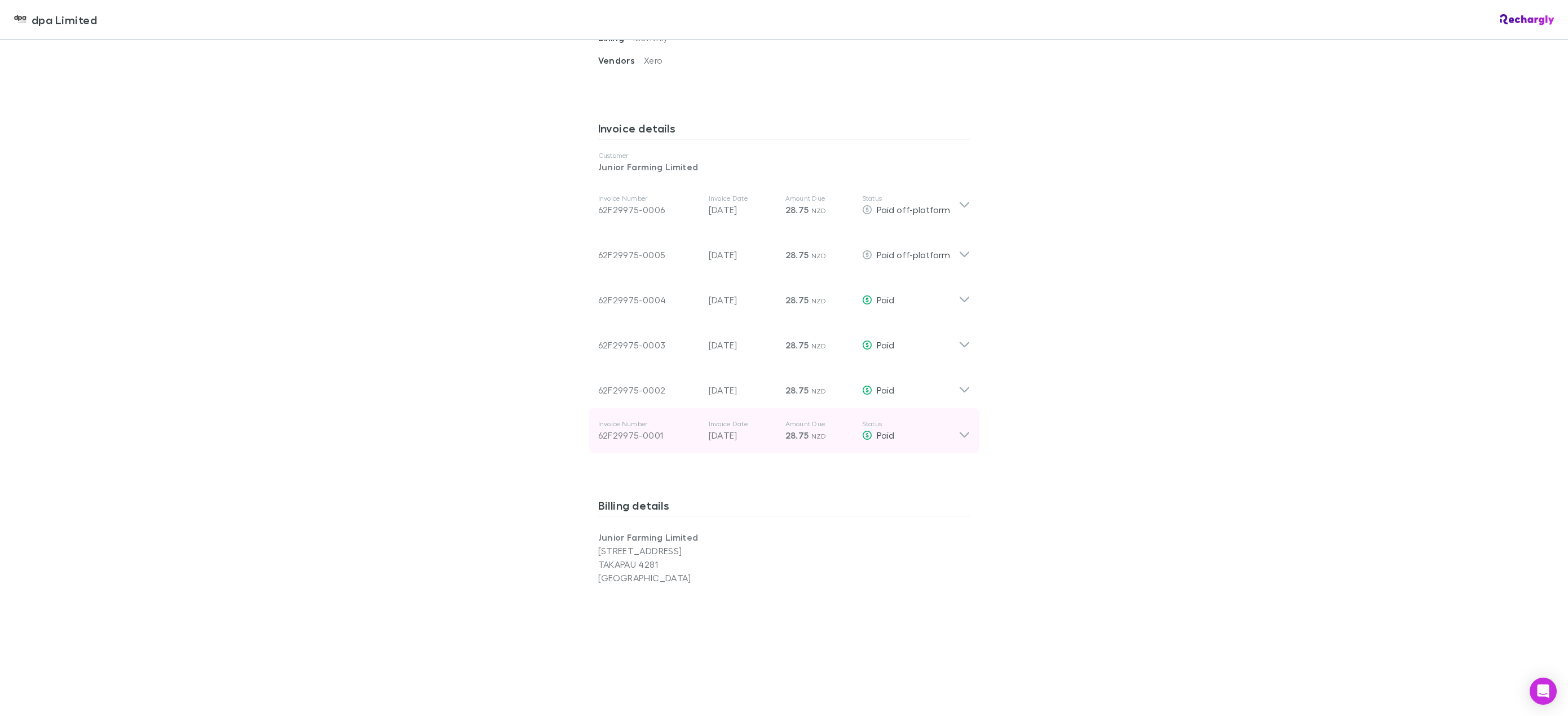
click at [960, 433] on icon at bounding box center [965, 430] width 12 height 23
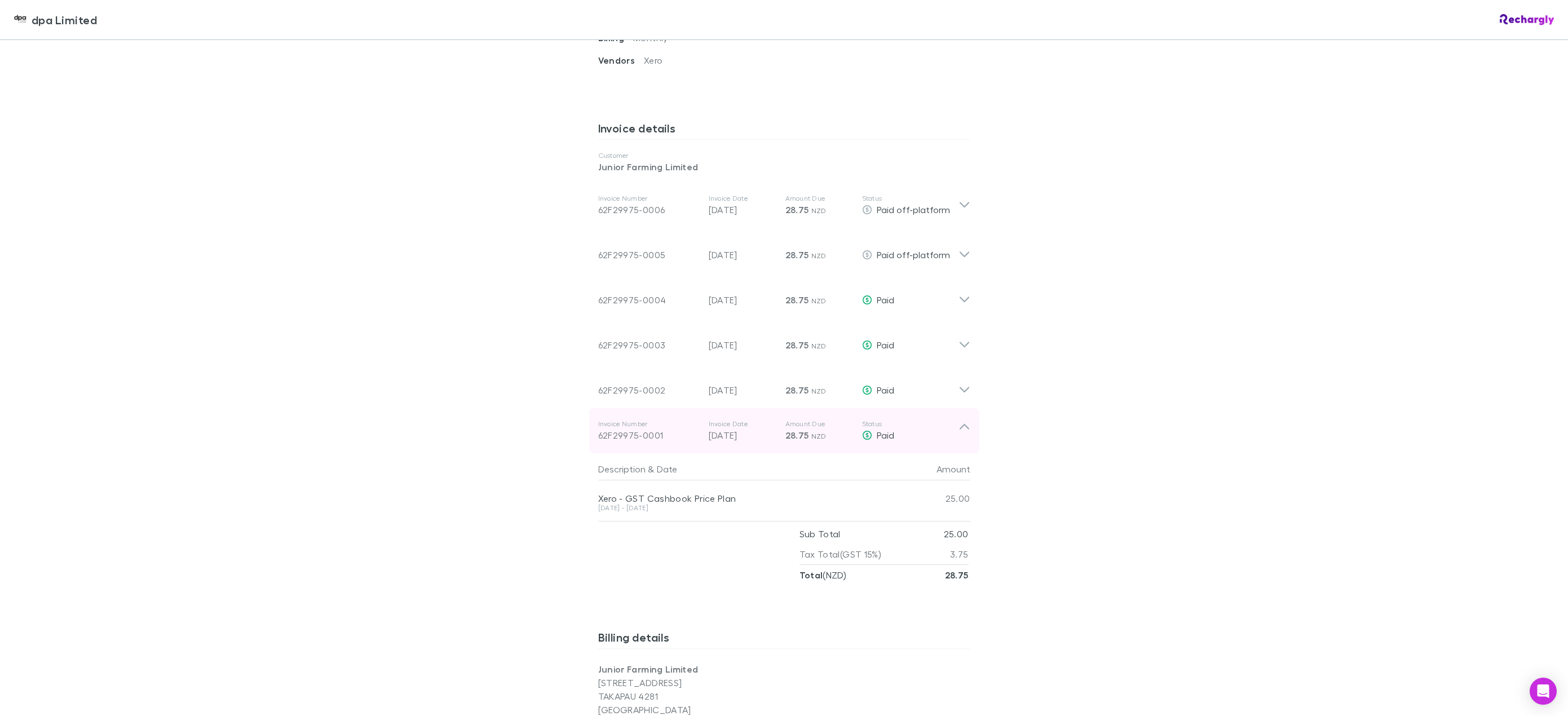
click at [960, 433] on icon at bounding box center [965, 430] width 12 height 23
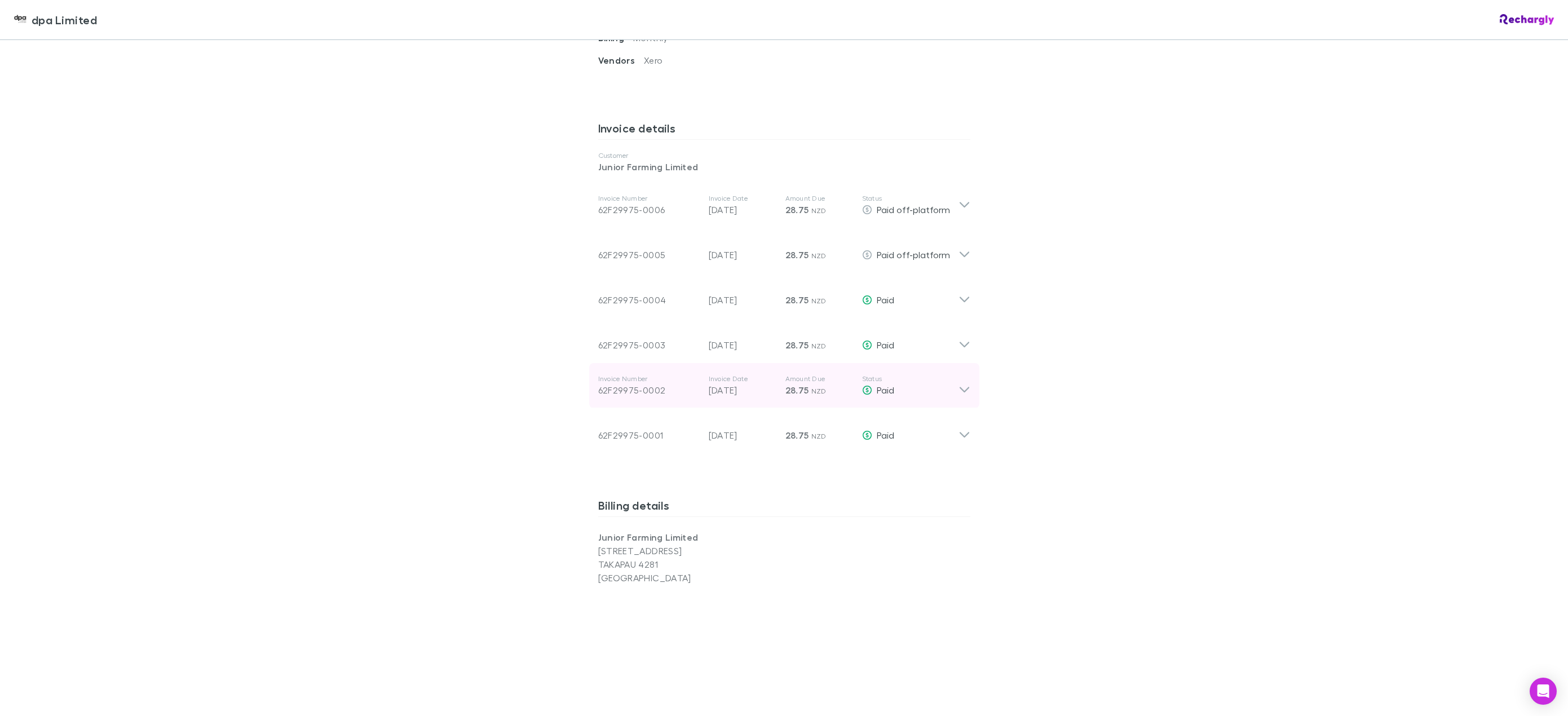
click at [965, 387] on icon at bounding box center [964, 390] width 9 height 6
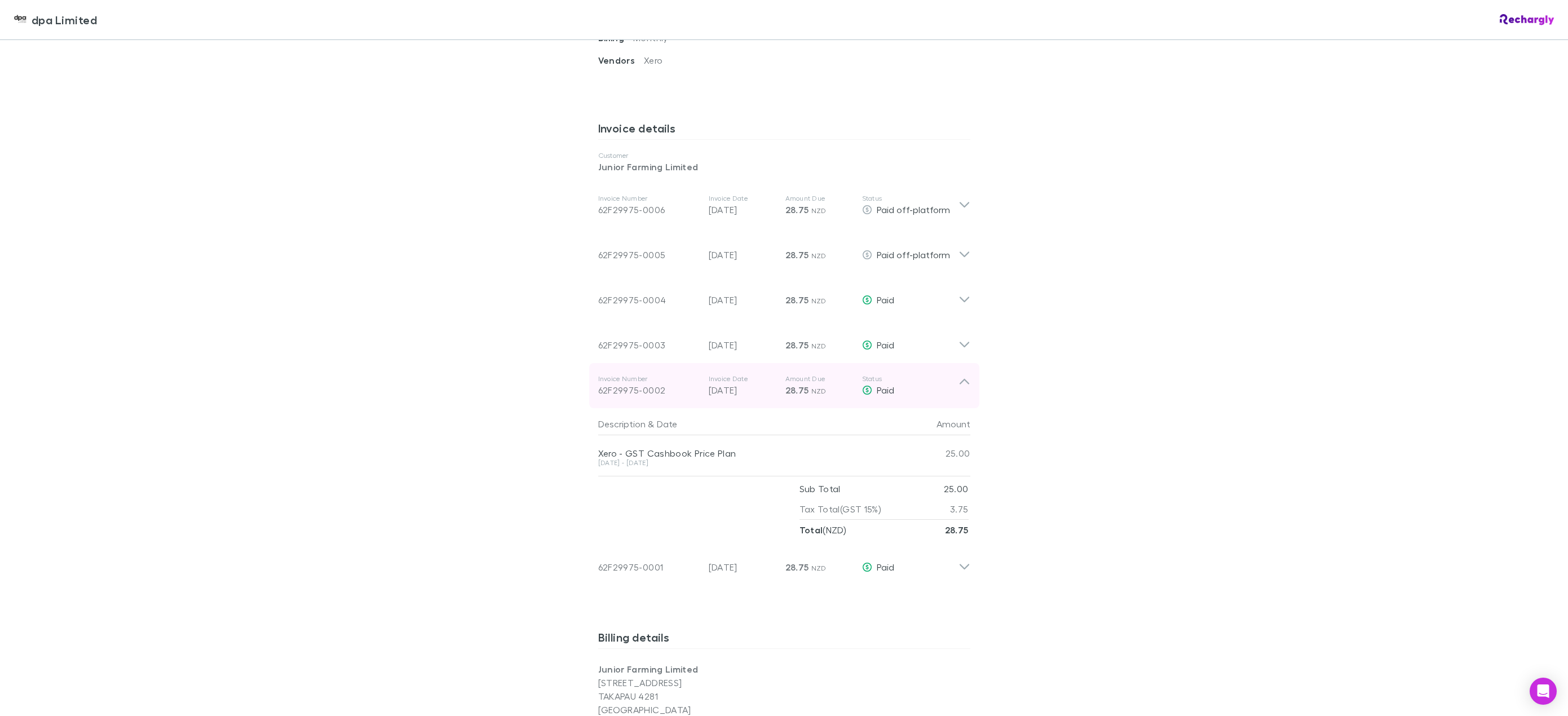
click at [965, 387] on icon at bounding box center [965, 385] width 12 height 23
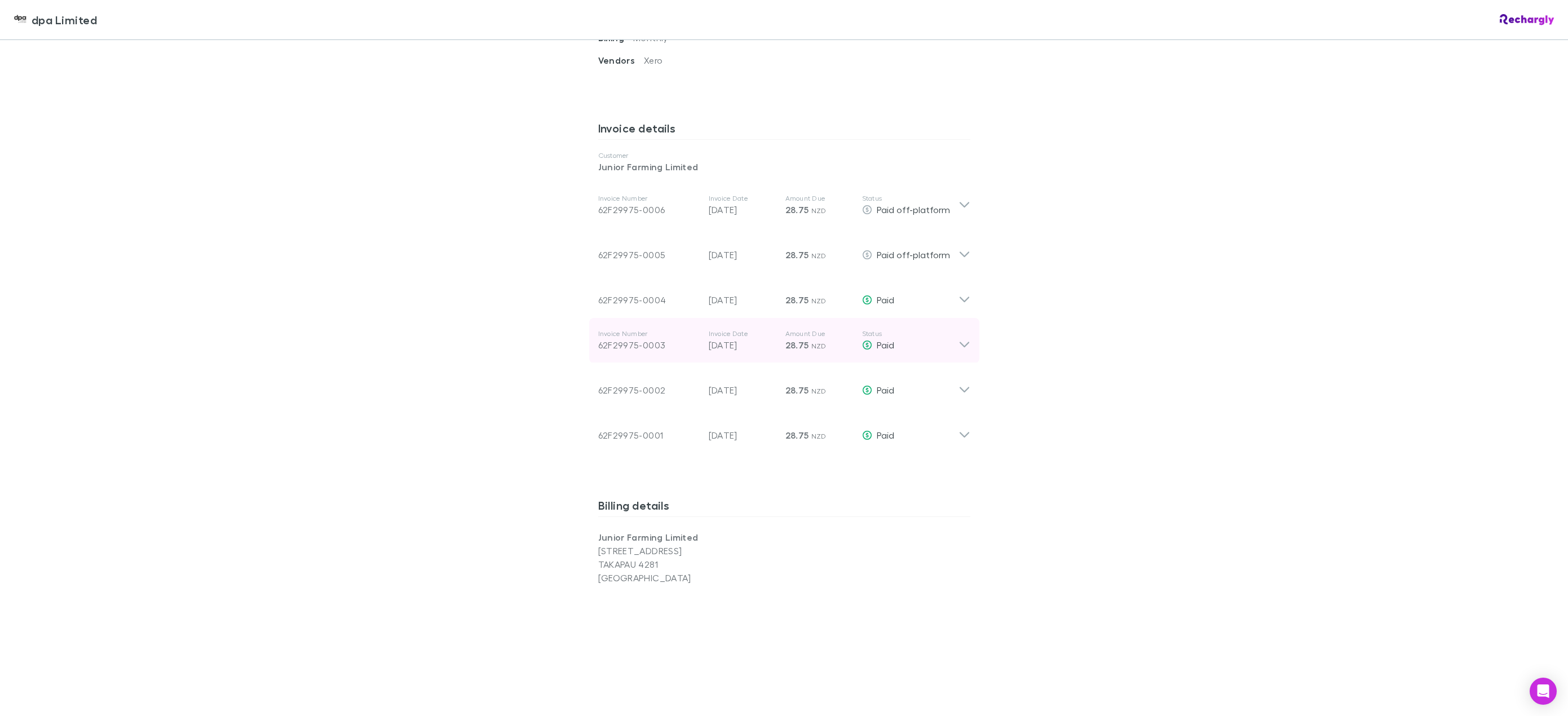
click at [968, 339] on div "Invoice Number 62F29975-0003 Invoice Date 20 Mar 2025 Amount Due 28.75 NZD Stat…" at bounding box center [784, 341] width 391 height 45
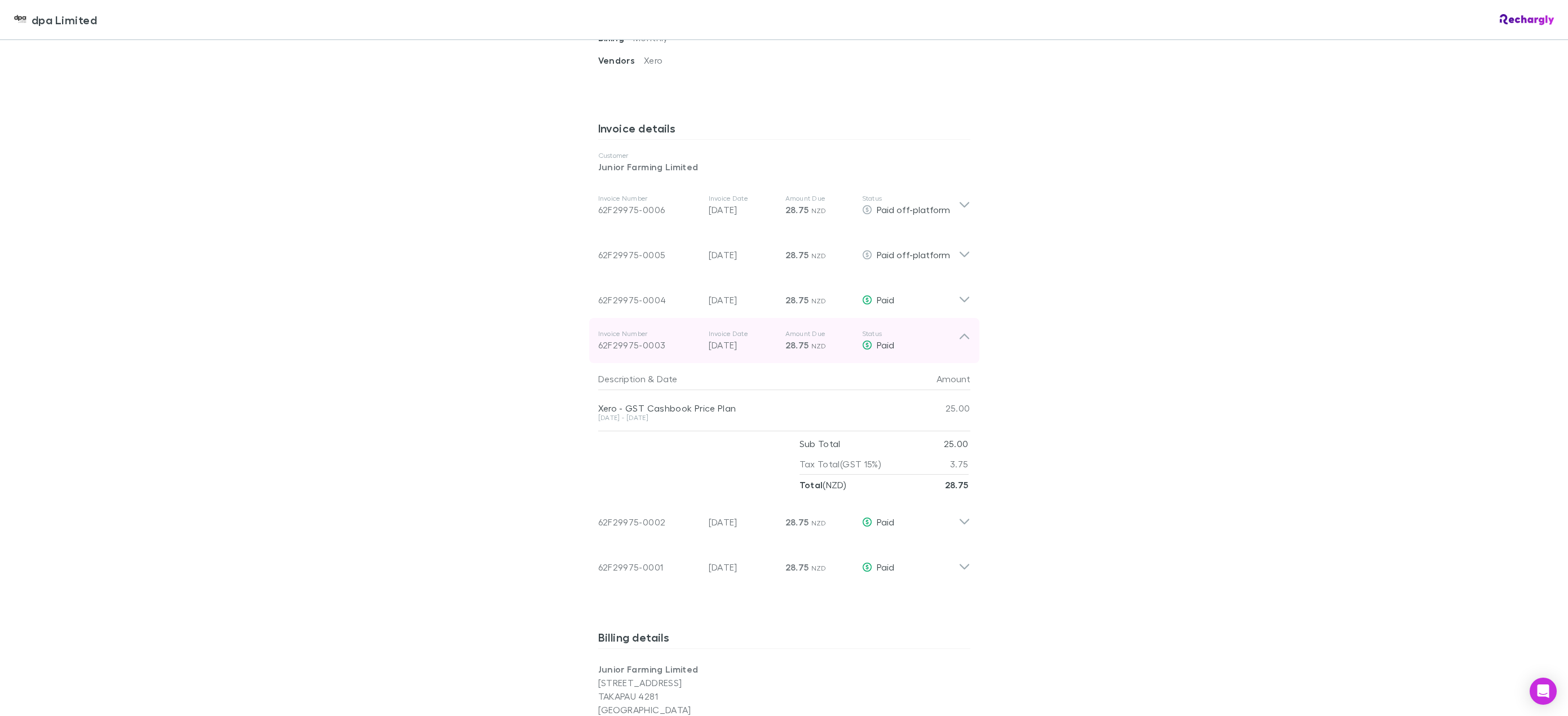
click at [967, 342] on div "Invoice Number 62F29975-0003 Invoice Date 20 Mar 2025 Amount Due 28.75 NZD Stat…" at bounding box center [784, 341] width 391 height 45
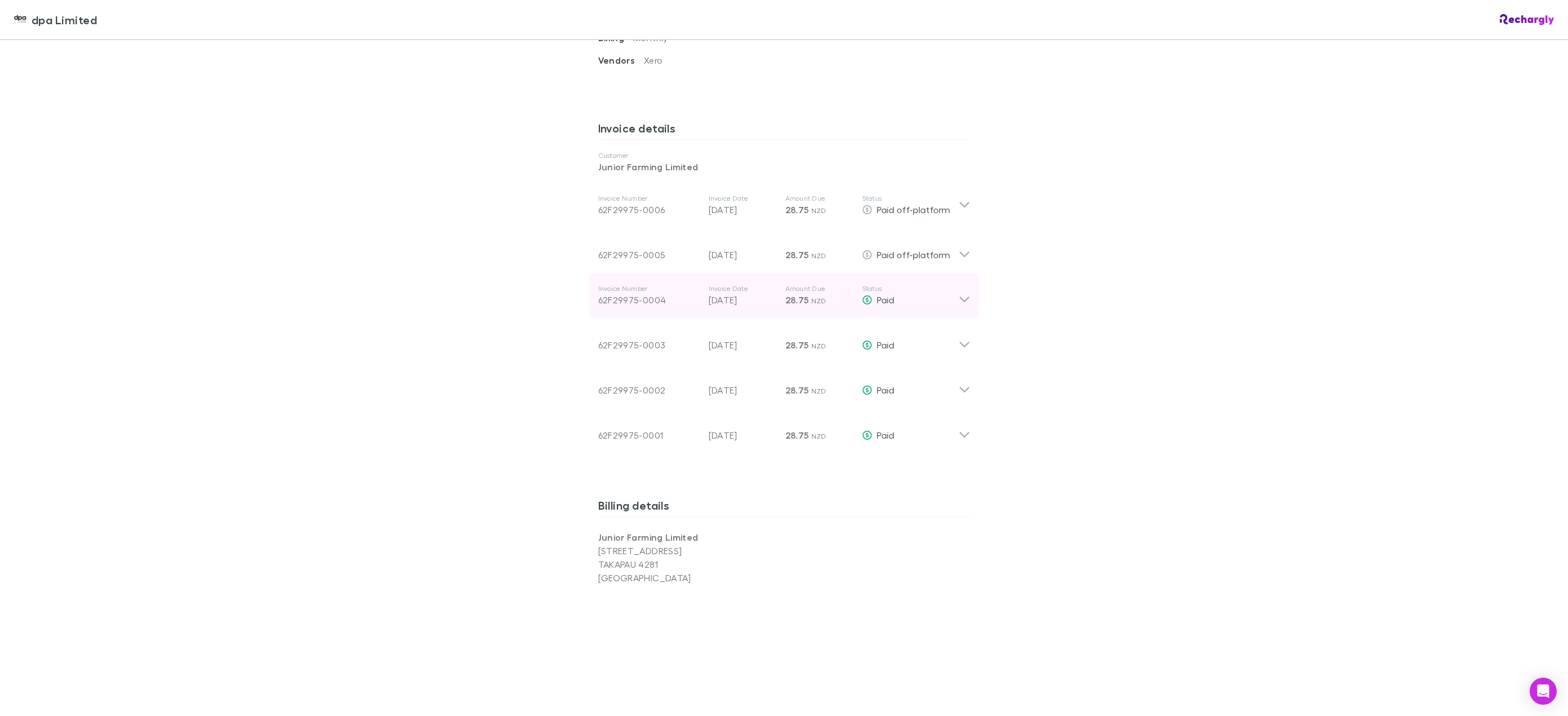
click at [963, 301] on icon at bounding box center [965, 295] width 12 height 23
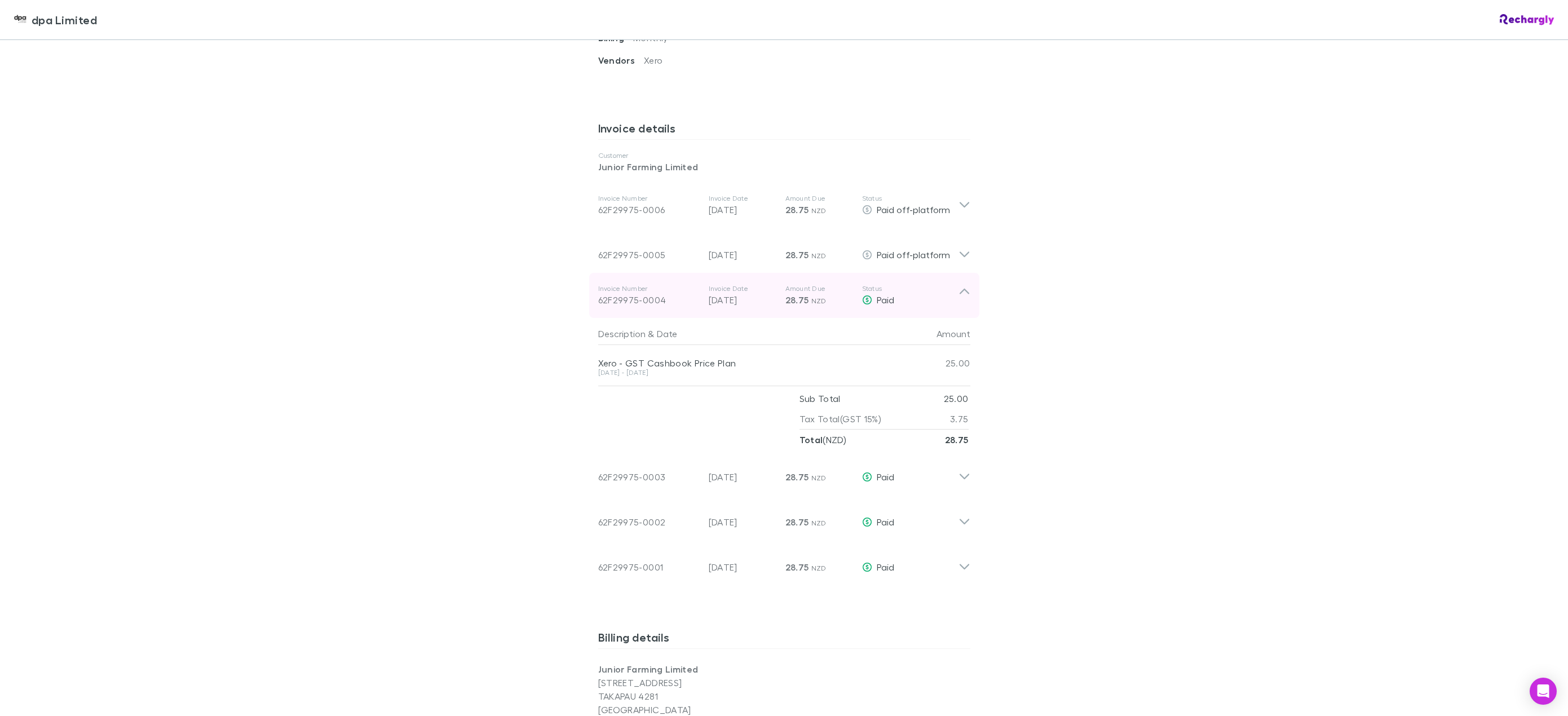
click at [963, 301] on icon at bounding box center [965, 295] width 12 height 23
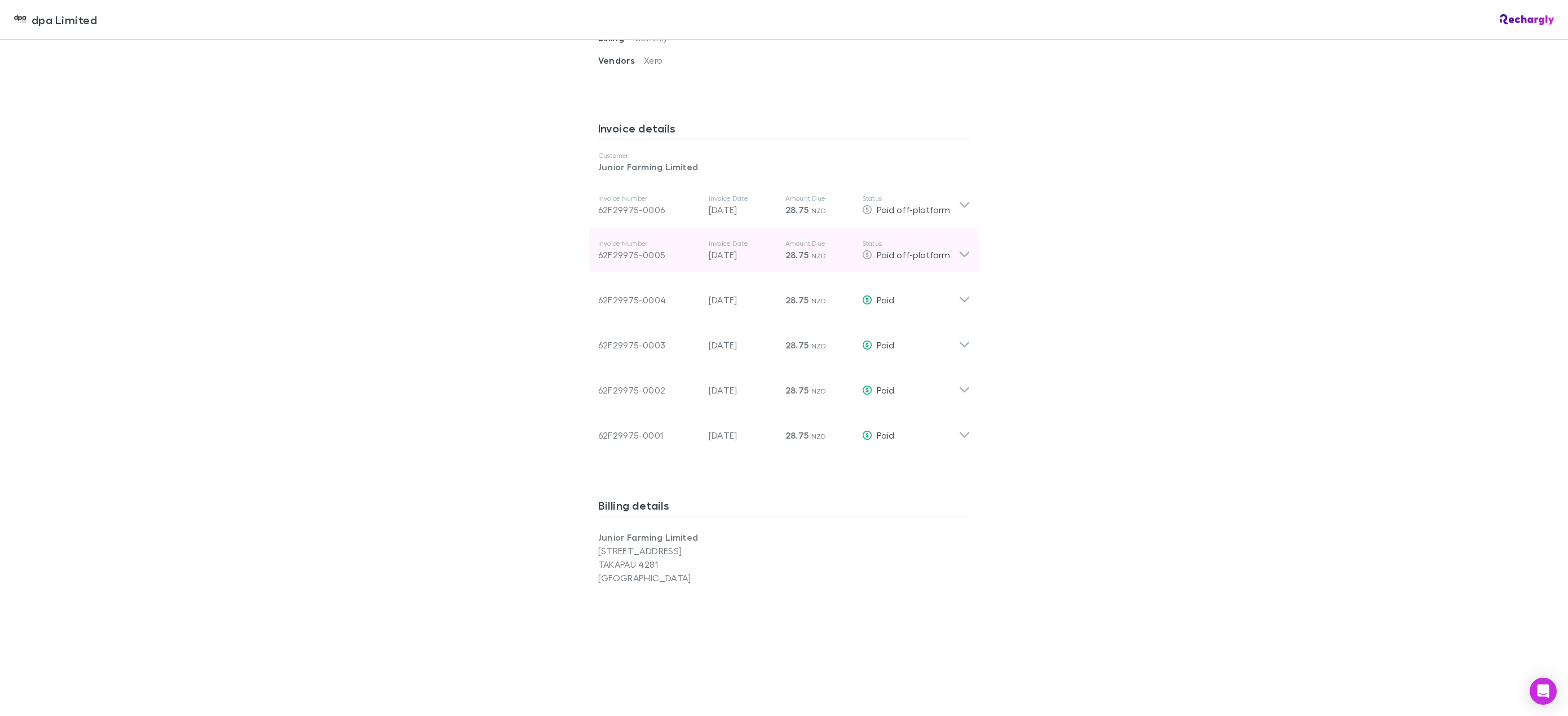
click at [961, 255] on icon at bounding box center [965, 250] width 12 height 23
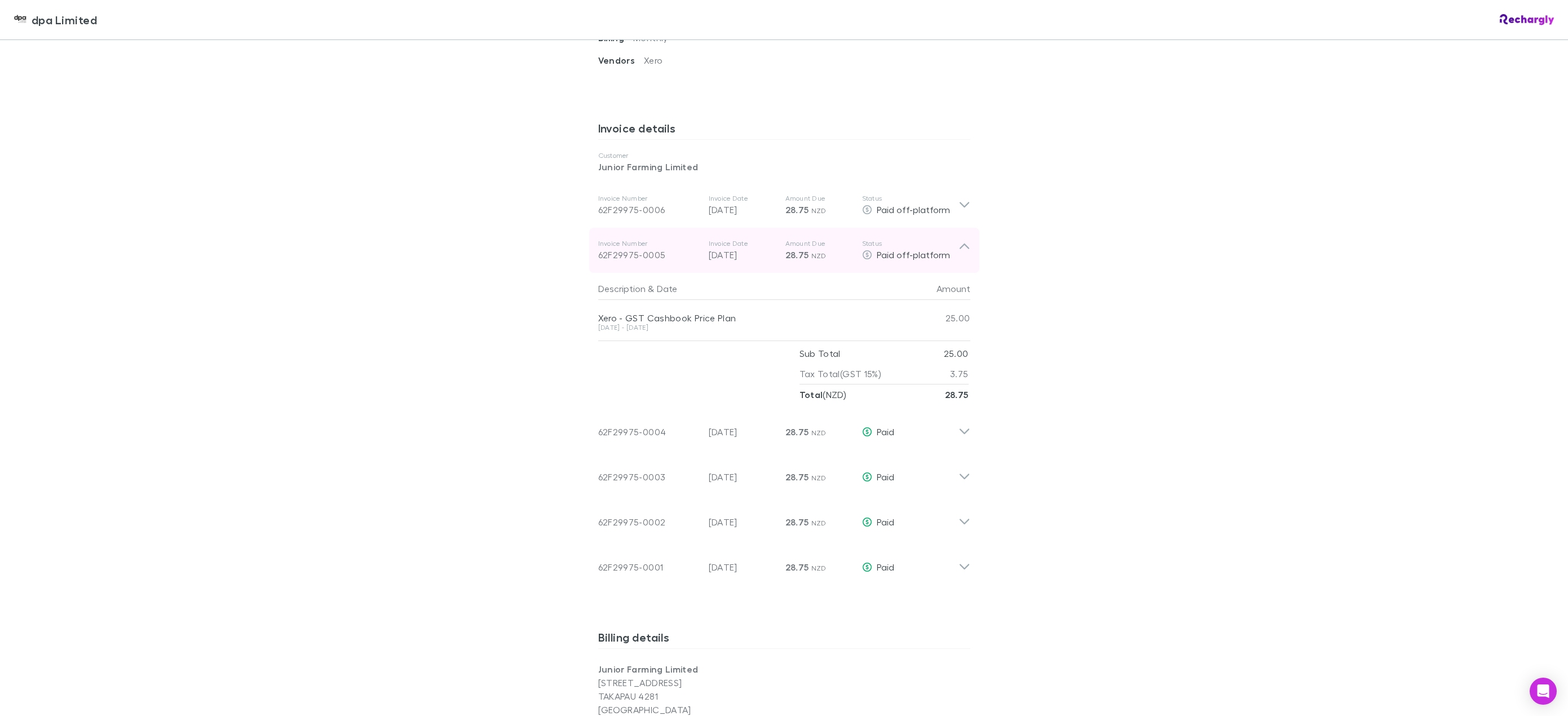
click at [961, 255] on icon at bounding box center [965, 250] width 12 height 23
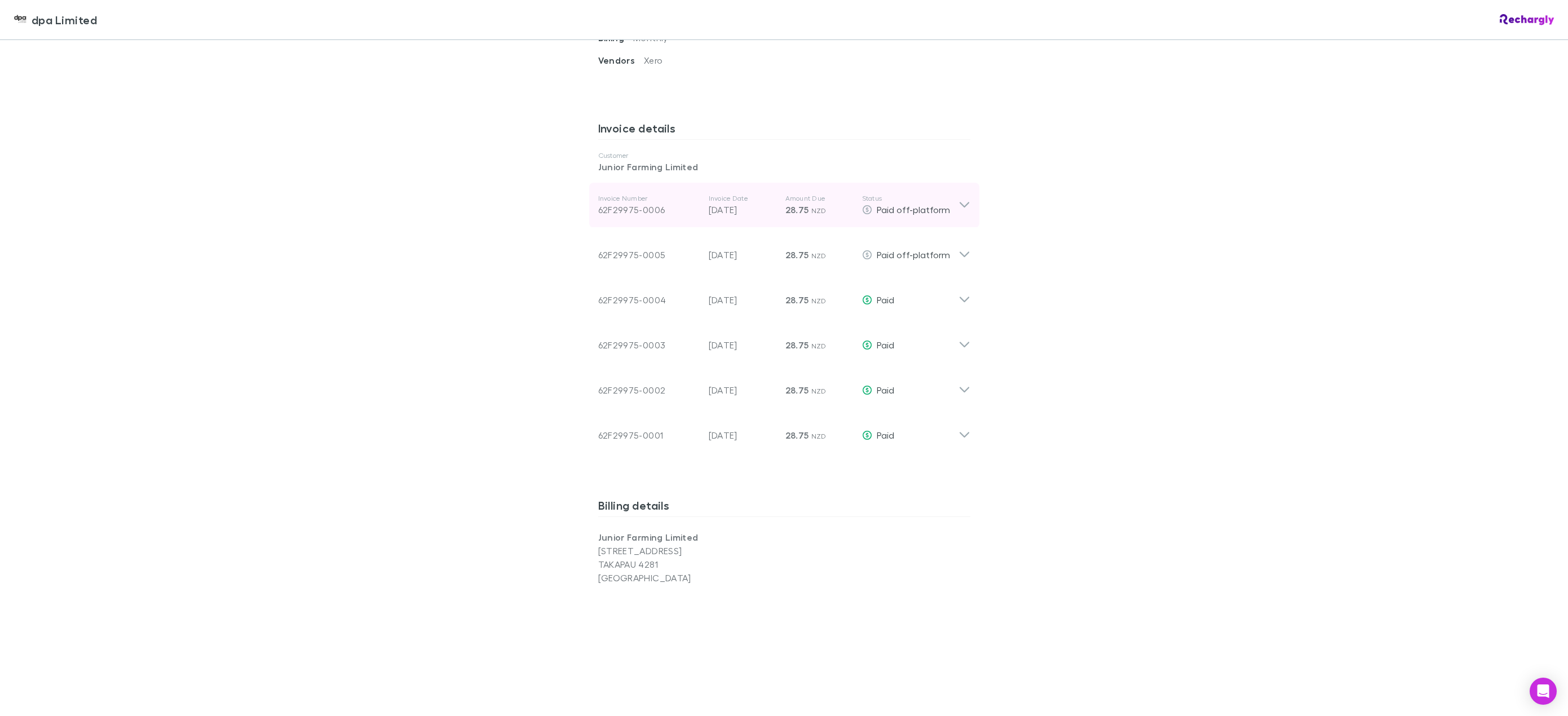
click at [962, 202] on icon at bounding box center [965, 205] width 12 height 13
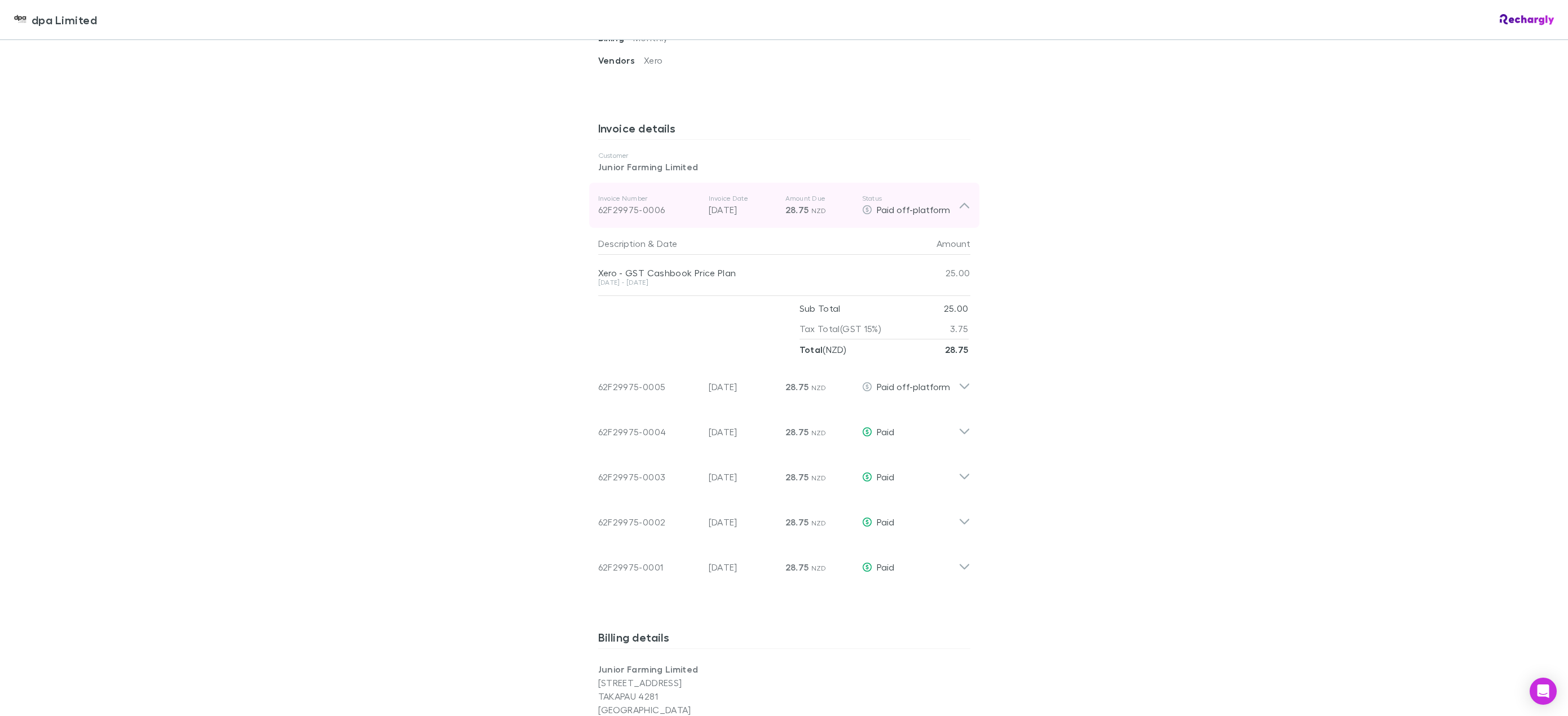
click at [962, 202] on icon at bounding box center [965, 205] width 12 height 13
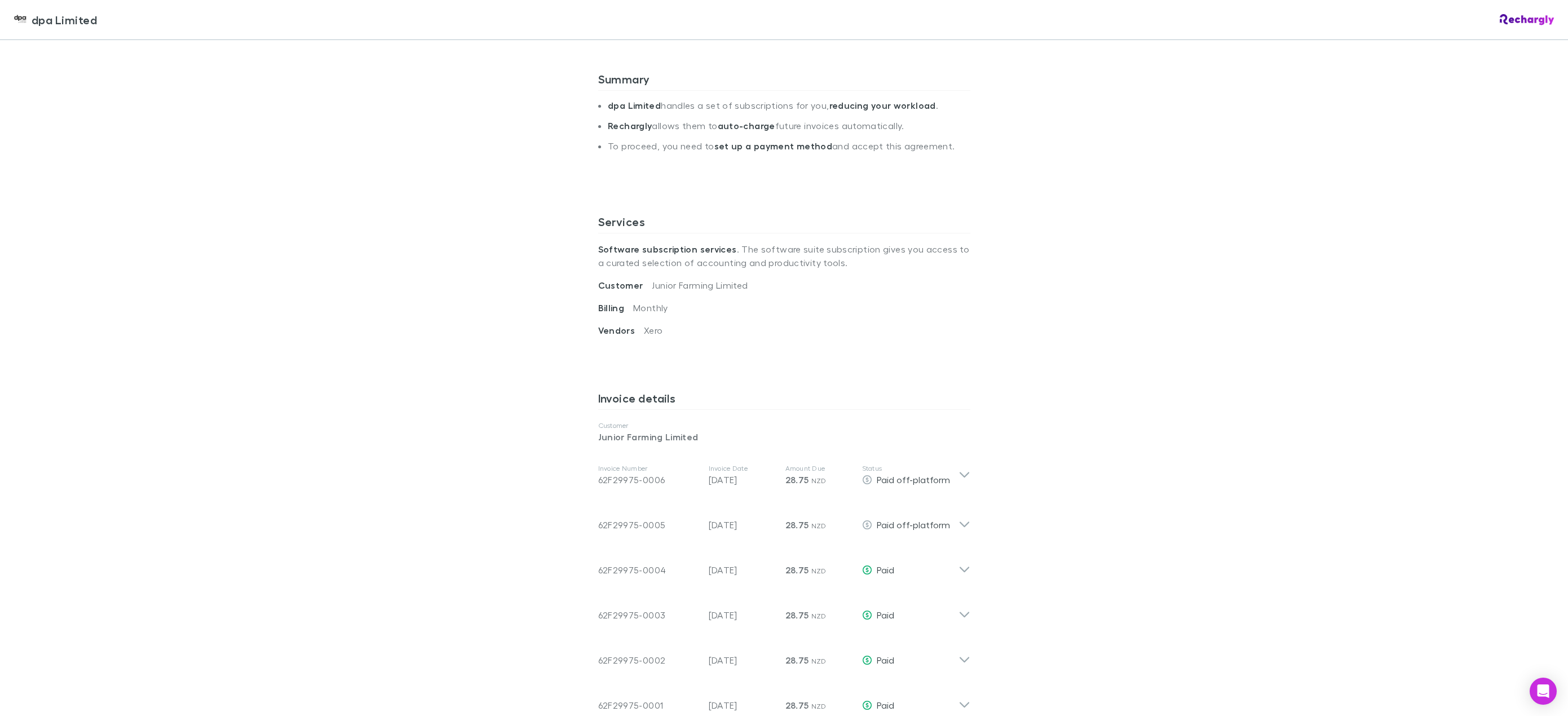
scroll to position [225, 0]
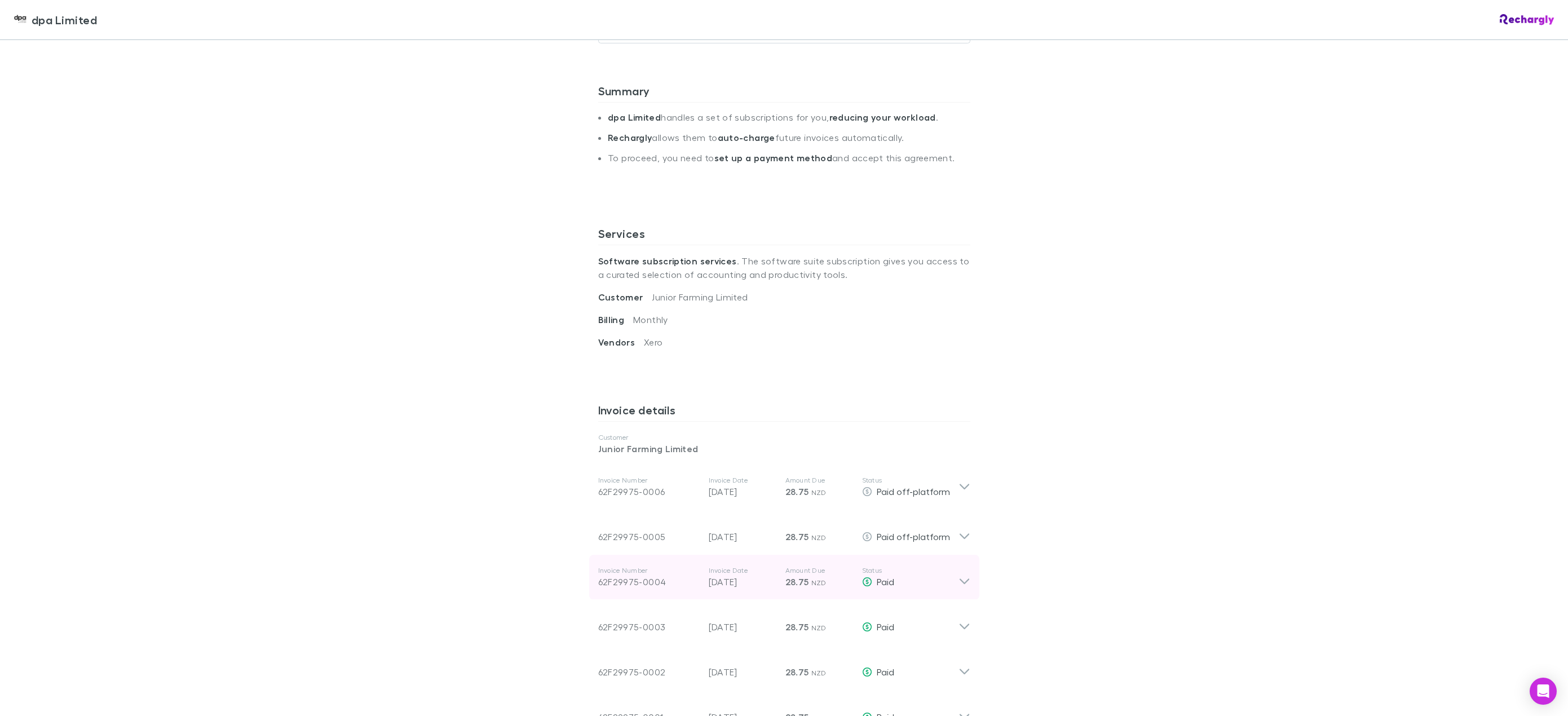
click at [959, 583] on icon at bounding box center [964, 581] width 9 height 6
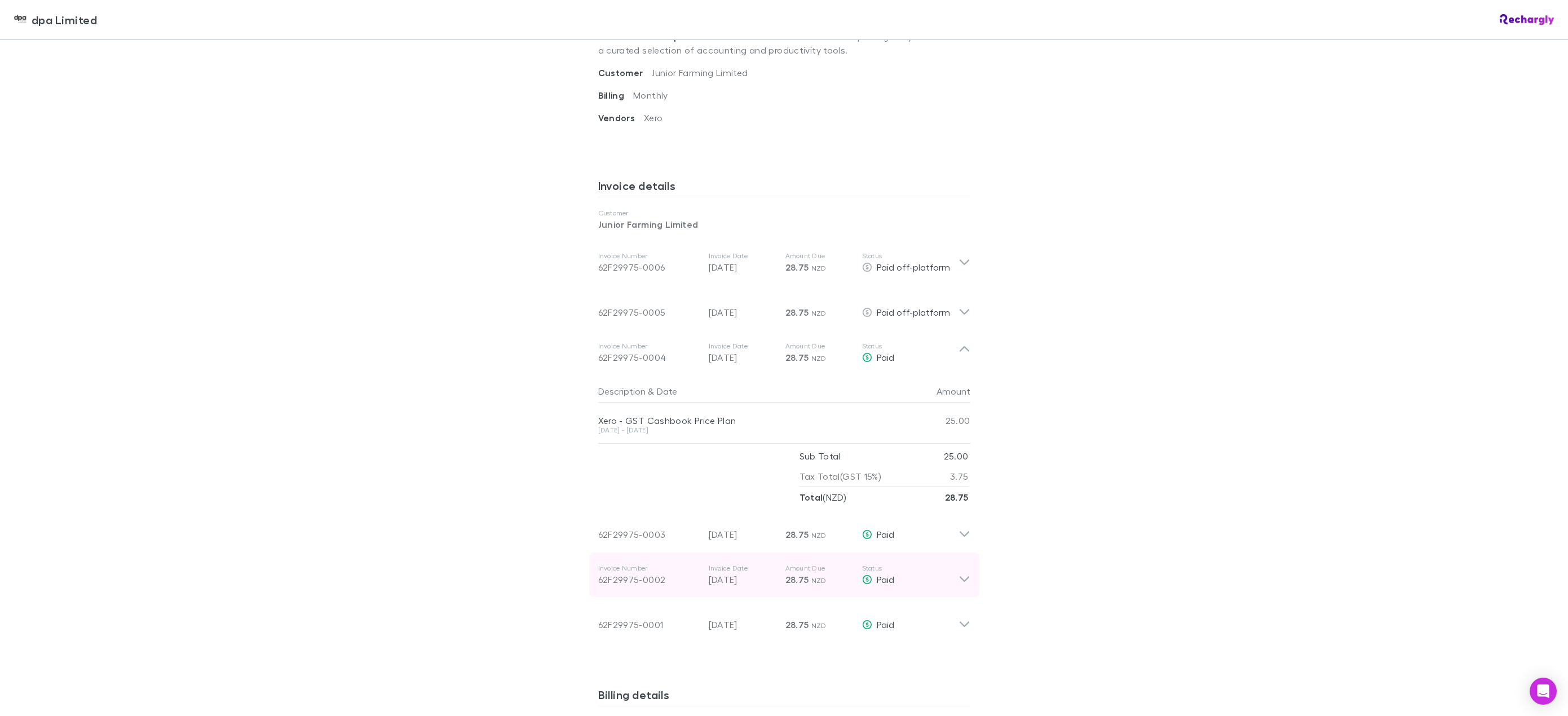
scroll to position [451, 0]
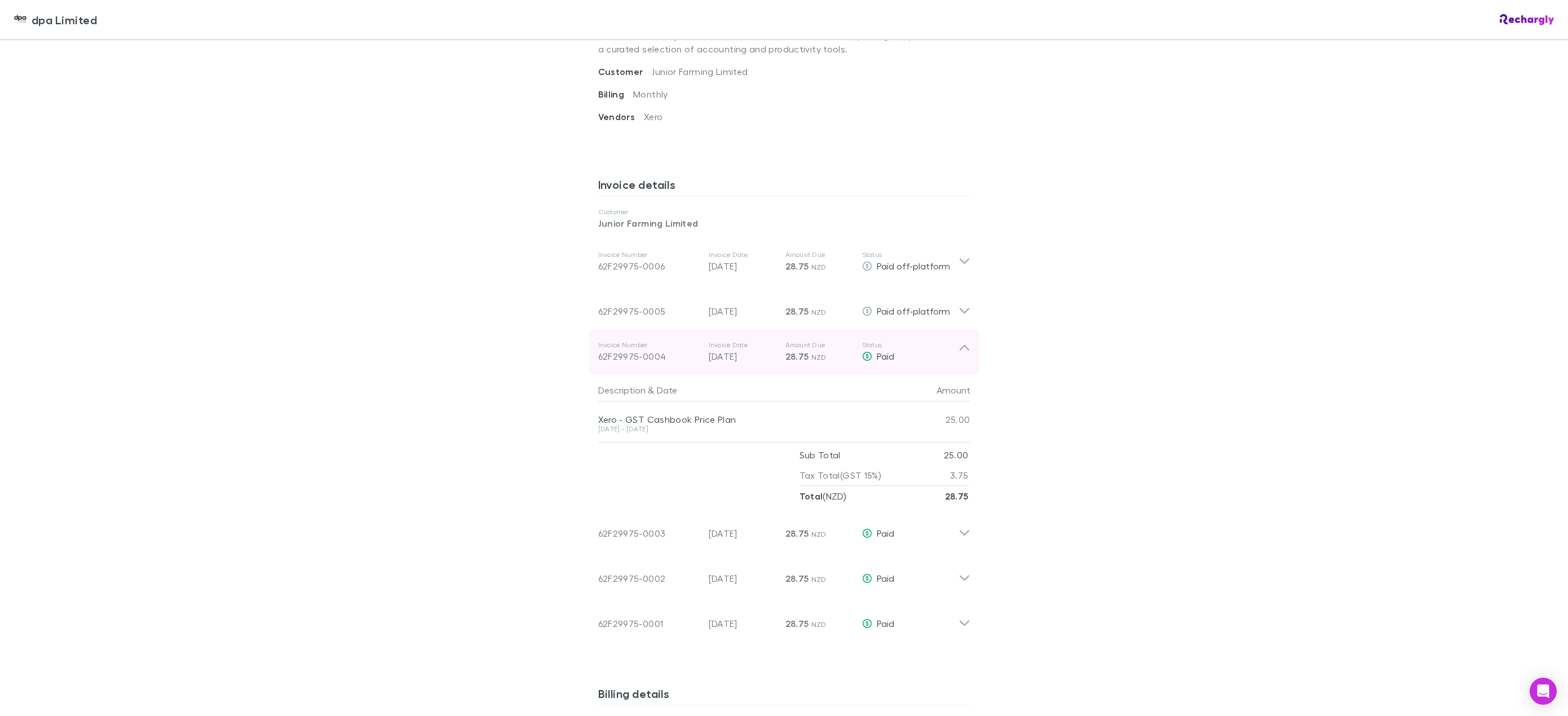
click at [961, 350] on icon at bounding box center [965, 352] width 12 height 23
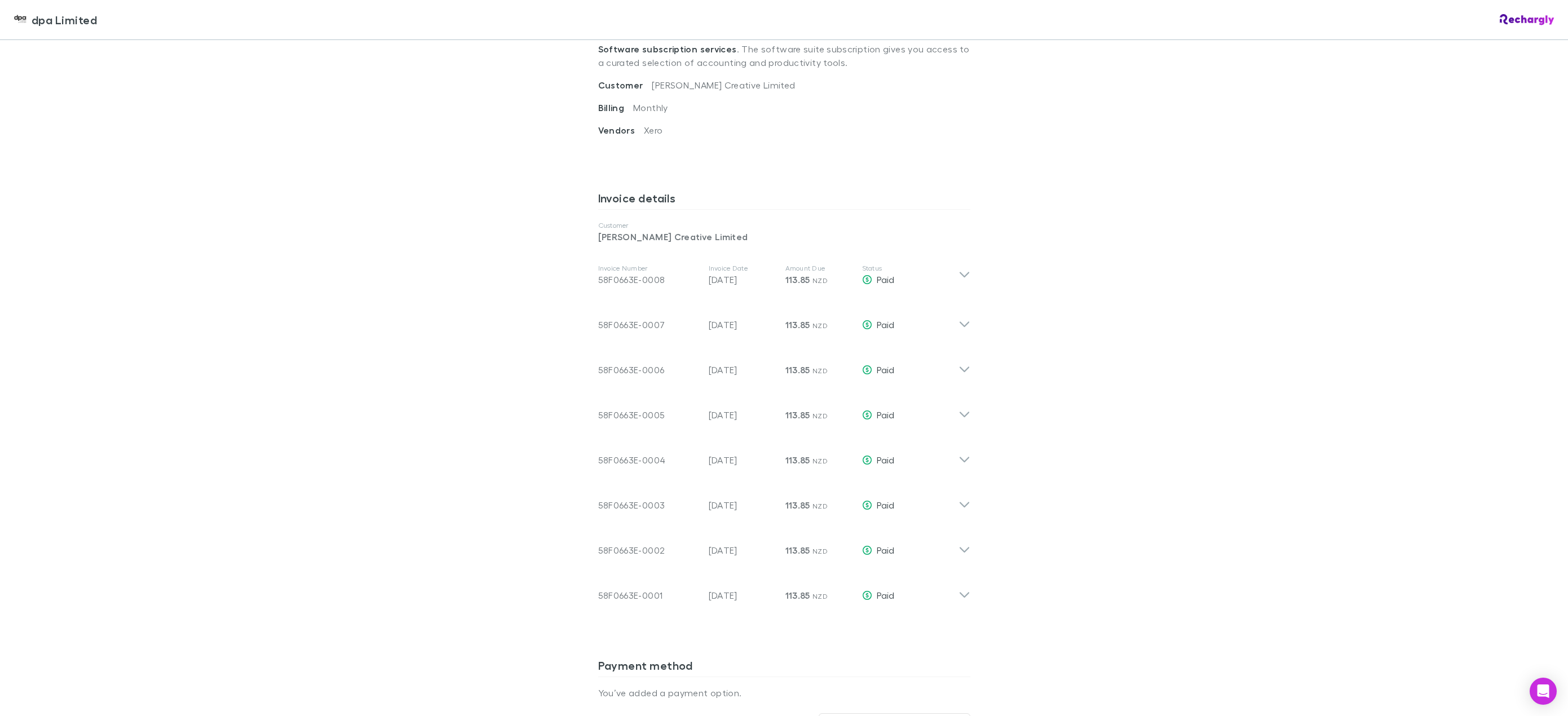
scroll to position [451, 0]
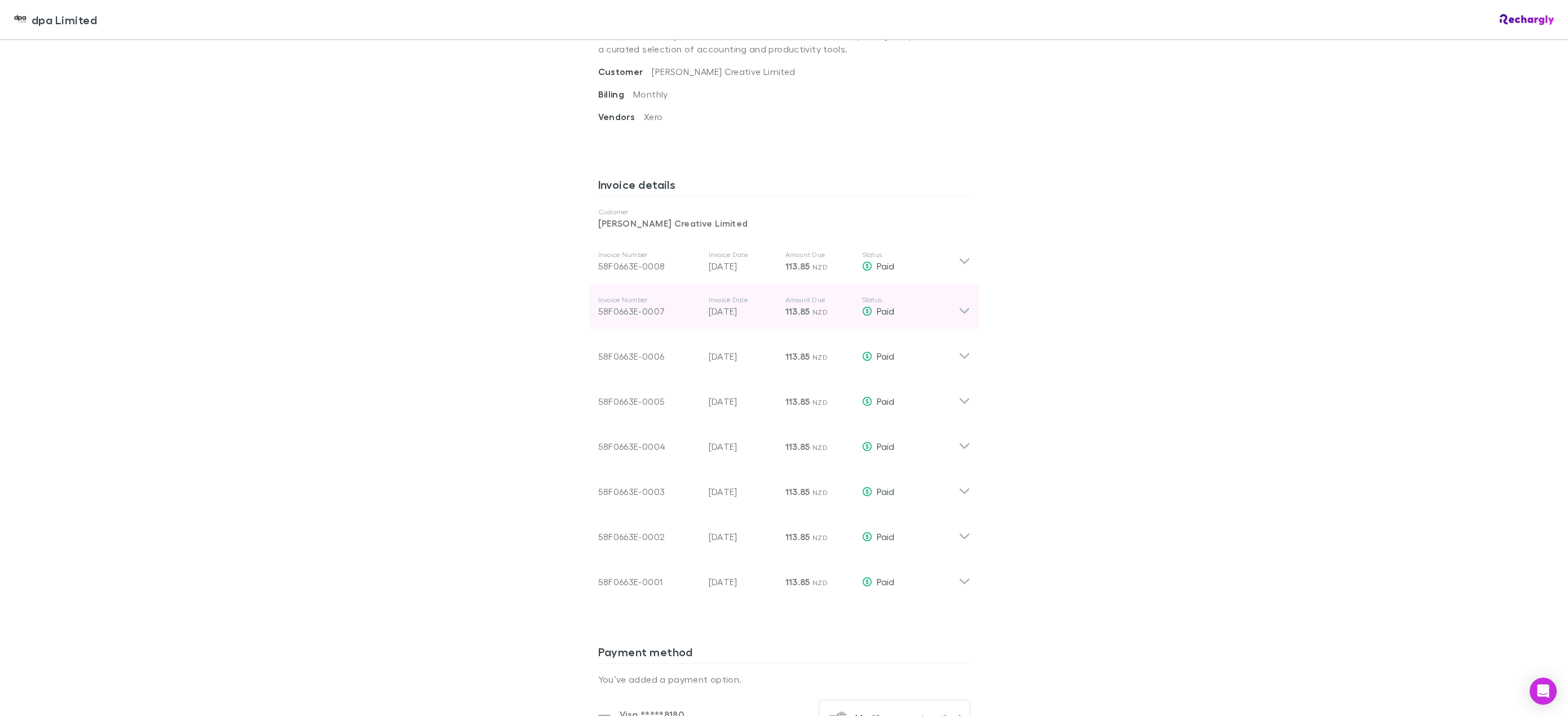
click at [959, 310] on icon at bounding box center [965, 306] width 12 height 23
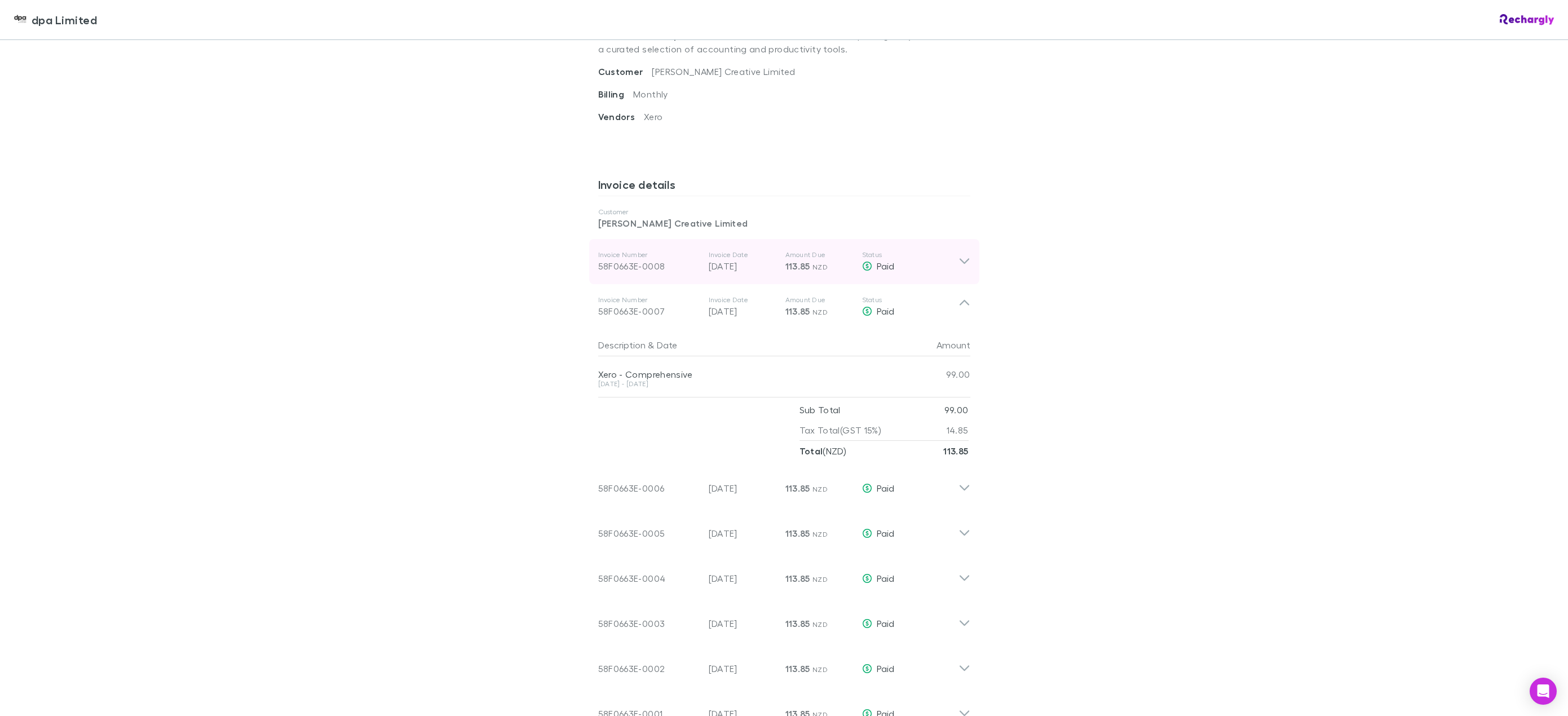
click at [966, 263] on div "Invoice Number 58F0663E-0008 Invoice Date [DATE] Amount Due 113.85 NZD Status P…" at bounding box center [784, 262] width 391 height 45
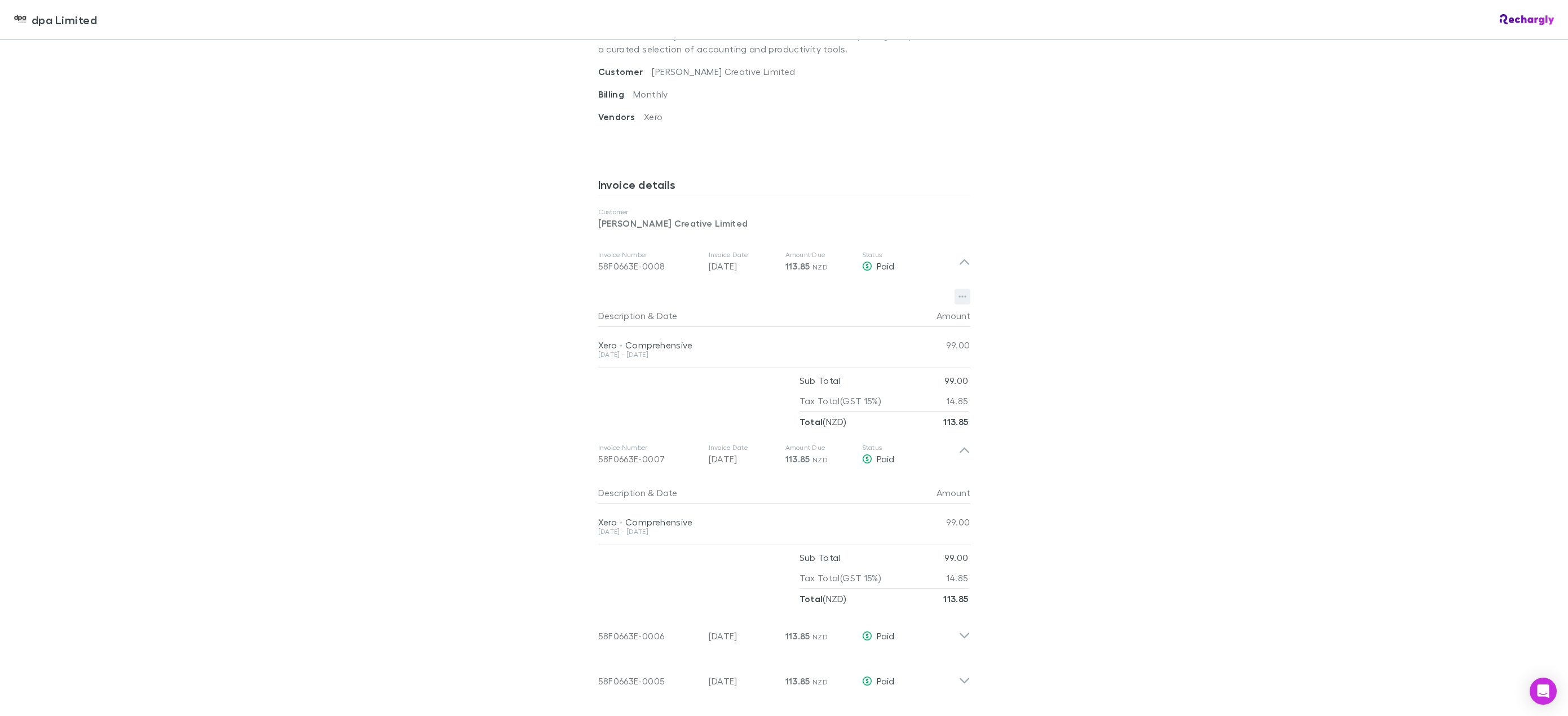
click at [954, 298] on button "button" at bounding box center [962, 296] width 16 height 16
click at [1191, 310] on div at bounding box center [784, 358] width 1568 height 716
click at [961, 296] on icon "button" at bounding box center [962, 297] width 8 height 3
